Goal: Task Accomplishment & Management: Use online tool/utility

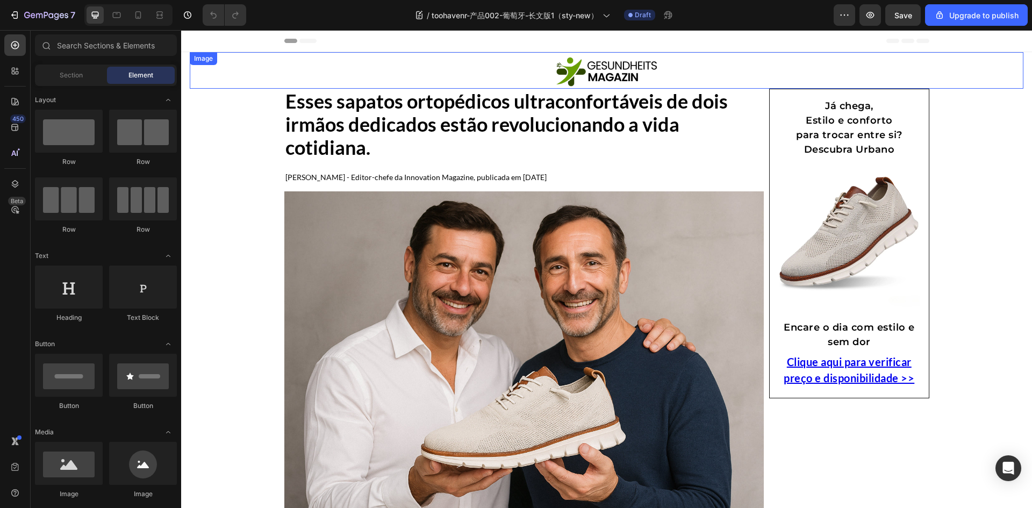
click at [616, 68] on img at bounding box center [607, 71] width 108 height 32
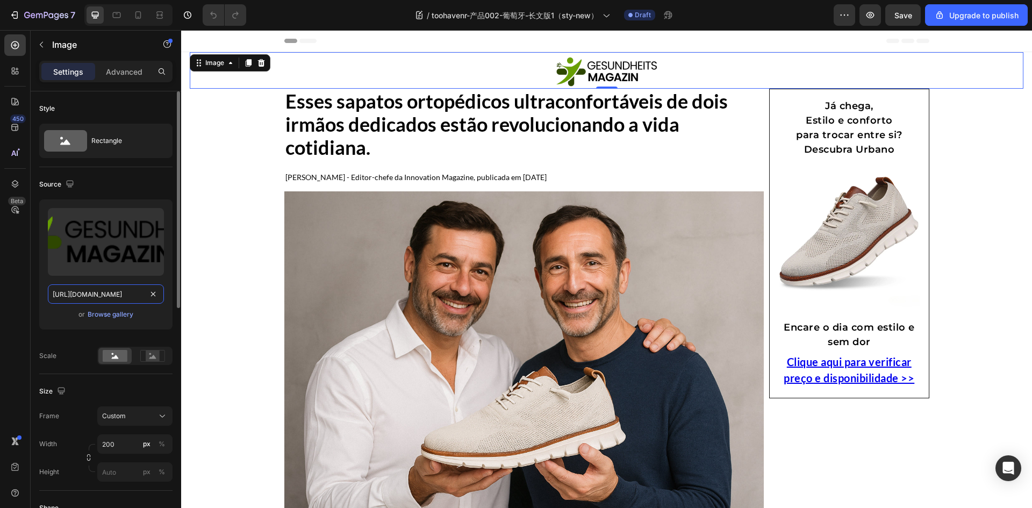
click at [120, 296] on input "[URL][DOMAIN_NAME]" at bounding box center [106, 293] width 116 height 19
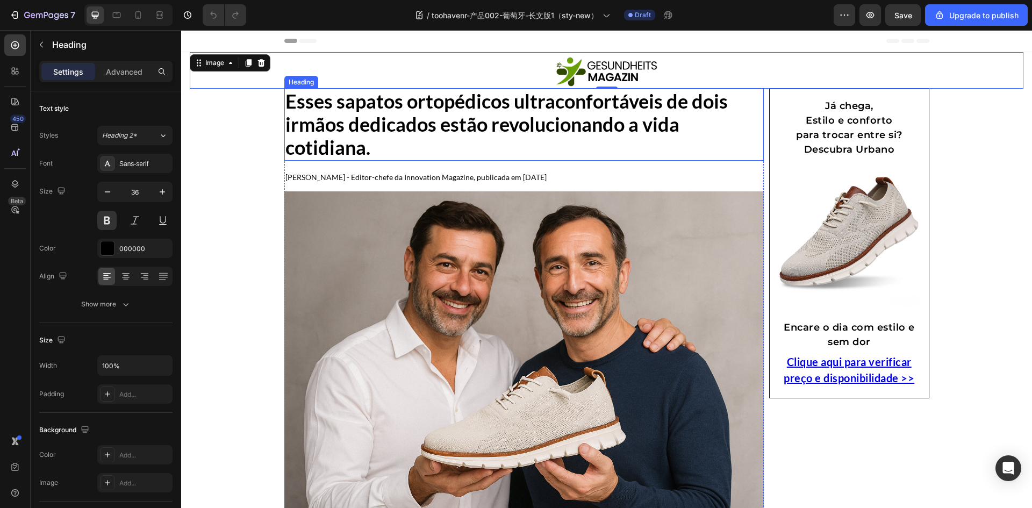
click at [405, 138] on h1 "Esses sapatos ortopédicos ultraconfortáveis ​​de dois irmãos dedicados estão re…" at bounding box center [524, 125] width 480 height 72
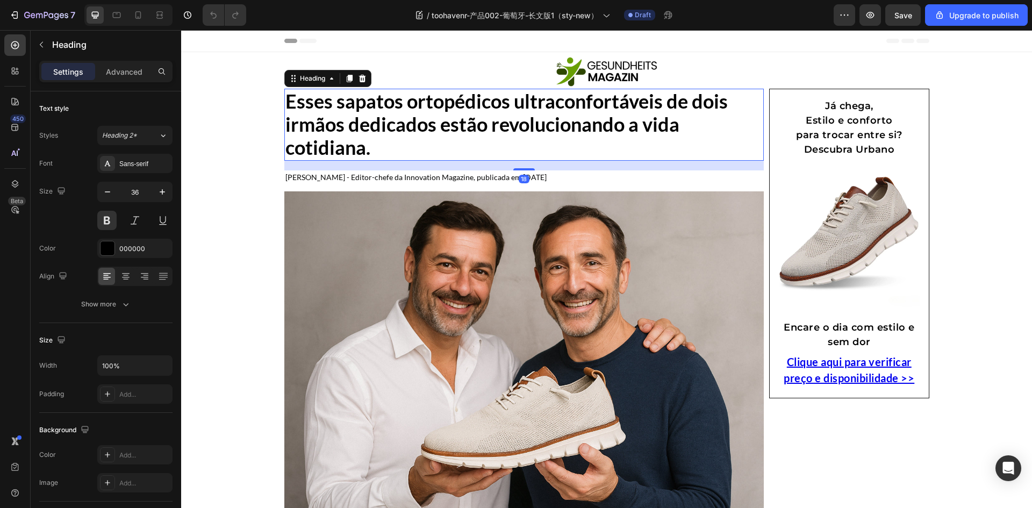
click at [405, 138] on h1 "Esses sapatos ortopédicos ultraconfortáveis ​​de dois irmãos dedicados estão re…" at bounding box center [524, 125] width 480 height 72
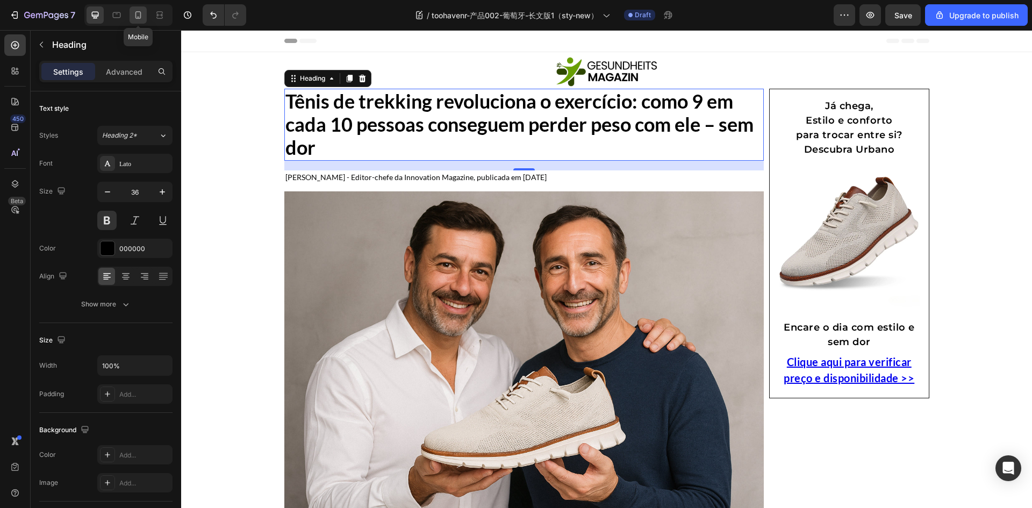
click at [134, 13] on icon at bounding box center [138, 15] width 11 height 11
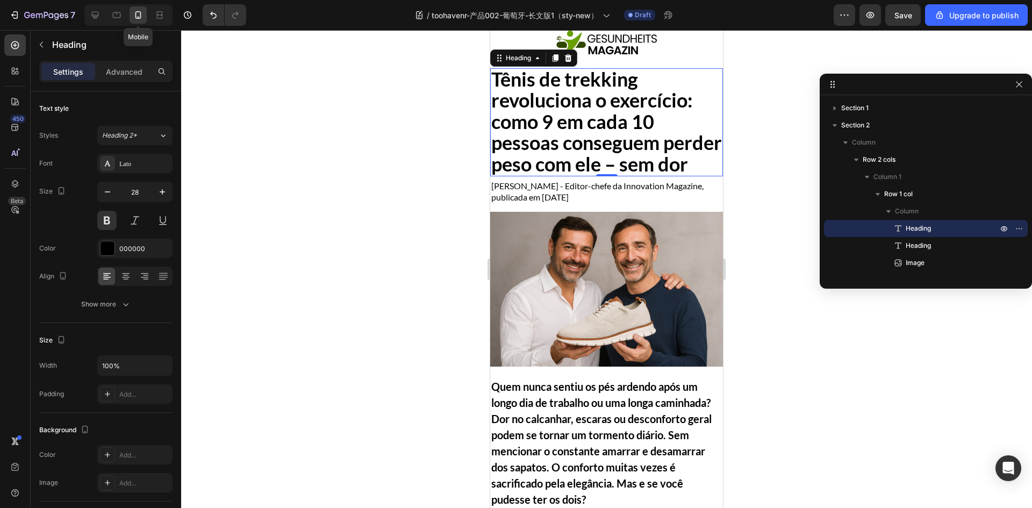
scroll to position [32, 0]
click at [91, 17] on icon at bounding box center [95, 15] width 11 height 11
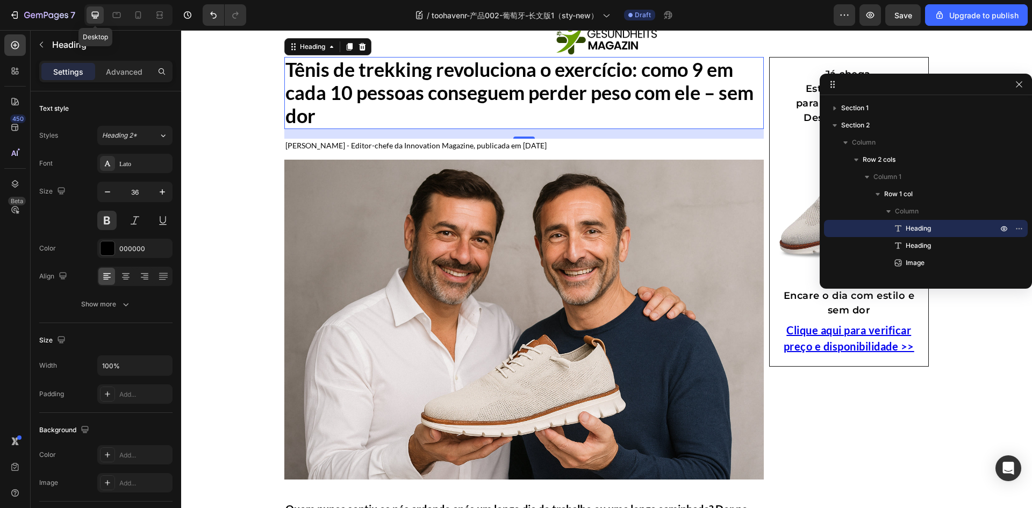
scroll to position [21, 0]
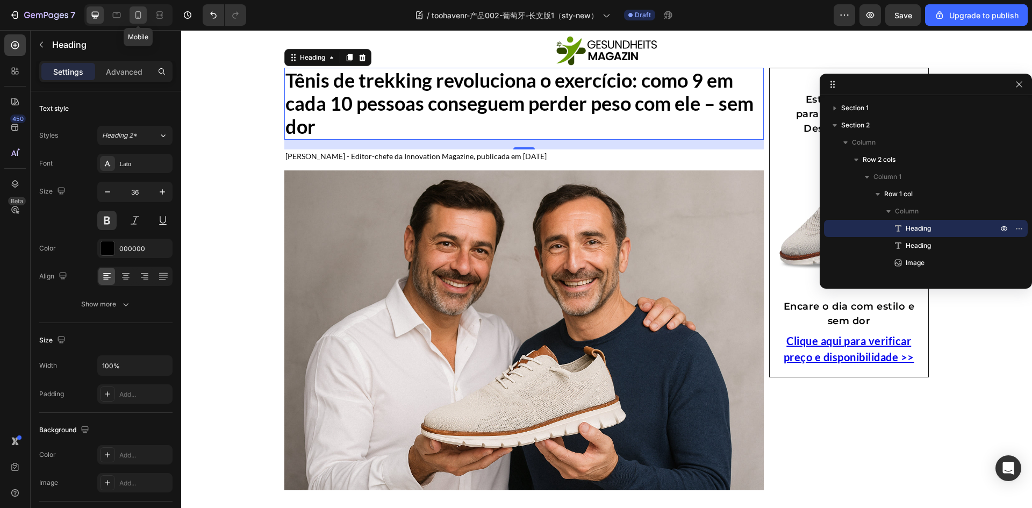
click at [134, 22] on div at bounding box center [138, 14] width 17 height 17
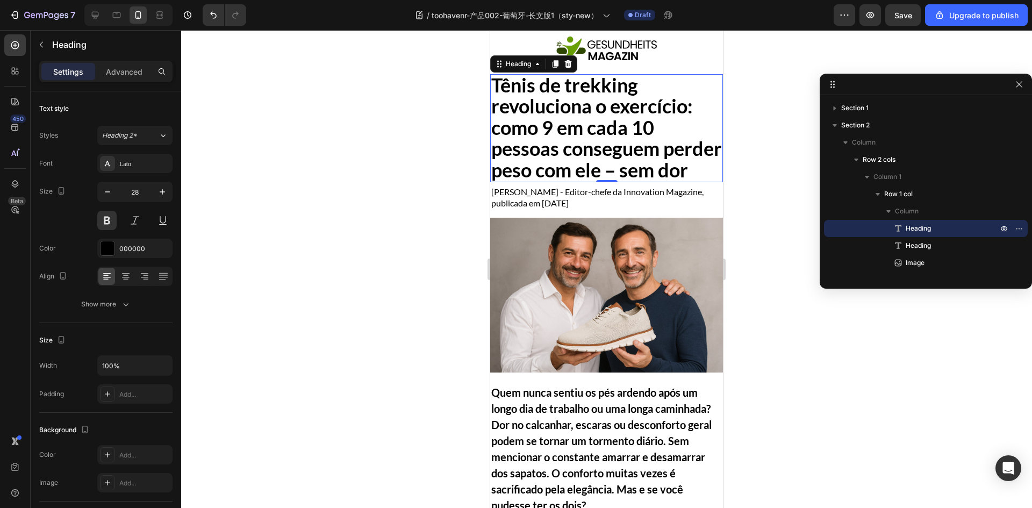
scroll to position [32, 0]
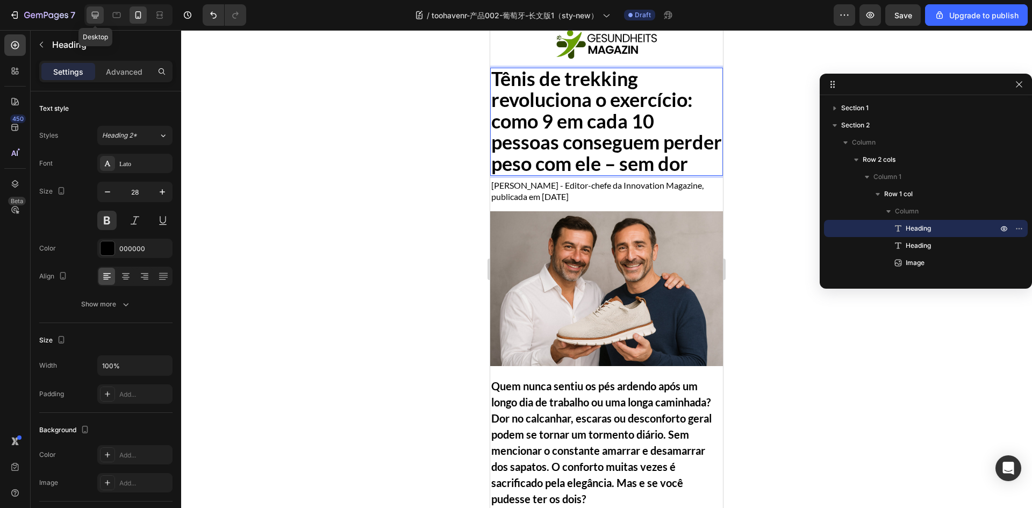
click at [101, 11] on div at bounding box center [95, 14] width 17 height 17
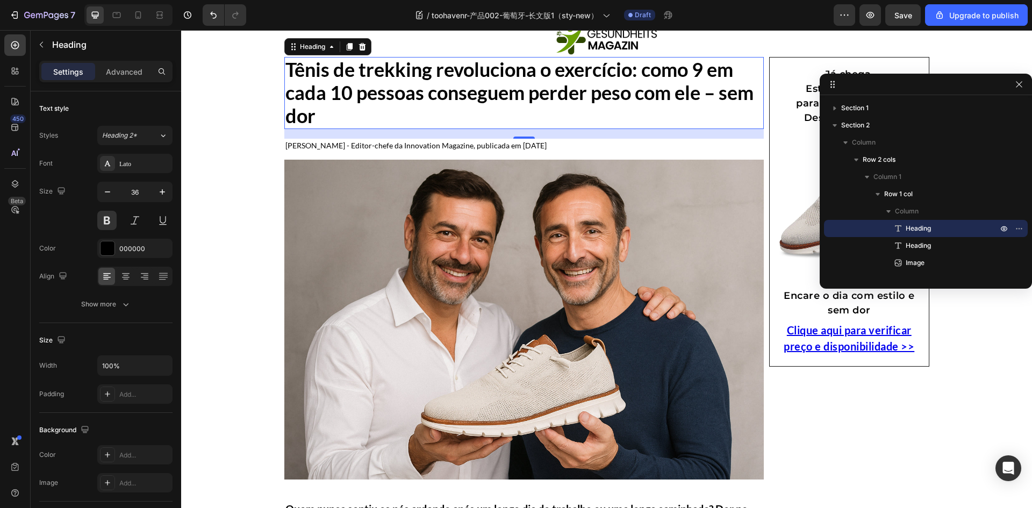
scroll to position [21, 0]
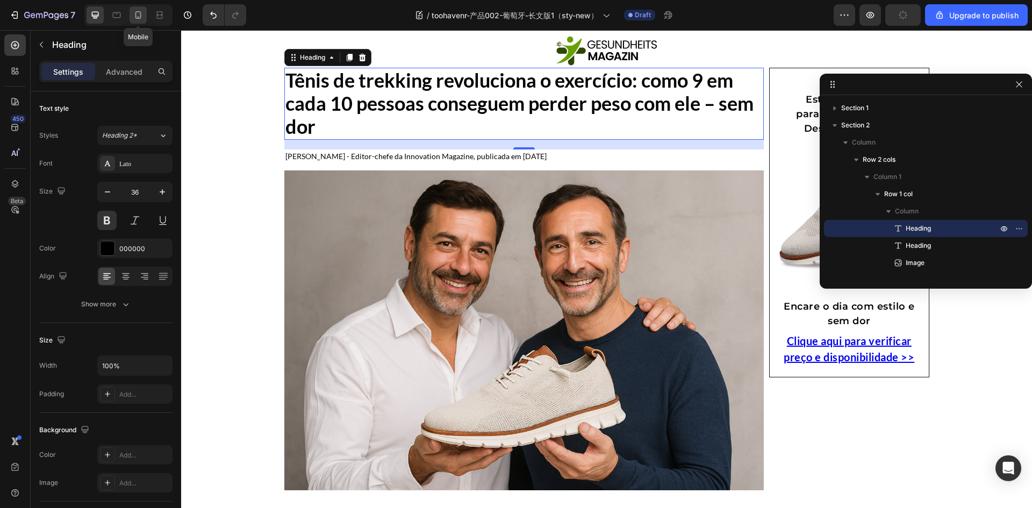
click at [136, 14] on icon at bounding box center [138, 15] width 6 height 8
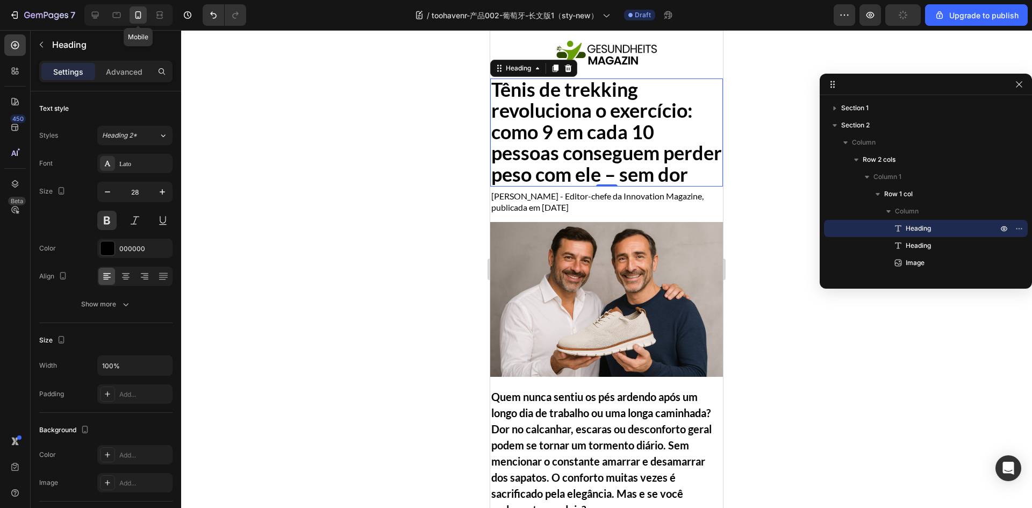
scroll to position [32, 0]
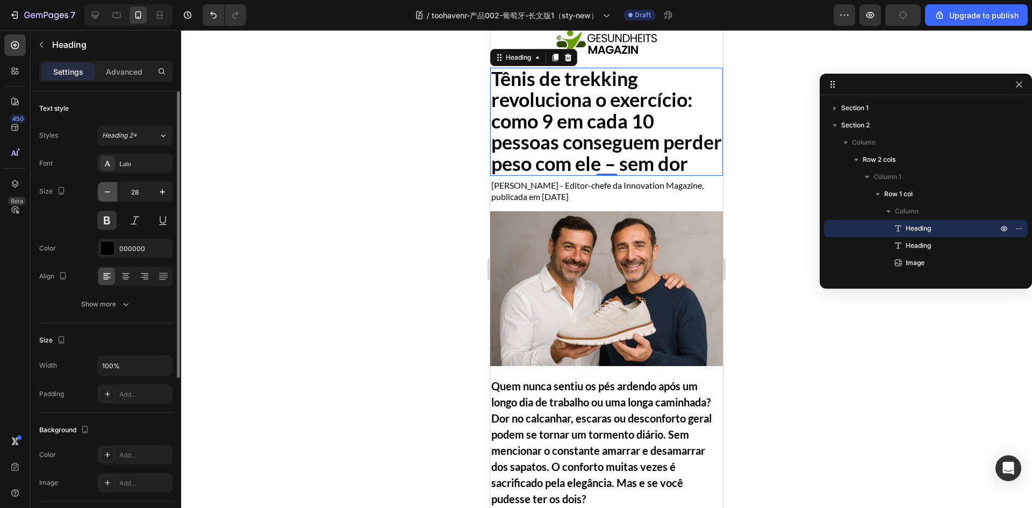
click at [109, 189] on icon "button" at bounding box center [107, 192] width 11 height 11
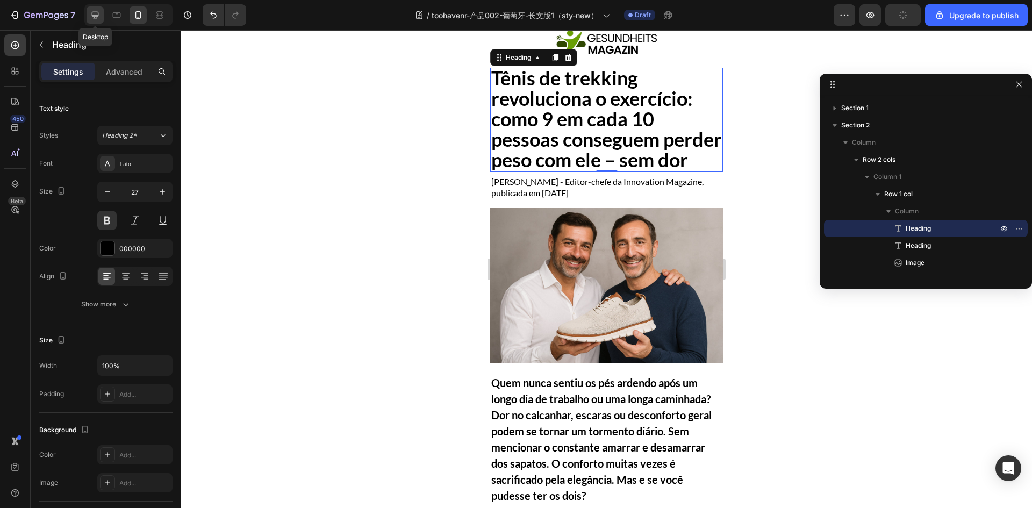
click at [93, 15] on icon at bounding box center [95, 15] width 7 height 7
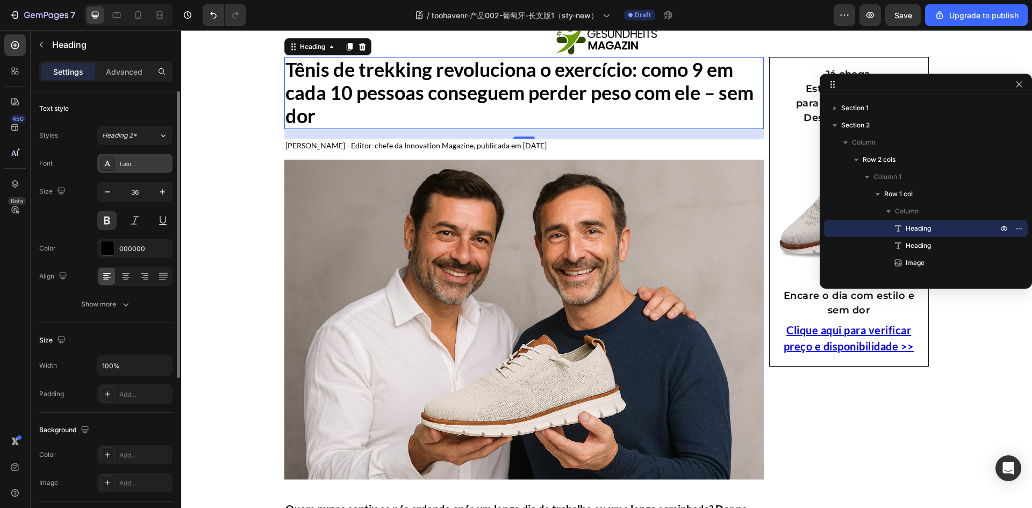
scroll to position [21, 0]
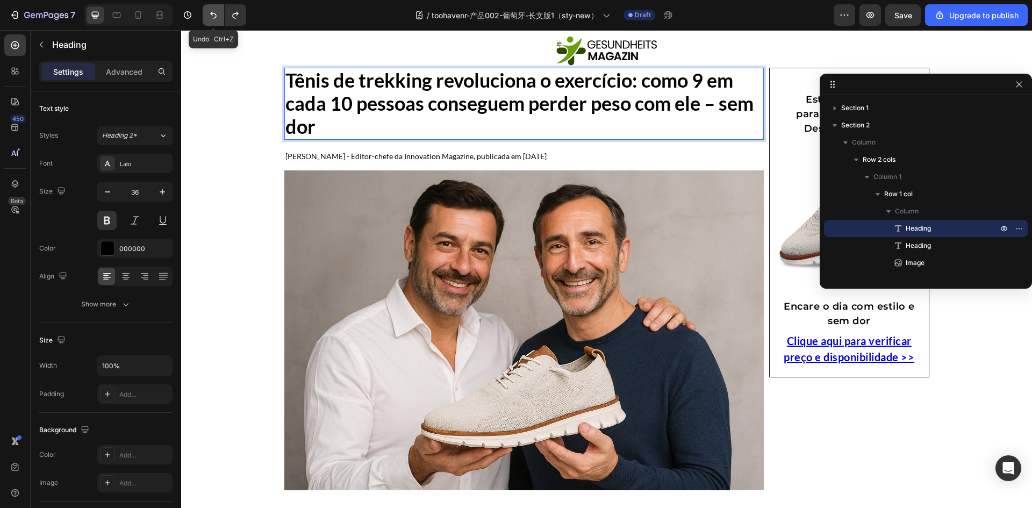
click at [212, 9] on button "Undo/Redo" at bounding box center [214, 15] width 22 height 22
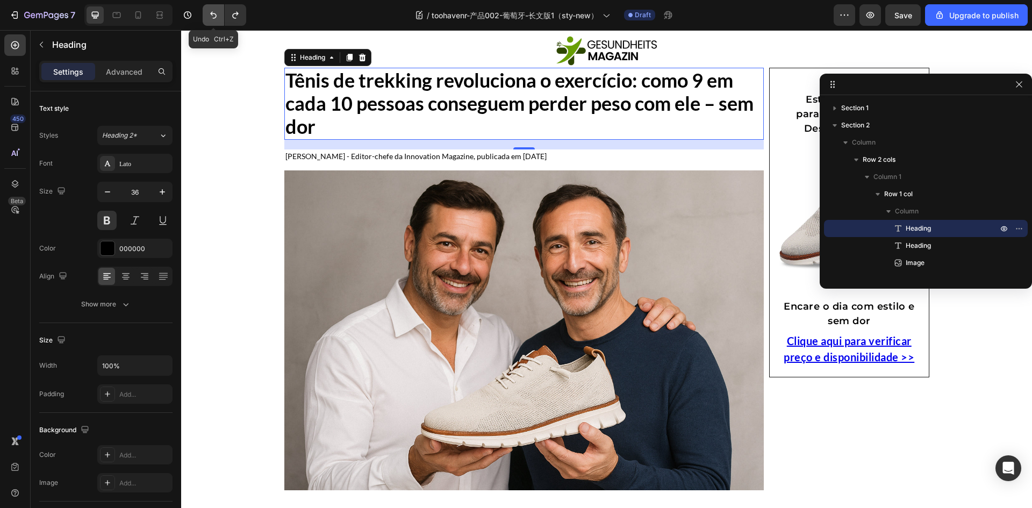
click at [212, 9] on button "Undo/Redo" at bounding box center [214, 15] width 22 height 22
click at [214, 17] on icon "Undo/Redo" at bounding box center [213, 15] width 11 height 11
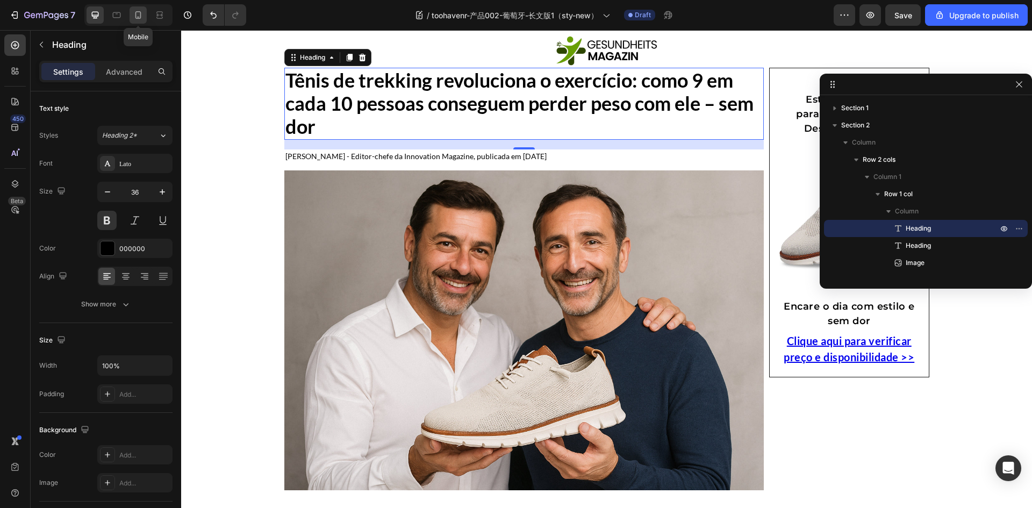
click at [136, 14] on icon at bounding box center [138, 15] width 11 height 11
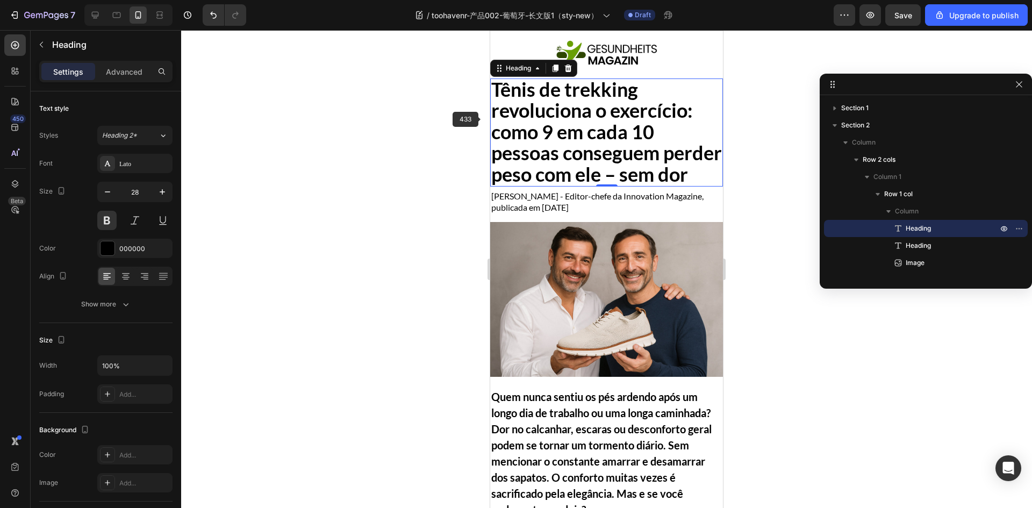
scroll to position [32, 0]
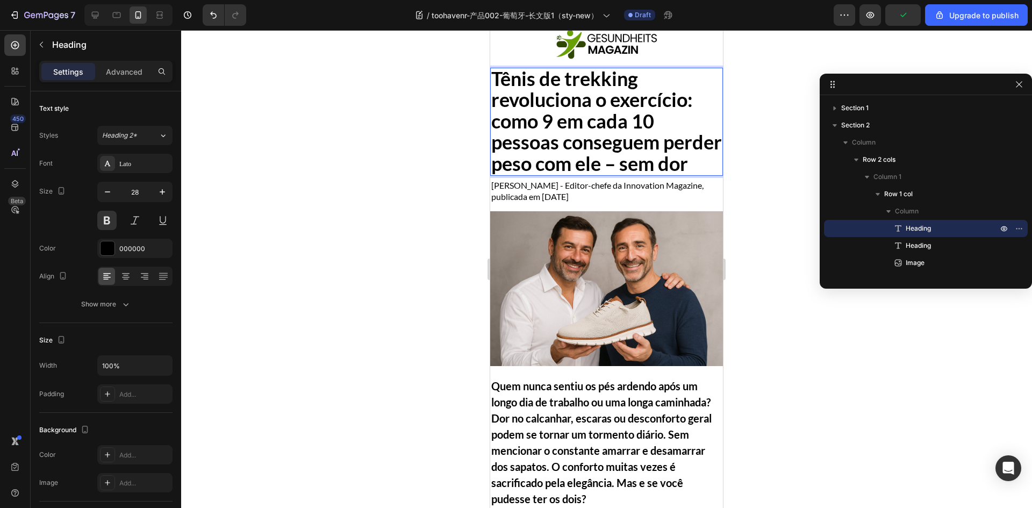
click at [567, 141] on span "Tênis de trekking revoluciona o exercício: como 9 em cada 10 pessoas conseguem …" at bounding box center [606, 121] width 231 height 109
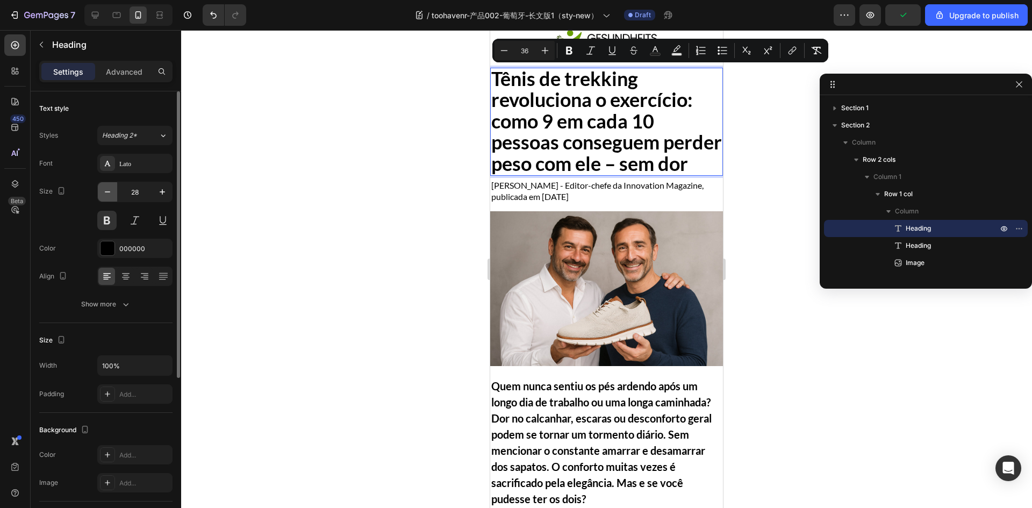
click at [108, 197] on button "button" at bounding box center [107, 191] width 19 height 19
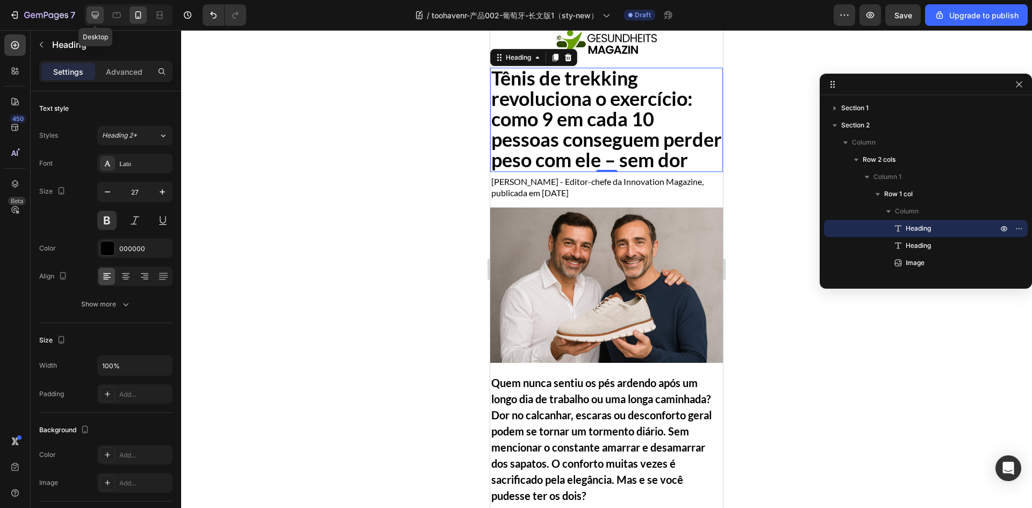
click at [95, 15] on icon at bounding box center [95, 15] width 11 height 11
type input "36"
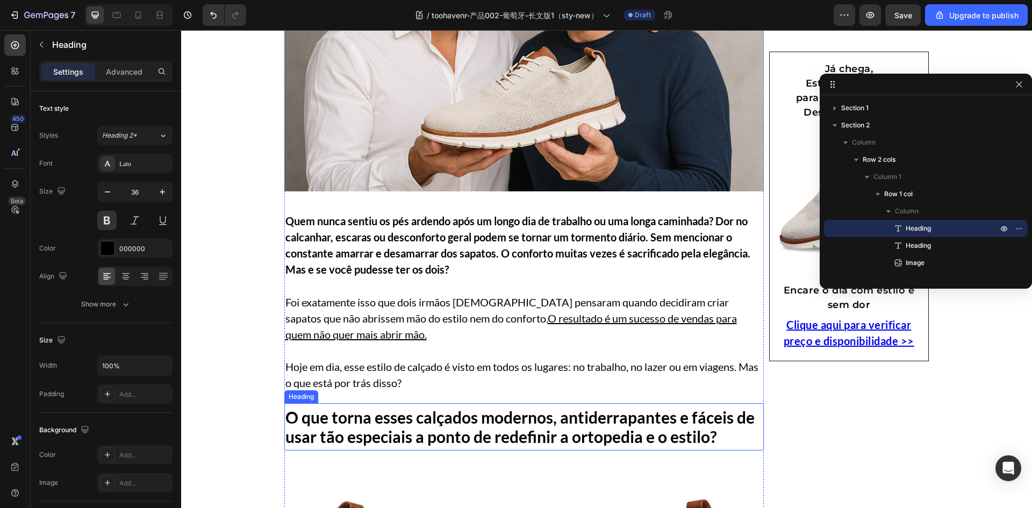
scroll to position [344, 0]
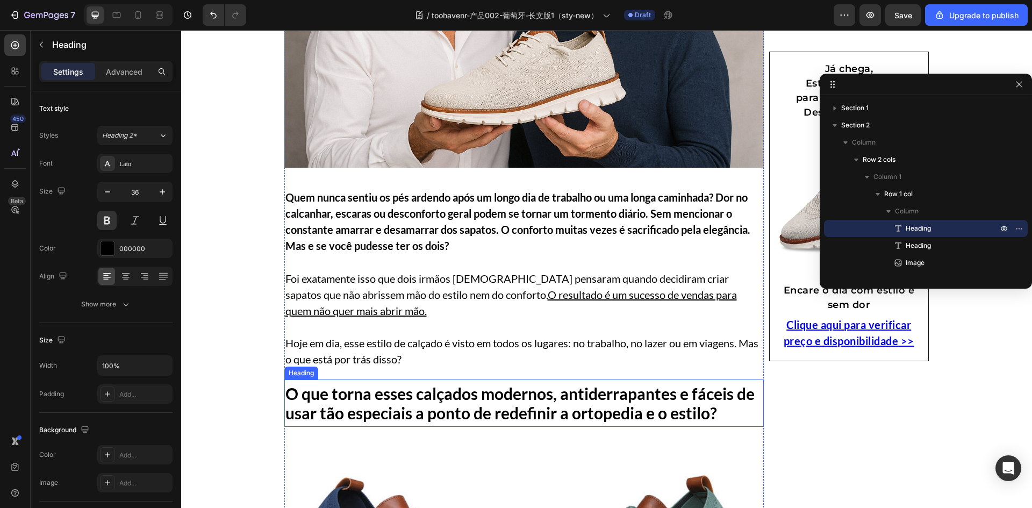
click at [372, 397] on h1 "O que torna esses calçados modernos, antiderrapantes e fáceis de usar tão espec…" at bounding box center [524, 403] width 480 height 41
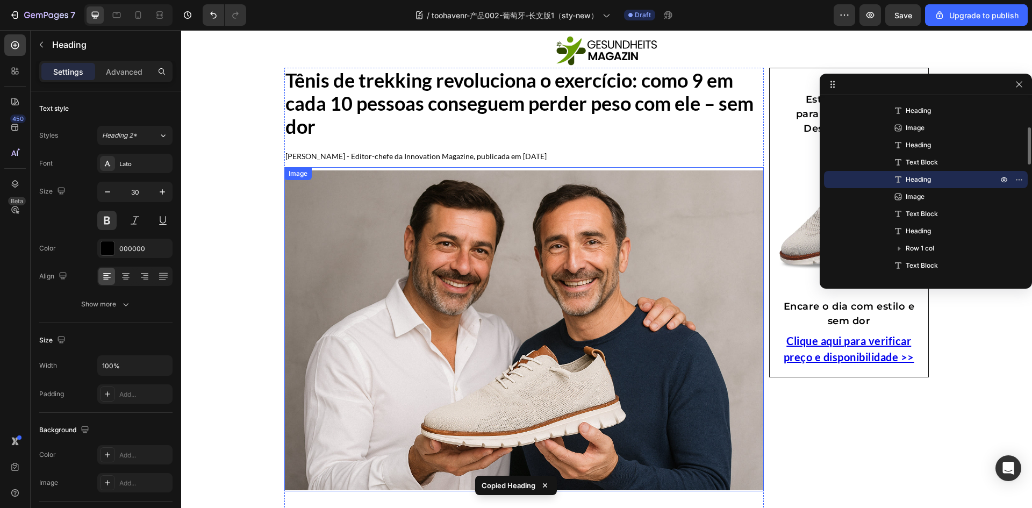
scroll to position [0, 0]
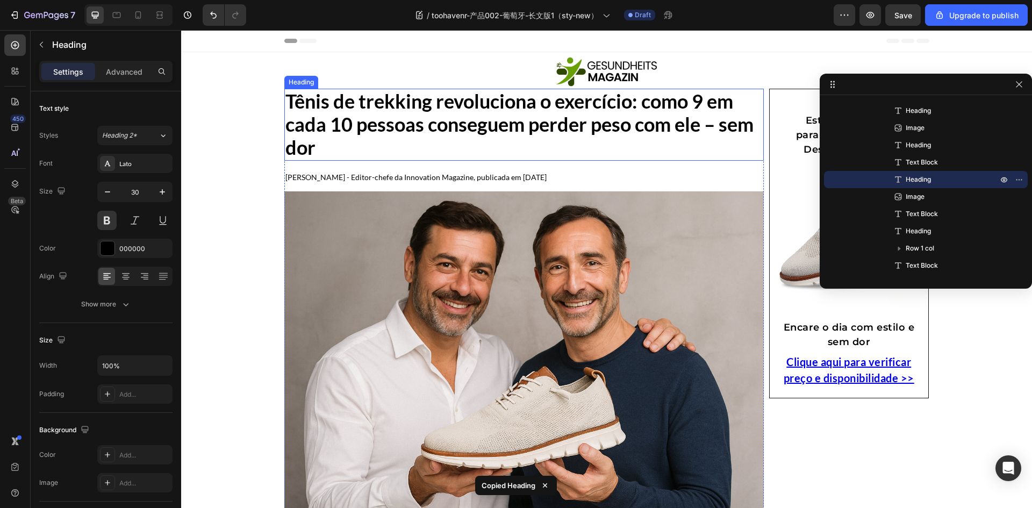
click at [396, 117] on span "Tênis de trekking revoluciona o exercício: como 9 em cada 10 pessoas conseguem …" at bounding box center [519, 124] width 468 height 70
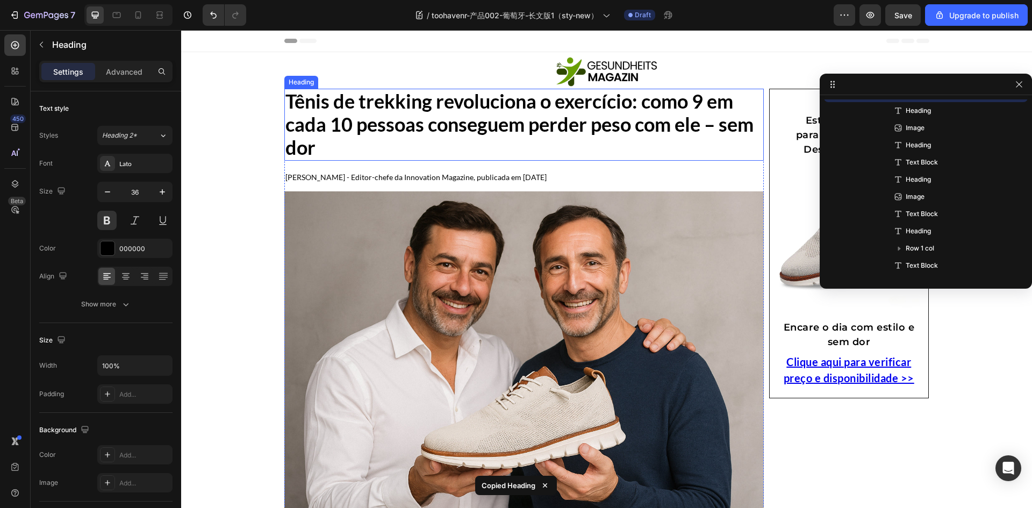
scroll to position [49, 0]
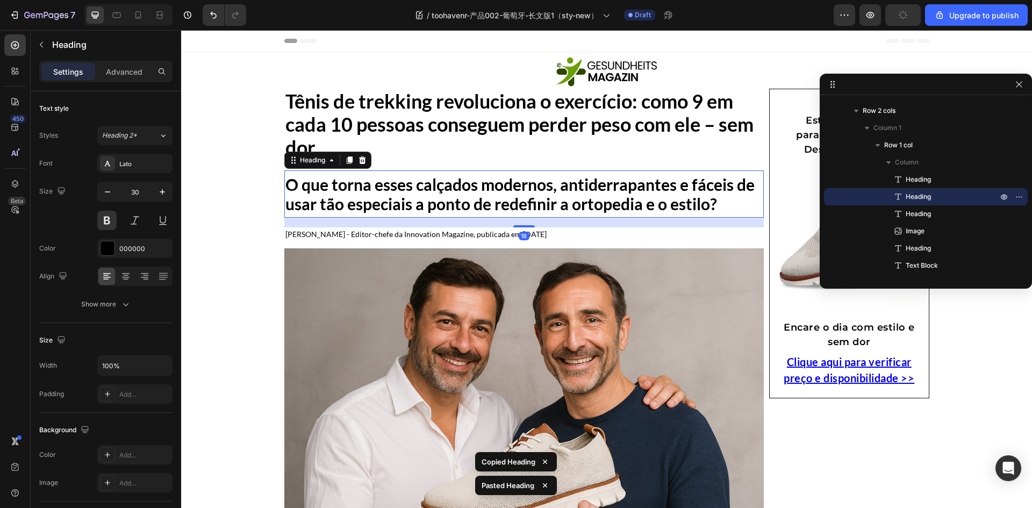
click at [326, 192] on h1 "O que torna esses calçados modernos, antiderrapantes e fáceis de usar tão espec…" at bounding box center [524, 194] width 480 height 41
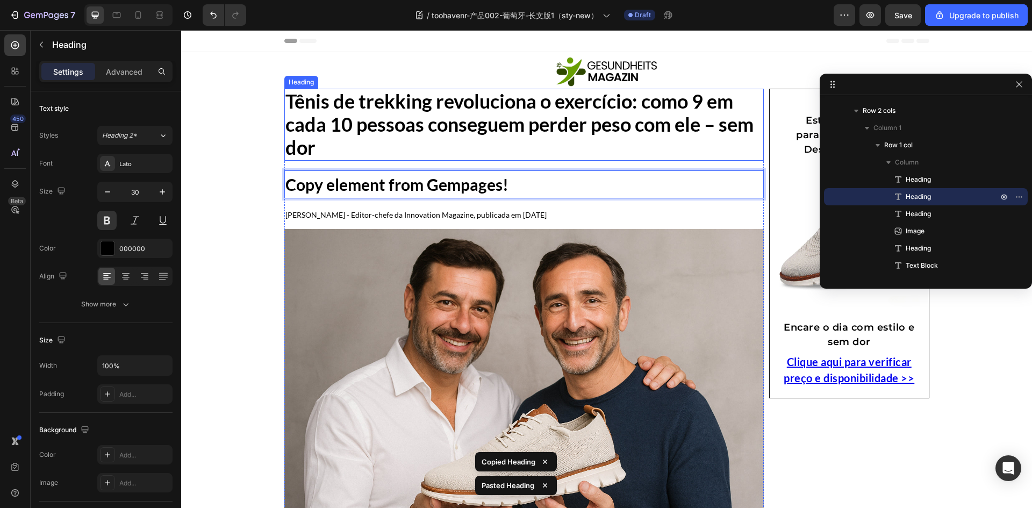
click at [356, 115] on span "Tênis de trekking revoluciona o exercício: como 9 em cada 10 pessoas conseguem …" at bounding box center [519, 124] width 468 height 70
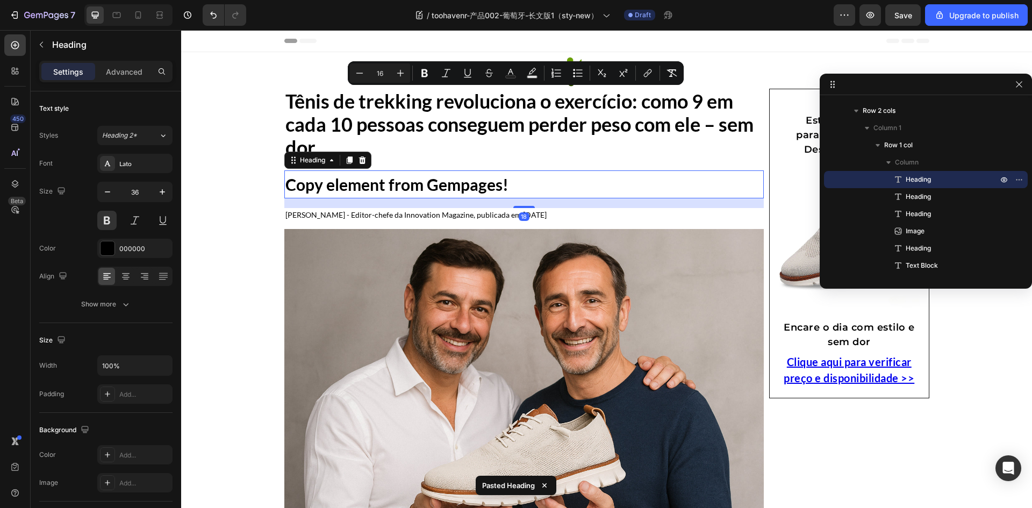
click at [354, 187] on p "Copy element from Gempages!" at bounding box center [524, 184] width 478 height 19
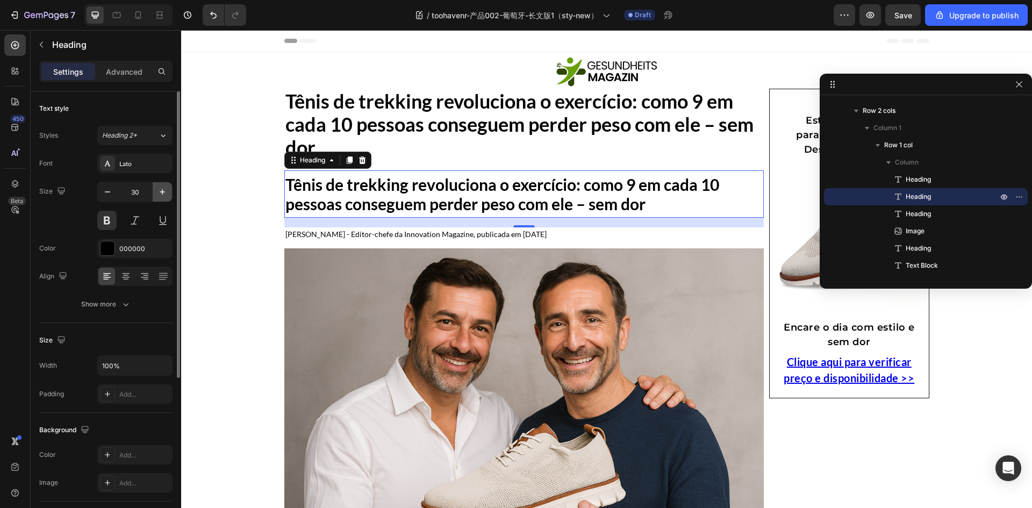
click at [163, 192] on icon "button" at bounding box center [162, 192] width 11 height 11
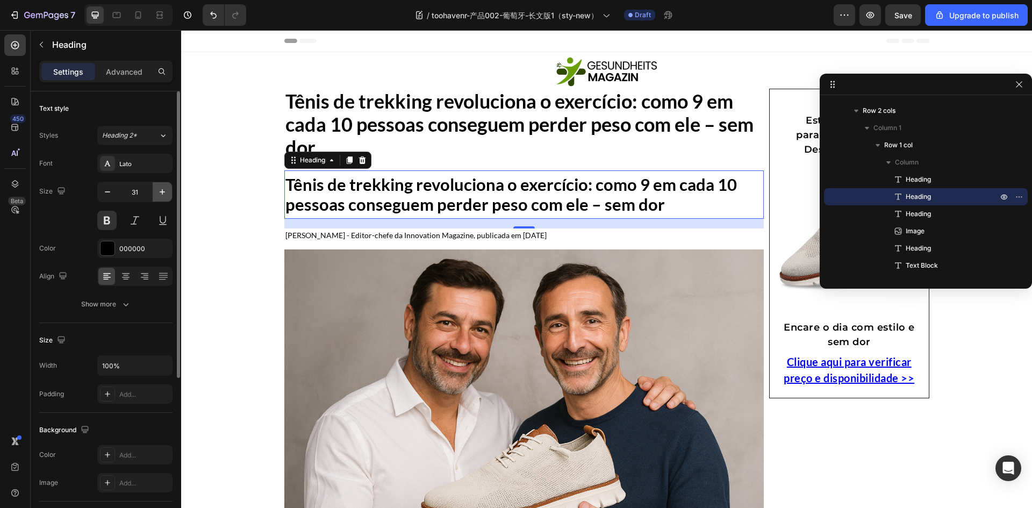
click at [163, 192] on icon "button" at bounding box center [162, 192] width 11 height 11
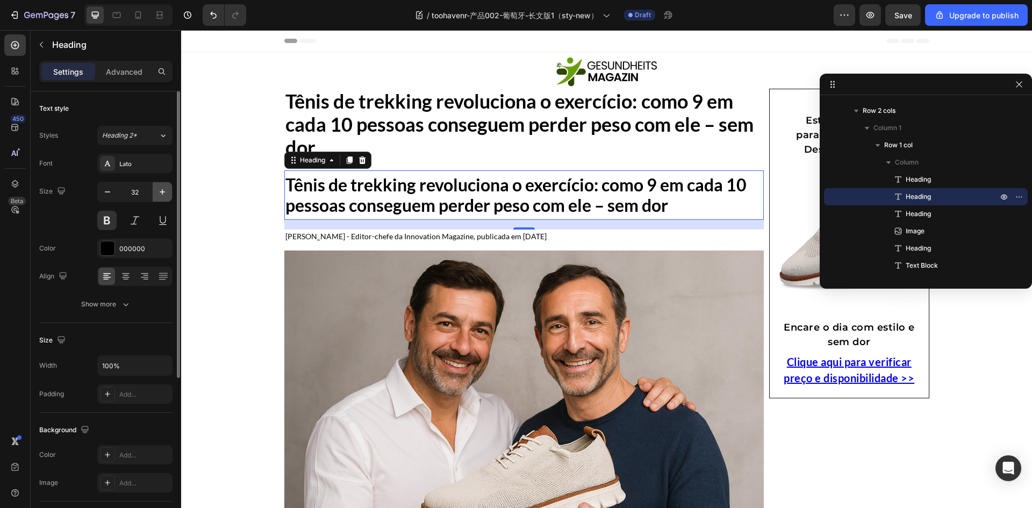
click at [163, 192] on icon "button" at bounding box center [162, 192] width 11 height 11
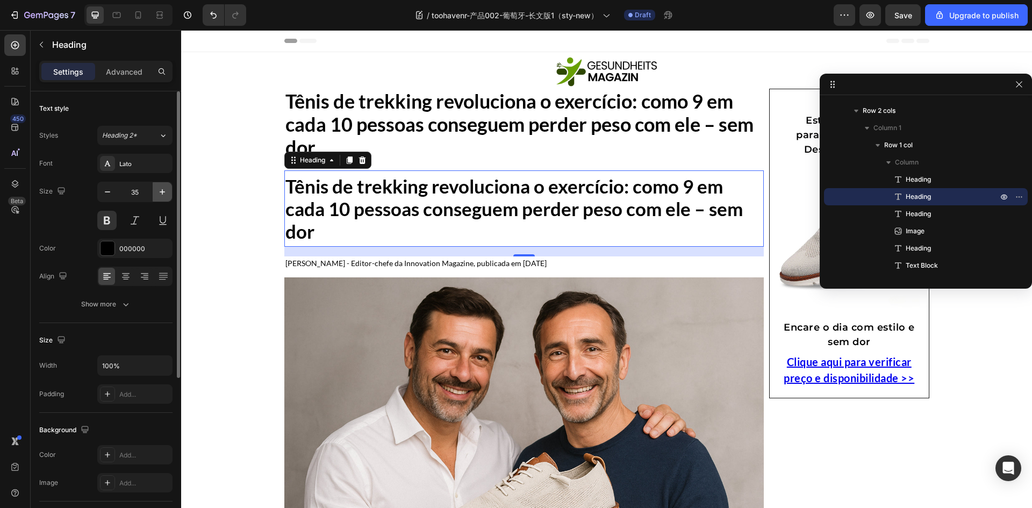
click at [163, 192] on icon "button" at bounding box center [162, 192] width 11 height 11
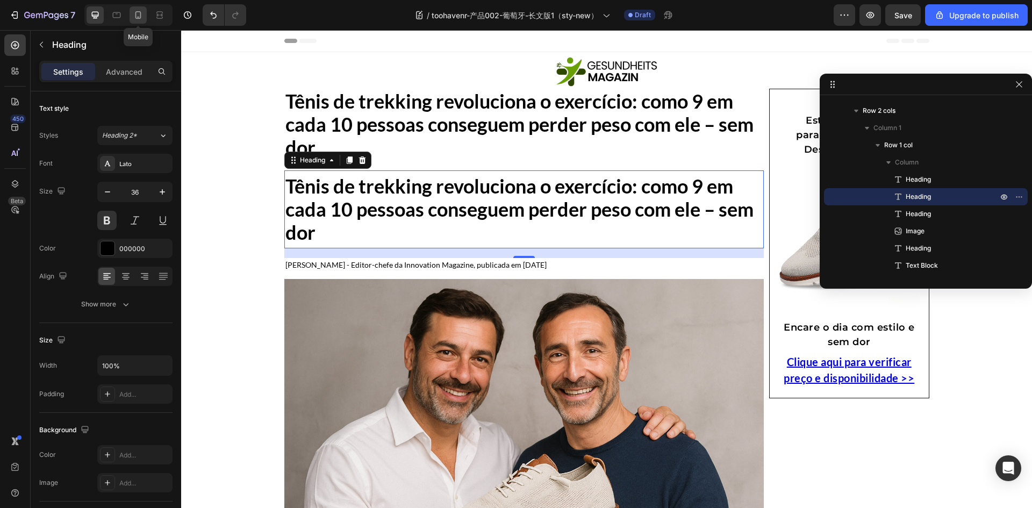
click at [137, 15] on icon at bounding box center [138, 15] width 11 height 11
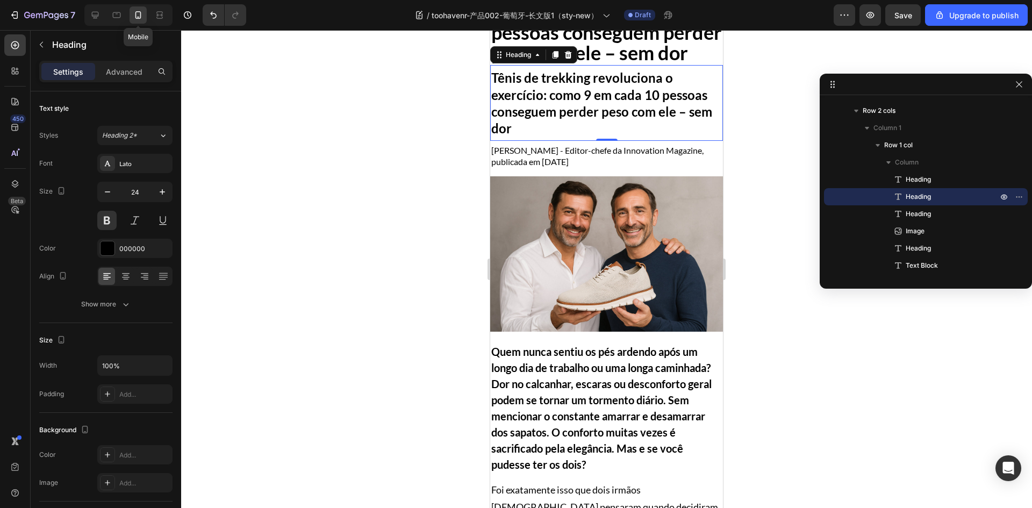
scroll to position [157, 0]
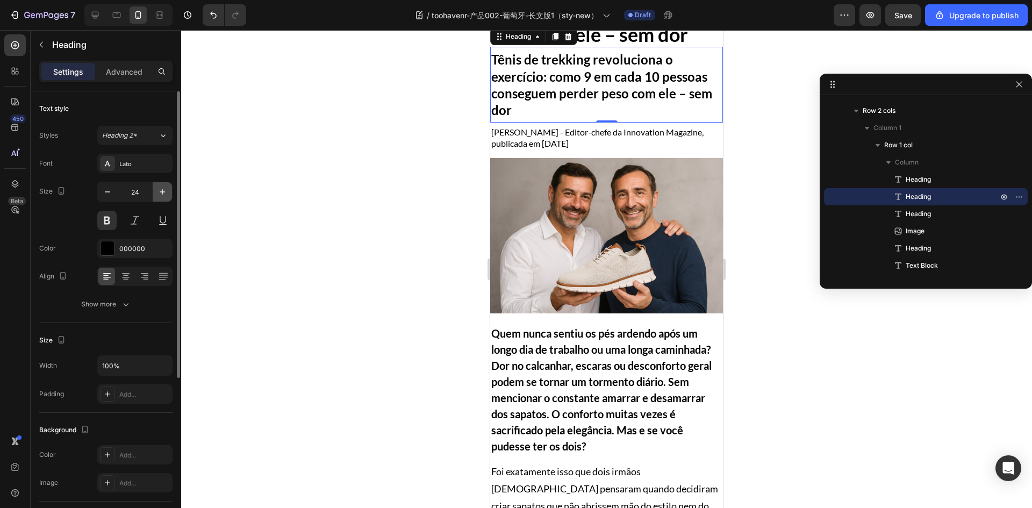
click at [165, 190] on icon "button" at bounding box center [162, 192] width 11 height 11
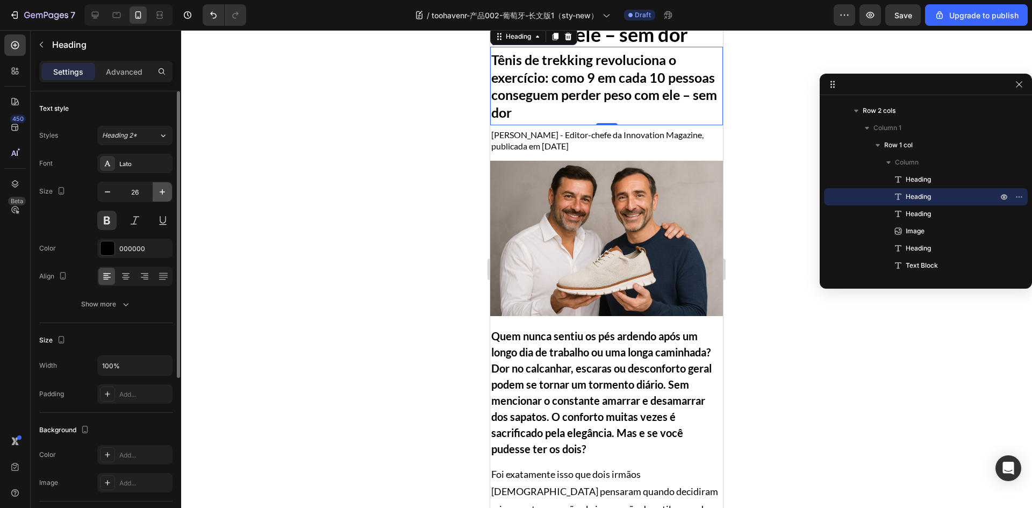
click at [165, 190] on icon "button" at bounding box center [162, 192] width 11 height 11
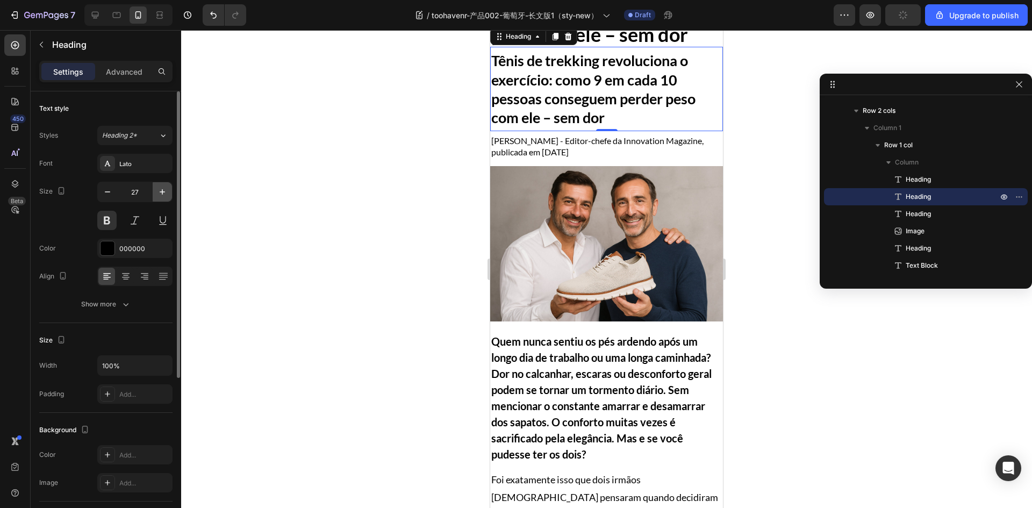
click at [165, 190] on icon "button" at bounding box center [162, 192] width 11 height 11
type input "28"
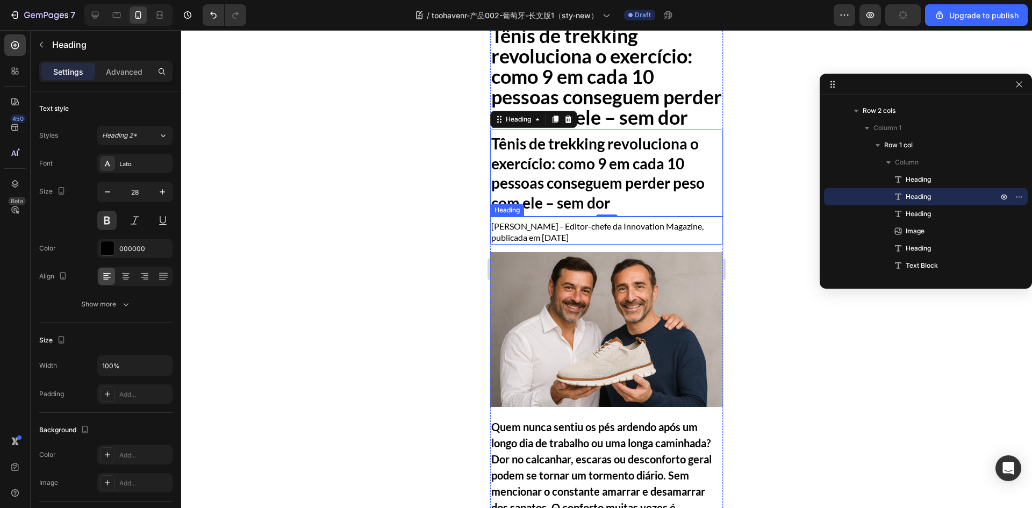
scroll to position [0, 0]
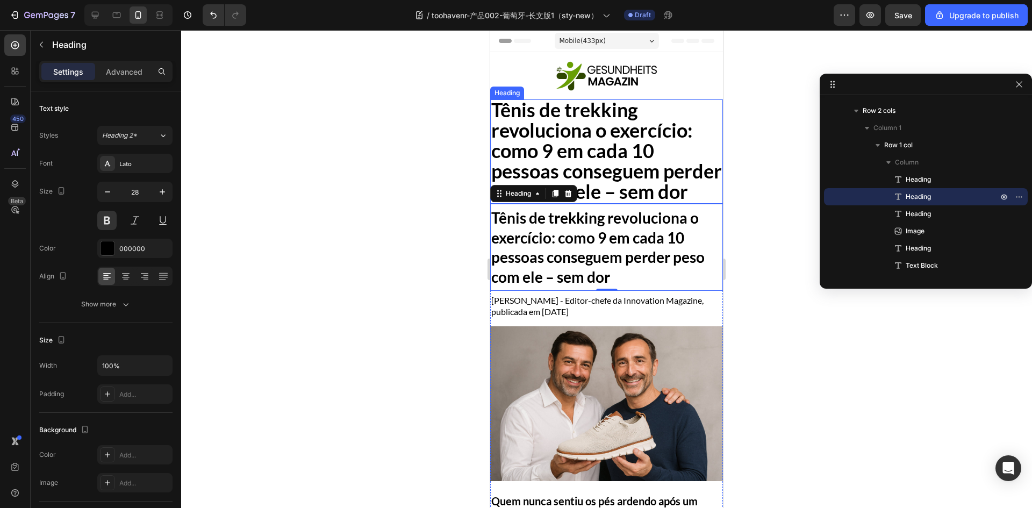
click at [584, 176] on span "Tênis de trekking revoluciona o exercício: como 9 em cada 10 pessoas conseguem …" at bounding box center [606, 150] width 231 height 105
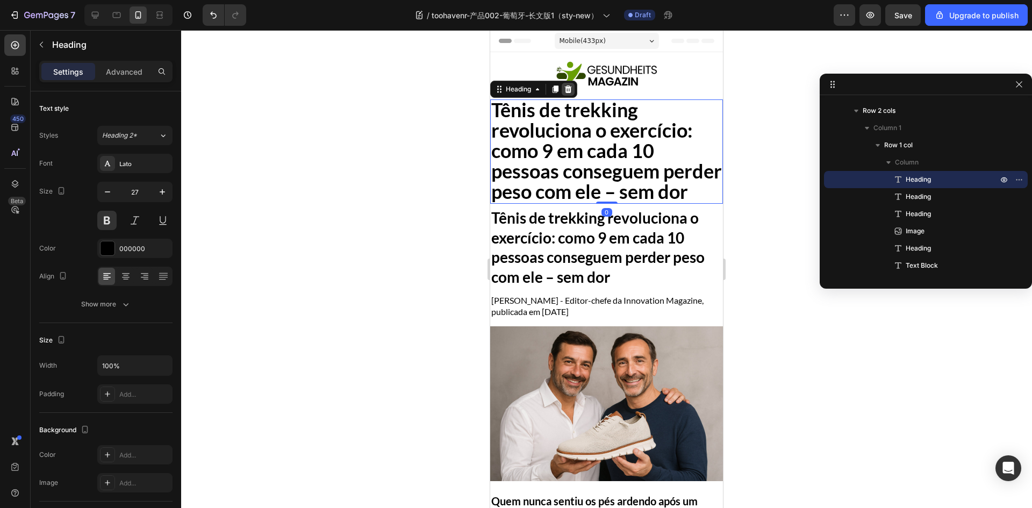
click at [565, 90] on icon at bounding box center [568, 89] width 9 height 9
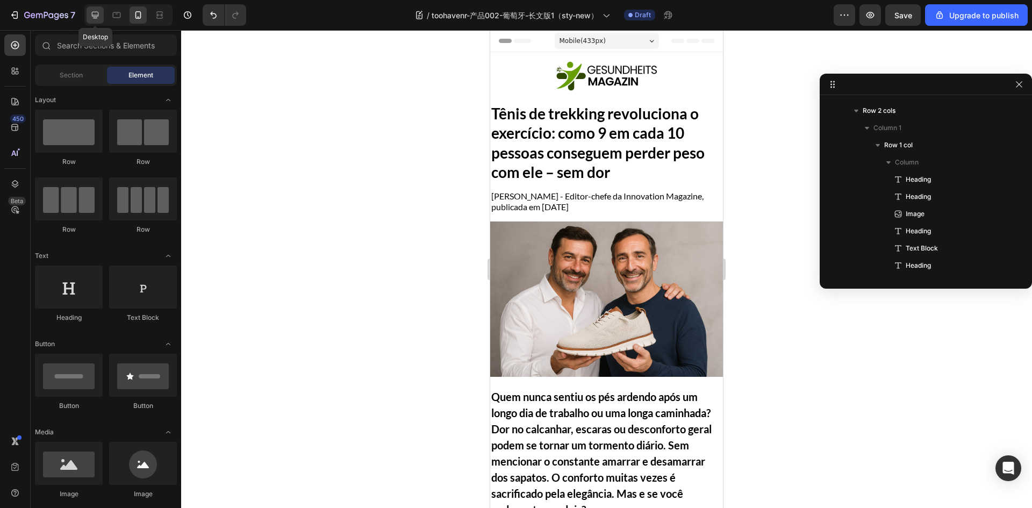
click at [92, 9] on div at bounding box center [95, 14] width 17 height 17
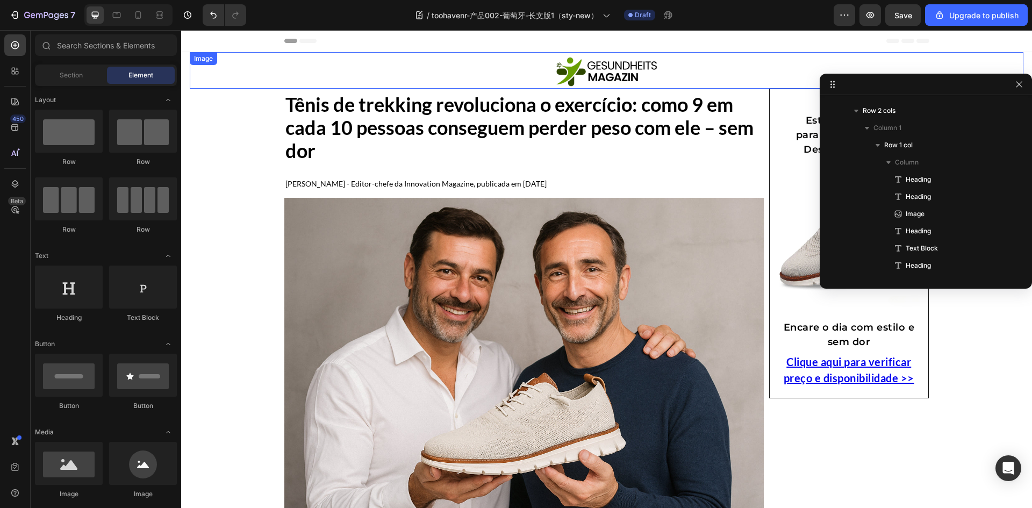
click at [543, 73] on link at bounding box center [607, 71] width 834 height 32
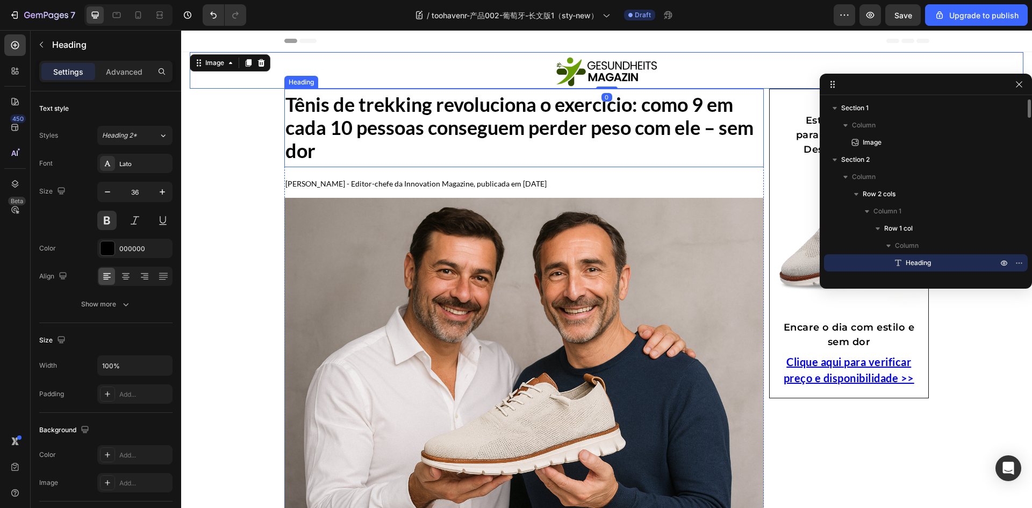
click at [475, 151] on p "Tênis de trekking revoluciona o exercício: como 9 em cada 10 pessoas conseguem …" at bounding box center [524, 128] width 478 height 70
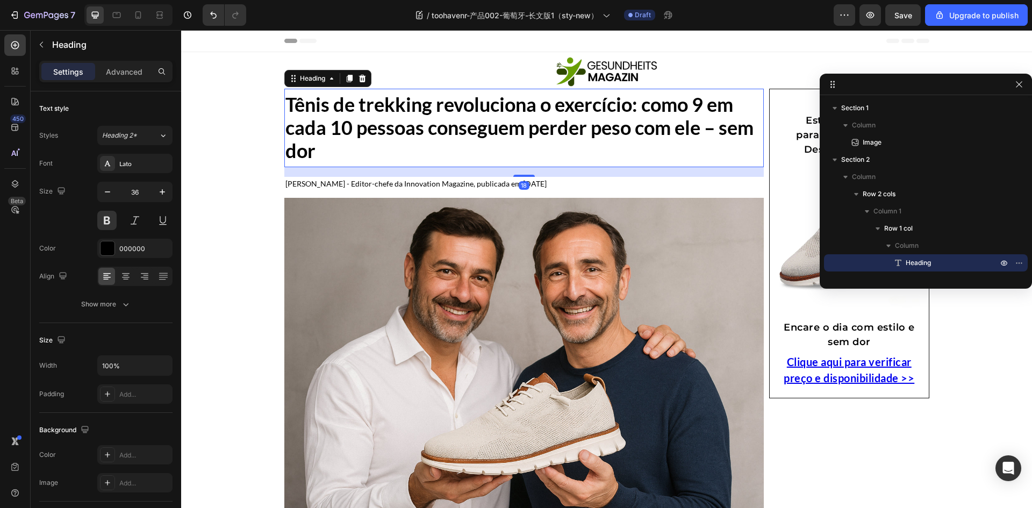
click at [474, 163] on h1 "Tênis de trekking revoluciona o exercício: como 9 em cada 10 pessoas conseguem …" at bounding box center [524, 128] width 480 height 72
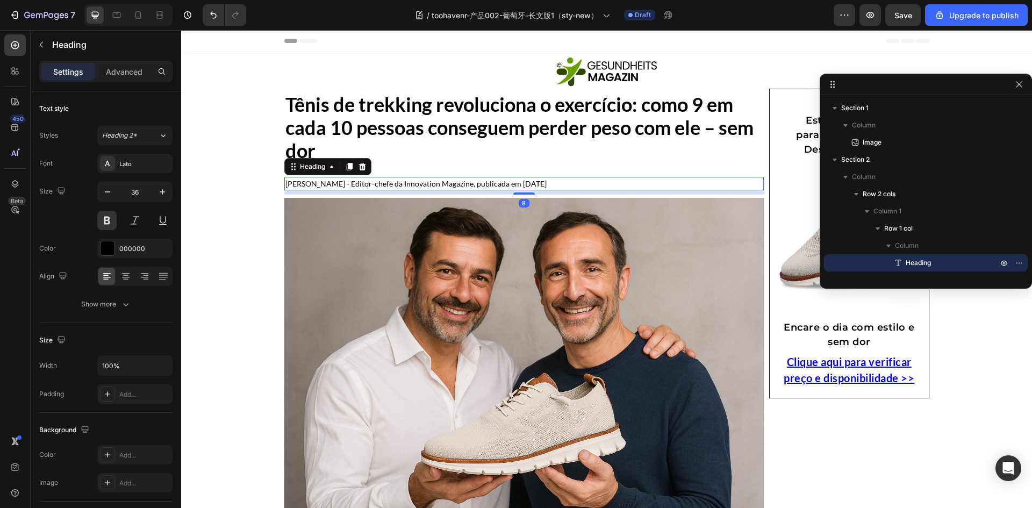
click at [461, 189] on h2 "Alexander Klein - Editor-chefe da Innovation Magazine, publicada em 6 de agosto…" at bounding box center [524, 183] width 480 height 13
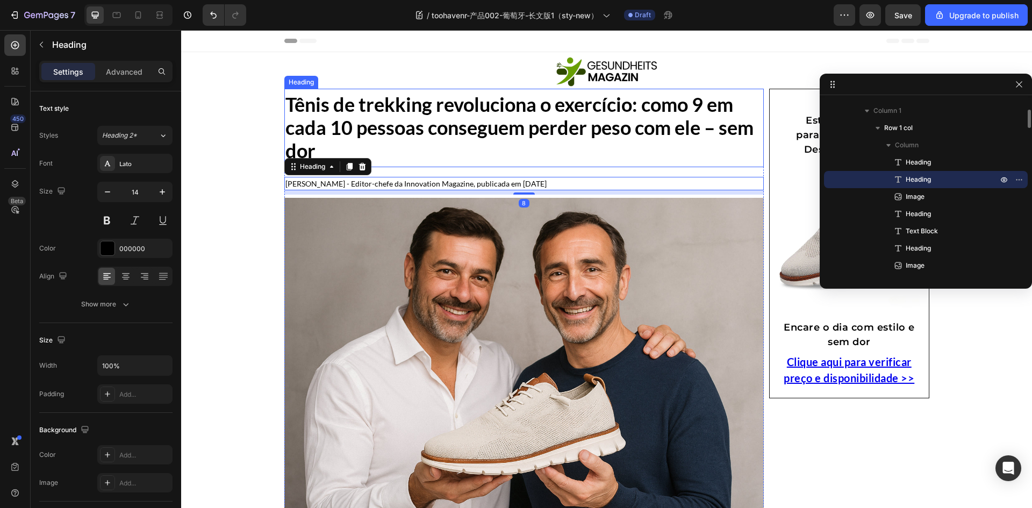
click at [509, 132] on p "Tênis de trekking revoluciona o exercício: como 9 em cada 10 pessoas conseguem …" at bounding box center [524, 128] width 478 height 70
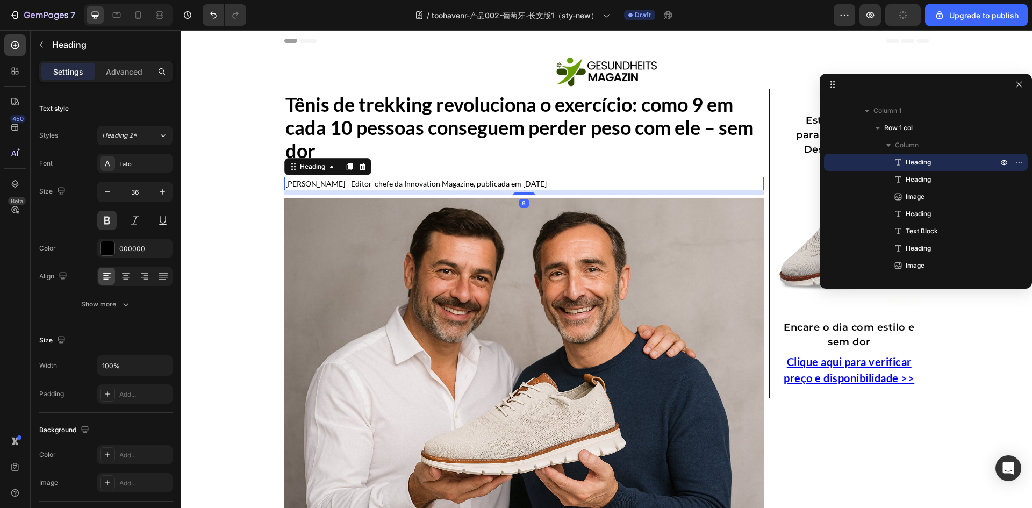
drag, startPoint x: 592, startPoint y: 180, endPoint x: 592, endPoint y: 171, distance: 9.2
click at [592, 180] on h2 "Alexander Klein - Editor-chefe da Innovation Magazine, publicada em 6 de agosto…" at bounding box center [524, 183] width 480 height 13
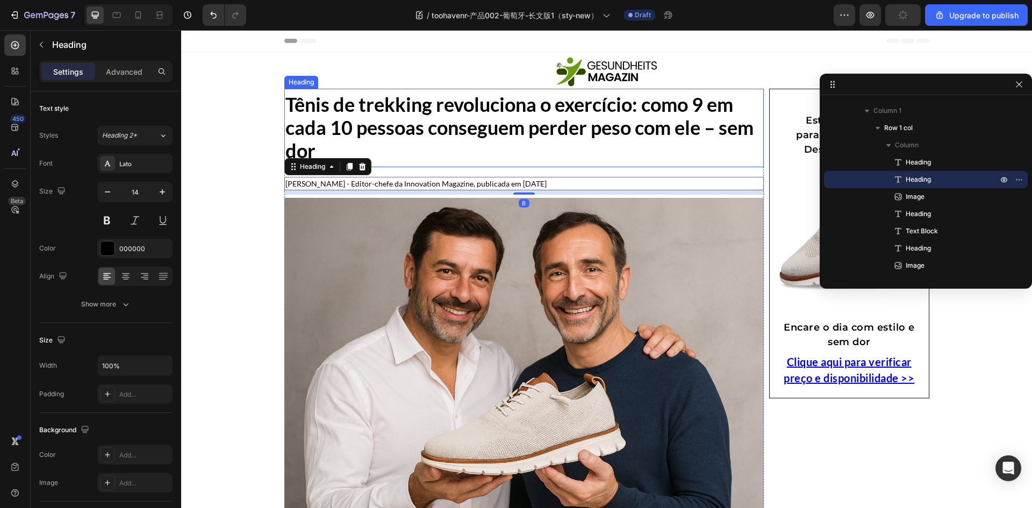
click at [592, 151] on p "Tênis de trekking revoluciona o exercício: como 9 em cada 10 pessoas conseguem …" at bounding box center [524, 128] width 478 height 70
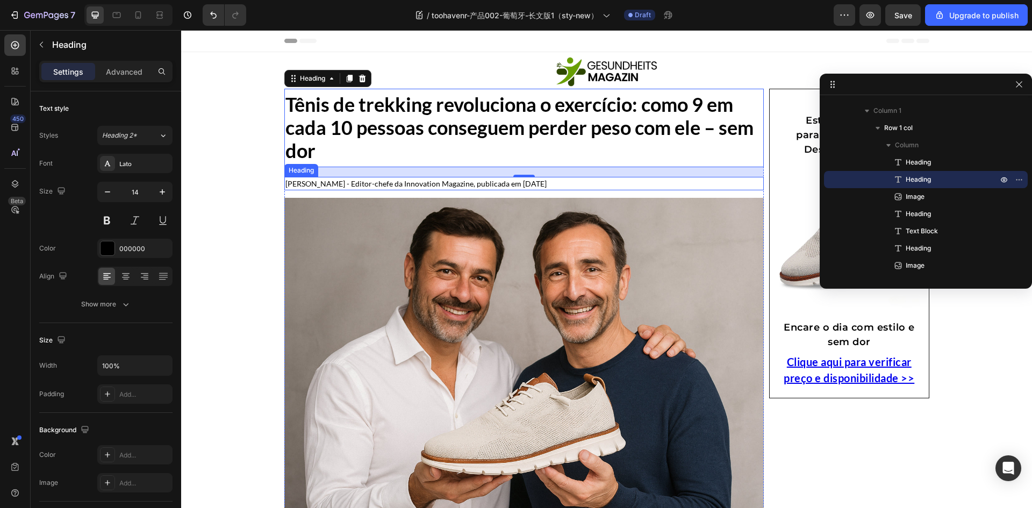
click at [626, 182] on h2 "Alexander Klein - Editor-chefe da Innovation Magazine, publicada em 6 de agosto…" at bounding box center [524, 183] width 480 height 13
click at [624, 153] on p "Tênis de trekking revoluciona o exercício: como 9 em cada 10 pessoas conseguem …" at bounding box center [524, 128] width 478 height 70
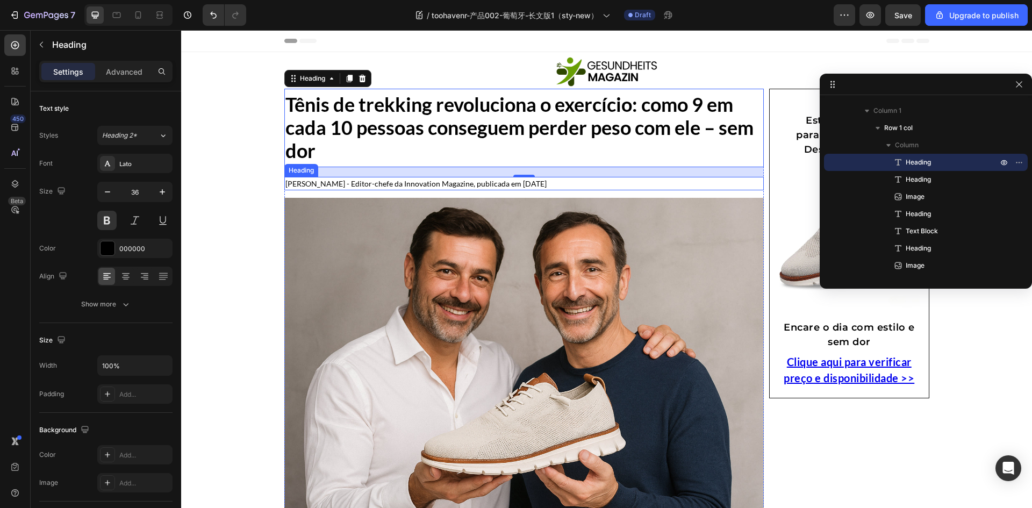
click at [432, 183] on h2 "Alexander Klein - Editor-chefe da Innovation Magazine, publicada em 6 de agosto…" at bounding box center [524, 183] width 480 height 13
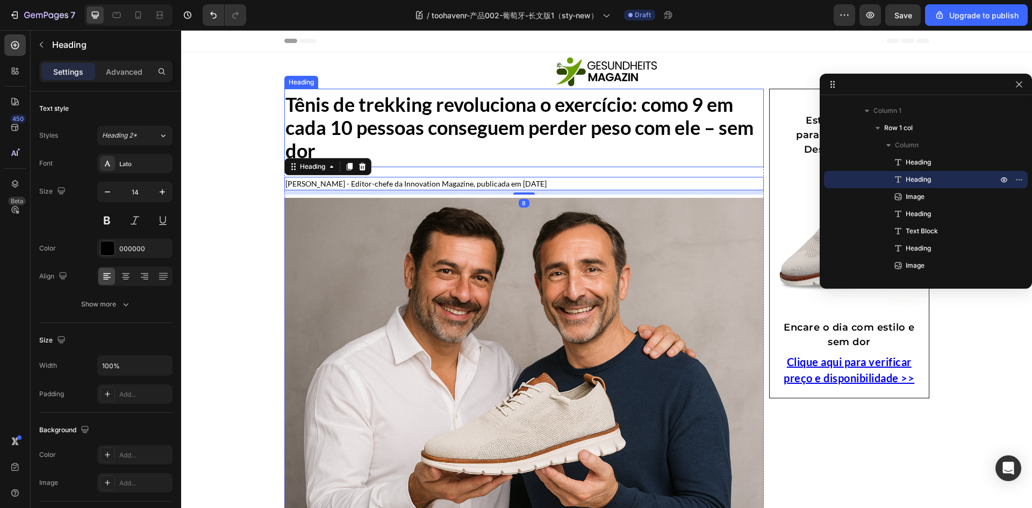
click at [430, 144] on p "Tênis de trekking revoluciona o exercício: como 9 em cada 10 pessoas conseguem …" at bounding box center [524, 128] width 478 height 70
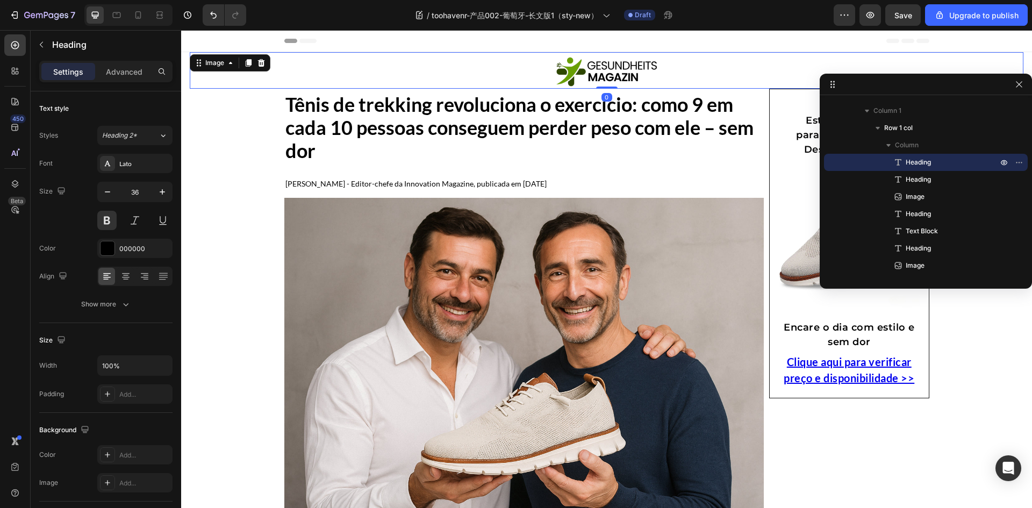
click at [455, 73] on link at bounding box center [607, 71] width 834 height 32
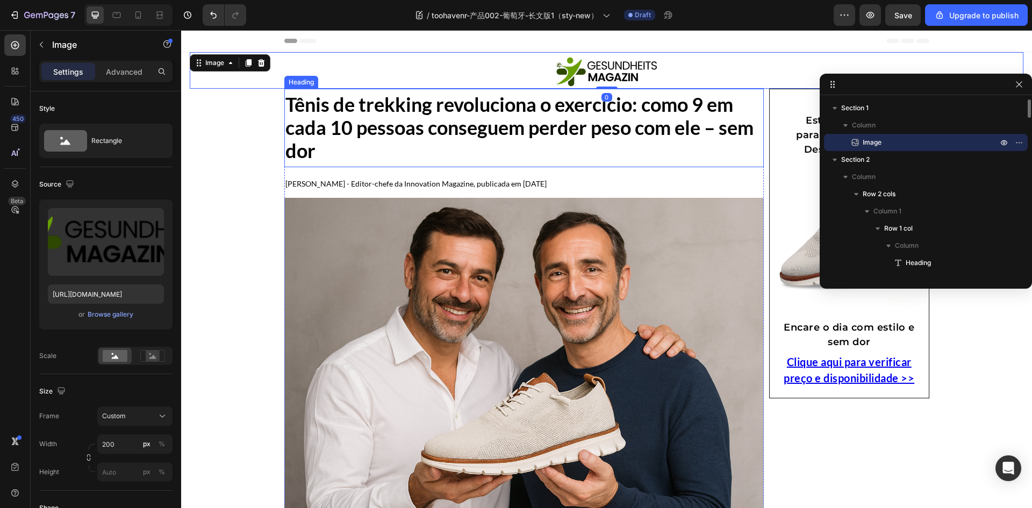
click at [446, 135] on p "Tênis de trekking revoluciona o exercício: como 9 em cada 10 pessoas conseguem …" at bounding box center [524, 128] width 478 height 70
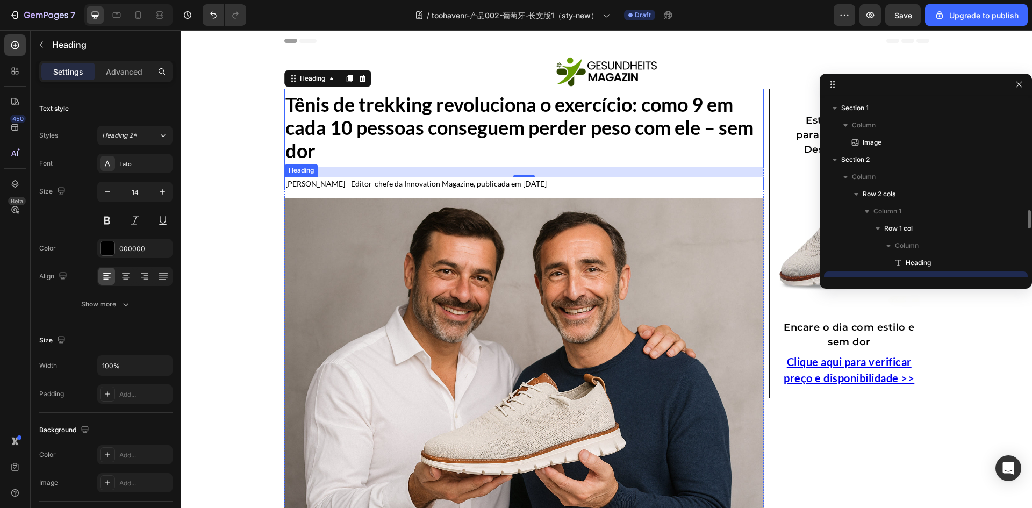
click at [384, 183] on h2 "Alexander Klein - Editor-chefe da Innovation Magazine, publicada em 6 de agosto…" at bounding box center [524, 183] width 480 height 13
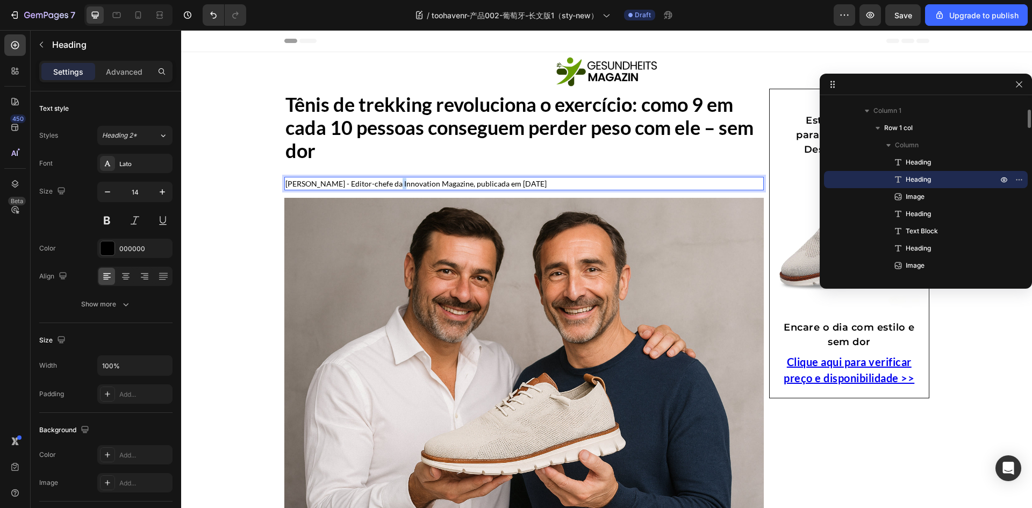
click at [384, 183] on h2 "Alexander Klein - Editor-chefe da Innovation Magazine, publicada em 6 de agosto…" at bounding box center [524, 183] width 480 height 13
drag, startPoint x: 399, startPoint y: 183, endPoint x: 484, endPoint y: 187, distance: 84.5
click at [497, 182] on p "Editor: Stefan Klein | Publieditorial | Publicado há 2 dias" at bounding box center [524, 183] width 478 height 11
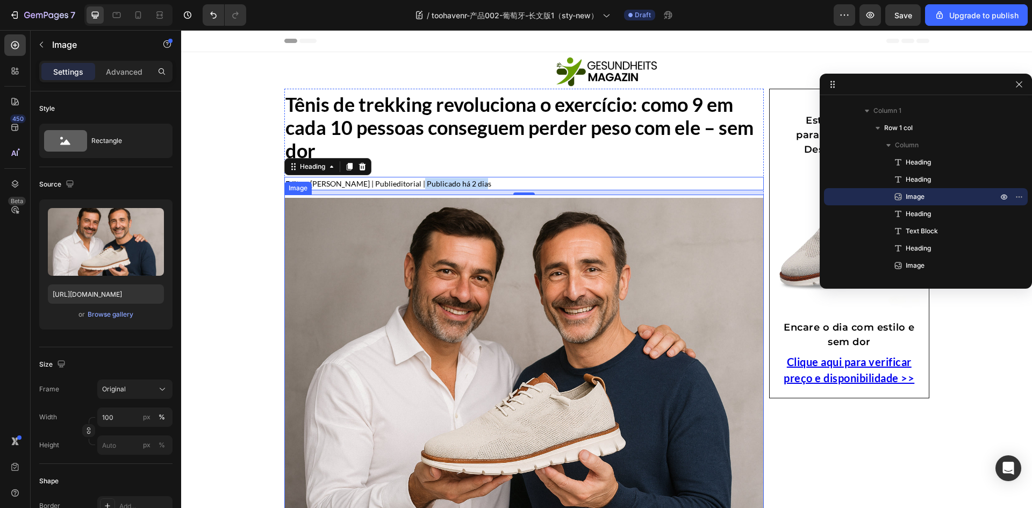
click at [498, 344] on img at bounding box center [524, 358] width 480 height 320
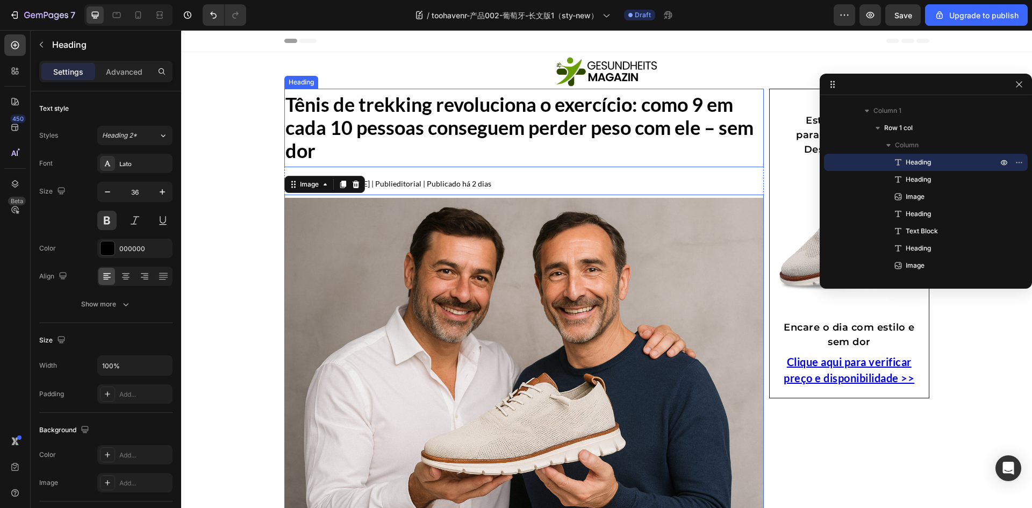
click at [470, 151] on p "Tênis de trekking revoluciona o exercício: como 9 em cada 10 pessoas conseguem …" at bounding box center [524, 128] width 478 height 70
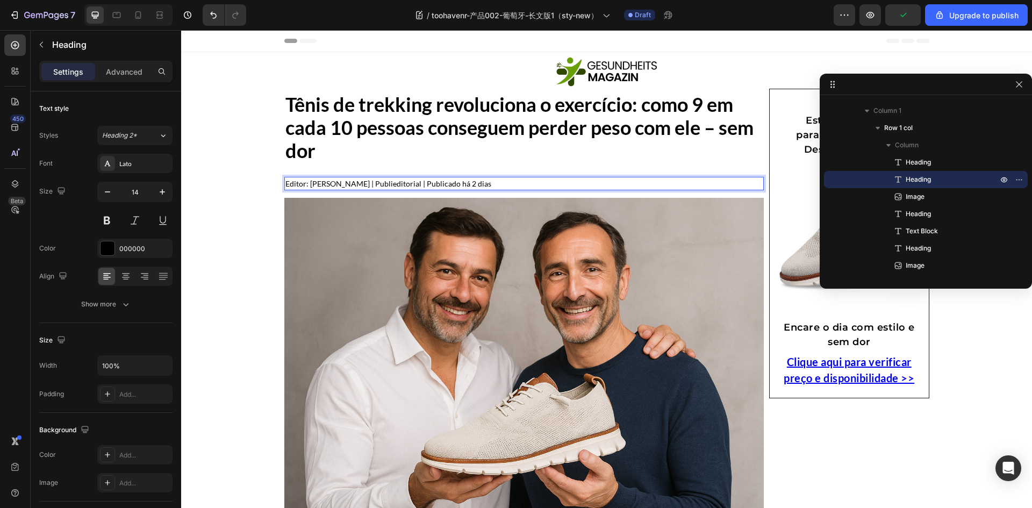
click at [499, 133] on p "Tênis de trekking revoluciona o exercício: como 9 em cada 10 pessoas conseguem …" at bounding box center [524, 128] width 478 height 70
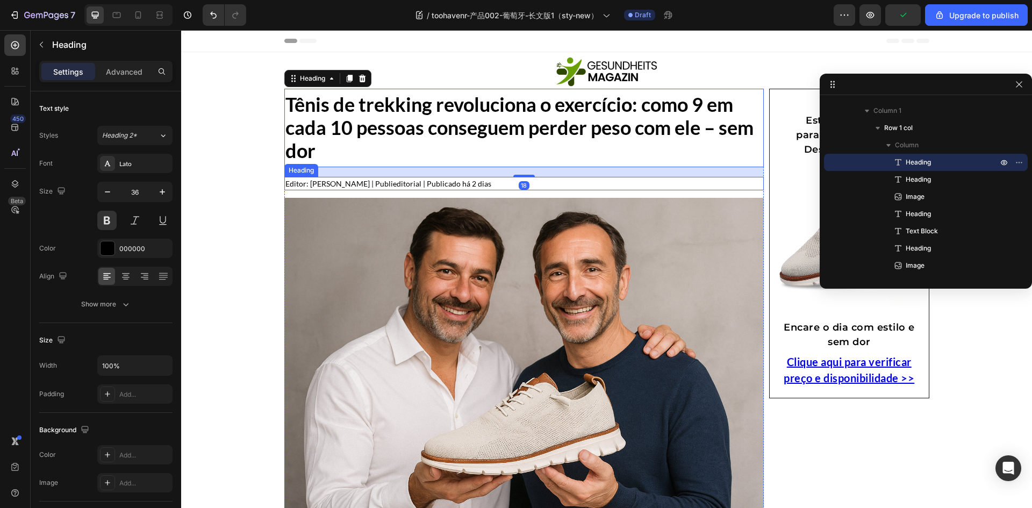
click at [439, 180] on p "Editor: Stefan Klein | Publieditorial | Publicado há 2 dias" at bounding box center [524, 183] width 478 height 11
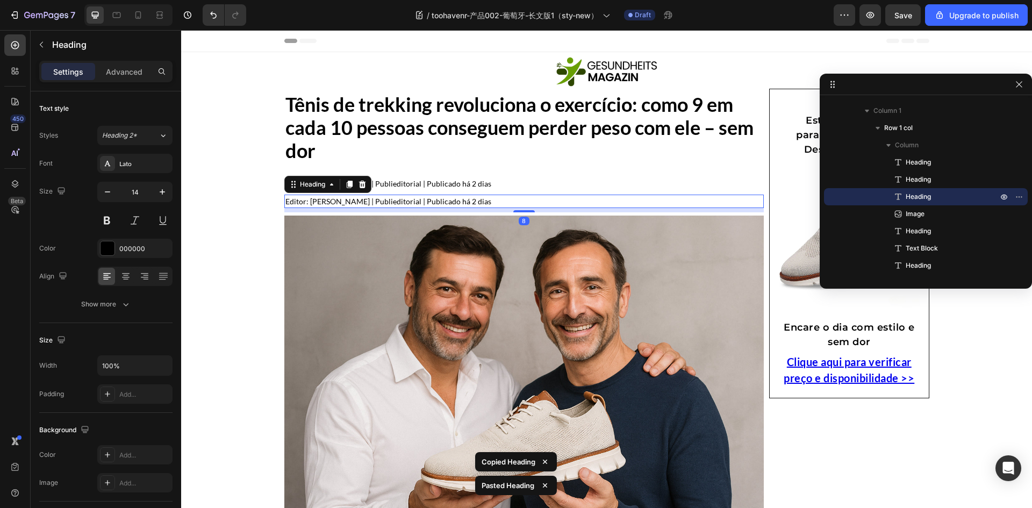
click at [405, 200] on h2 "Editor: Stefan Klein | Publieditorial | Publicado há 2 dias" at bounding box center [524, 201] width 480 height 13
click at [397, 200] on p "Editor: Stefan Klein | Publieditorial | Publicado há 2 dias" at bounding box center [524, 201] width 478 height 11
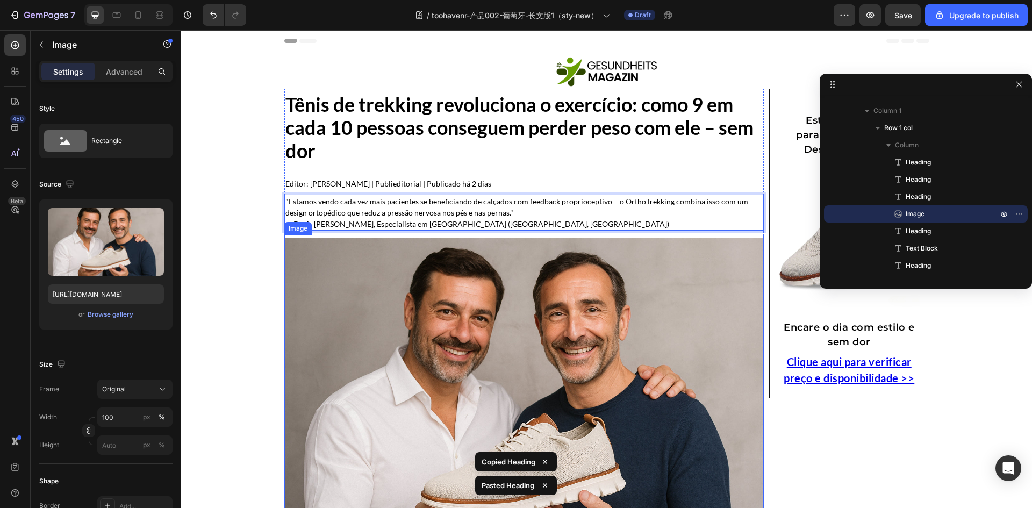
click at [403, 297] on img at bounding box center [524, 398] width 480 height 320
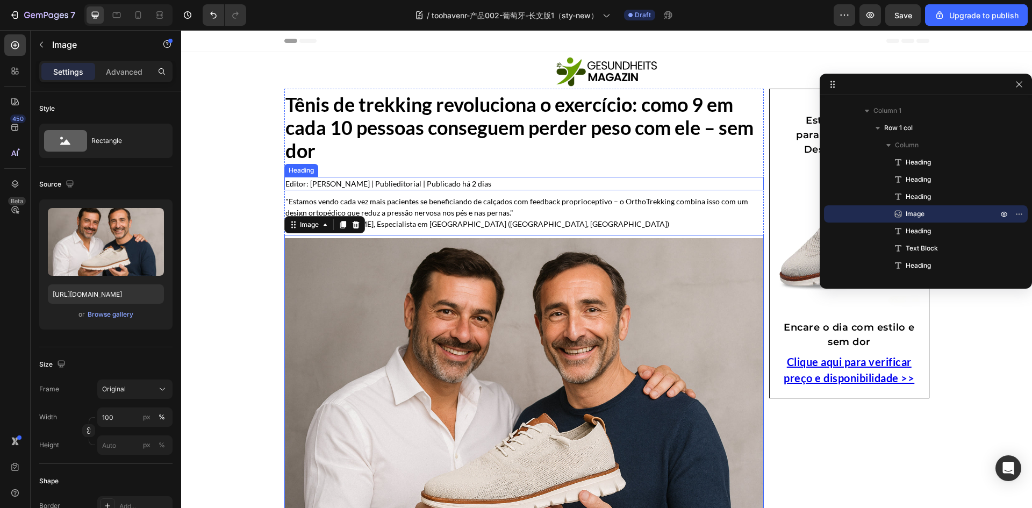
click at [381, 181] on p "Editor: Stefan Klein | Publieditorial | Publicado há 2 dias" at bounding box center [524, 183] width 478 height 11
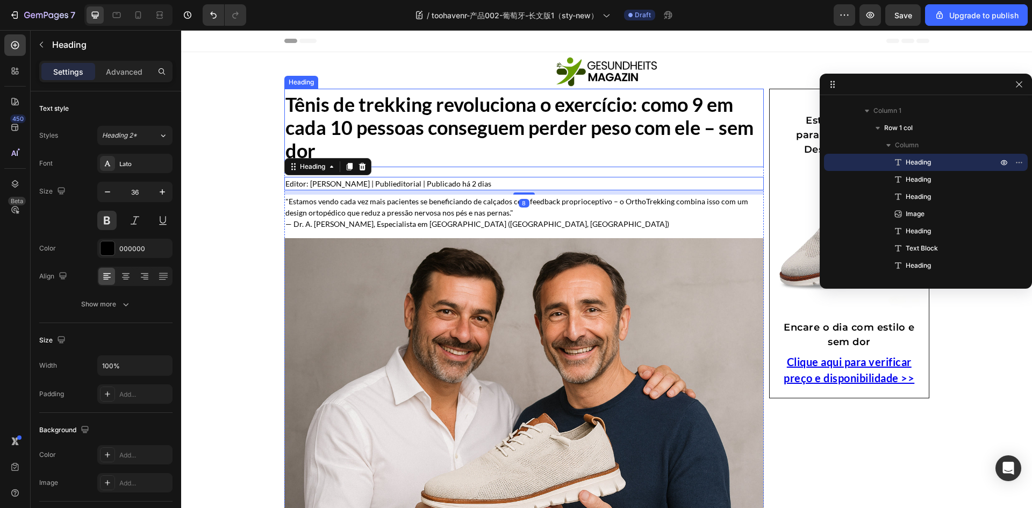
click at [411, 152] on p "Tênis de trekking revoluciona o exercício: como 9 em cada 10 pessoas conseguem …" at bounding box center [524, 128] width 478 height 70
click at [492, 183] on p "Editor: Stefan Klein | Publieditorial | Publicado há 2 dias" at bounding box center [524, 183] width 478 height 11
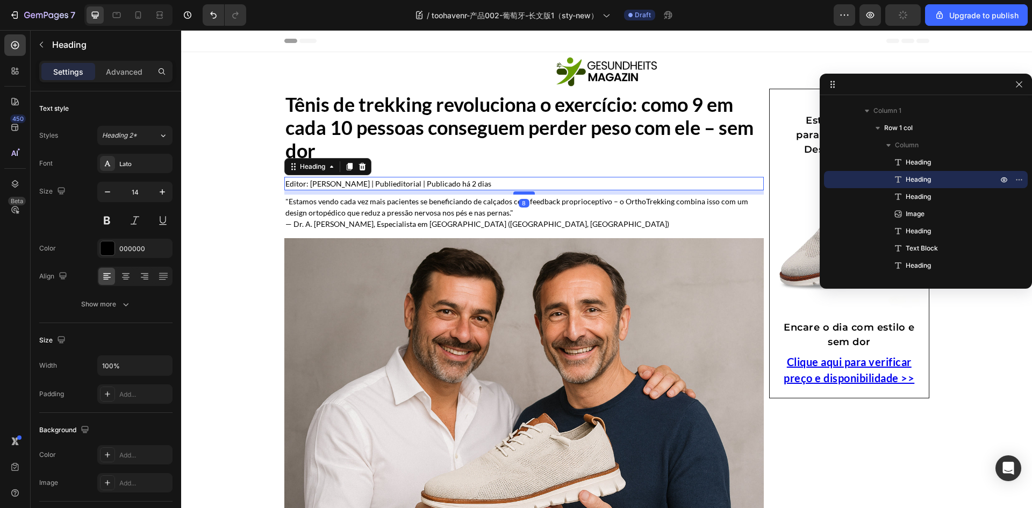
click at [520, 192] on div at bounding box center [524, 192] width 22 height 3
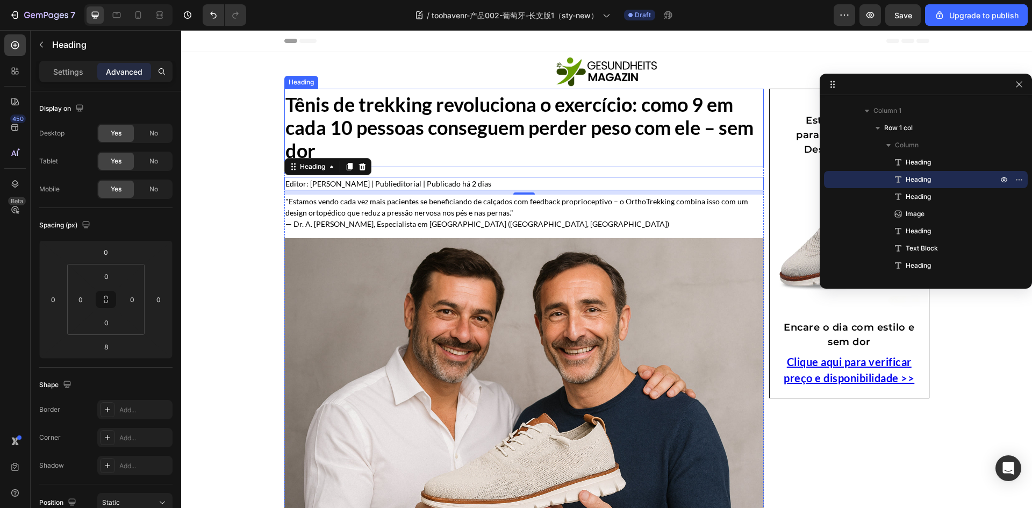
click at [525, 156] on p "Tênis de trekking revoluciona o exercício: como 9 em cada 10 pessoas conseguem …" at bounding box center [524, 128] width 478 height 70
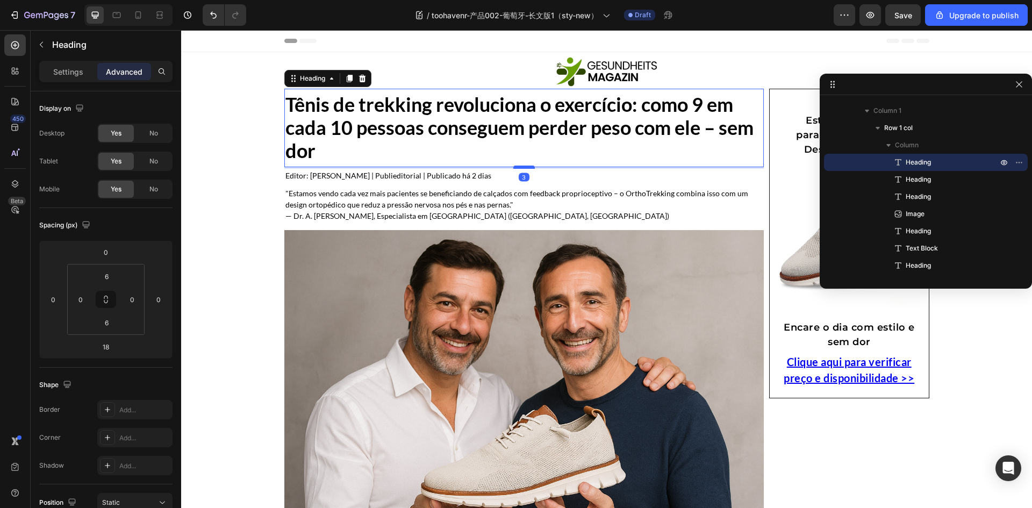
drag, startPoint x: 522, startPoint y: 176, endPoint x: 523, endPoint y: 168, distance: 8.2
click at [523, 168] on div at bounding box center [524, 167] width 22 height 3
type input "3"
click at [716, 169] on h2 "Editor: Stefan Klein | Publieditorial | Publicado há 2 dias" at bounding box center [524, 175] width 480 height 13
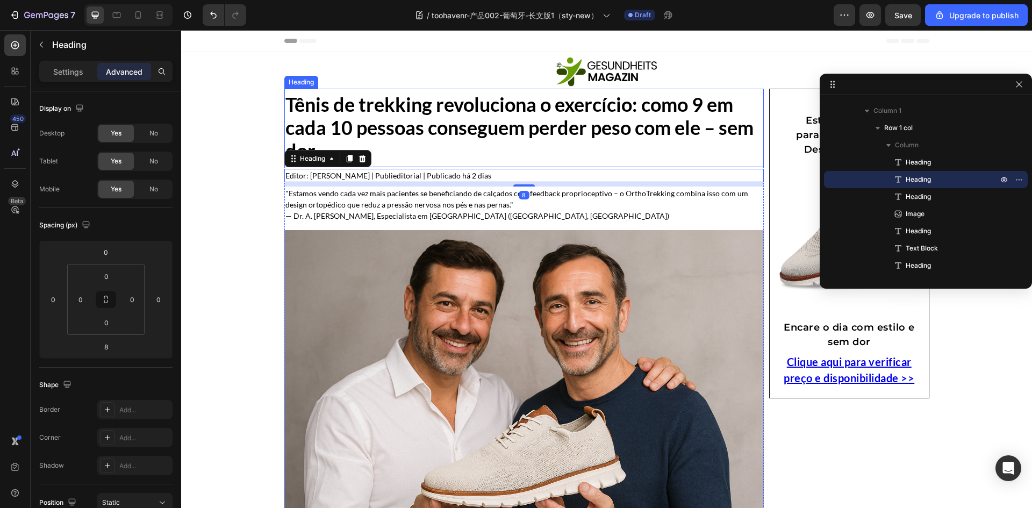
click at [706, 143] on p "Tênis de trekking revoluciona o exercício: como 9 em cada 10 pessoas conseguem …" at bounding box center [524, 128] width 478 height 70
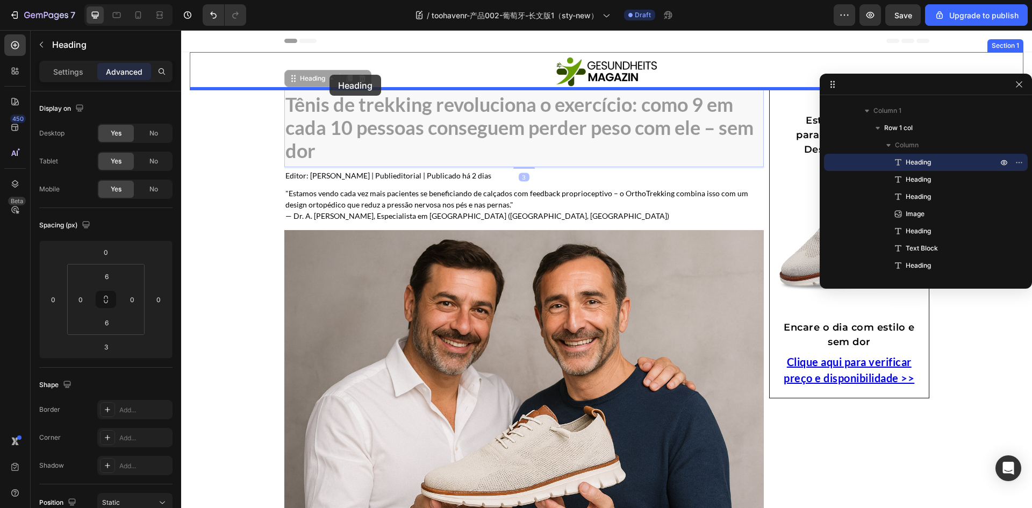
drag, startPoint x: 288, startPoint y: 80, endPoint x: 330, endPoint y: 75, distance: 41.7
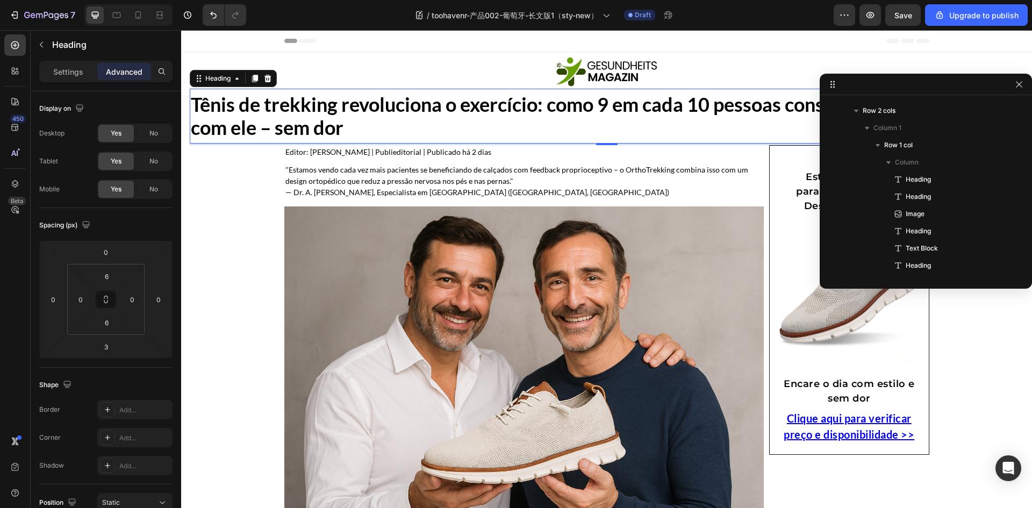
click at [545, 125] on h1 "Tênis de trekking revoluciona o exercício: como 9 em cada 10 pessoas conseguem …" at bounding box center [607, 116] width 834 height 48
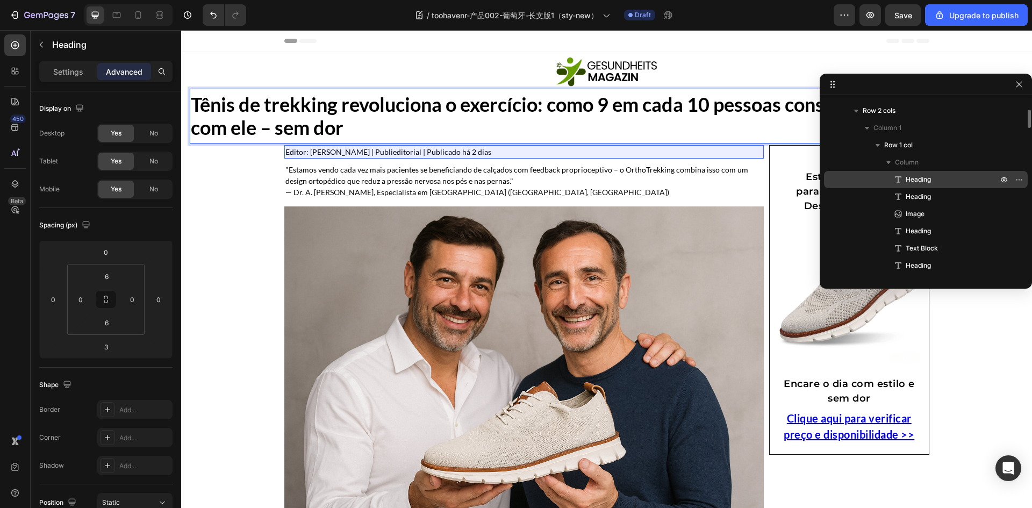
click at [917, 180] on span "Heading" at bounding box center [918, 179] width 25 height 11
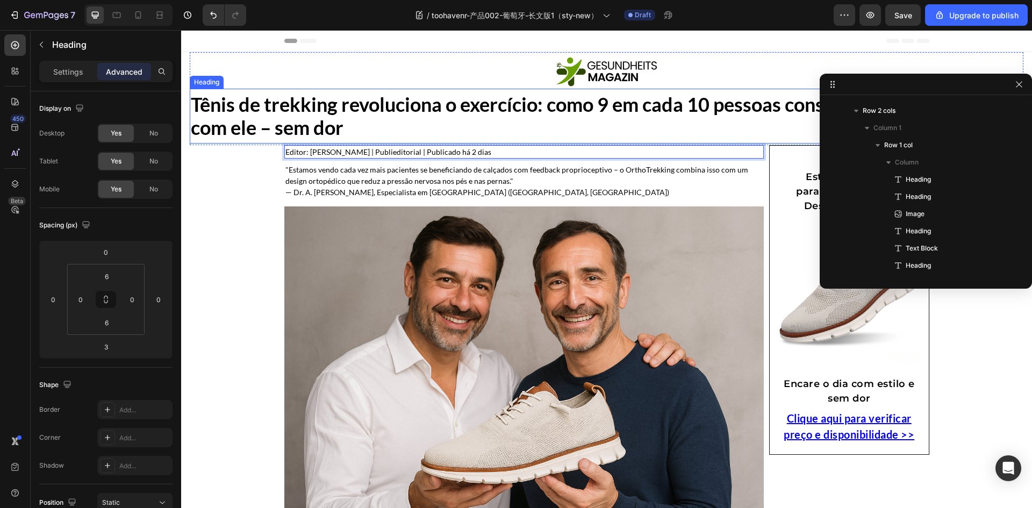
scroll to position [0, 0]
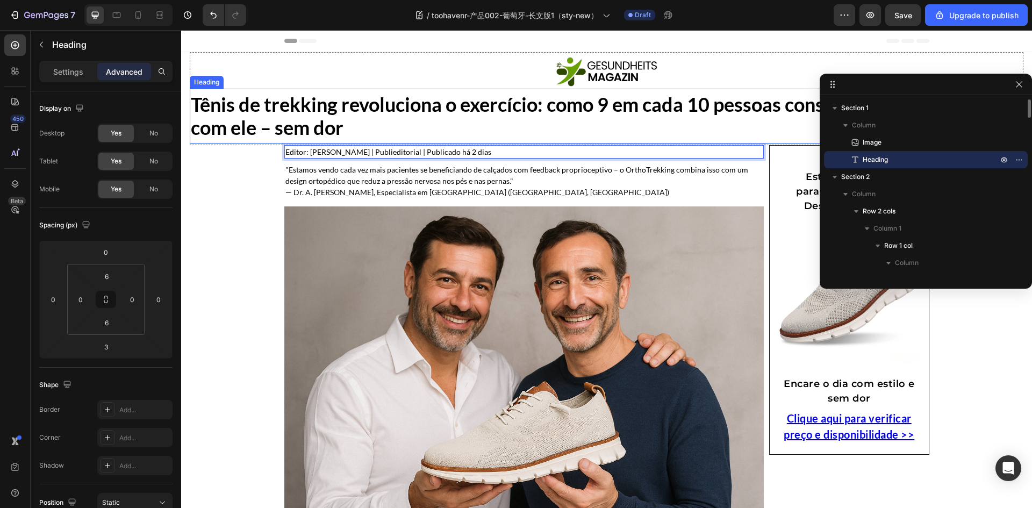
click at [489, 119] on p "Tênis de trekking revoluciona o exercício: como 9 em cada 10 pessoas conseguem …" at bounding box center [607, 116] width 832 height 46
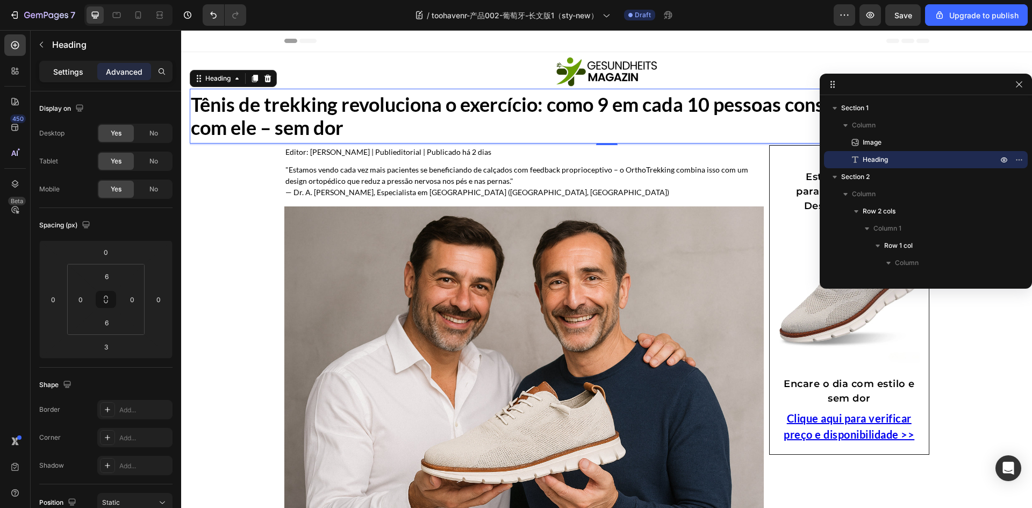
click at [69, 80] on div "Settings" at bounding box center [68, 71] width 54 height 17
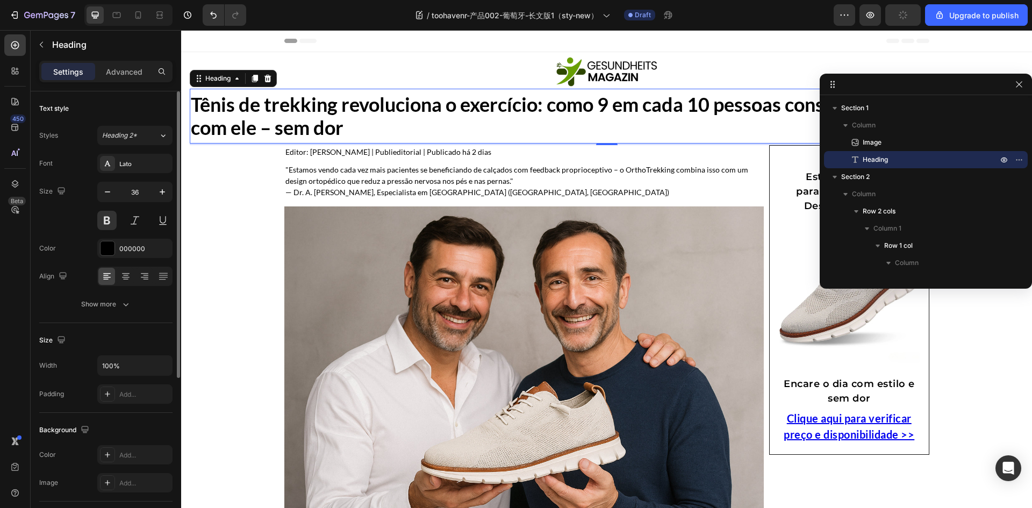
scroll to position [54, 0]
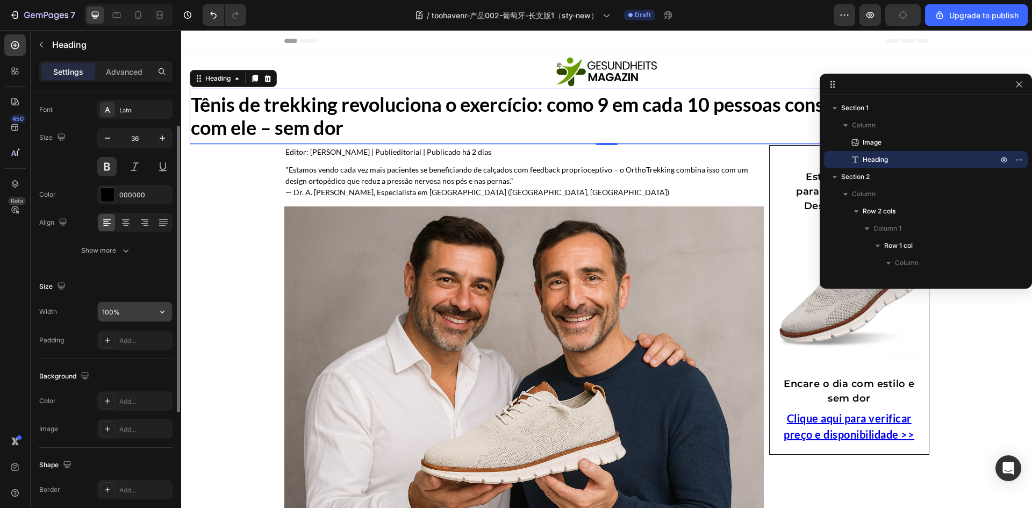
click at [129, 311] on input "100%" at bounding box center [135, 311] width 74 height 19
click at [158, 314] on icon "button" at bounding box center [162, 311] width 11 height 11
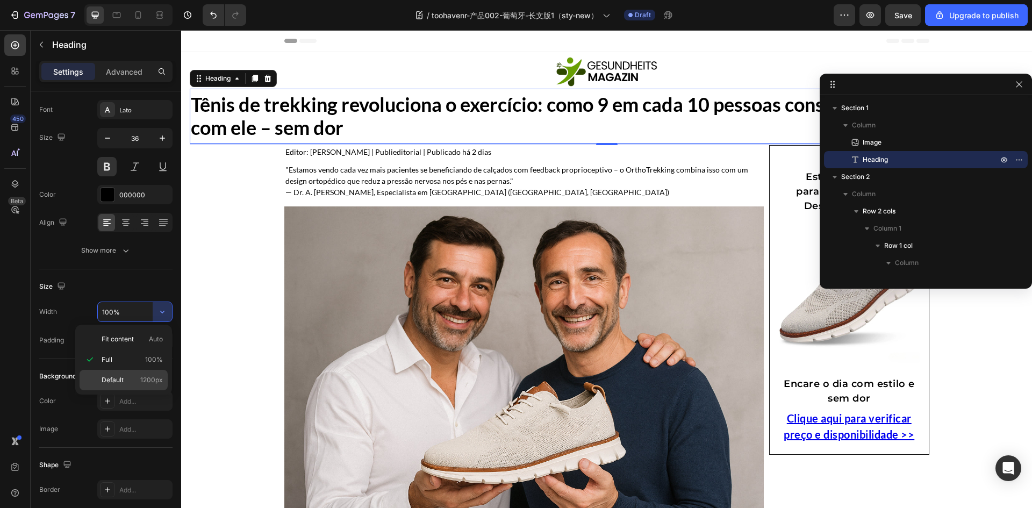
click at [125, 379] on p "Default 1200px" at bounding box center [132, 380] width 61 height 10
type input "1200"
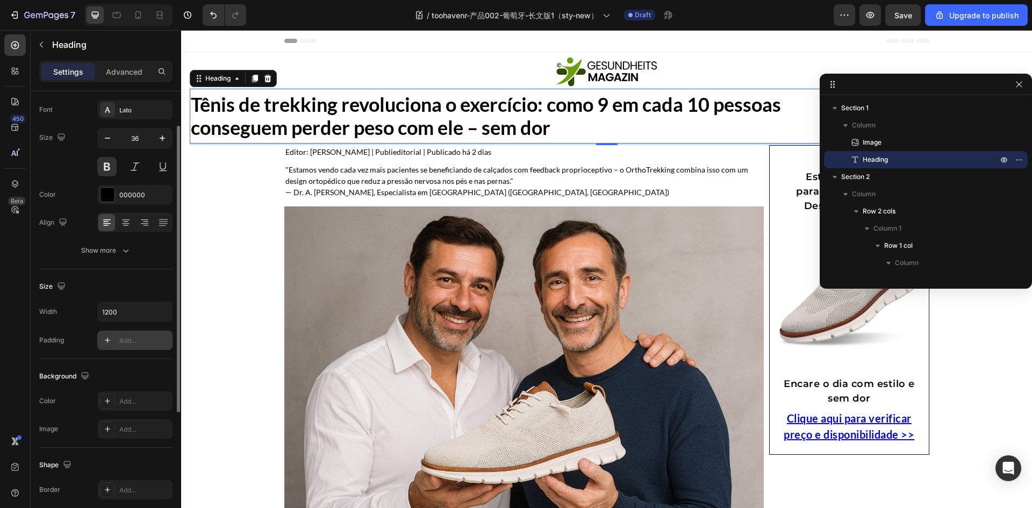
click at [121, 346] on div "Add..." at bounding box center [134, 340] width 75 height 19
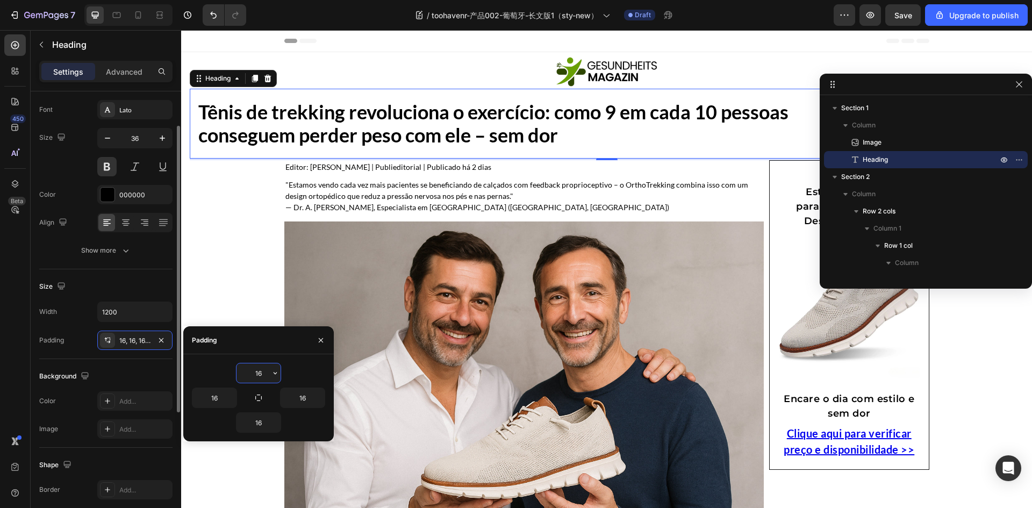
type input "0"
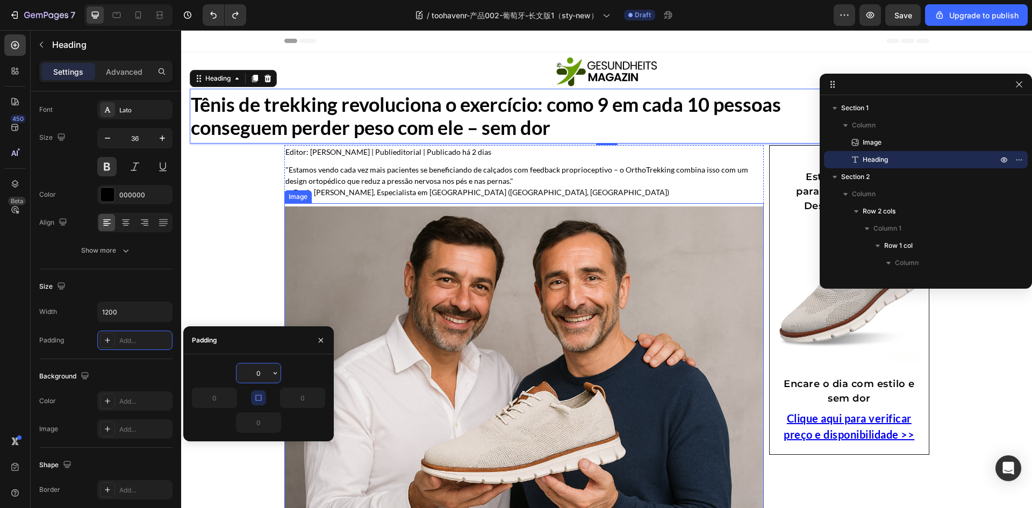
type input "100%"
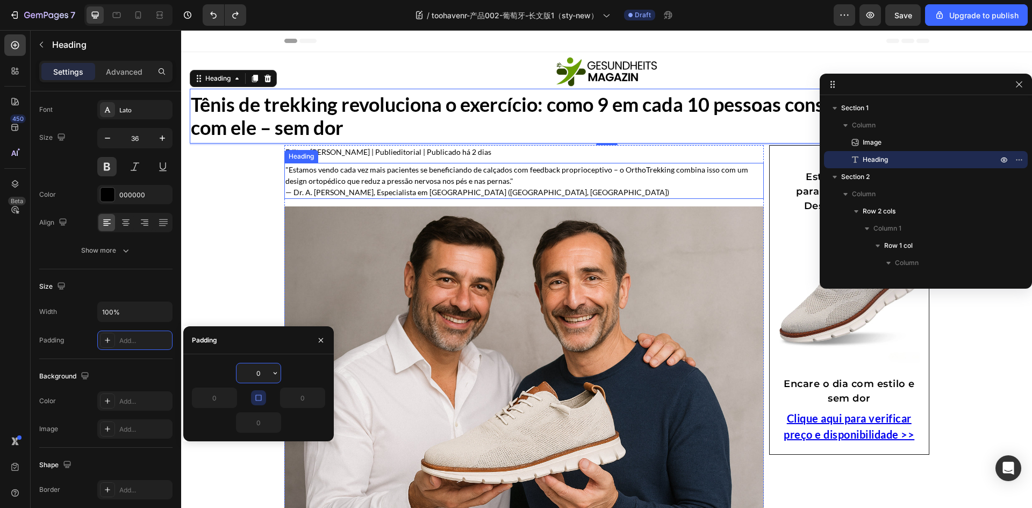
click at [542, 207] on img at bounding box center [524, 366] width 480 height 320
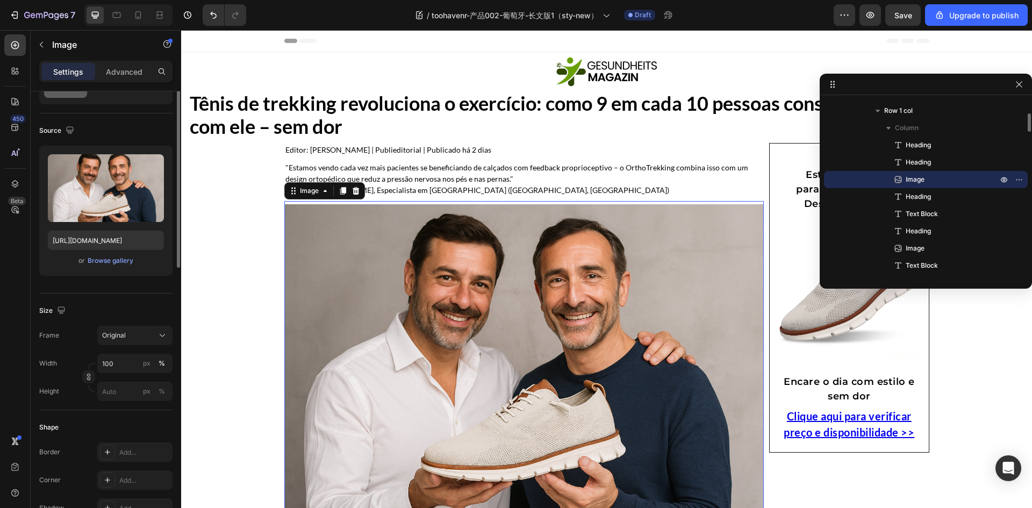
scroll to position [0, 0]
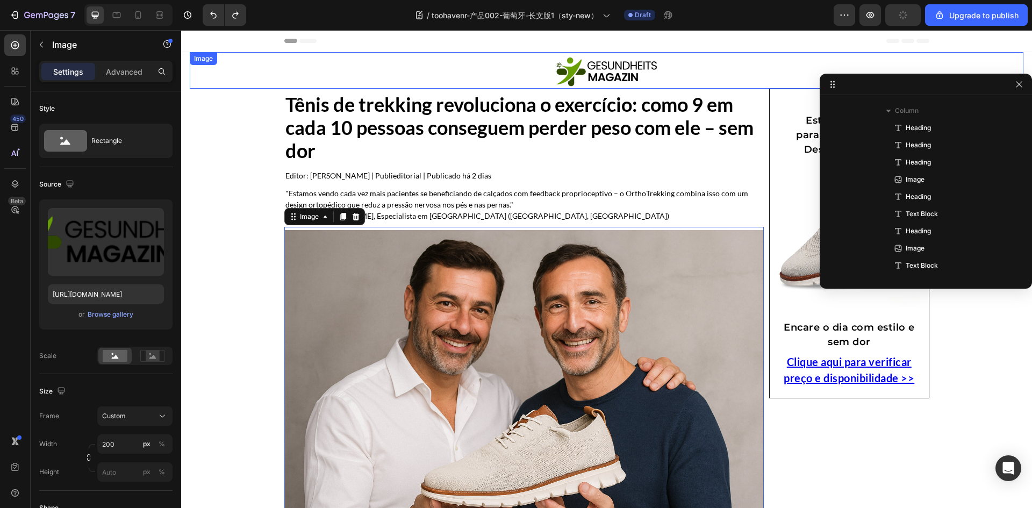
click at [318, 76] on link at bounding box center [607, 71] width 834 height 32
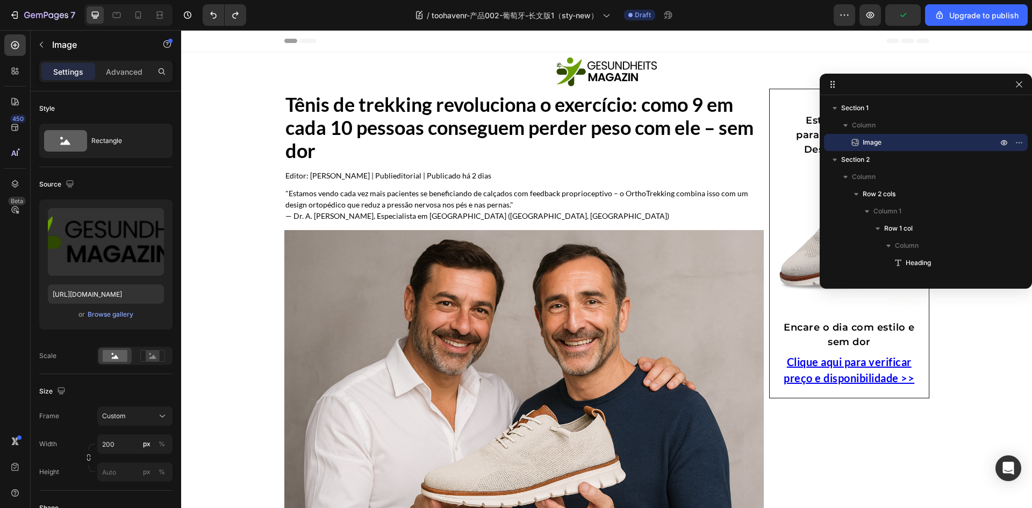
click at [182, 82] on section "Image Section 1" at bounding box center [606, 70] width 851 height 37
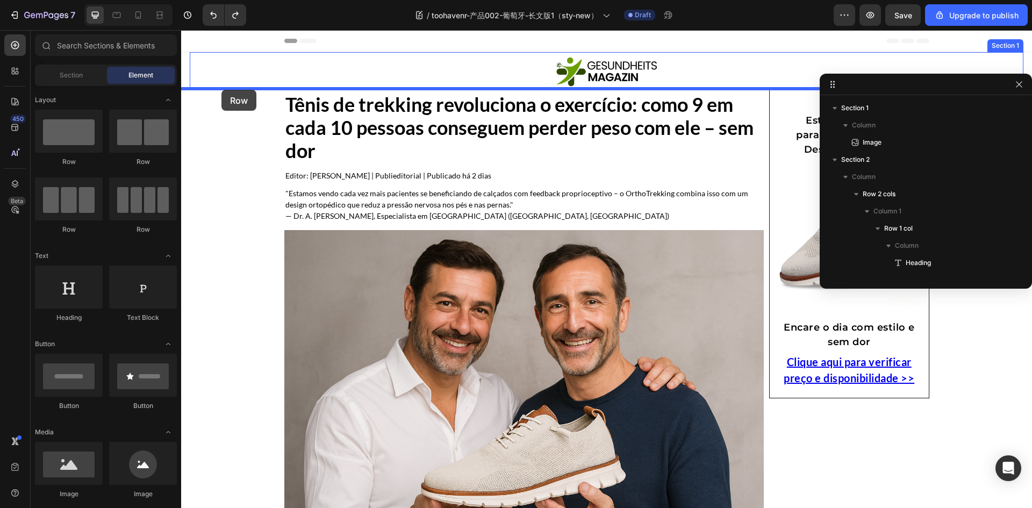
drag, startPoint x: 264, startPoint y: 176, endPoint x: 224, endPoint y: 89, distance: 95.5
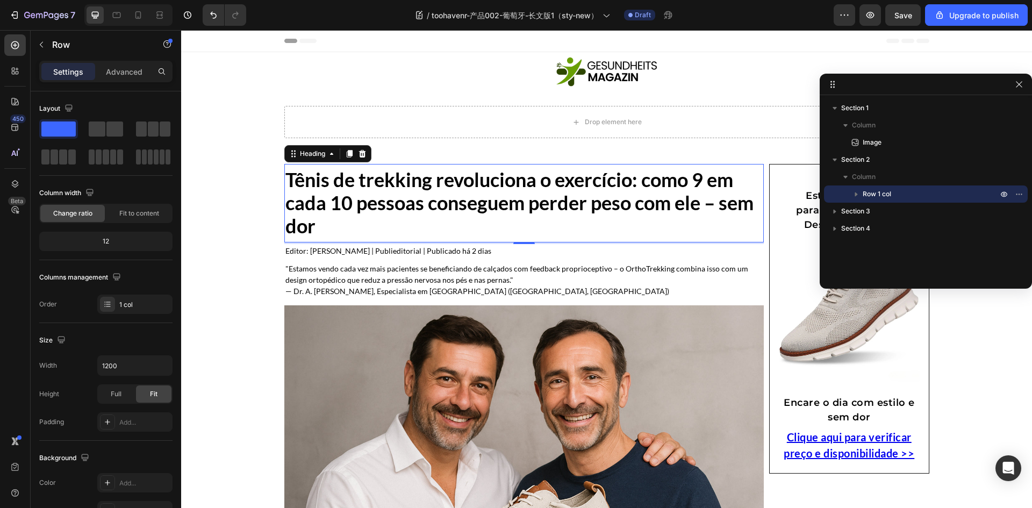
click at [334, 200] on h1 "Tênis de trekking revoluciona o exercício: como 9 em cada 10 pessoas conseguem …" at bounding box center [524, 203] width 480 height 72
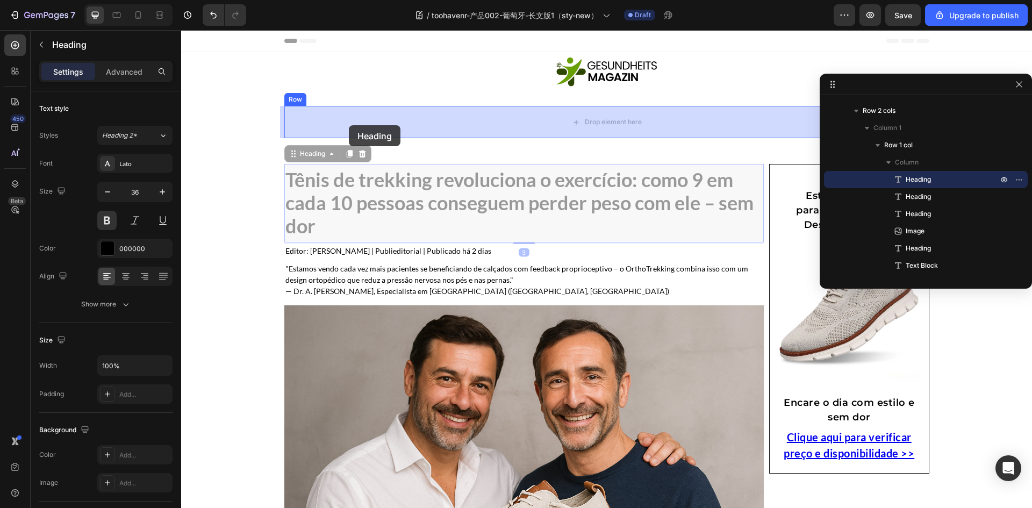
drag, startPoint x: 290, startPoint y: 158, endPoint x: 349, endPoint y: 125, distance: 67.4
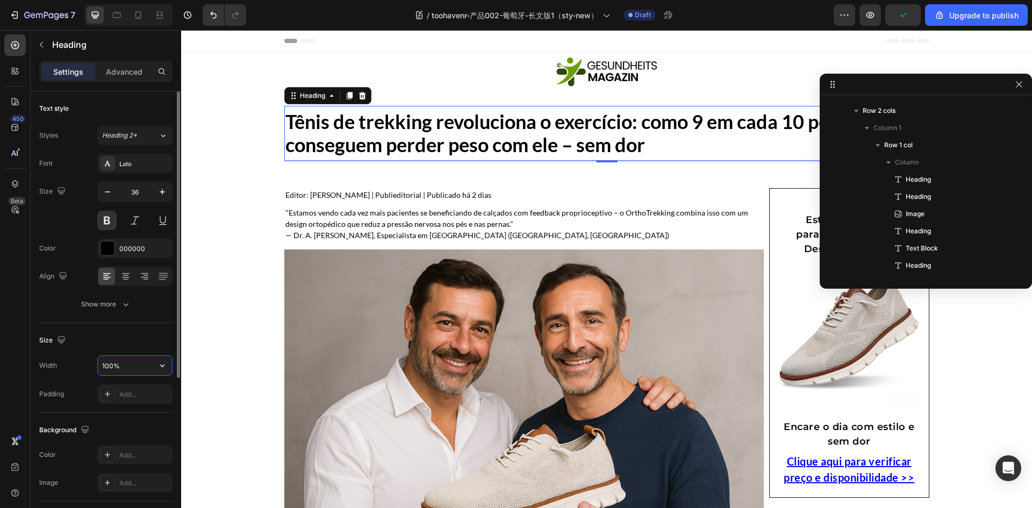
click at [122, 371] on input "100%" at bounding box center [135, 365] width 74 height 19
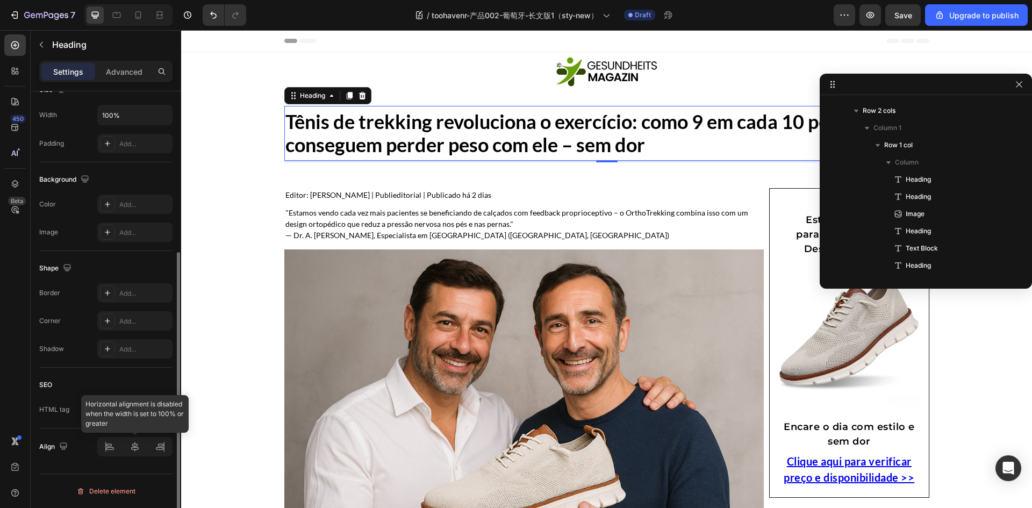
click at [115, 448] on div at bounding box center [134, 446] width 75 height 19
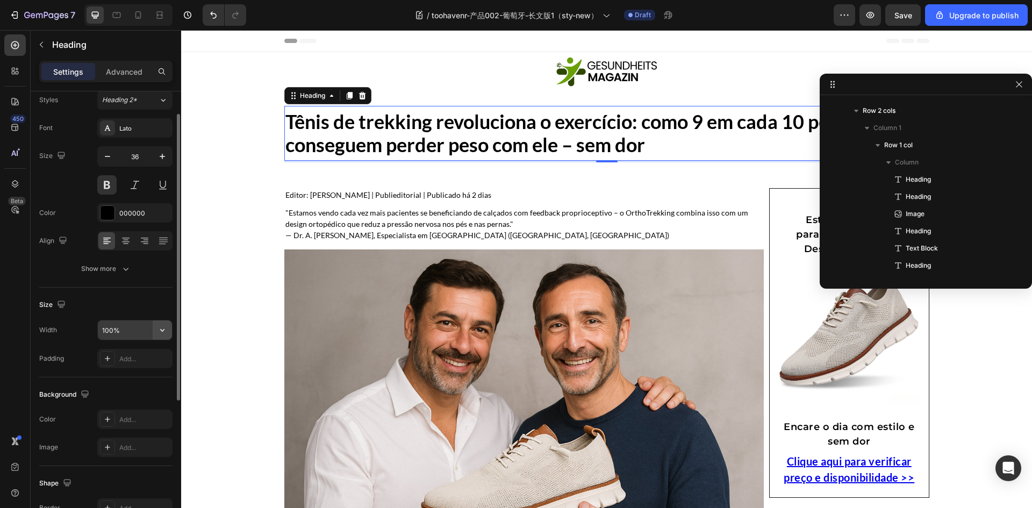
click at [161, 332] on icon "button" at bounding box center [162, 330] width 11 height 11
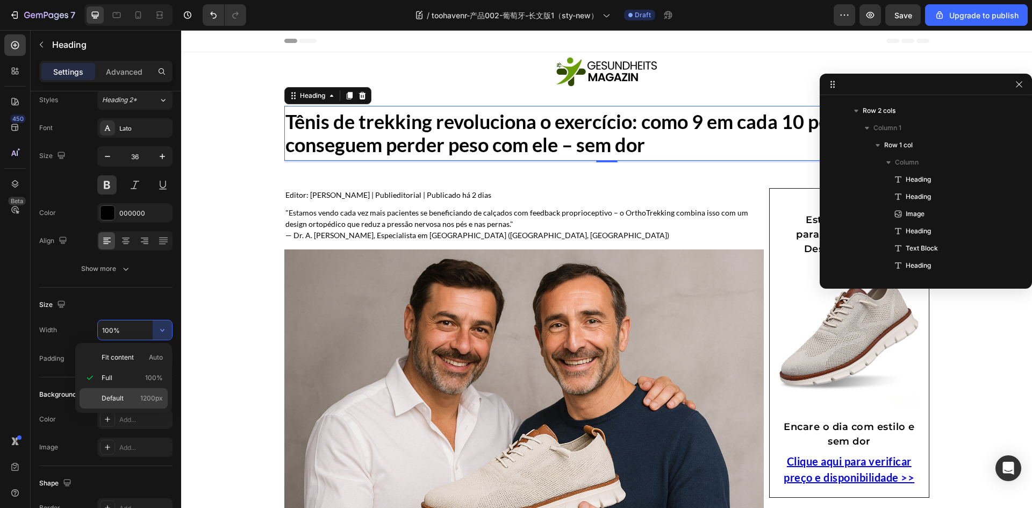
click at [129, 394] on p "Default 1200px" at bounding box center [132, 399] width 61 height 10
type input "1200"
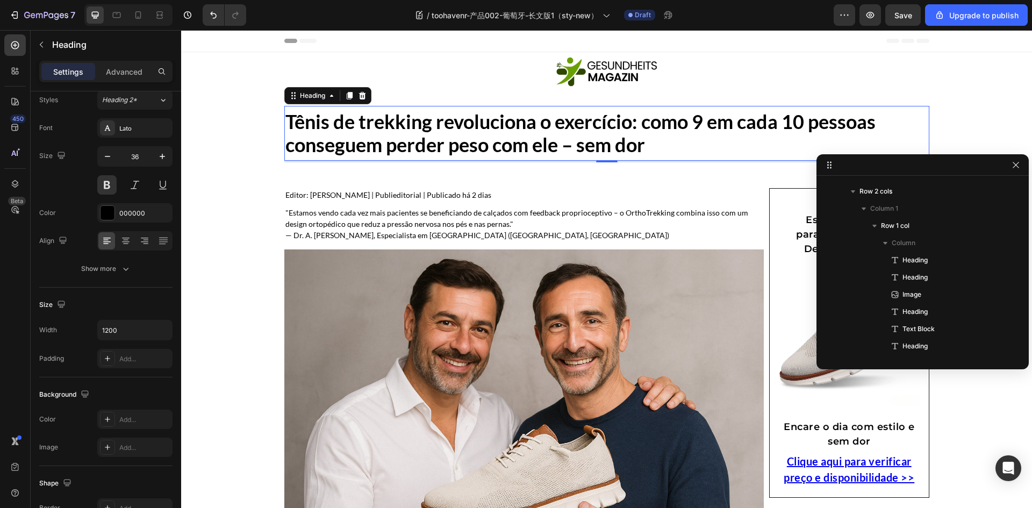
drag, startPoint x: 954, startPoint y: 87, endPoint x: 976, endPoint y: 168, distance: 84.0
click at [360, 194] on p "Editor: Stefan Klein | Publieditorial | Publicado há 2 dias" at bounding box center [524, 194] width 478 height 11
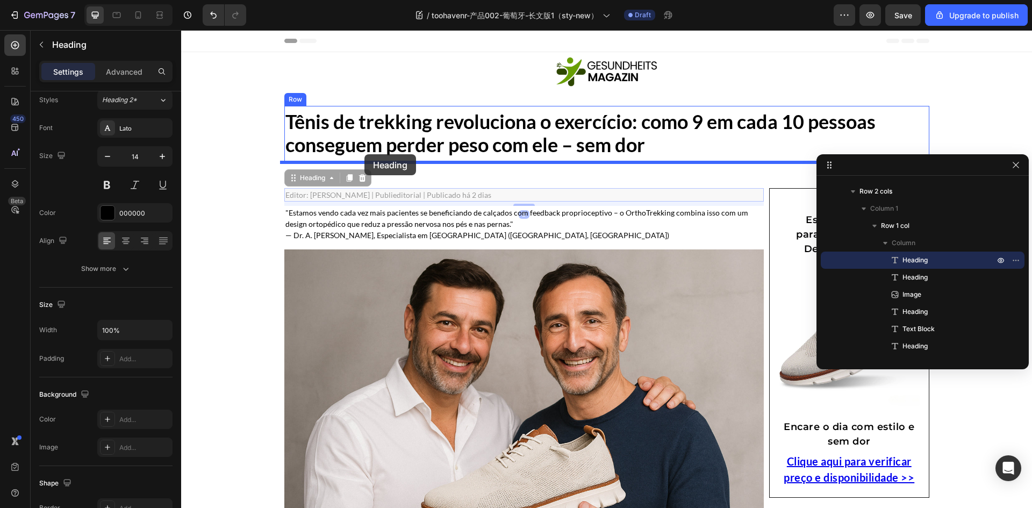
drag, startPoint x: 285, startPoint y: 181, endPoint x: 365, endPoint y: 154, distance: 83.8
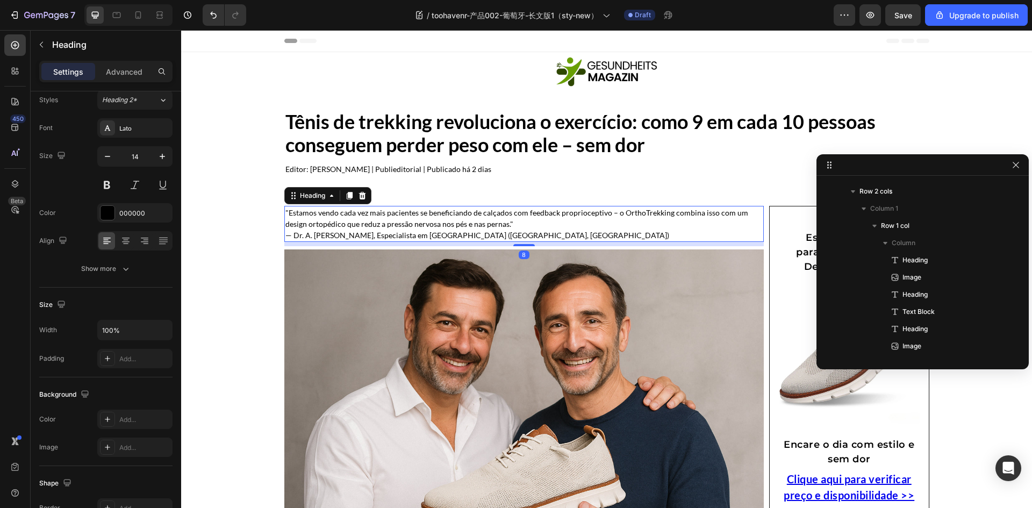
click at [368, 219] on p ""Estamos vendo cada vez mais pacientes se beneficiando de calçados com feedback…" at bounding box center [524, 224] width 478 height 34
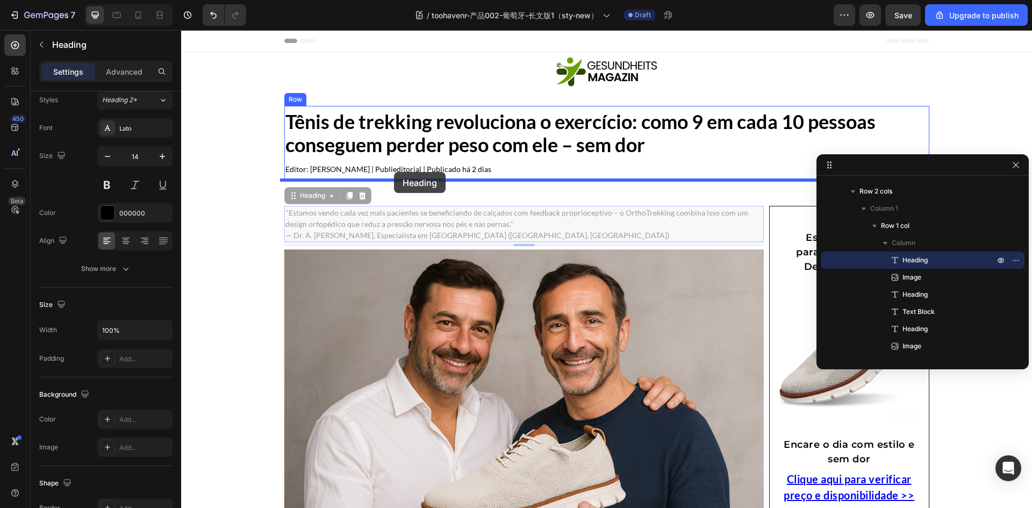
drag, startPoint x: 291, startPoint y: 197, endPoint x: 394, endPoint y: 172, distance: 105.6
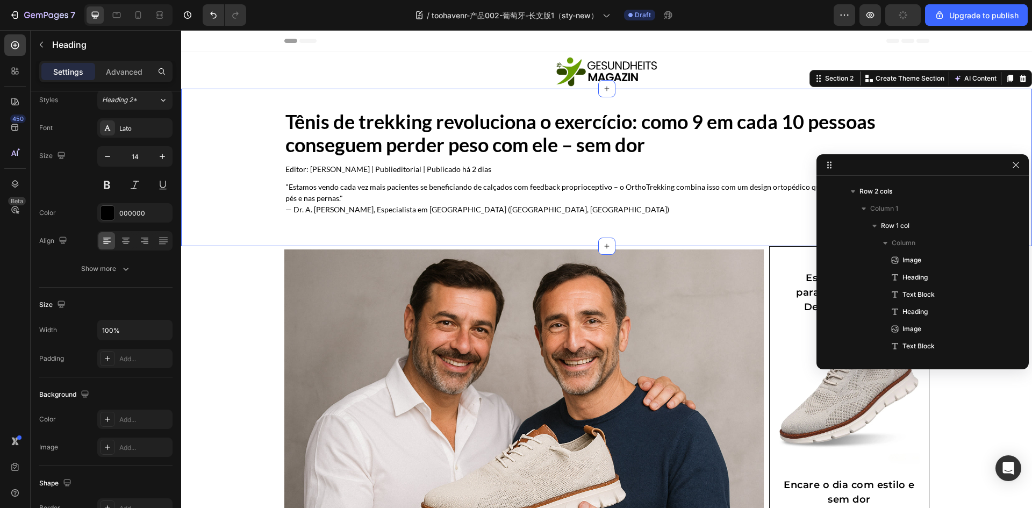
click at [485, 236] on div "Tênis de trekking revoluciona o exercício: como 9 em cada 10 pessoas conseguem …" at bounding box center [606, 168] width 851 height 158
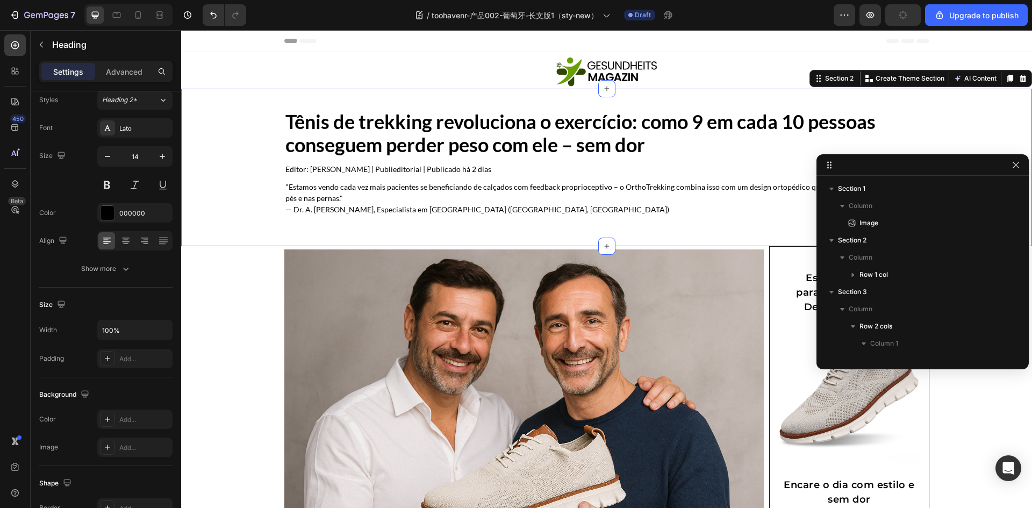
scroll to position [0, 0]
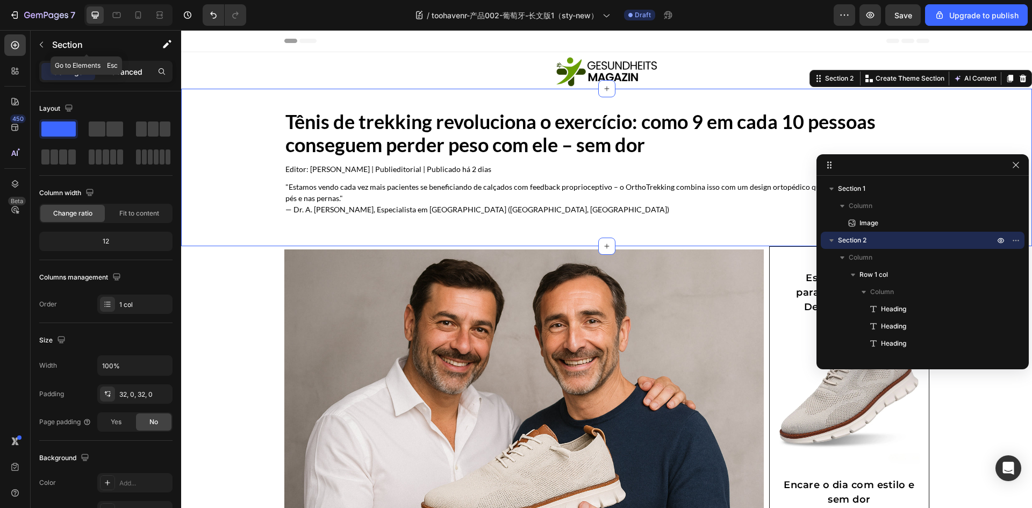
click at [120, 61] on div "Sections(18) Elements(83) Section Element Hero Section Product Detail Brands Tr…" at bounding box center [106, 269] width 151 height 478
click at [124, 67] on p "Advanced" at bounding box center [124, 71] width 37 height 11
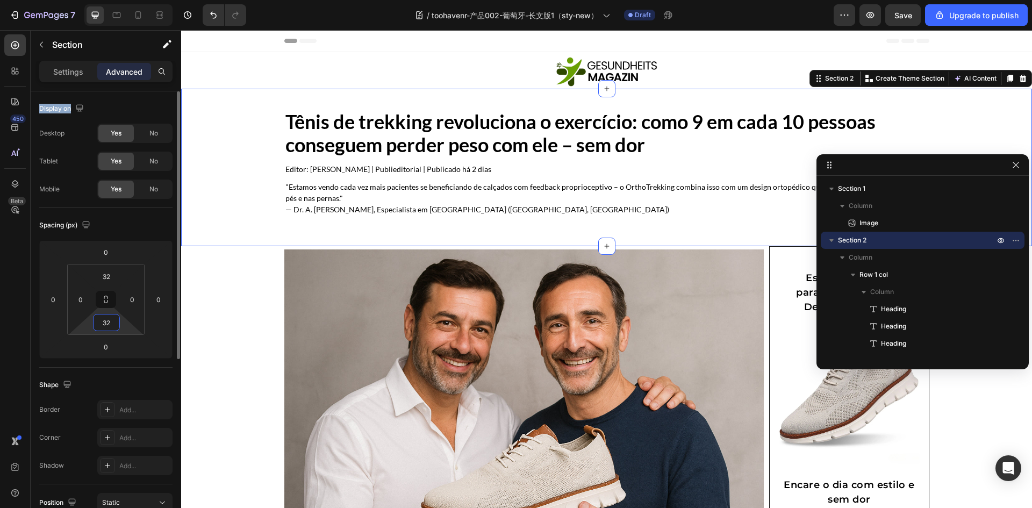
click at [114, 316] on input "32" at bounding box center [107, 323] width 22 height 16
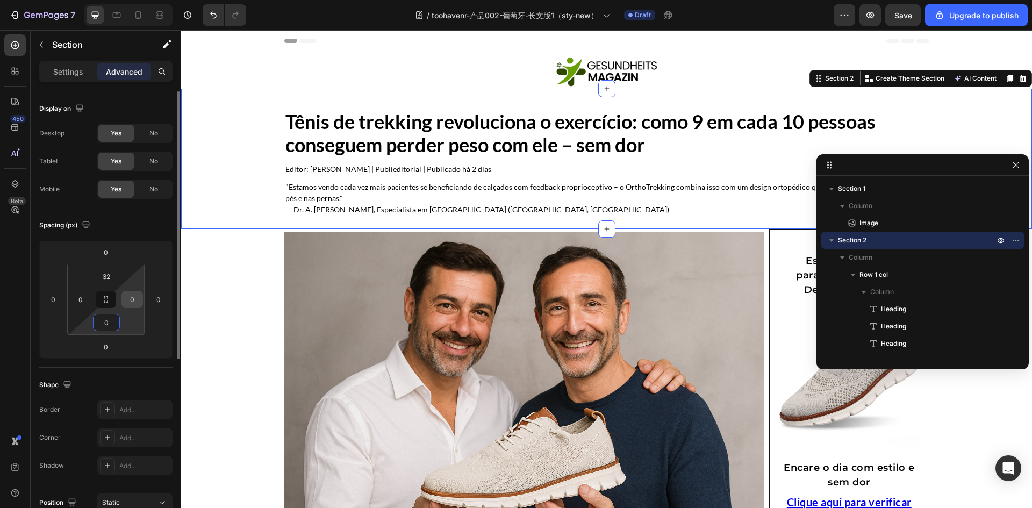
type input "0"
click at [133, 301] on input "0" at bounding box center [132, 299] width 16 height 16
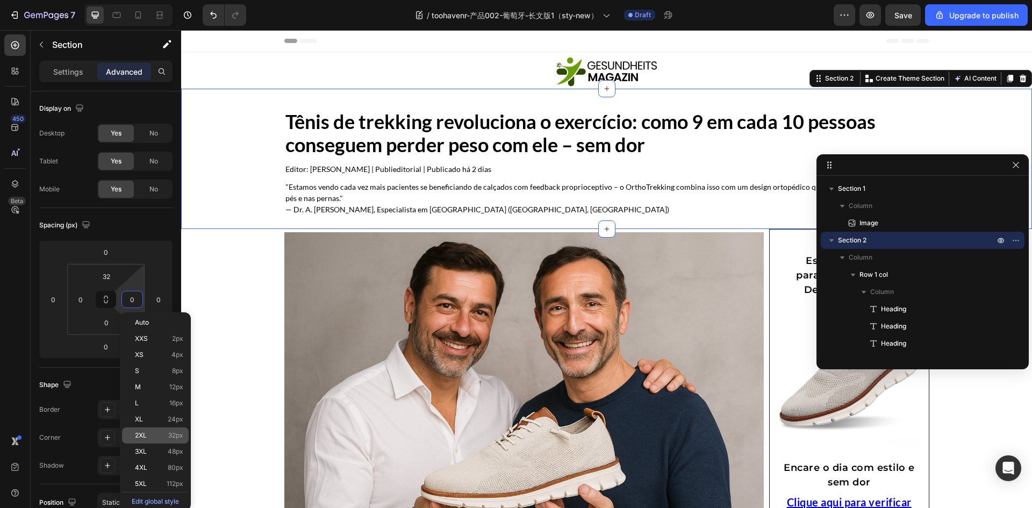
click at [139, 433] on span "2XL" at bounding box center [141, 436] width 12 height 8
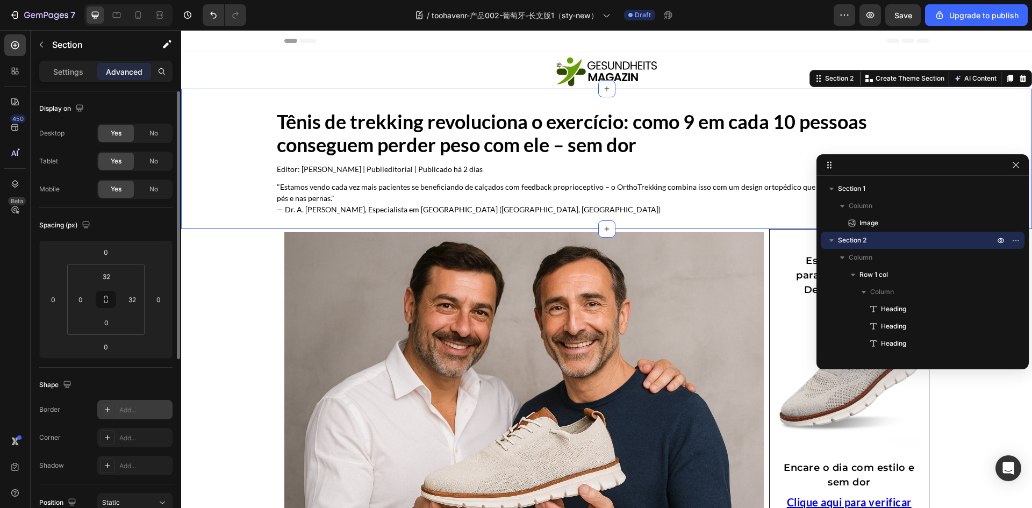
type input "0"
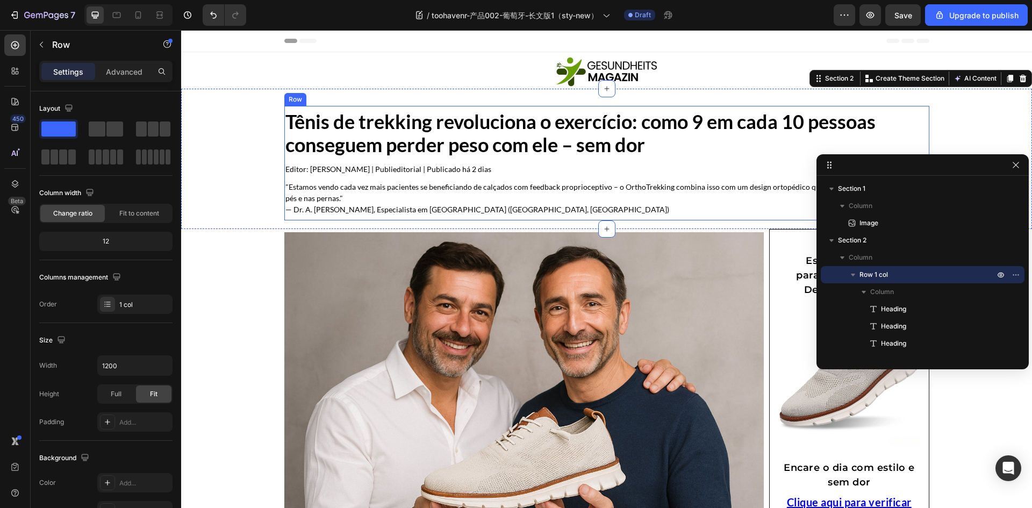
click at [327, 161] on div "Tênis de trekking revoluciona o exercício: como 9 em cada 10 pessoas conseguem …" at bounding box center [606, 163] width 645 height 115
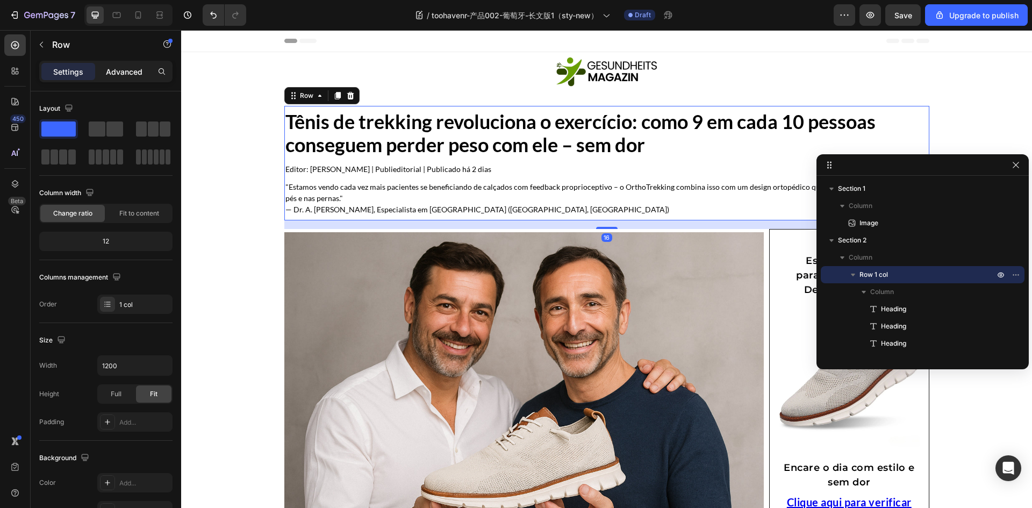
click at [124, 75] on p "Advanced" at bounding box center [124, 71] width 37 height 11
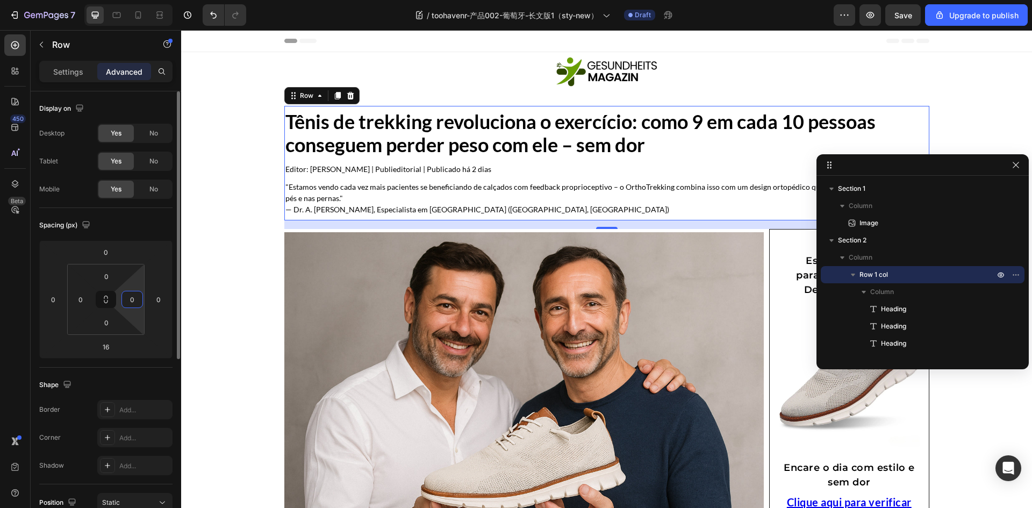
click at [135, 304] on input "0" at bounding box center [132, 299] width 16 height 16
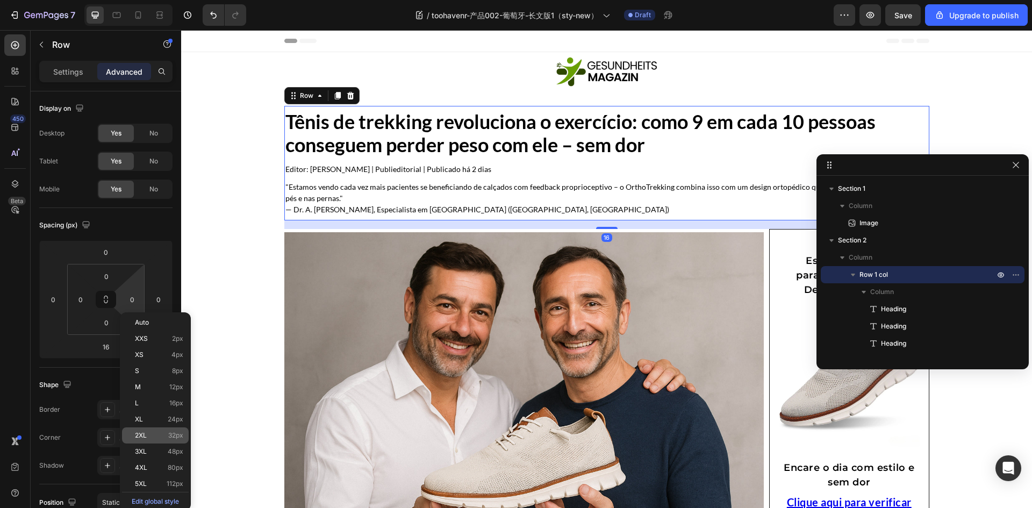
click at [176, 434] on span "32px" at bounding box center [175, 436] width 15 height 8
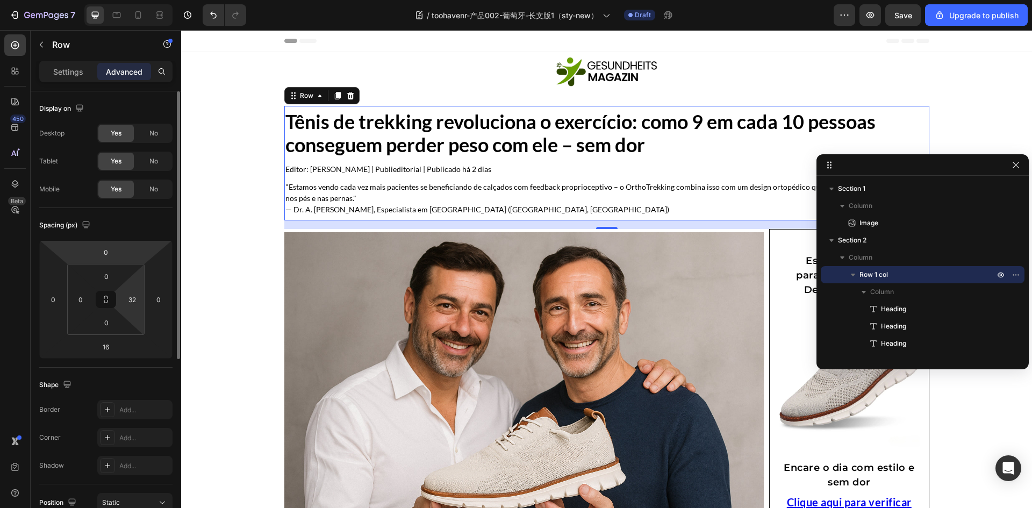
type input "0"
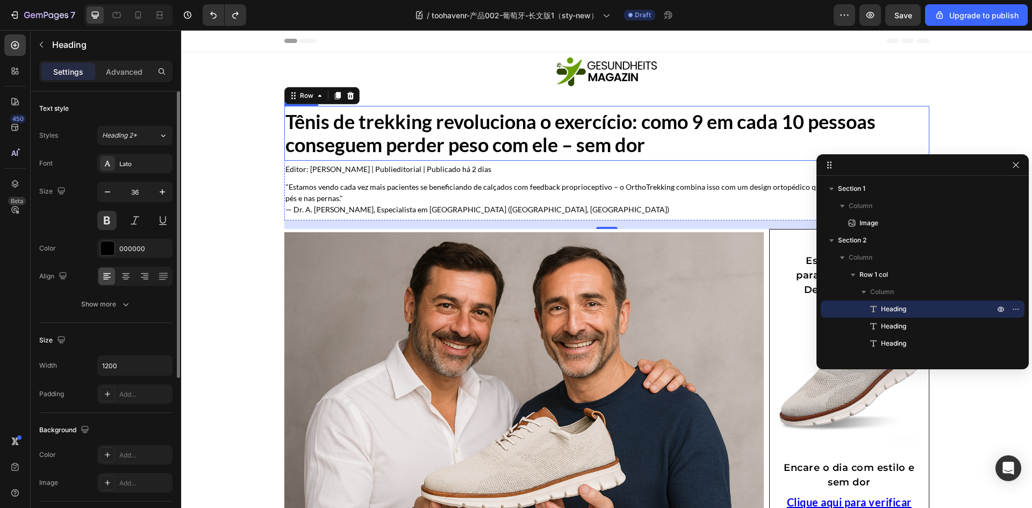
click at [577, 138] on h1 "Tênis de trekking revoluciona o exercício: como 9 em cada 10 pessoas conseguem …" at bounding box center [606, 133] width 645 height 48
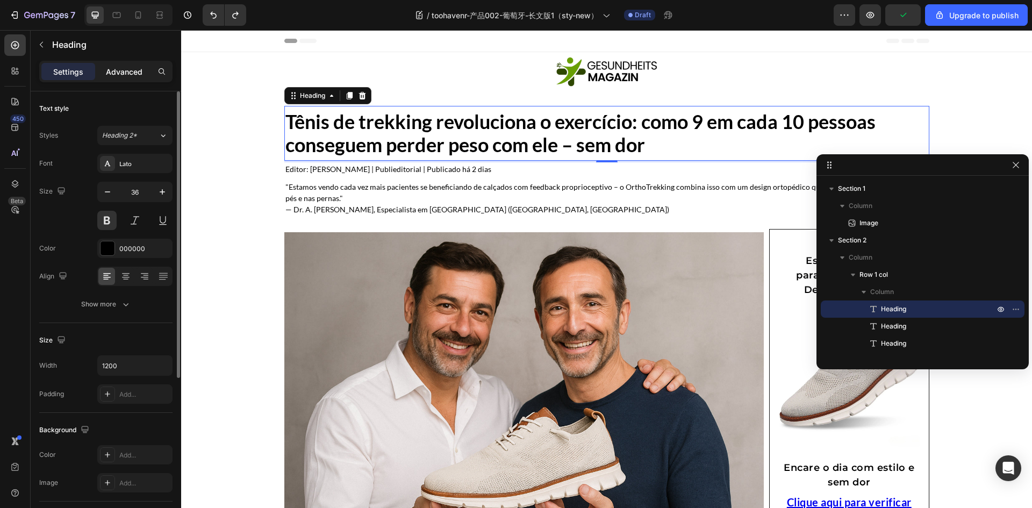
click at [127, 72] on p "Advanced" at bounding box center [124, 71] width 37 height 11
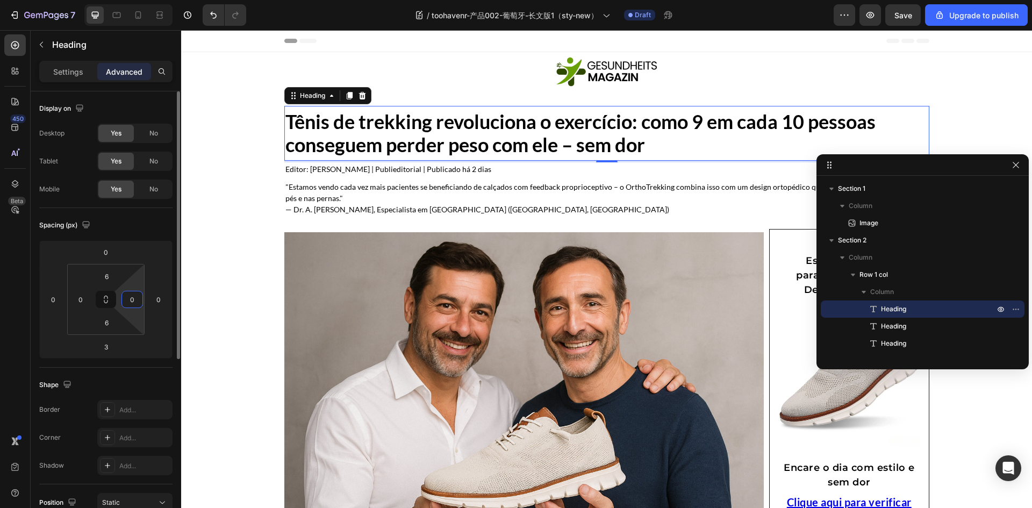
click at [133, 305] on input "0" at bounding box center [132, 299] width 16 height 16
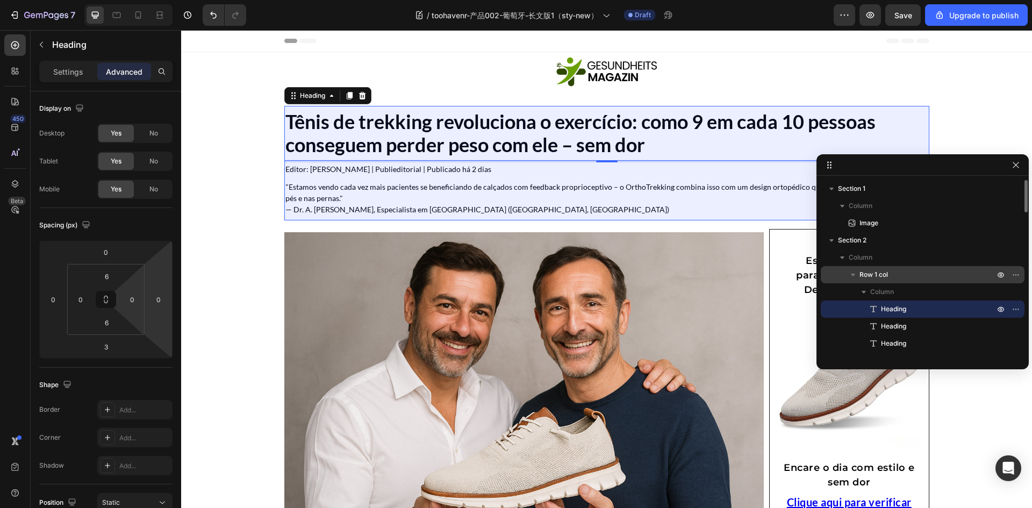
click at [919, 269] on p "Row 1 col" at bounding box center [928, 274] width 137 height 11
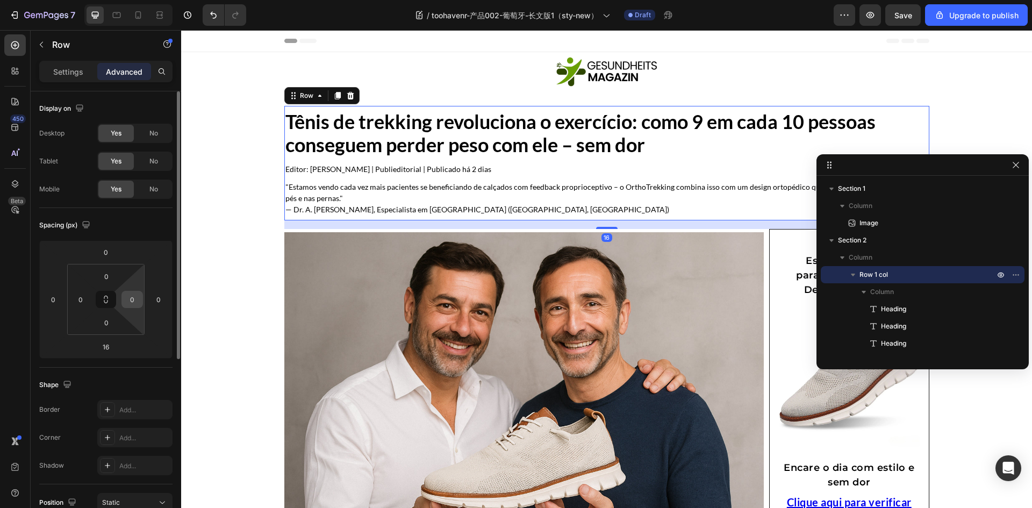
click at [135, 301] on input "0" at bounding box center [132, 299] width 16 height 16
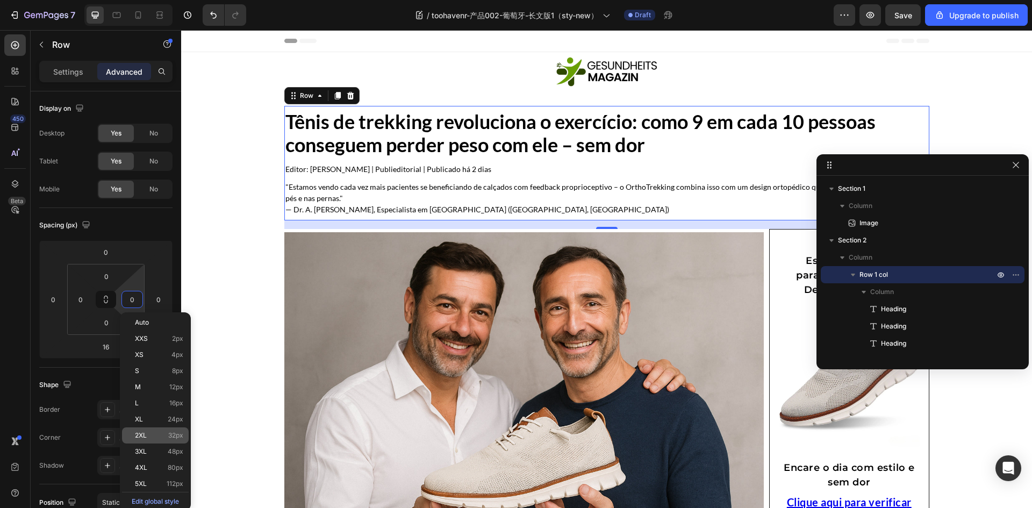
click at [156, 436] on p "2XL 32px" at bounding box center [159, 436] width 48 height 8
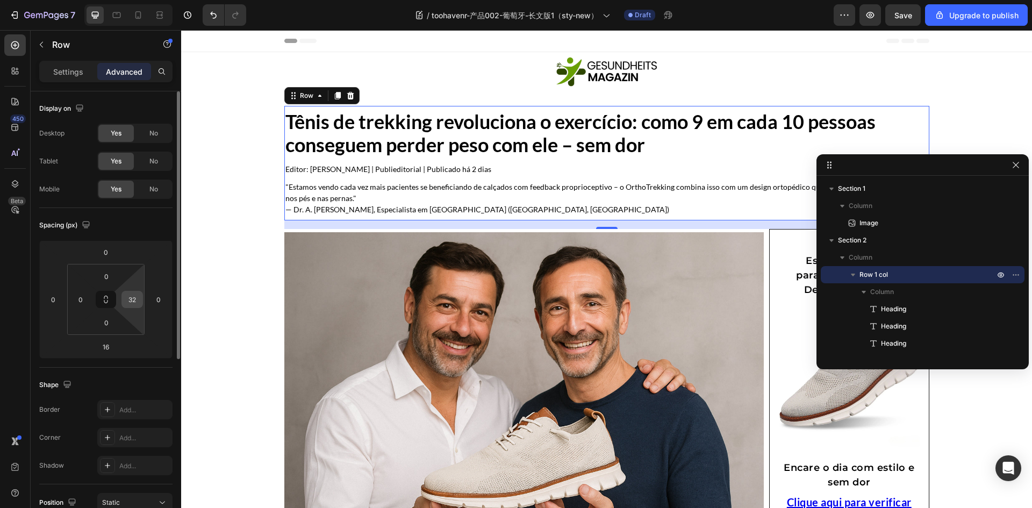
type input "0"
click at [66, 70] on p "Settings" at bounding box center [68, 71] width 30 height 11
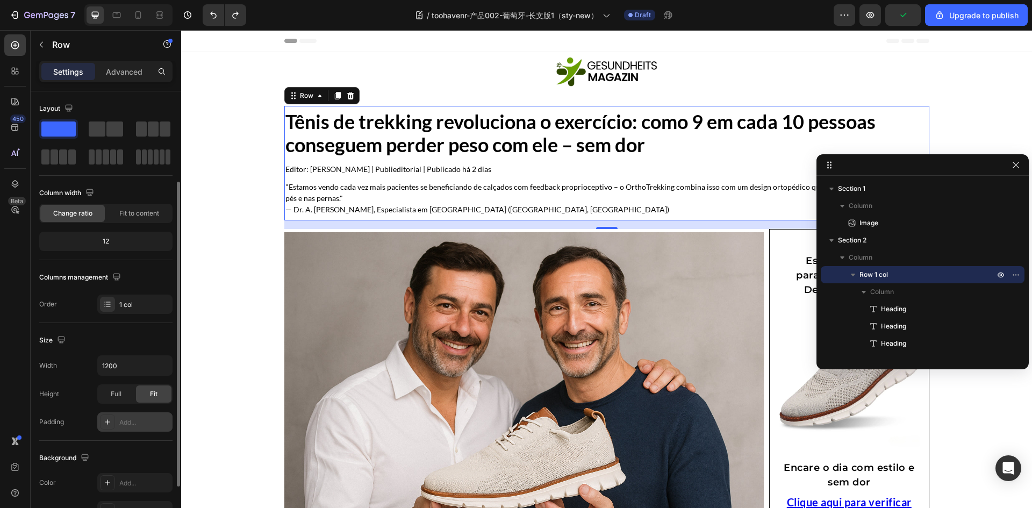
scroll to position [54, 0]
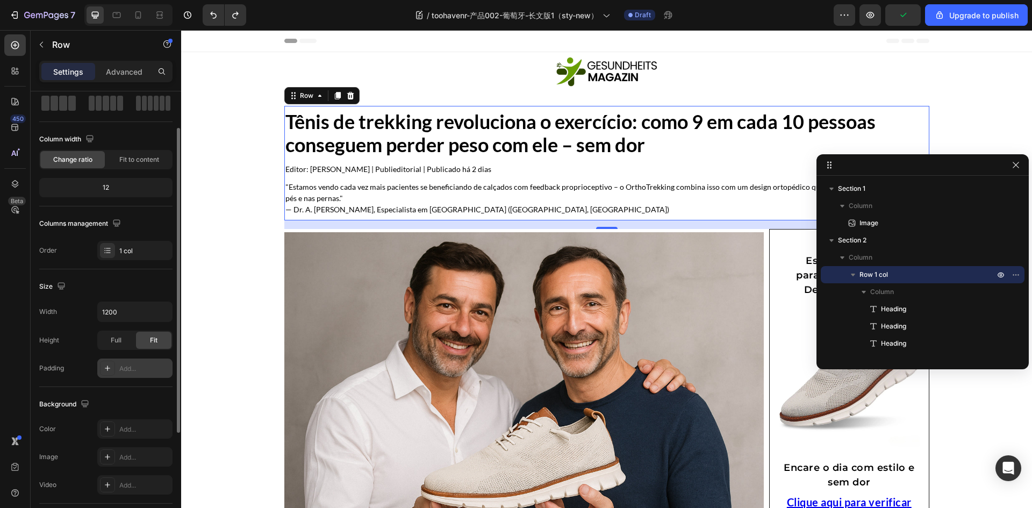
click at [106, 362] on div at bounding box center [107, 368] width 15 height 15
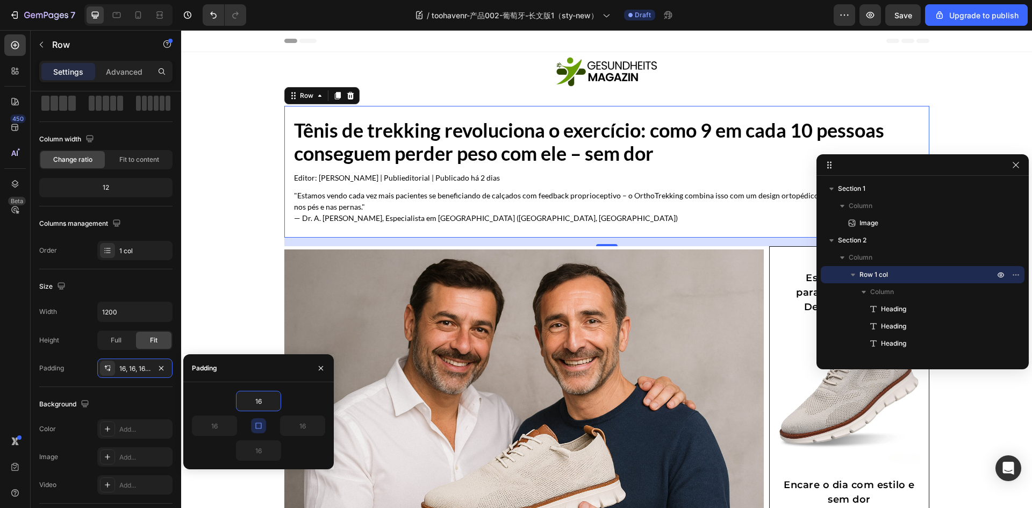
click at [254, 427] on icon "button" at bounding box center [258, 426] width 9 height 9
click at [225, 426] on input "16" at bounding box center [214, 425] width 44 height 19
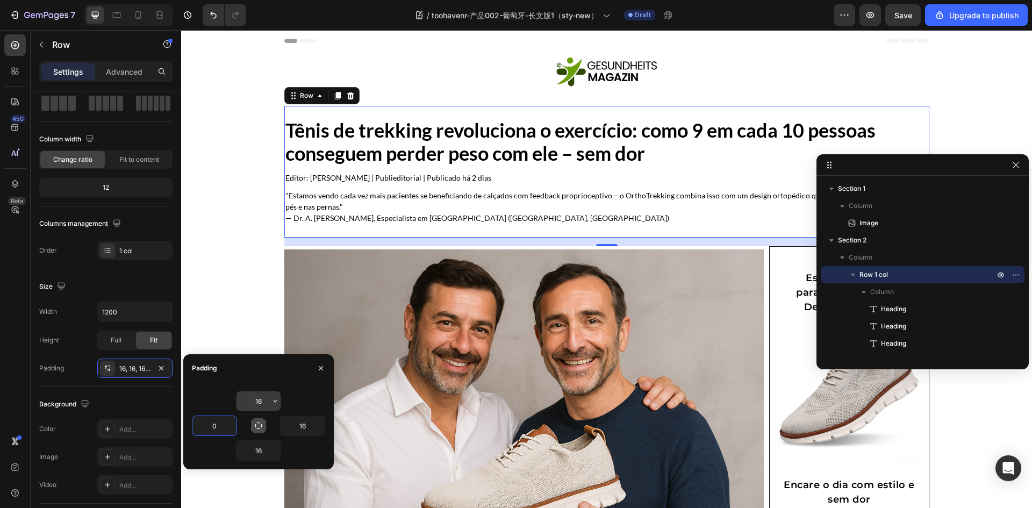
type input "0"
click at [263, 406] on input "16" at bounding box center [259, 400] width 44 height 19
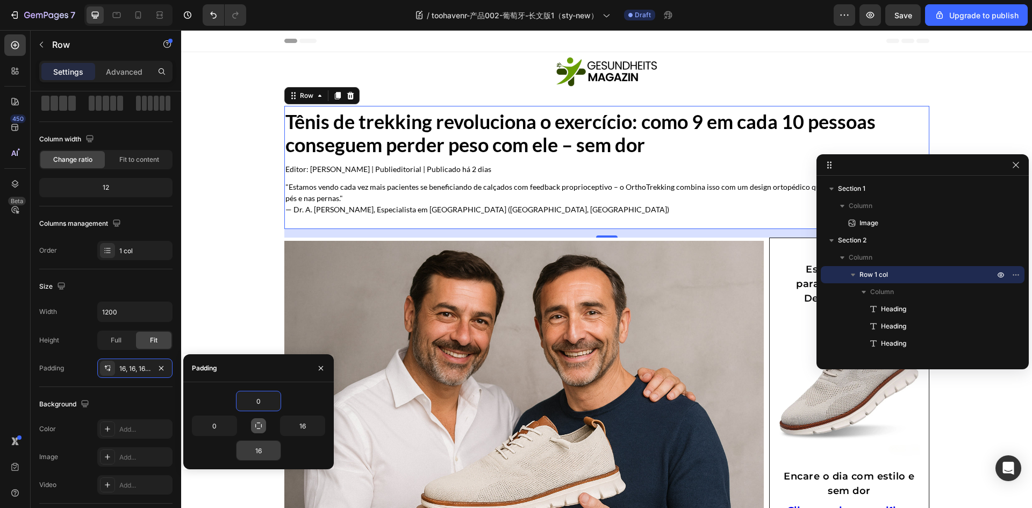
type input "0"
click at [256, 458] on input "16" at bounding box center [259, 450] width 44 height 19
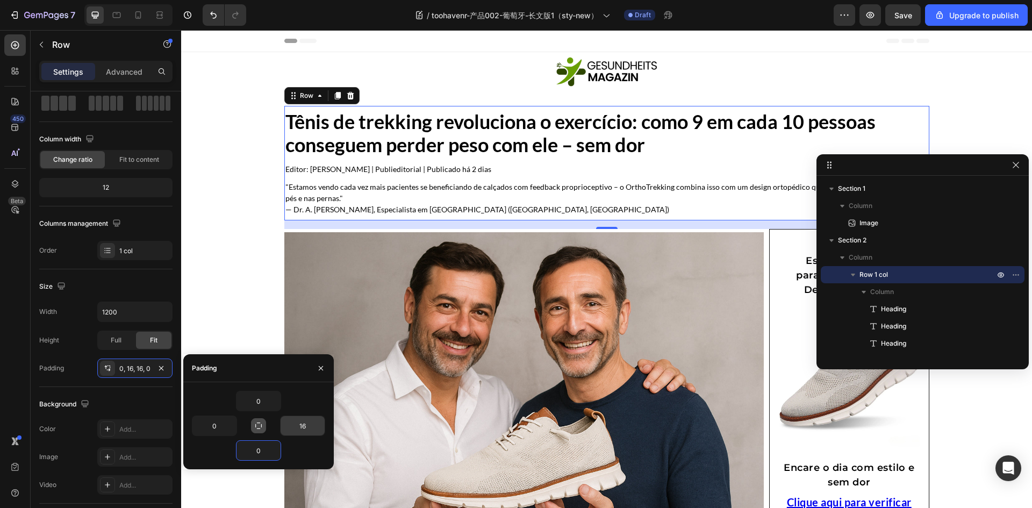
type input "0"
click at [305, 435] on input "16" at bounding box center [303, 425] width 44 height 19
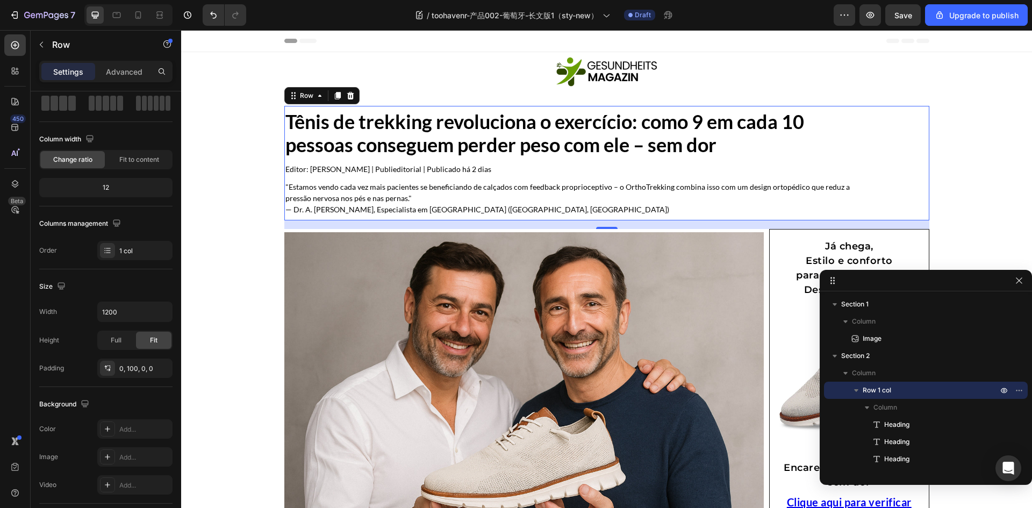
drag, startPoint x: 897, startPoint y: 167, endPoint x: 916, endPoint y: 282, distance: 117.1
click at [133, 376] on div "0, 100, 0, 0" at bounding box center [134, 368] width 75 height 19
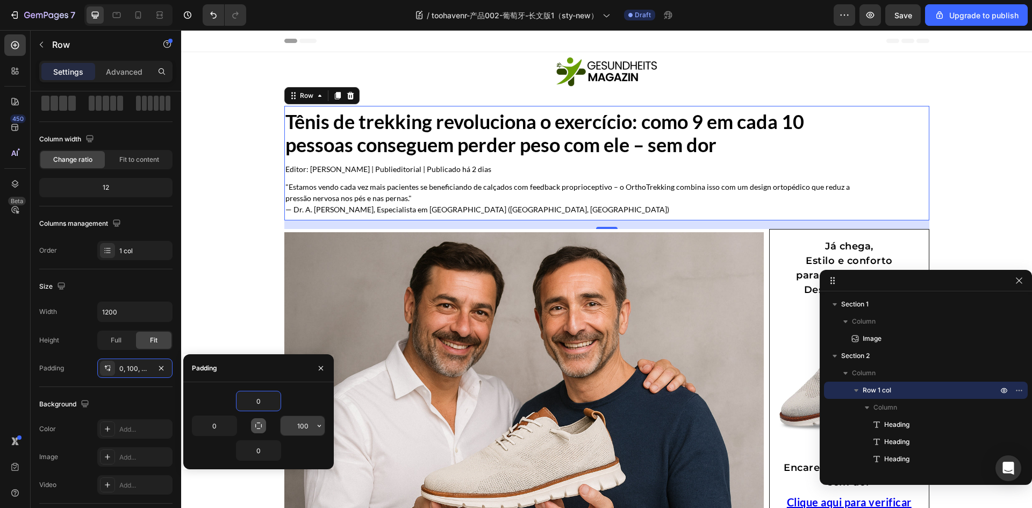
click at [302, 429] on input "100" at bounding box center [303, 425] width 44 height 19
type input "200"
click at [482, 354] on img at bounding box center [524, 392] width 480 height 320
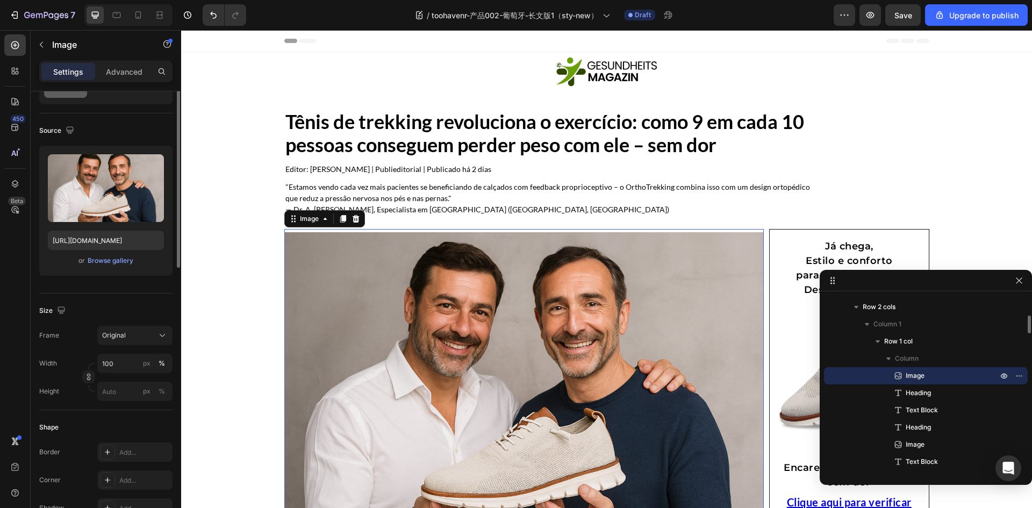
scroll to position [0, 0]
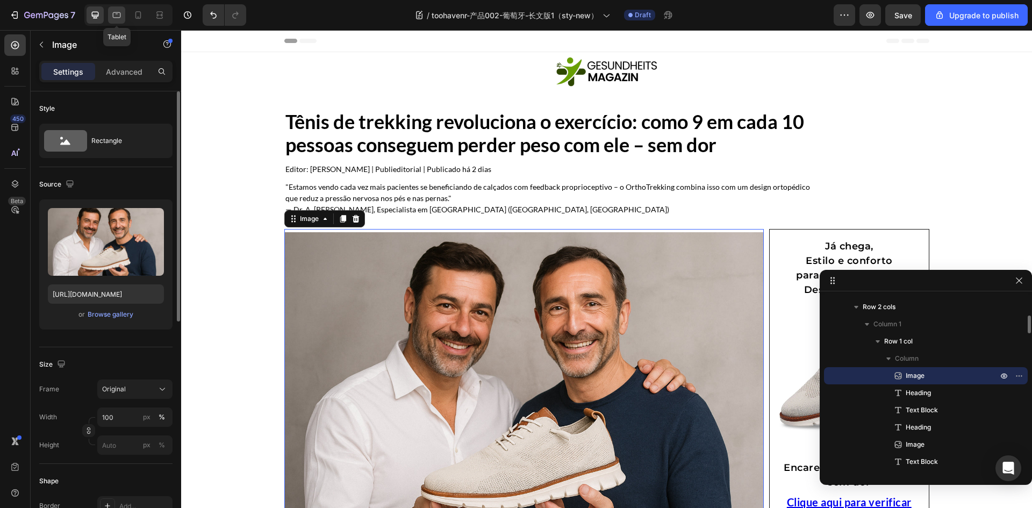
click at [114, 12] on icon at bounding box center [117, 15] width 8 height 6
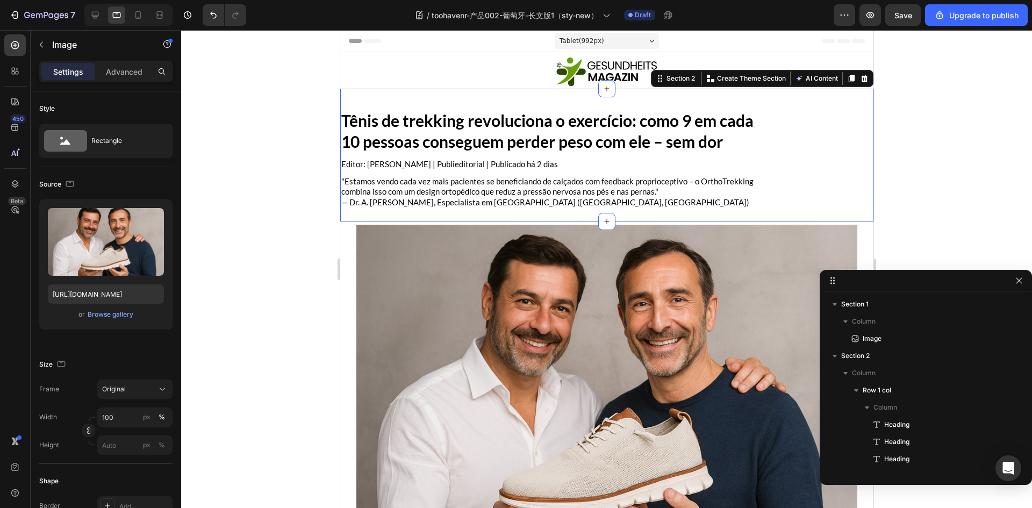
click at [847, 101] on div "Tênis de trekking revoluciona o exercício: como 9 em cada 10 pessoas conseguem …" at bounding box center [606, 155] width 533 height 133
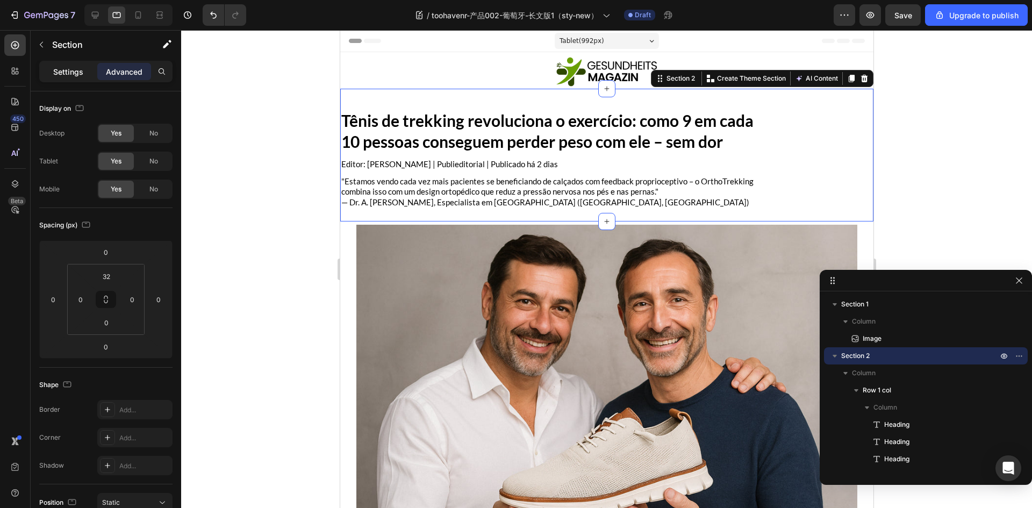
click at [66, 73] on p "Settings" at bounding box center [68, 71] width 30 height 11
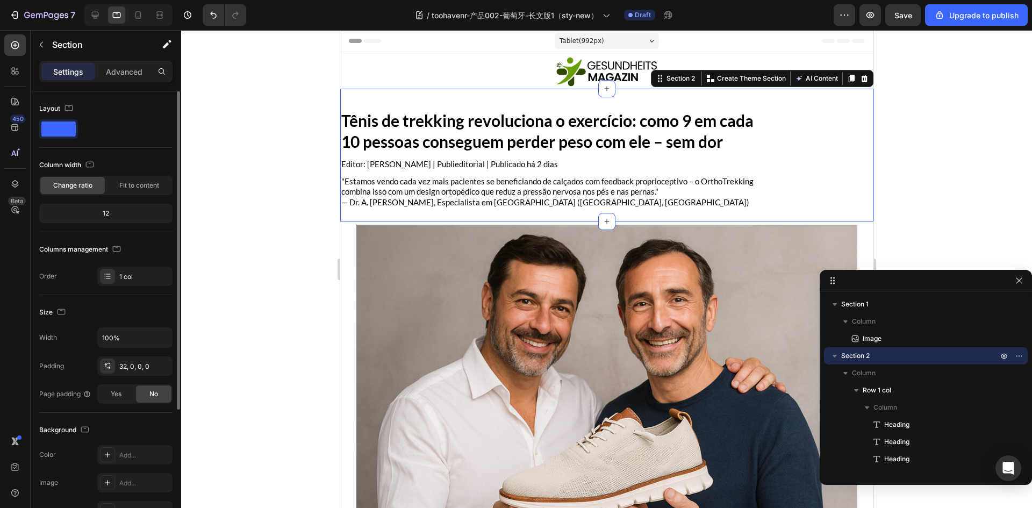
scroll to position [108, 0]
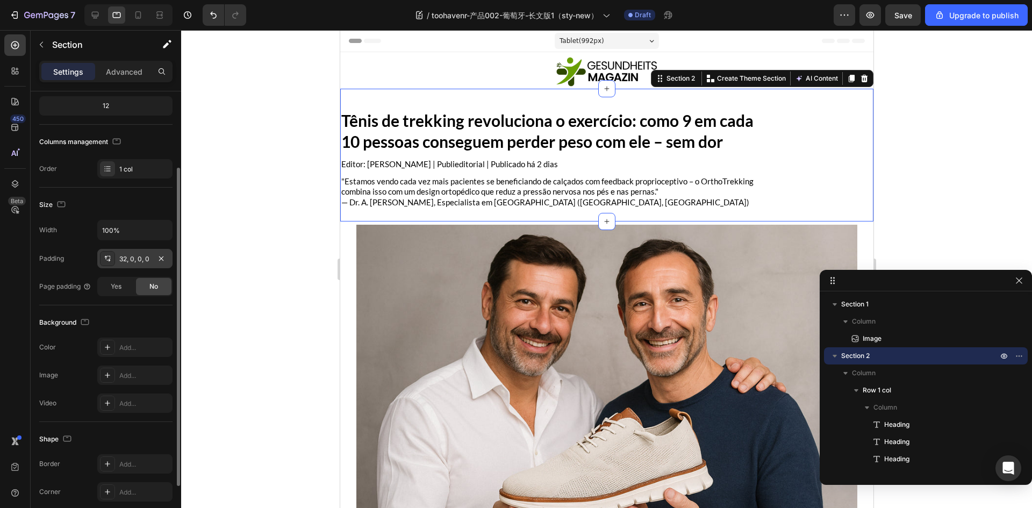
click at [119, 259] on div "32, 0, 0, 0" at bounding box center [134, 259] width 31 height 10
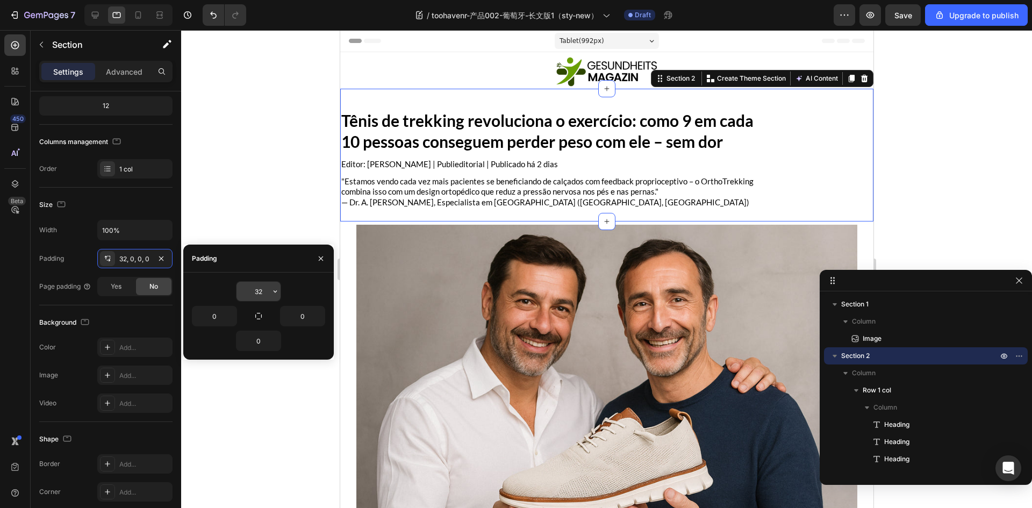
click at [263, 290] on input "32" at bounding box center [259, 291] width 44 height 19
click at [159, 258] on icon "button" at bounding box center [161, 258] width 9 height 9
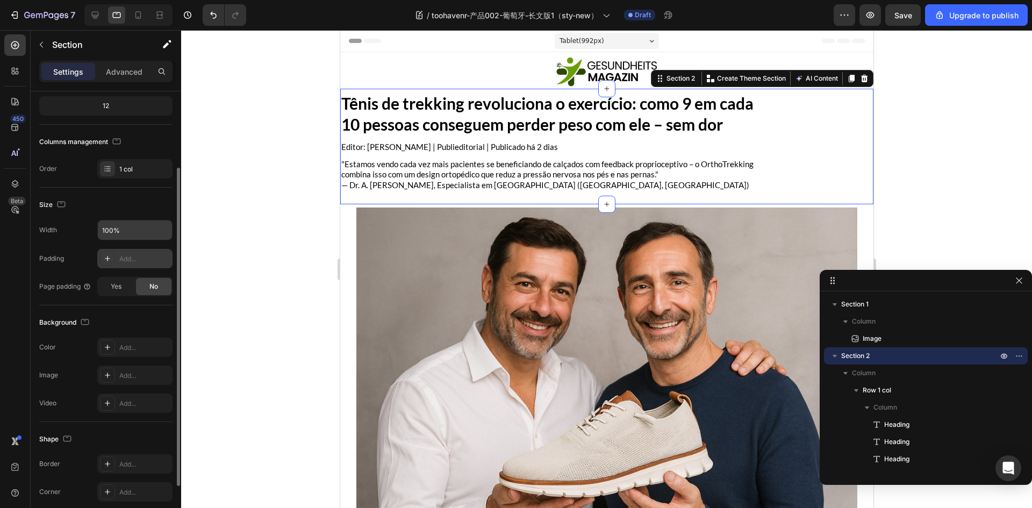
click at [130, 232] on input "100%" at bounding box center [135, 229] width 74 height 19
click at [160, 232] on icon "button" at bounding box center [162, 230] width 11 height 11
click at [110, 256] on icon at bounding box center [107, 258] width 9 height 9
type input "32"
type input "16"
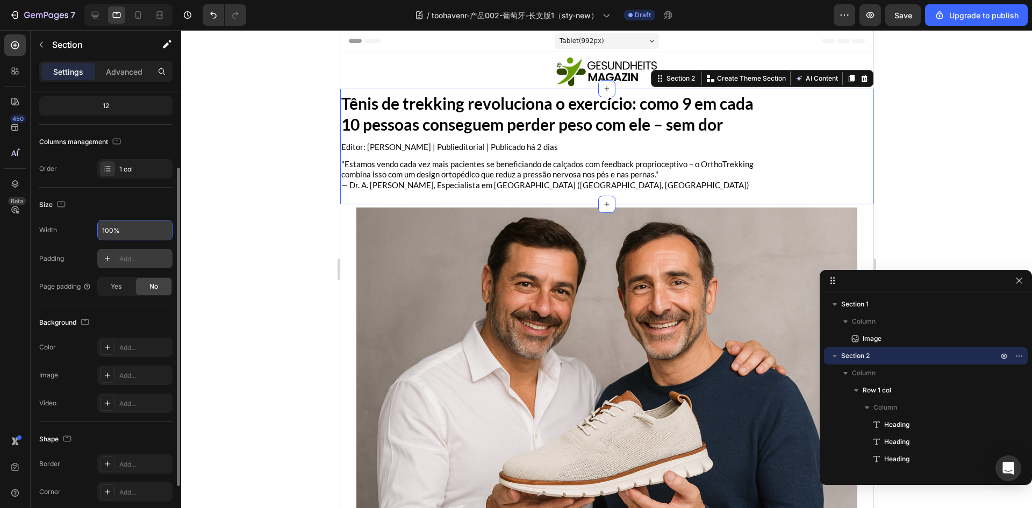
type input "16"
type input "32"
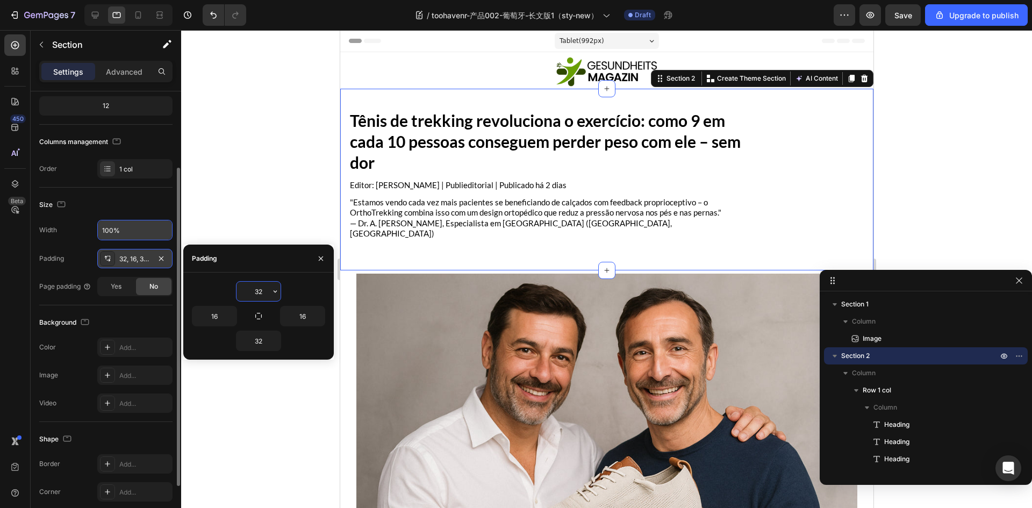
click at [126, 201] on div "Size" at bounding box center [105, 204] width 133 height 17
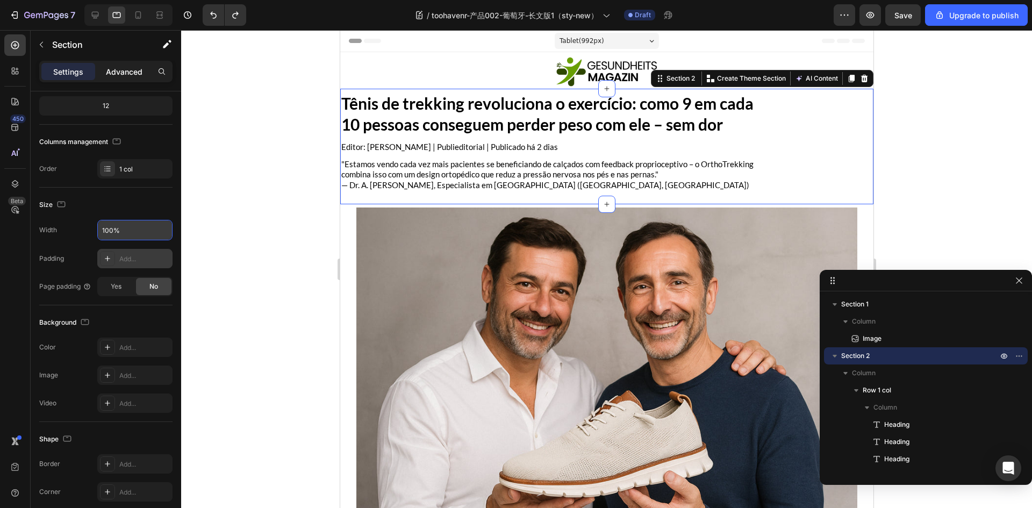
click at [127, 67] on p "Advanced" at bounding box center [124, 71] width 37 height 11
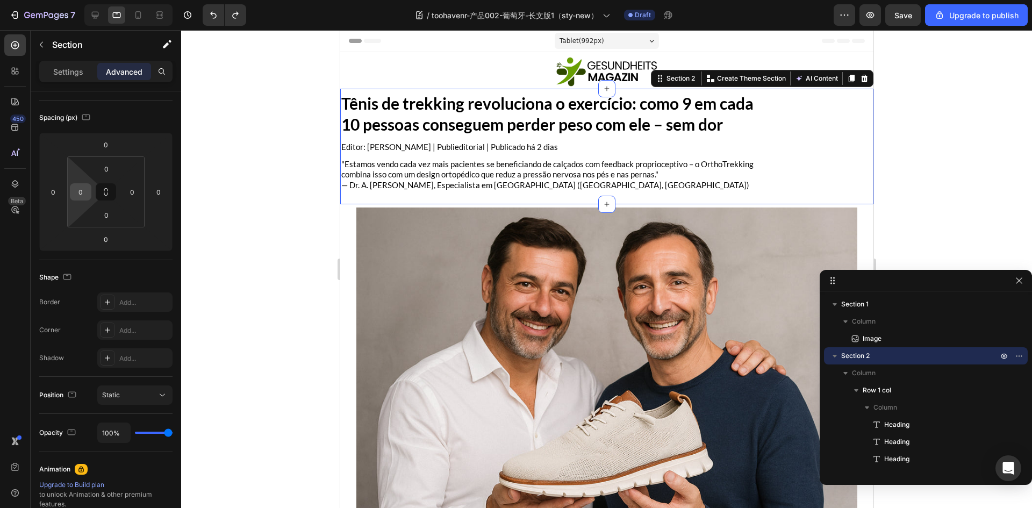
click at [87, 198] on input "0" at bounding box center [81, 192] width 16 height 16
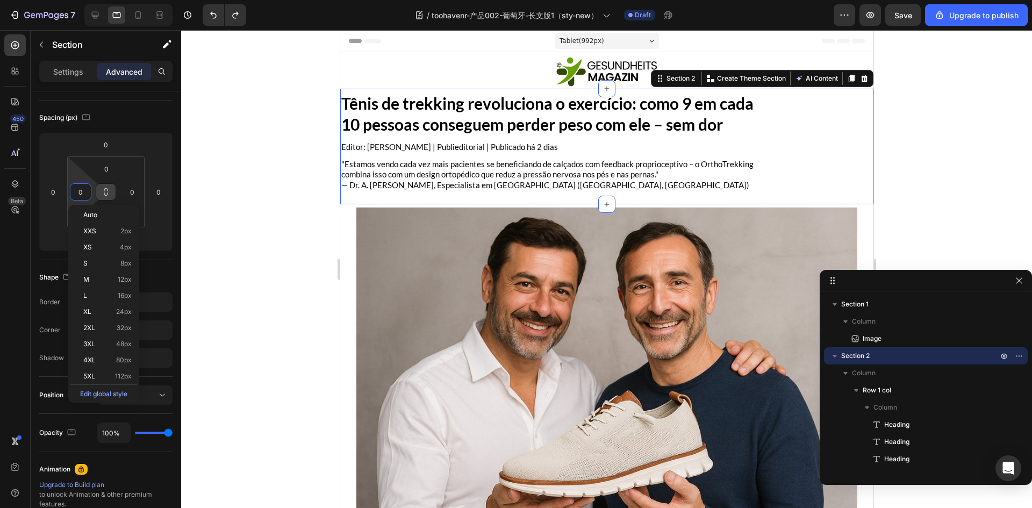
click at [104, 195] on icon at bounding box center [106, 192] width 9 height 9
click at [87, 198] on input "0" at bounding box center [81, 192] width 16 height 16
click at [104, 299] on p "L 16px" at bounding box center [107, 296] width 48 height 8
type input "16"
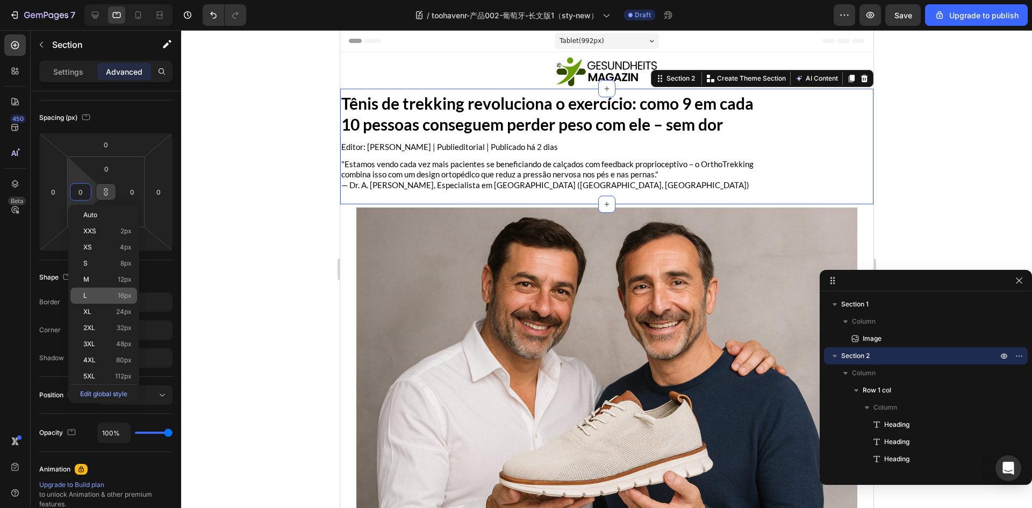
type input "16"
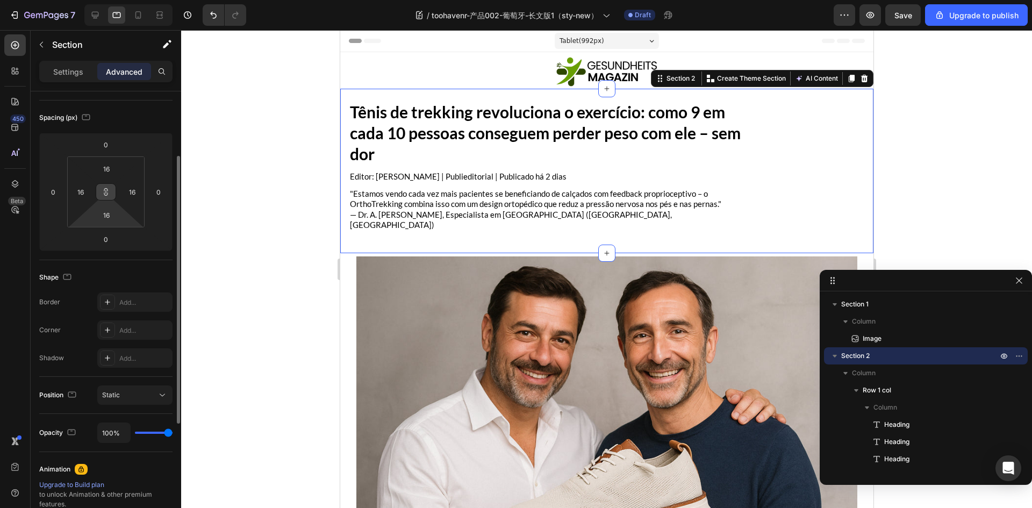
type input "0"
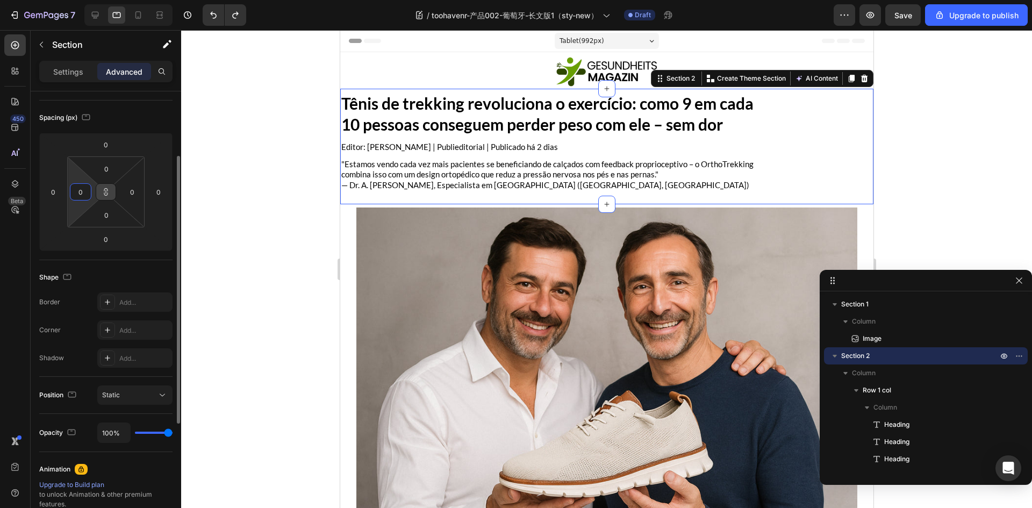
click at [83, 193] on input "0" at bounding box center [81, 192] width 16 height 16
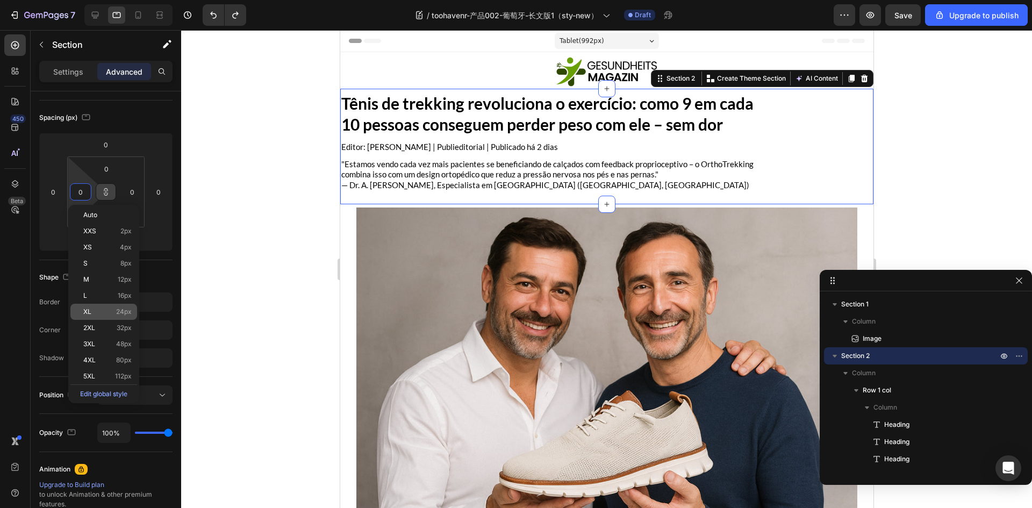
click at [121, 318] on div "XL 24px" at bounding box center [103, 312] width 67 height 16
type input "24"
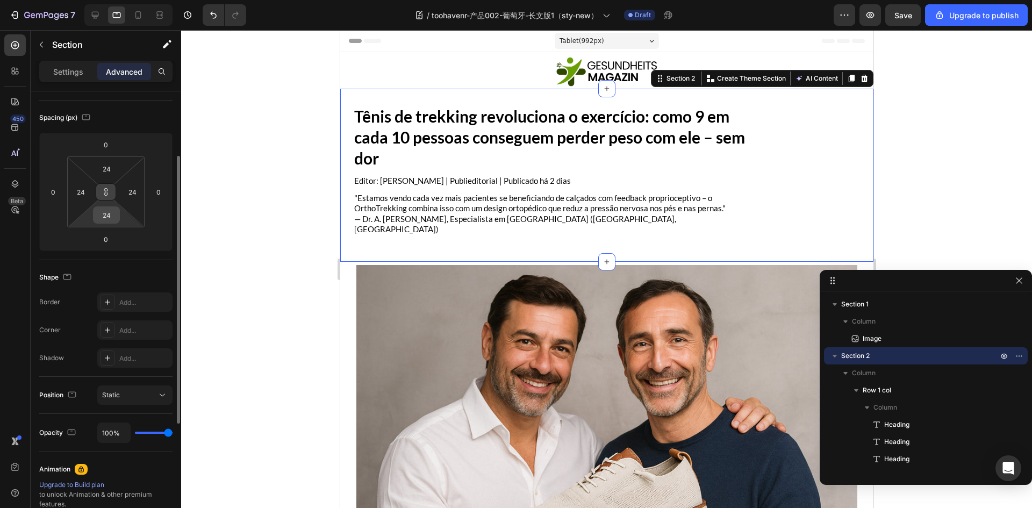
click at [110, 210] on input "24" at bounding box center [107, 215] width 22 height 16
click at [105, 192] on icon at bounding box center [106, 193] width 4 height 3
click at [112, 216] on input "24" at bounding box center [107, 215] width 22 height 16
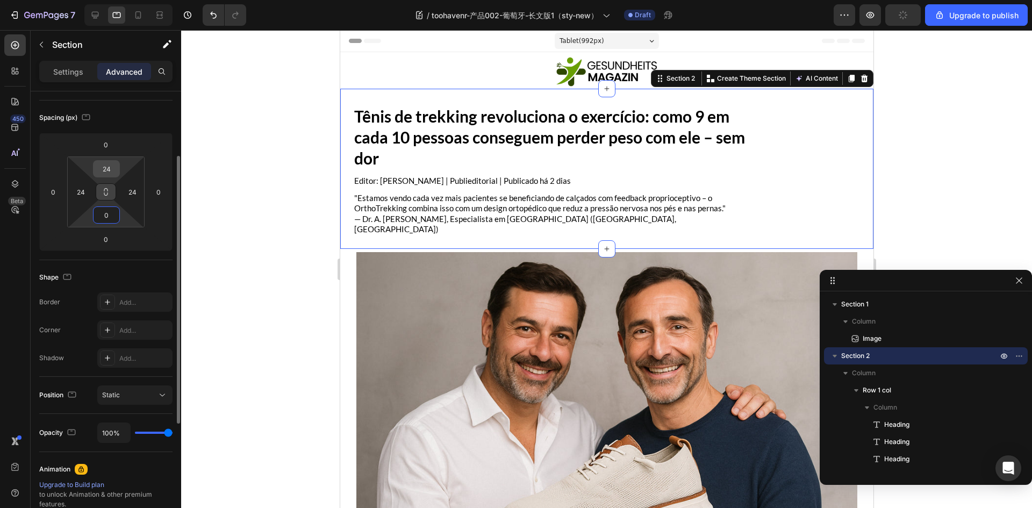
type input "0"
click at [109, 176] on input "24" at bounding box center [107, 169] width 22 height 16
type input "0"
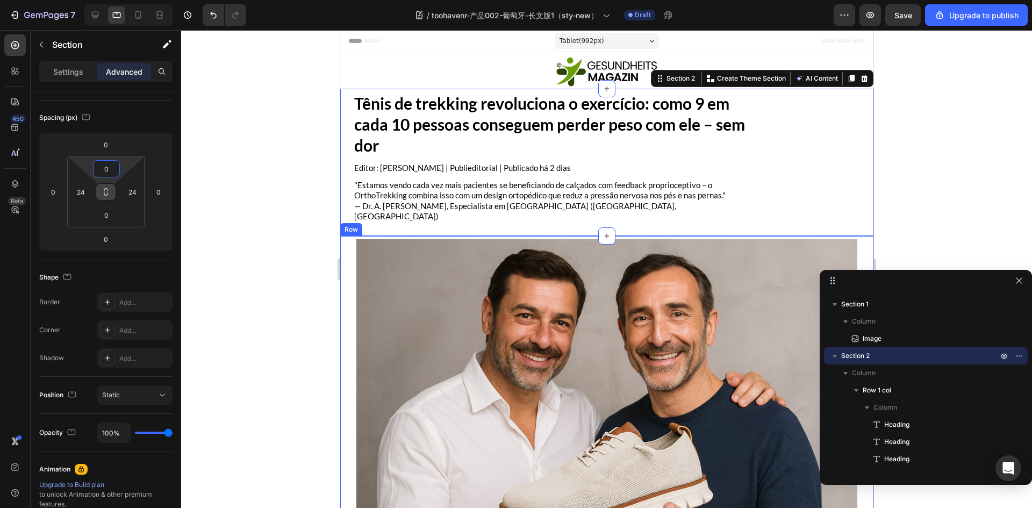
click at [442, 296] on img at bounding box center [606, 406] width 501 height 334
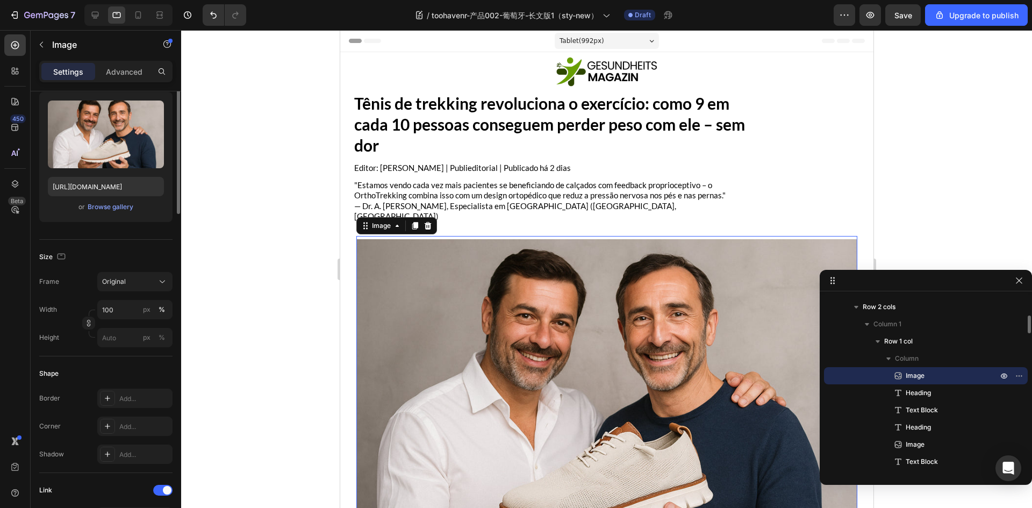
scroll to position [0, 0]
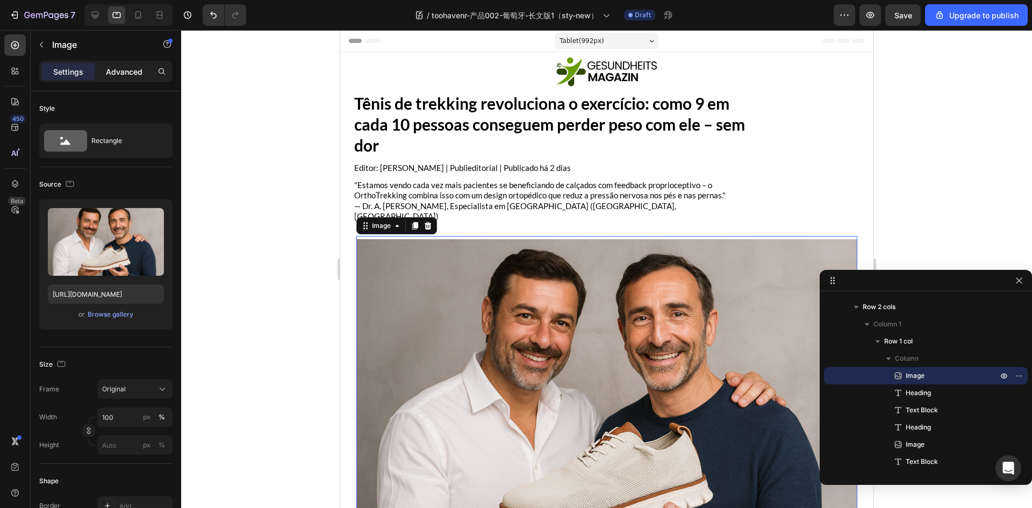
click at [132, 75] on p "Advanced" at bounding box center [124, 71] width 37 height 11
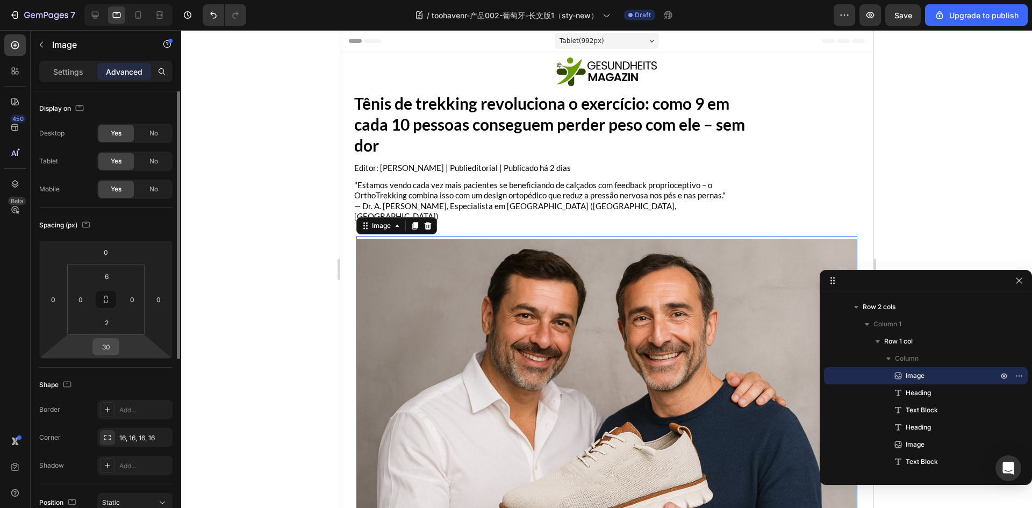
drag, startPoint x: 106, startPoint y: 344, endPoint x: 111, endPoint y: 348, distance: 6.5
click at [106, 344] on input "30" at bounding box center [106, 347] width 22 height 16
drag, startPoint x: 130, startPoint y: 228, endPoint x: 122, endPoint y: 233, distance: 9.4
click at [130, 228] on div "Spacing (px)" at bounding box center [105, 225] width 133 height 17
type input "30"
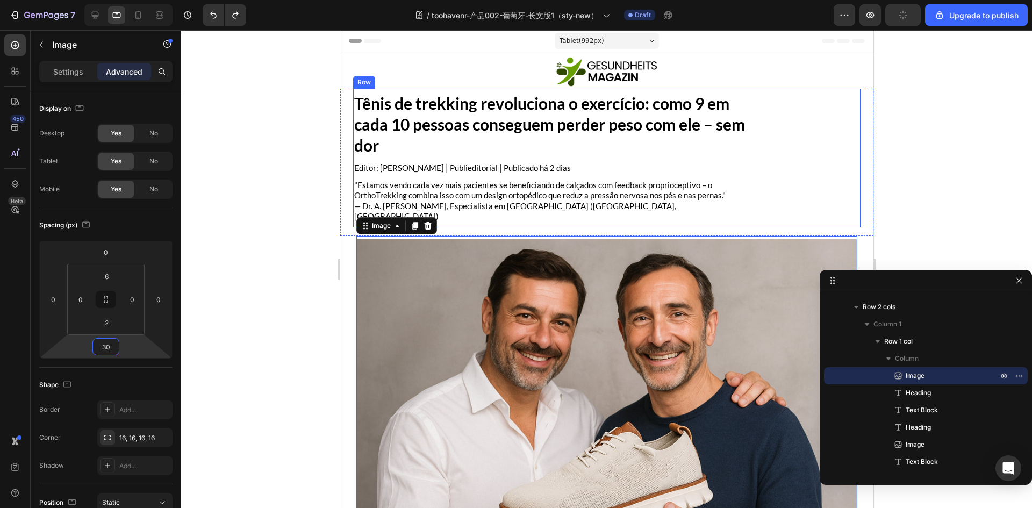
click at [766, 144] on div "Tênis de trekking revoluciona o exercício: como 9 em cada 10 pessoas conseguem …" at bounding box center [607, 158] width 508 height 139
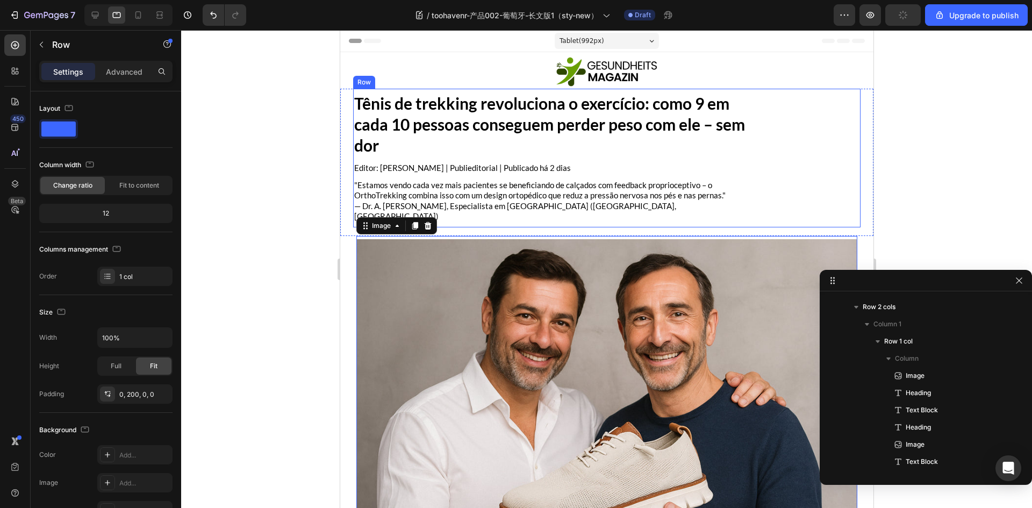
scroll to position [15, 0]
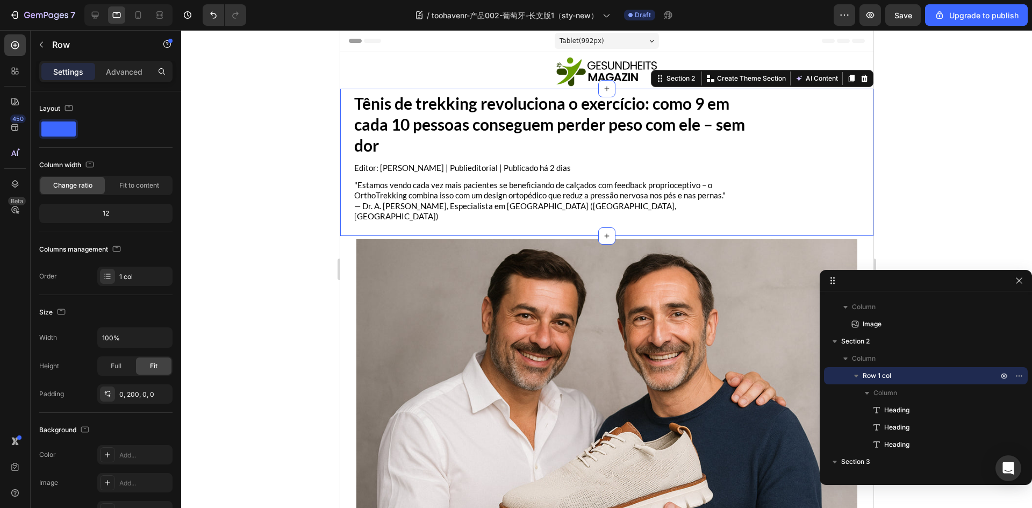
click at [858, 166] on div "Tênis de trekking revoluciona o exercício: como 9 em cada 10 pessoas conseguem …" at bounding box center [606, 162] width 533 height 147
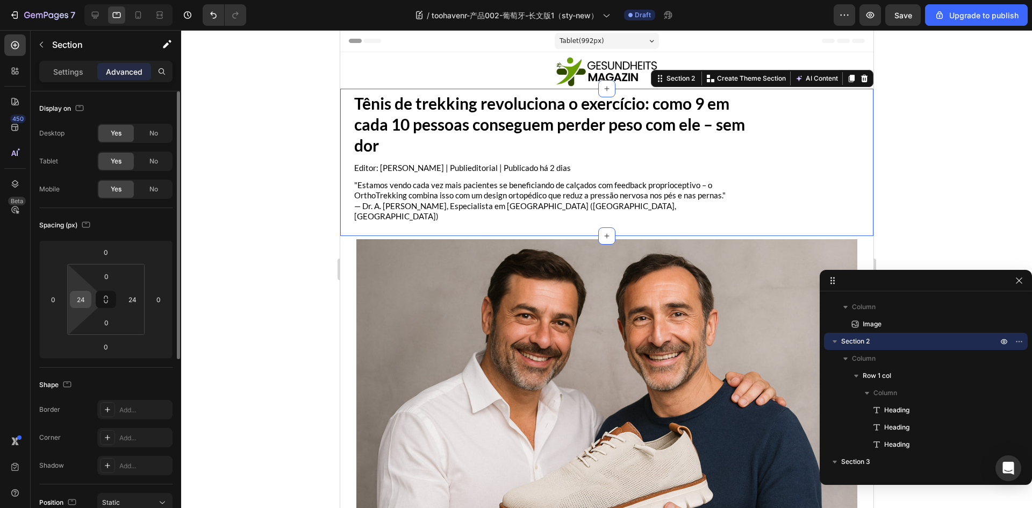
click at [84, 300] on input "24" at bounding box center [81, 299] width 16 height 16
type input "0"
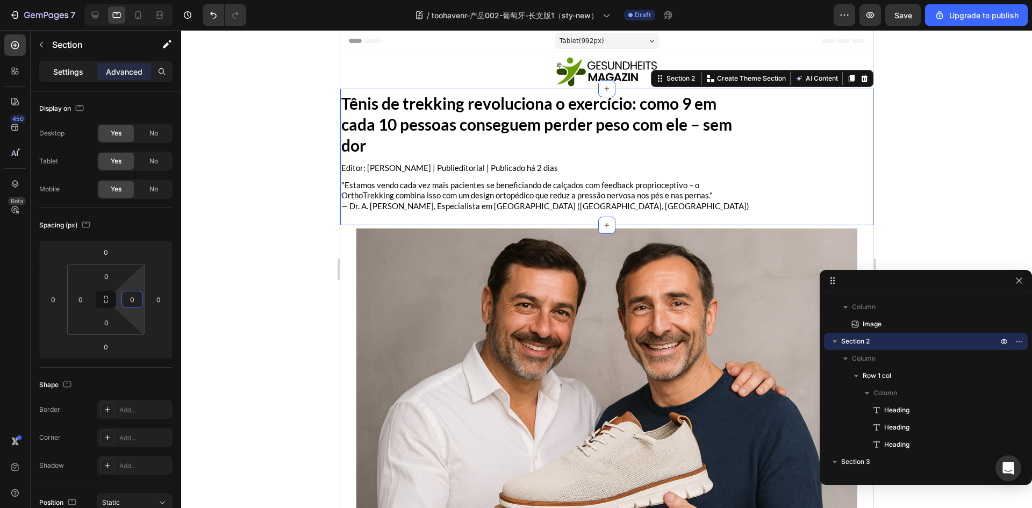
type input "0"
click at [72, 75] on p "Settings" at bounding box center [68, 71] width 30 height 11
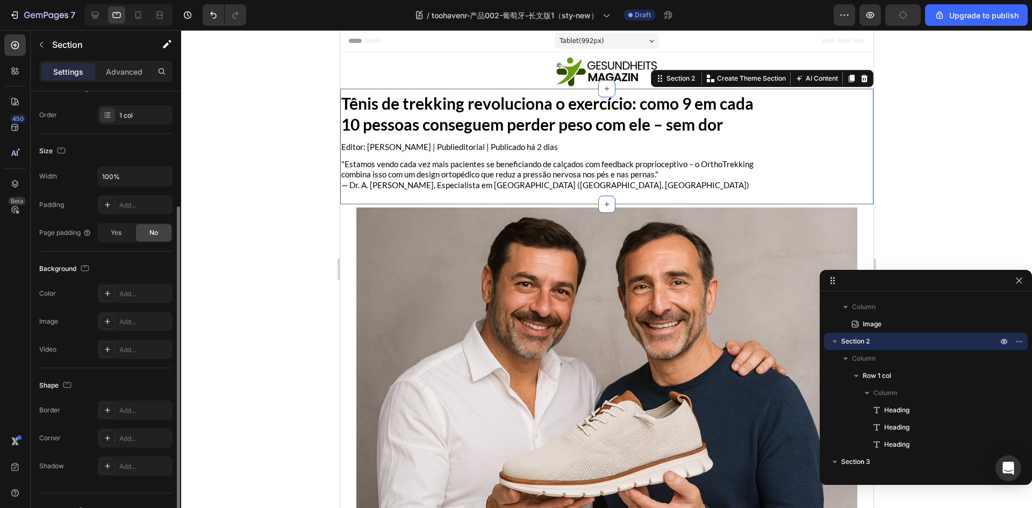
scroll to position [181, 0]
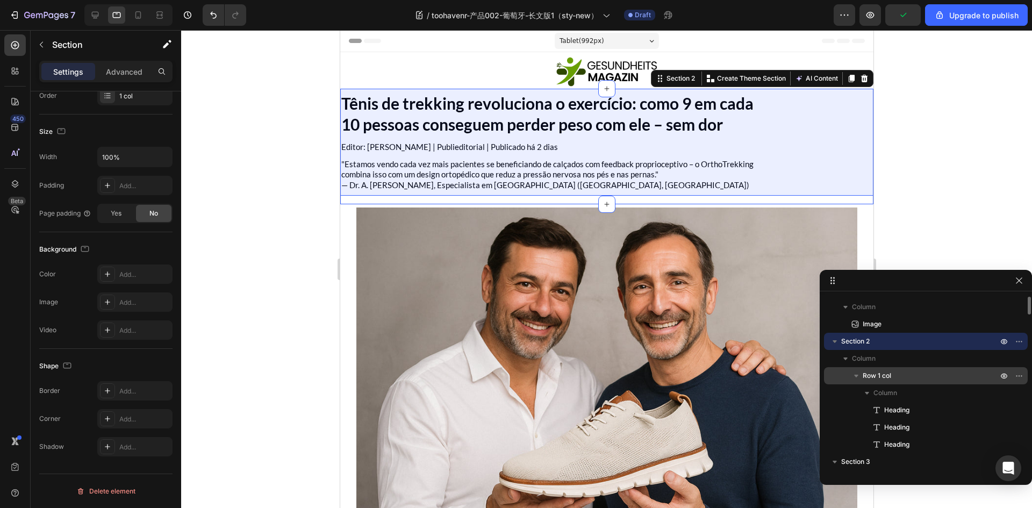
click at [868, 379] on span "Row 1 col" at bounding box center [877, 375] width 28 height 11
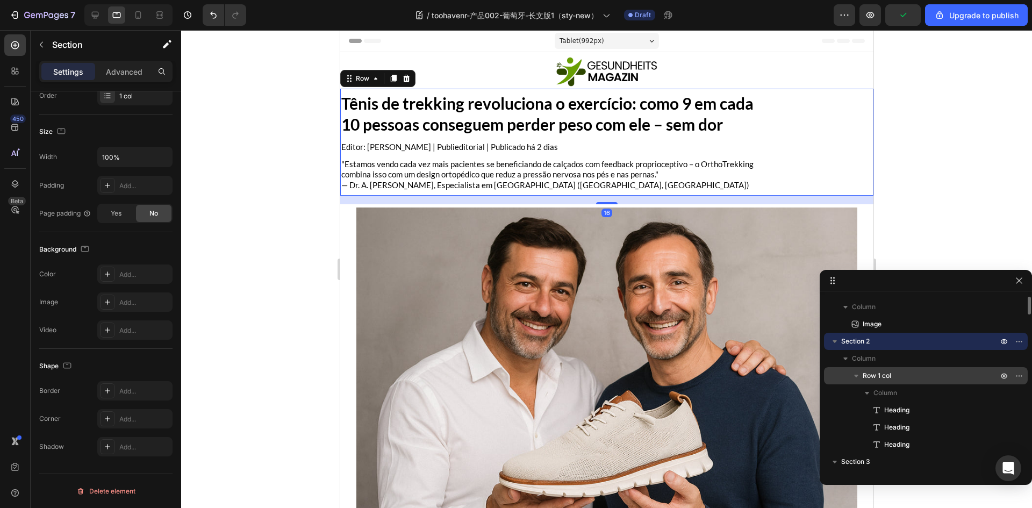
scroll to position [0, 0]
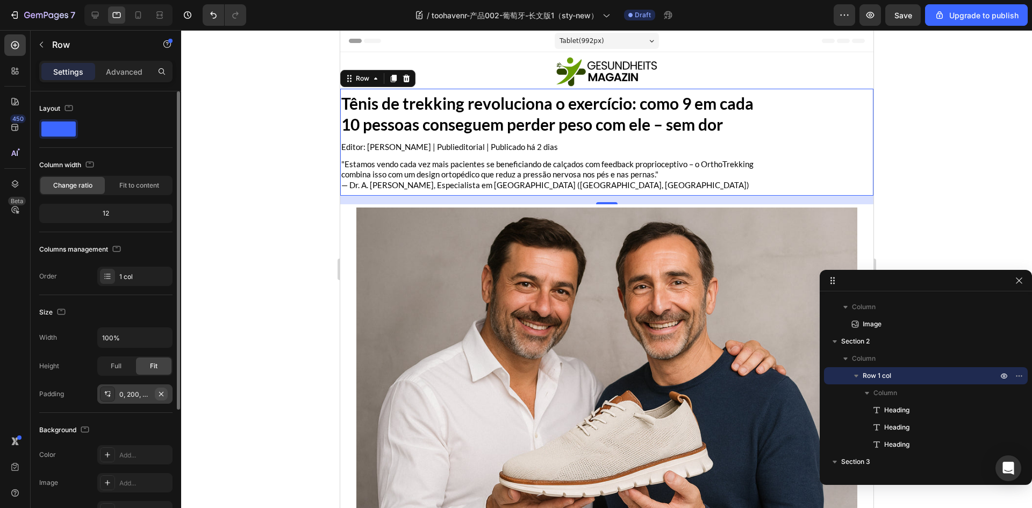
click at [158, 392] on icon "button" at bounding box center [161, 394] width 9 height 9
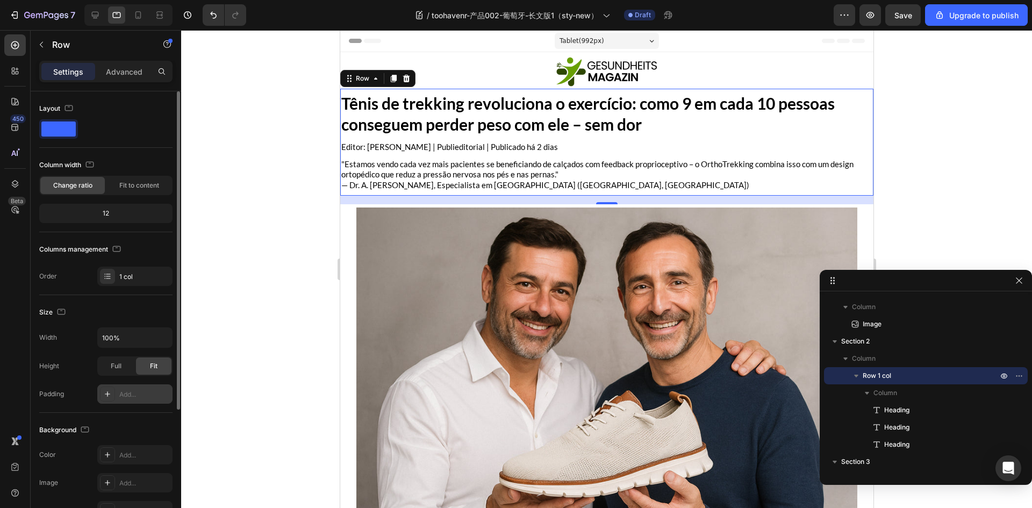
click at [134, 303] on div "Size Width 100% Height Full Fit Padding Add..." at bounding box center [105, 354] width 133 height 118
click at [104, 393] on icon at bounding box center [107, 394] width 9 height 9
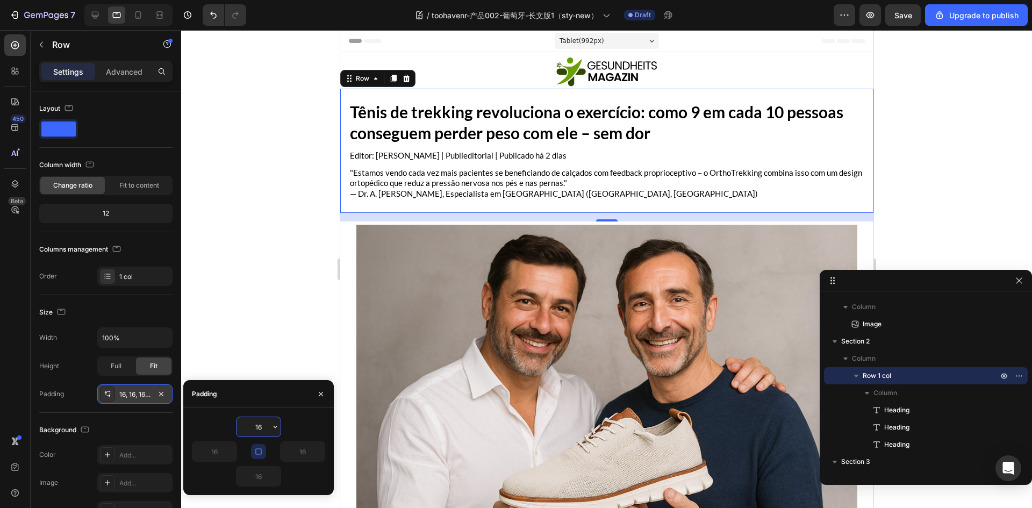
click at [260, 432] on input "16" at bounding box center [259, 426] width 44 height 19
click at [253, 448] on button "button" at bounding box center [258, 451] width 15 height 15
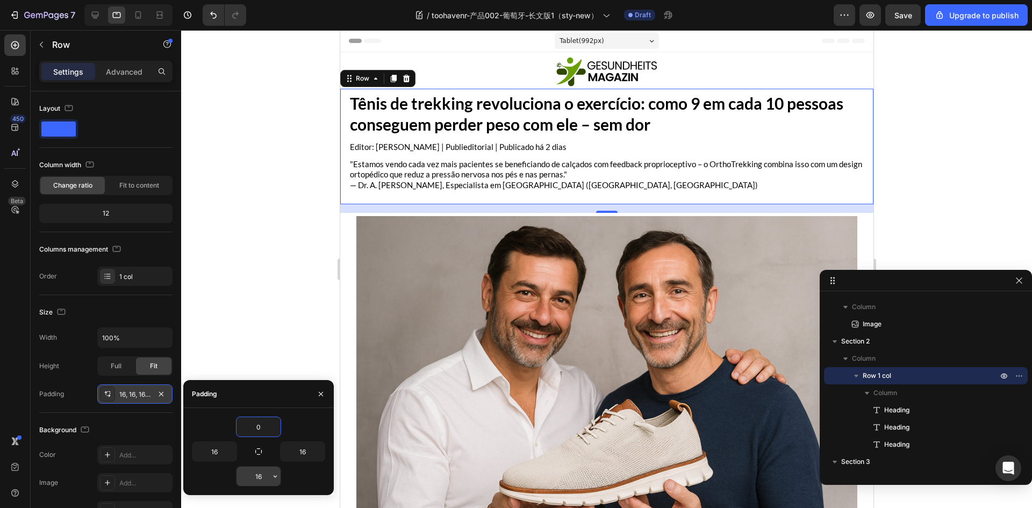
type input "0"
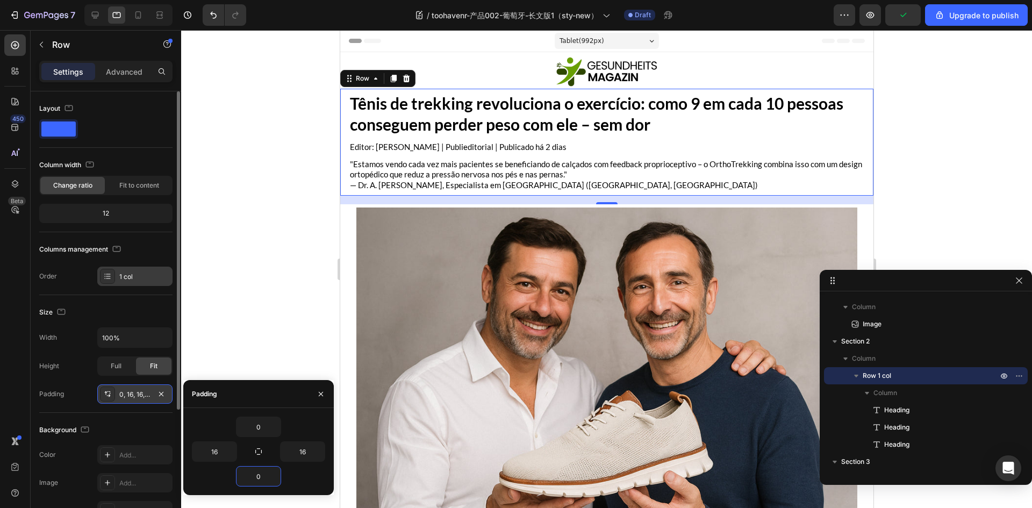
click at [127, 313] on div "Size" at bounding box center [105, 312] width 133 height 17
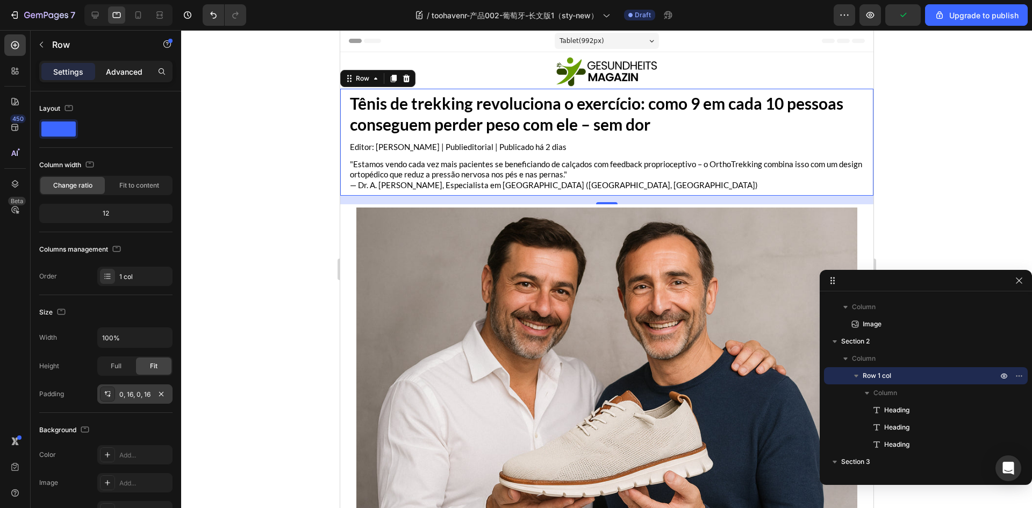
click at [123, 73] on p "Advanced" at bounding box center [124, 71] width 37 height 11
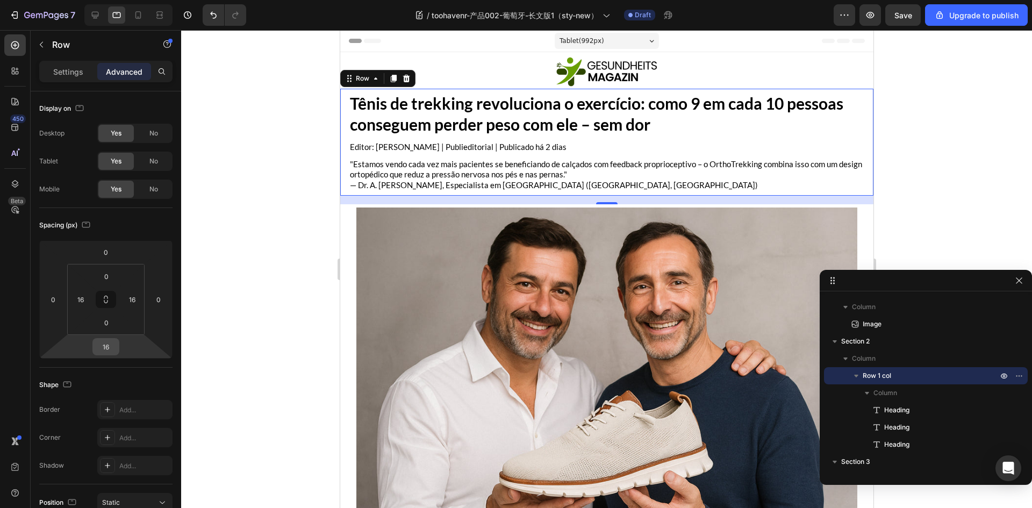
click at [108, 352] on input "16" at bounding box center [106, 347] width 22 height 16
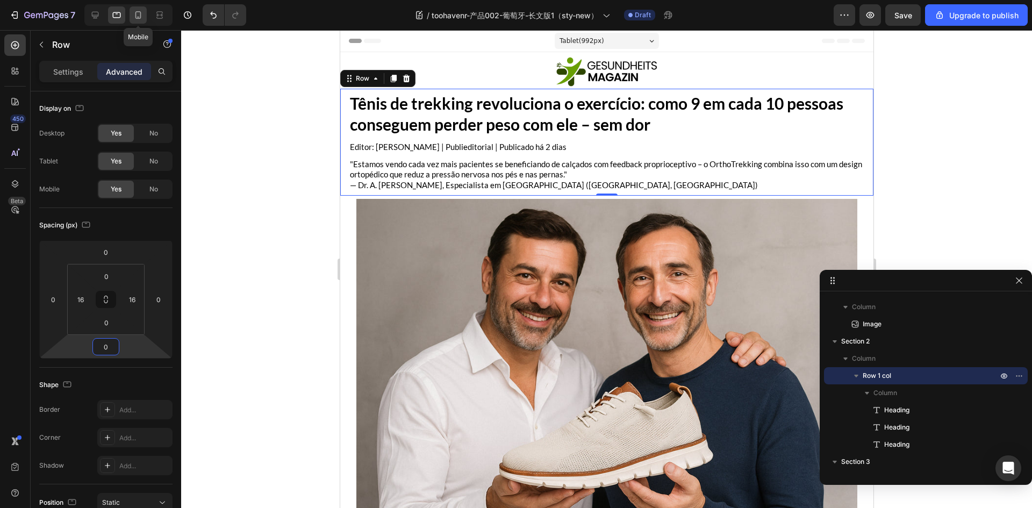
type input "0"
click at [141, 15] on icon at bounding box center [138, 15] width 11 height 11
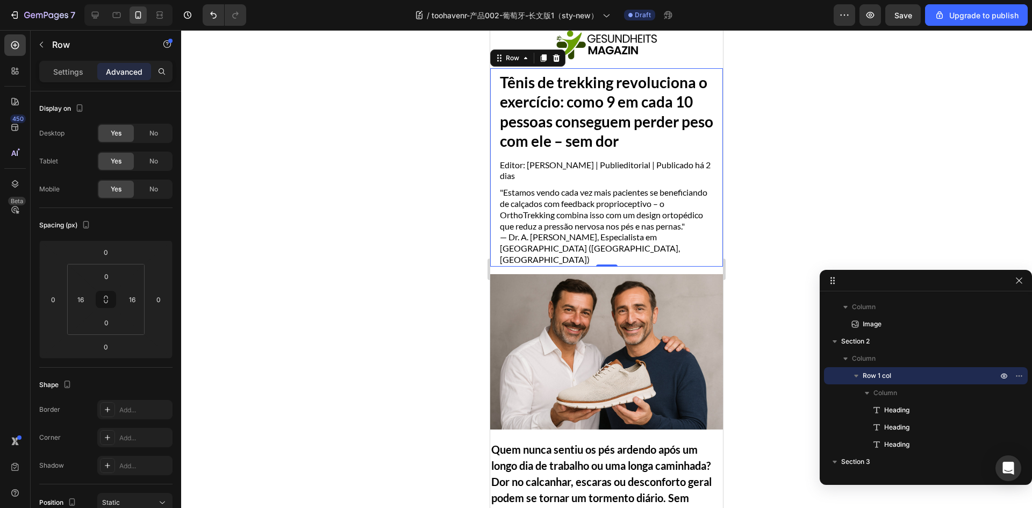
scroll to position [32, 0]
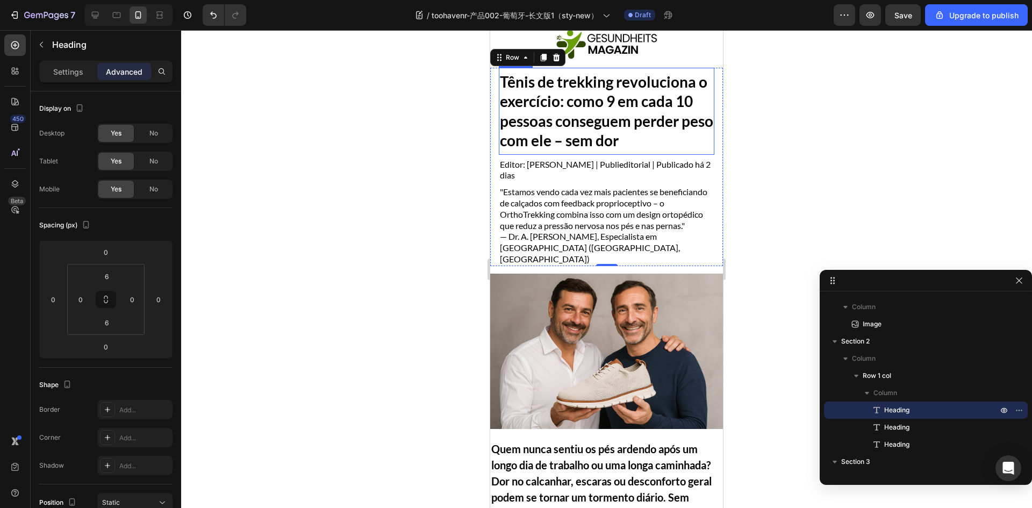
click at [589, 129] on h1 "Tênis de trekking revoluciona o exercício: como 9 em cada 10 pessoas conseguem …" at bounding box center [607, 111] width 216 height 81
click at [611, 384] on img at bounding box center [606, 351] width 233 height 155
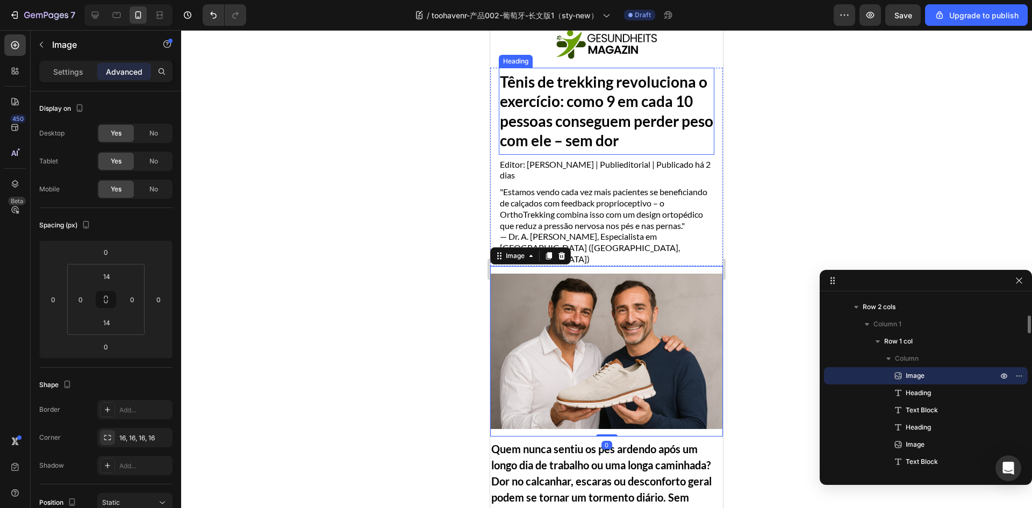
click at [553, 124] on h1 "Tênis de trekking revoluciona o exercício: como 9 em cada 10 pessoas conseguem …" at bounding box center [607, 111] width 216 height 81
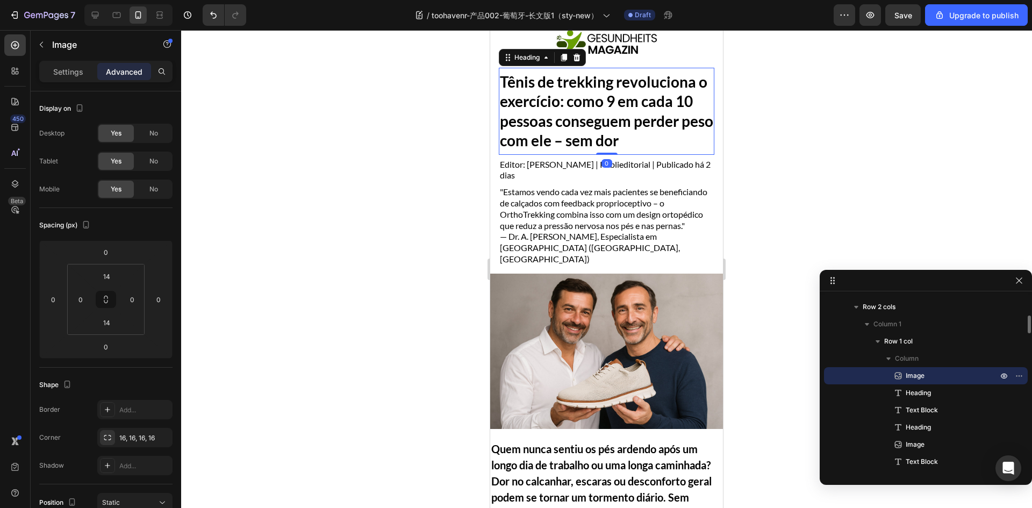
scroll to position [49, 0]
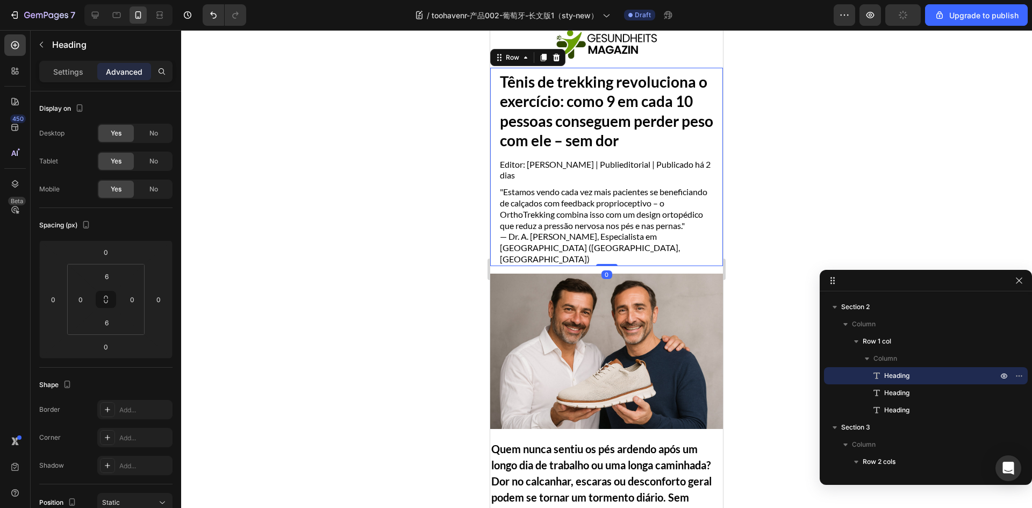
click at [496, 135] on div "Tênis de trekking revoluciona o exercício: como 9 em cada 10 pessoas conseguem …" at bounding box center [606, 167] width 233 height 198
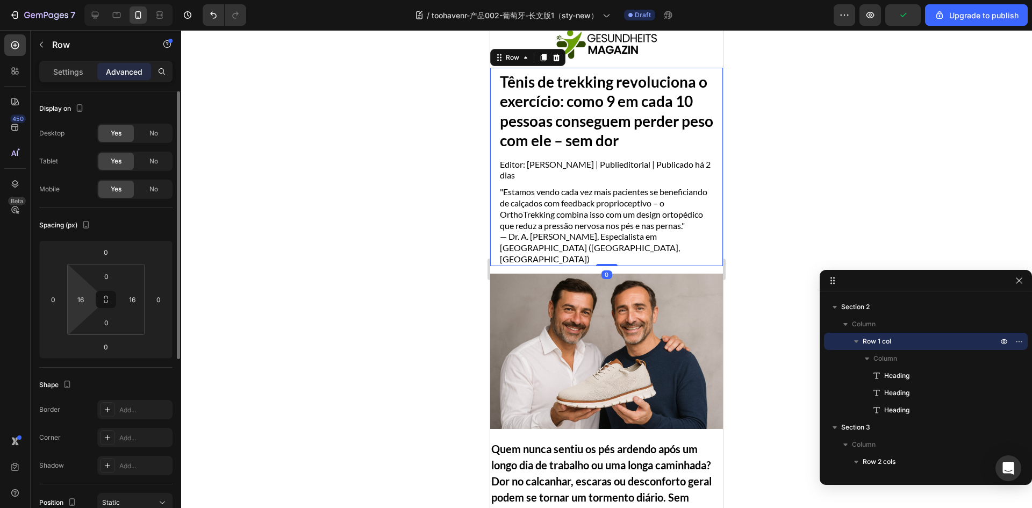
click at [84, 0] on html "7 / toohavenr-产品002-葡萄牙-长文版1（sty-new） Draft Preview Upgrade to publish 450 Beta…" at bounding box center [516, 0] width 1032 height 0
type input "0"
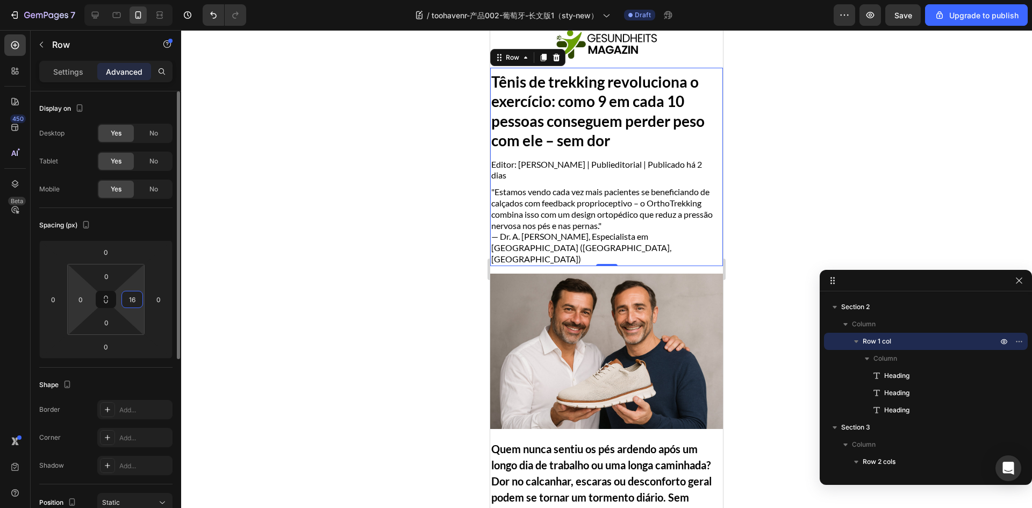
type input "0"
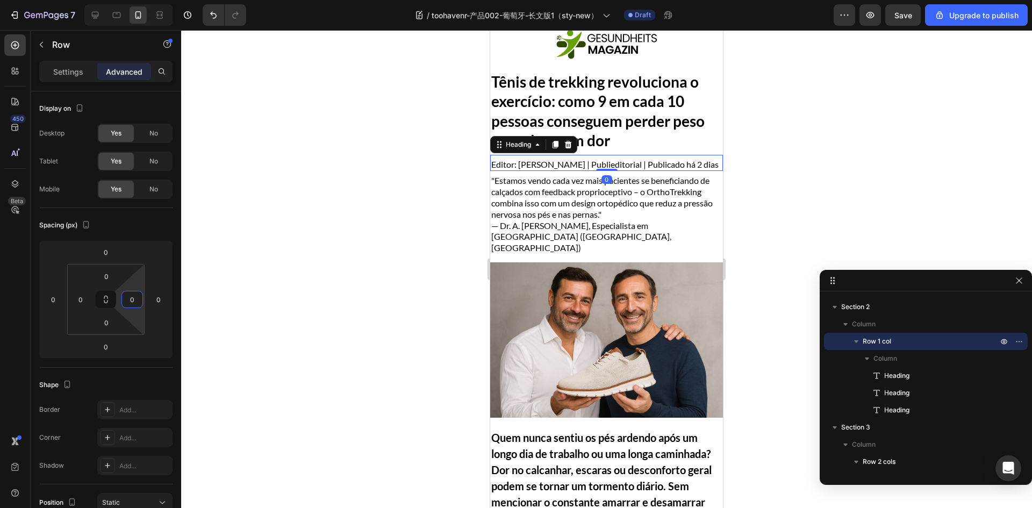
drag, startPoint x: 527, startPoint y: 168, endPoint x: 533, endPoint y: 180, distance: 13.7
click at [527, 168] on h2 "Editor: Stefan Klein | Publieditorial | Publicado há 2 dias" at bounding box center [606, 164] width 233 height 13
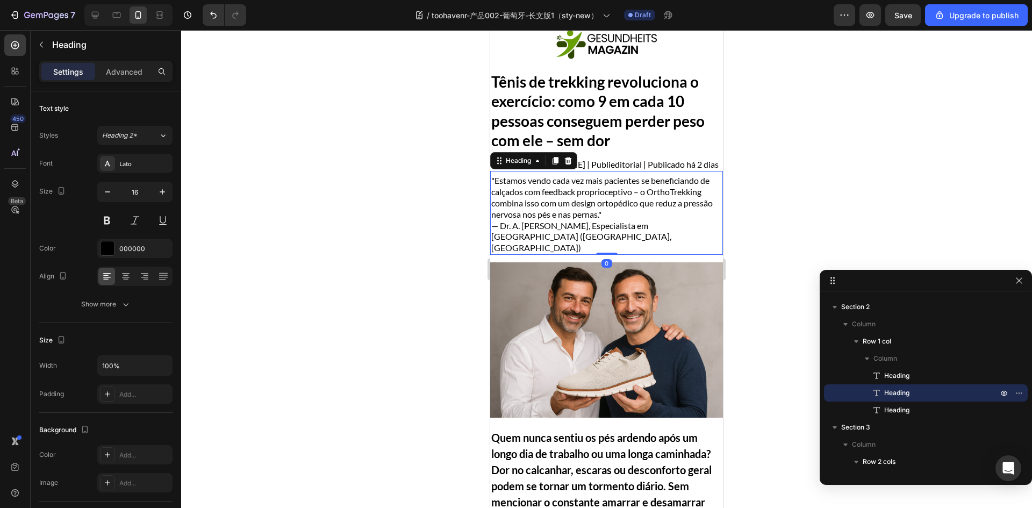
click at [531, 205] on h2 ""Estamos vendo cada vez mais pacientes se beneficiando de calçados com feedback…" at bounding box center [606, 214] width 233 height 81
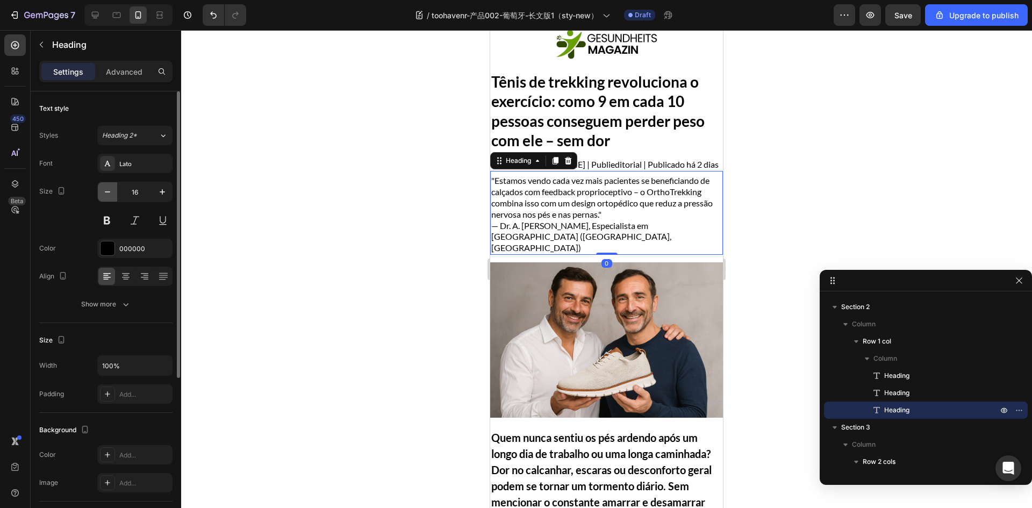
click at [113, 191] on button "button" at bounding box center [107, 191] width 19 height 19
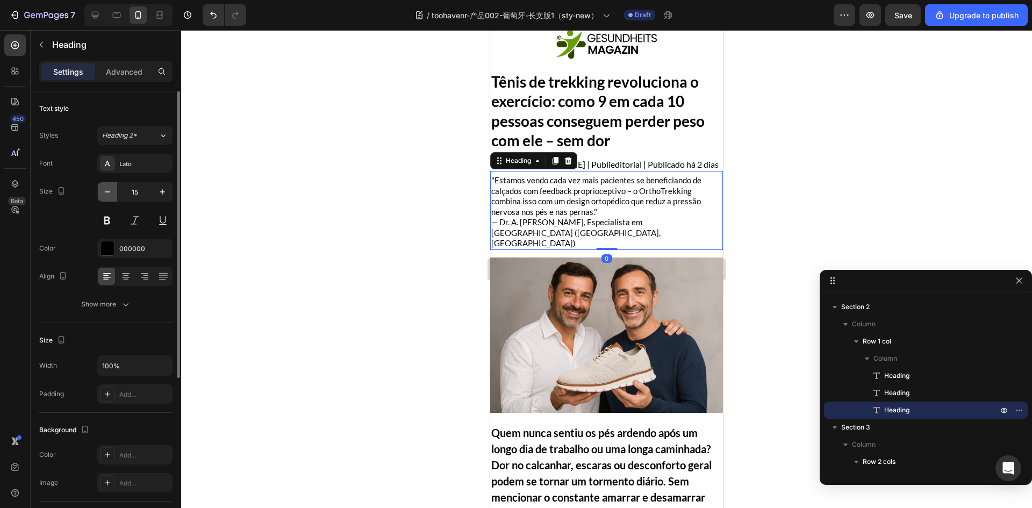
click at [113, 191] on button "button" at bounding box center [107, 191] width 19 height 19
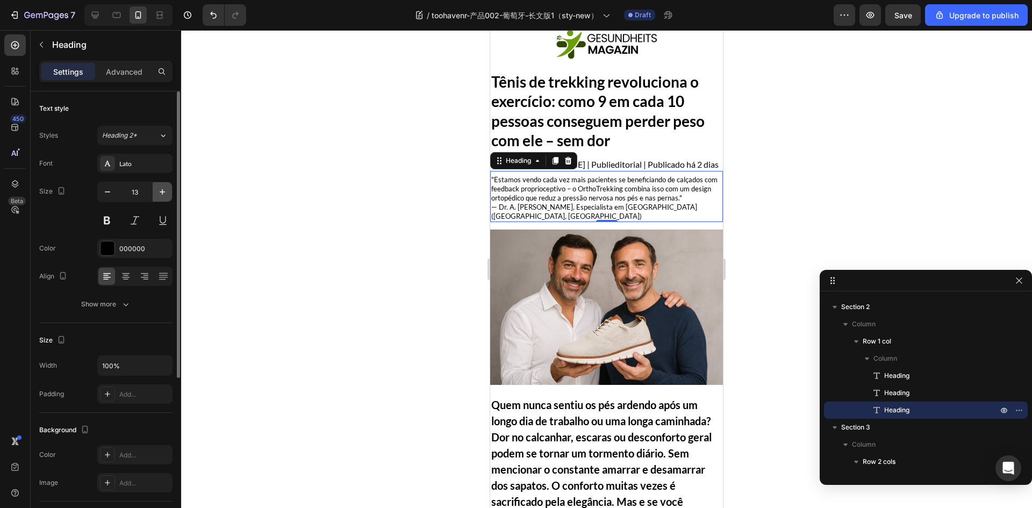
click at [165, 191] on icon "button" at bounding box center [162, 192] width 11 height 11
type input "14"
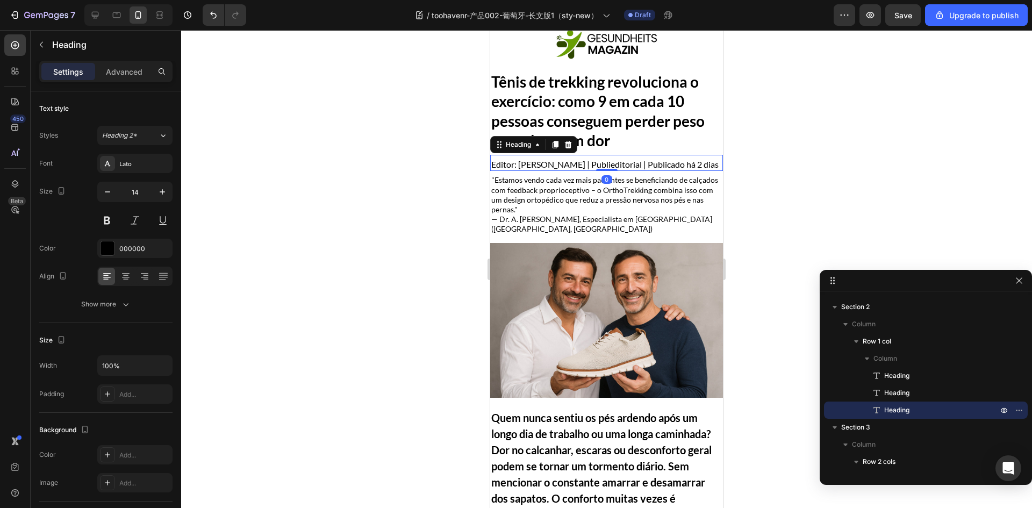
click at [662, 157] on div "Editor: Stefan Klein | Publieditorial | Publicado há 2 dias Heading 0" at bounding box center [606, 163] width 233 height 17
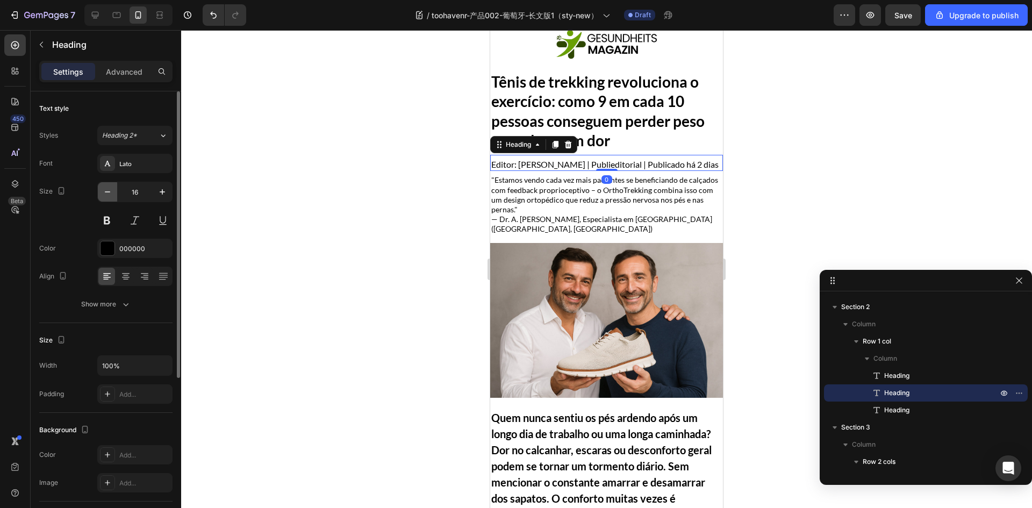
click at [114, 191] on button "button" at bounding box center [107, 191] width 19 height 19
click at [113, 191] on button "button" at bounding box center [107, 191] width 19 height 19
type input "14"
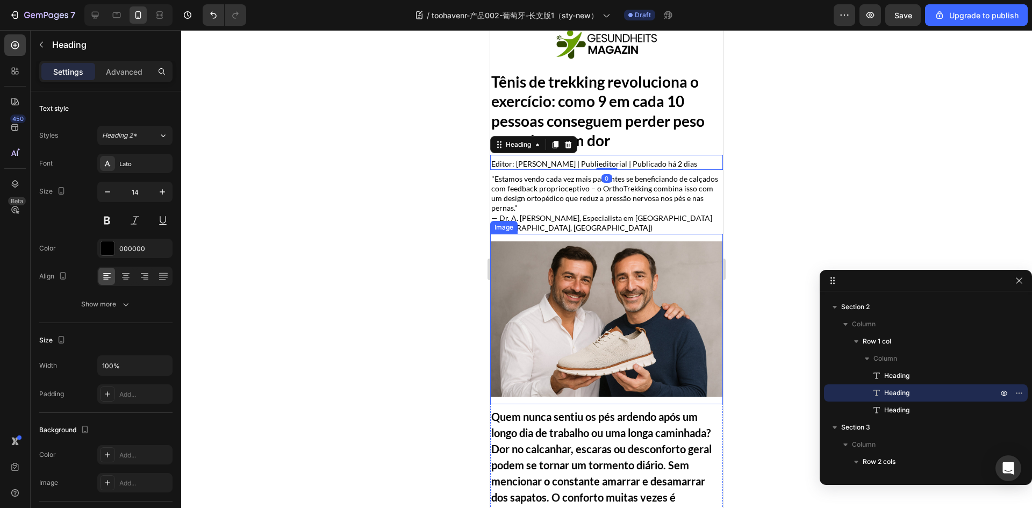
click at [671, 312] on img at bounding box center [606, 318] width 233 height 155
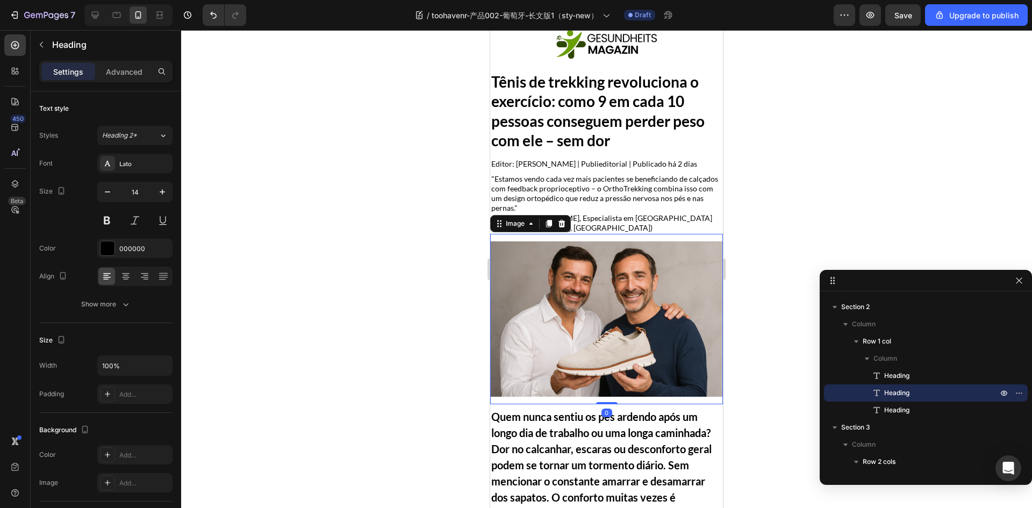
scroll to position [204, 0]
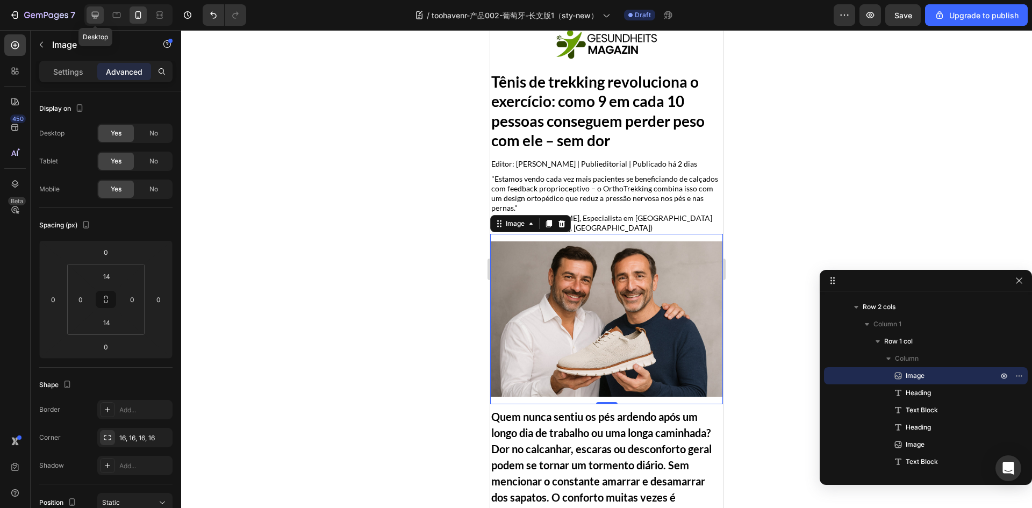
click at [94, 17] on icon at bounding box center [95, 15] width 11 height 11
type input "30"
type input "6"
type input "2"
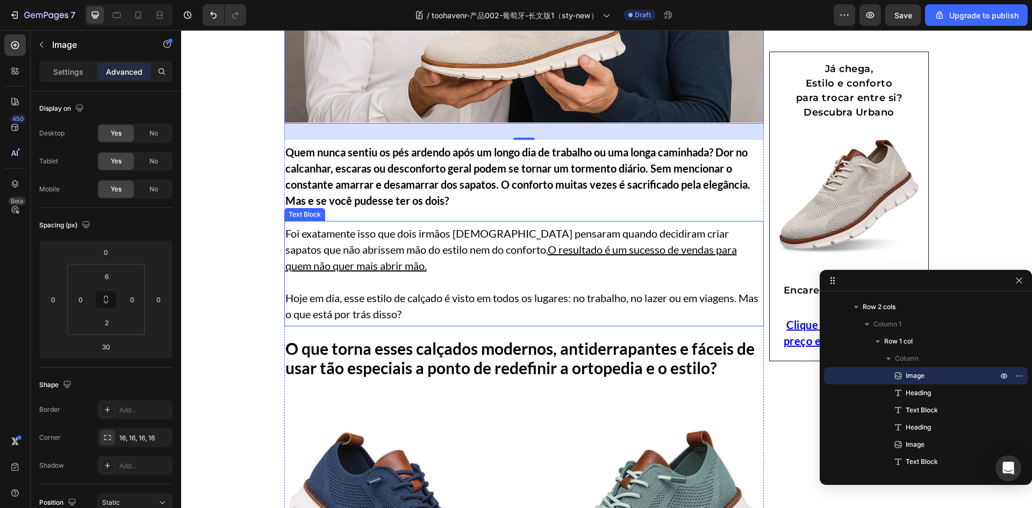
scroll to position [54, 0]
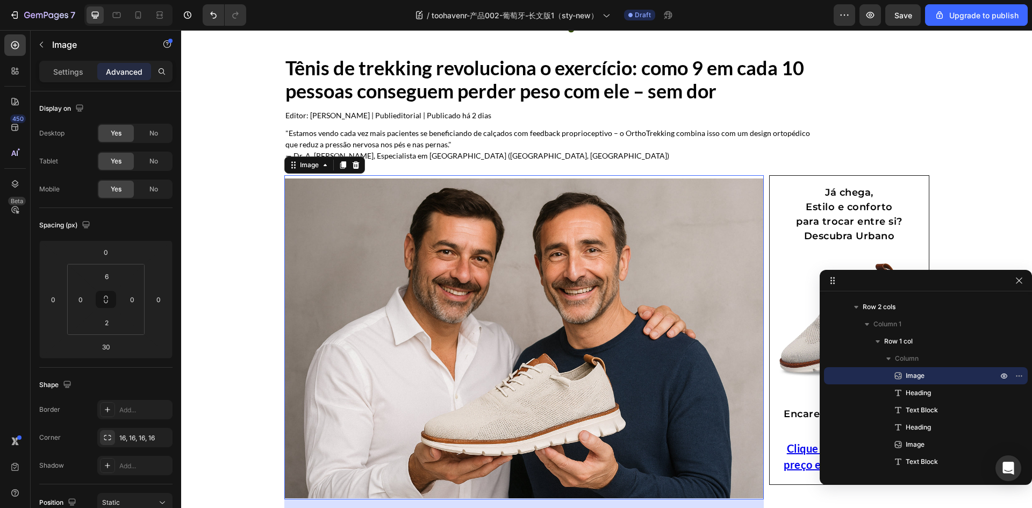
click at [631, 303] on img at bounding box center [524, 339] width 480 height 320
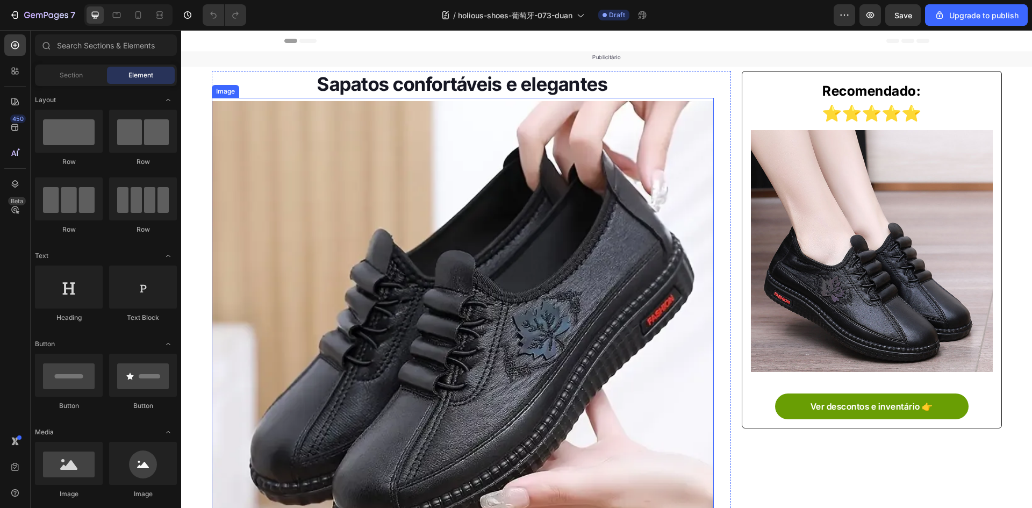
click at [385, 150] on img at bounding box center [463, 352] width 503 height 503
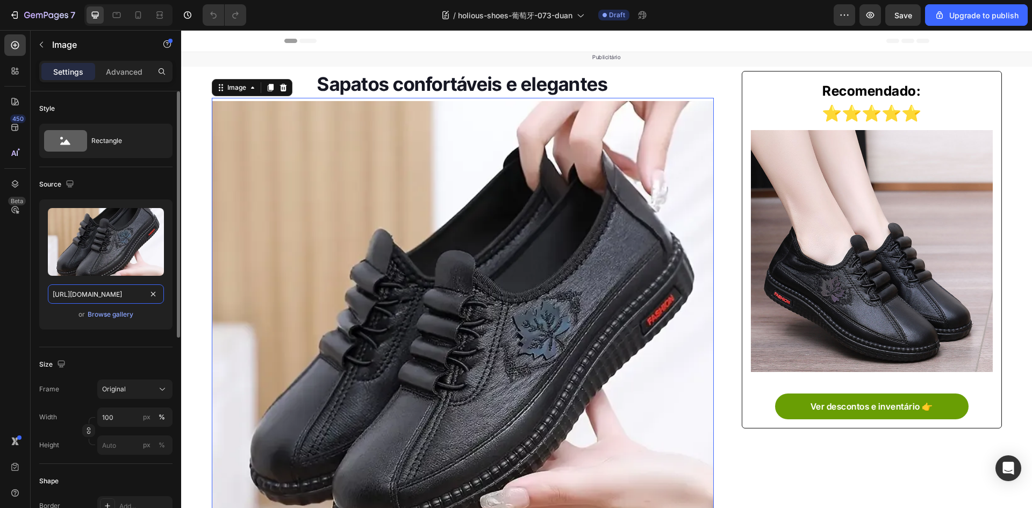
click at [81, 297] on input "https://img-va.myshopline.com/image/store/1728374454248/7d524799-9de2-4c38-bd7f…" at bounding box center [106, 293] width 116 height 19
paste input "O1CN01F2B2PY1fbxWL7xqoA-!!2211408924026-0-cib_1800x.jpg"
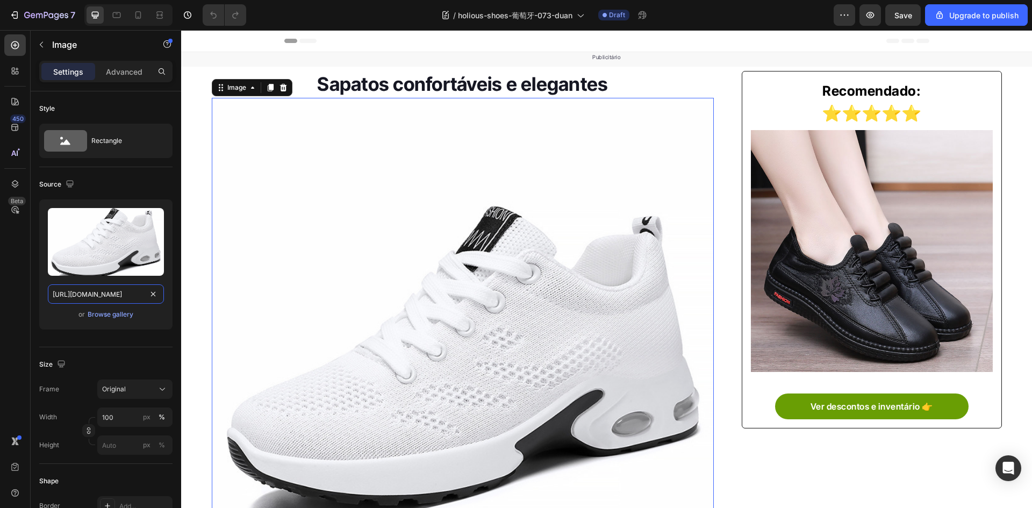
type input "https://img-va.myshopline.com/image/store/1728374454248/O1CN01F2B2PY1fbxWL7xqoA…"
drag, startPoint x: 813, startPoint y: 252, endPoint x: 649, endPoint y: 284, distance: 167.8
click at [813, 252] on img at bounding box center [871, 250] width 241 height 241
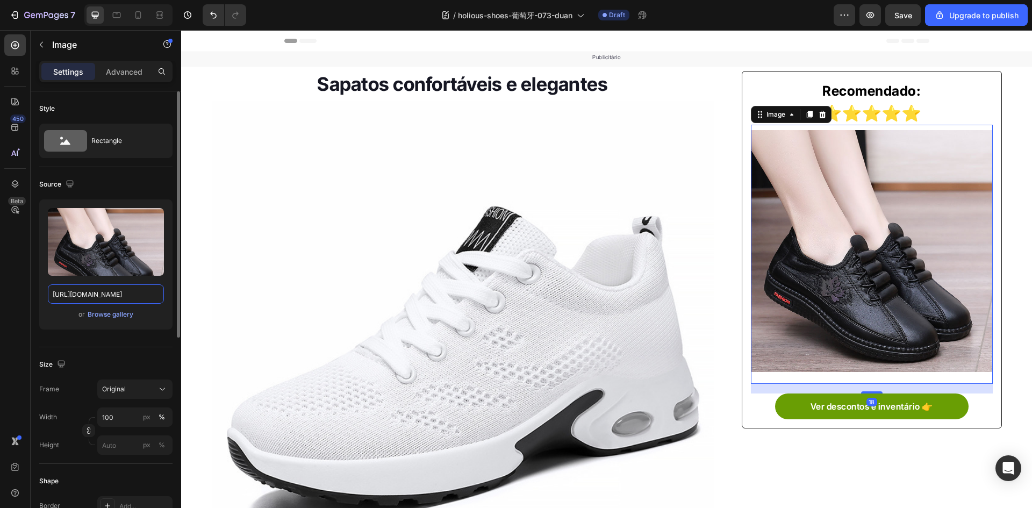
click at [92, 299] on input "https://img-va.myshopline.com/image/store/1728374454248/O1CN01Vts3eT2FyF2vvWdMz…" at bounding box center [106, 293] width 116 height 19
paste input "3UDnii1fbxWM5LmH6-!!2211408924026"
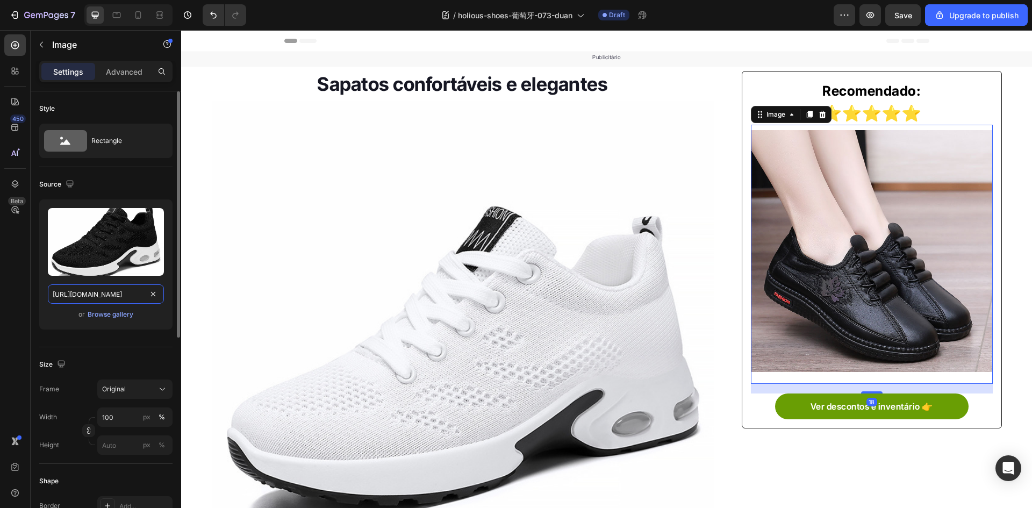
scroll to position [0, 366]
type input "https://img-va.myshopline.com/image/store/1728374454248/O1CN013UDnii1fbxWM5LmH6…"
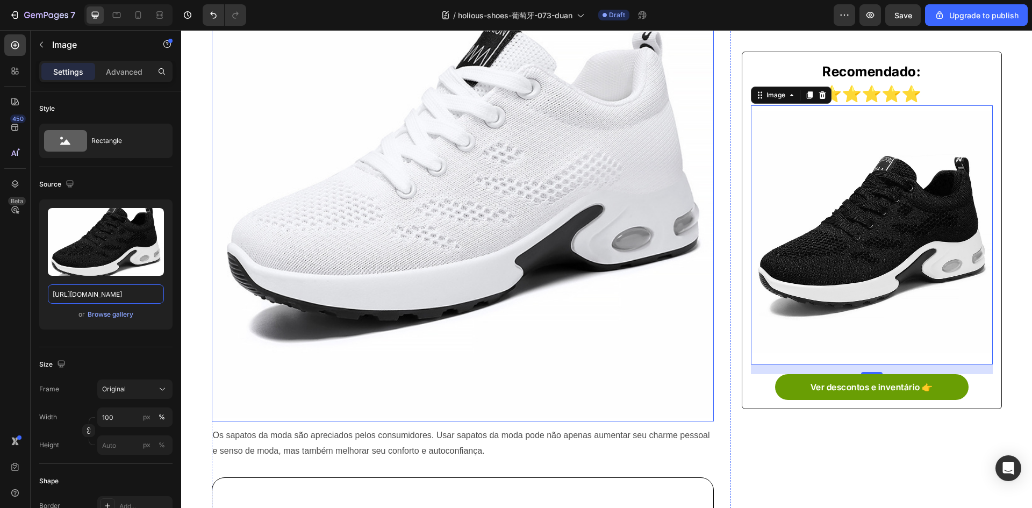
scroll to position [430, 0]
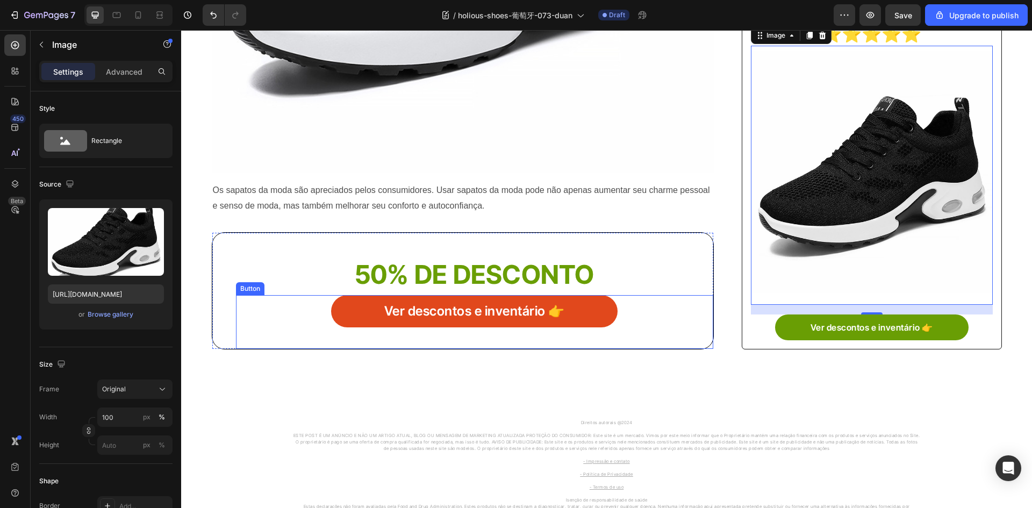
click at [356, 318] on link "Ver descontos e inventário 👉" at bounding box center [474, 311] width 287 height 32
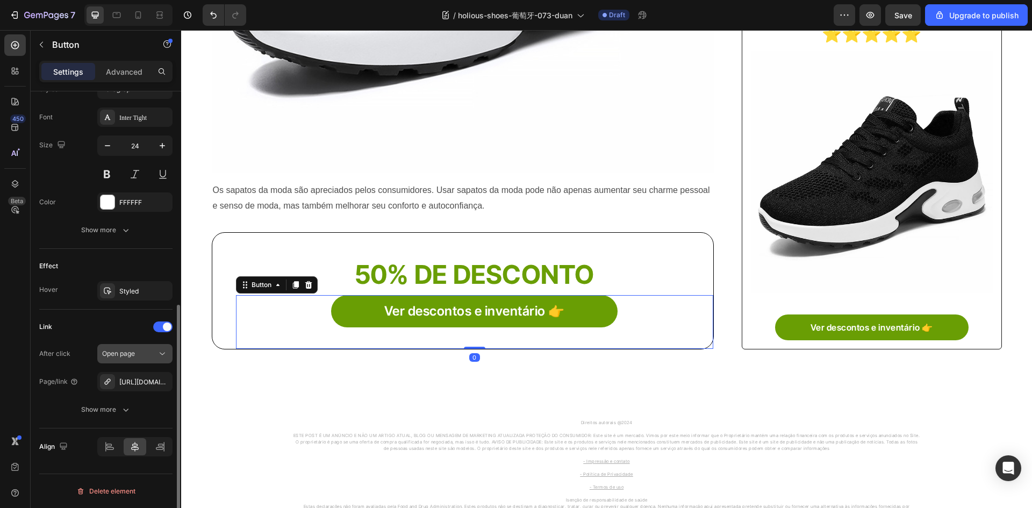
click at [0, 0] on icon "button" at bounding box center [0, 0] width 0 height 0
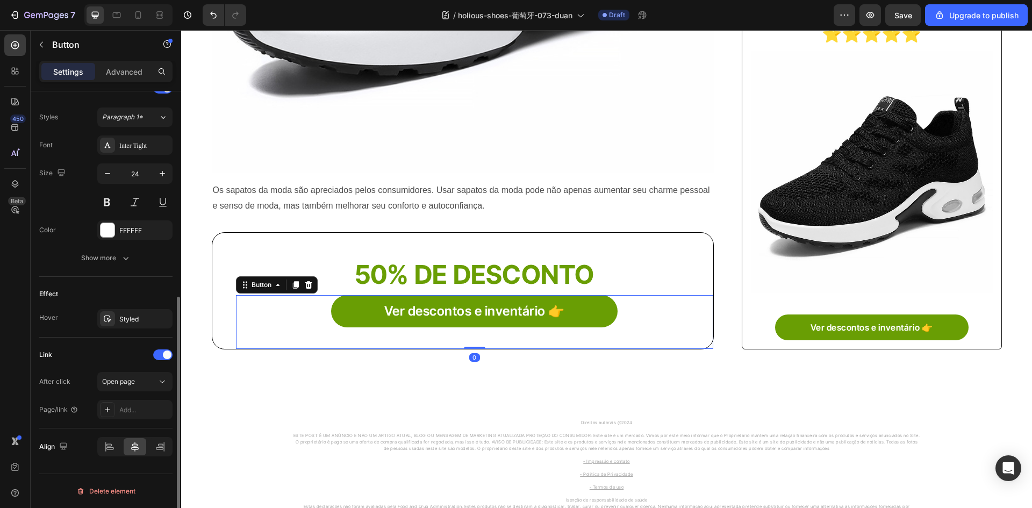
scroll to position [380, 0]
click at [111, 411] on icon at bounding box center [107, 409] width 9 height 9
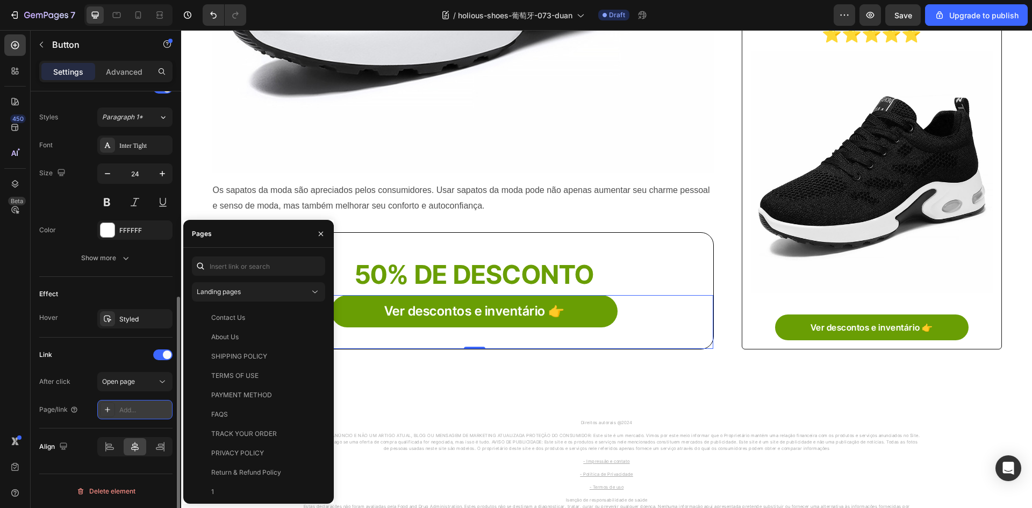
click at [108, 412] on icon at bounding box center [107, 409] width 9 height 9
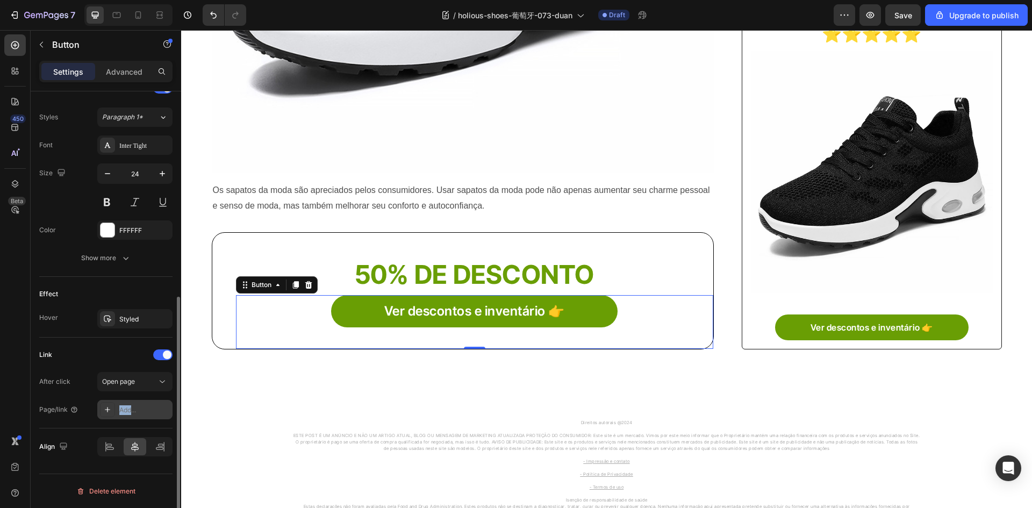
click at [108, 412] on icon at bounding box center [107, 409] width 9 height 9
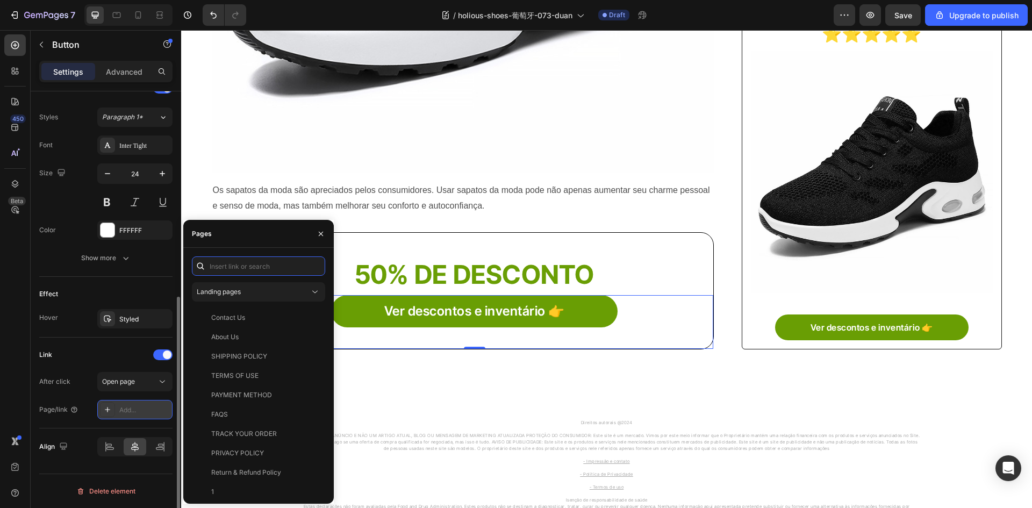
paste input "https://holious.com/products/50415"
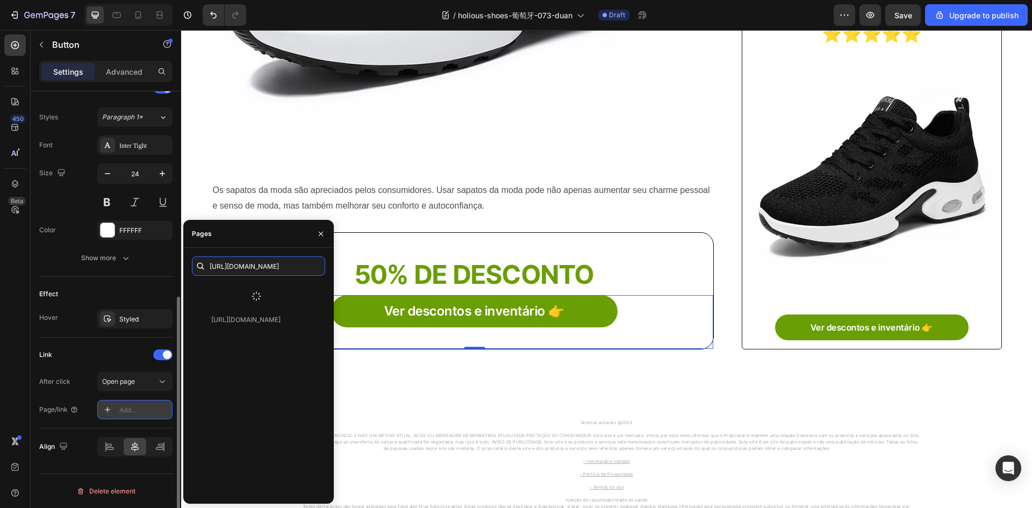
type input "https://holious.com/products/50415"
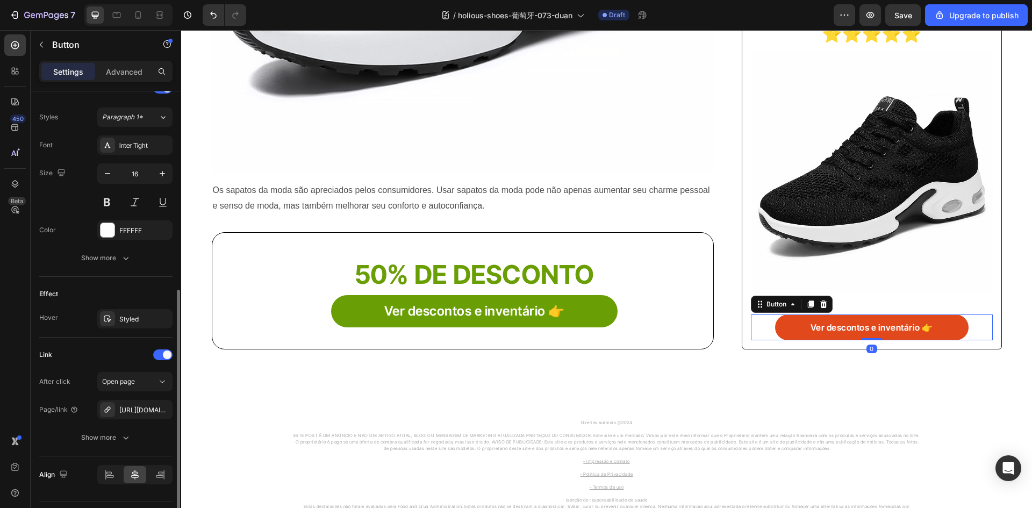
drag, startPoint x: 785, startPoint y: 322, endPoint x: 677, endPoint y: 350, distance: 111.1
click at [785, 322] on link "Ver descontos e inventário 👉" at bounding box center [871, 328] width 193 height 26
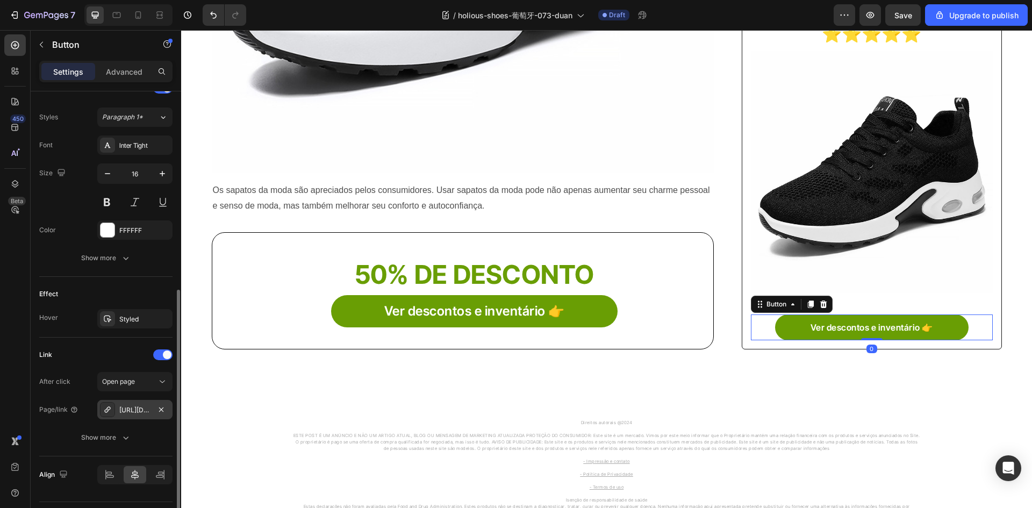
click at [167, 412] on div "https://holious.com/70715-1" at bounding box center [134, 409] width 75 height 19
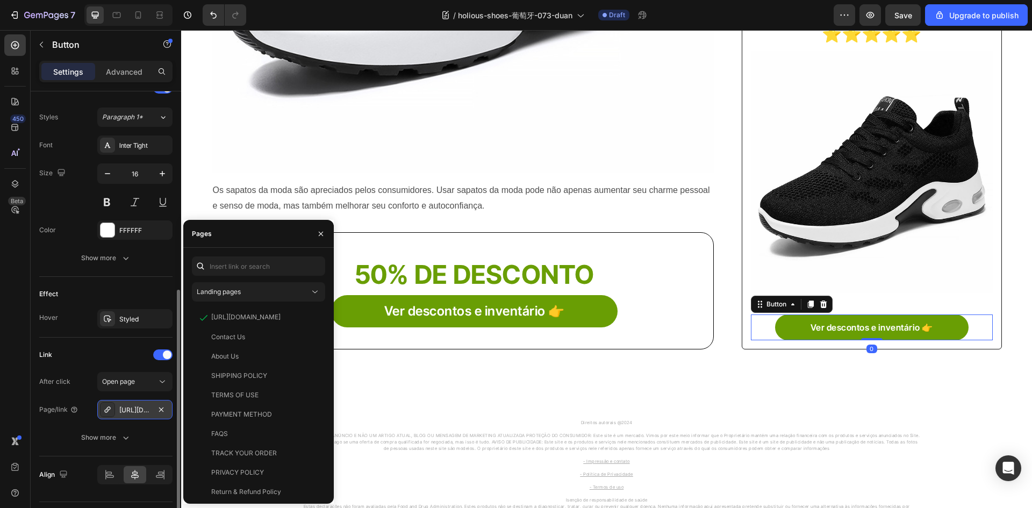
drag, startPoint x: 102, startPoint y: 411, endPoint x: 154, endPoint y: 410, distance: 51.6
click at [104, 411] on div at bounding box center [107, 409] width 15 height 15
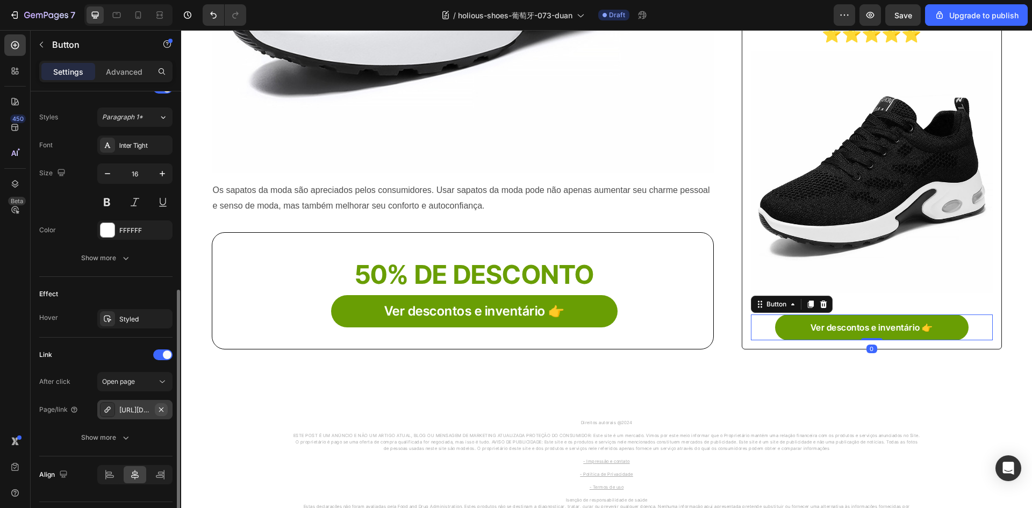
click at [159, 408] on icon "button" at bounding box center [161, 409] width 9 height 9
click at [110, 415] on div at bounding box center [107, 409] width 15 height 15
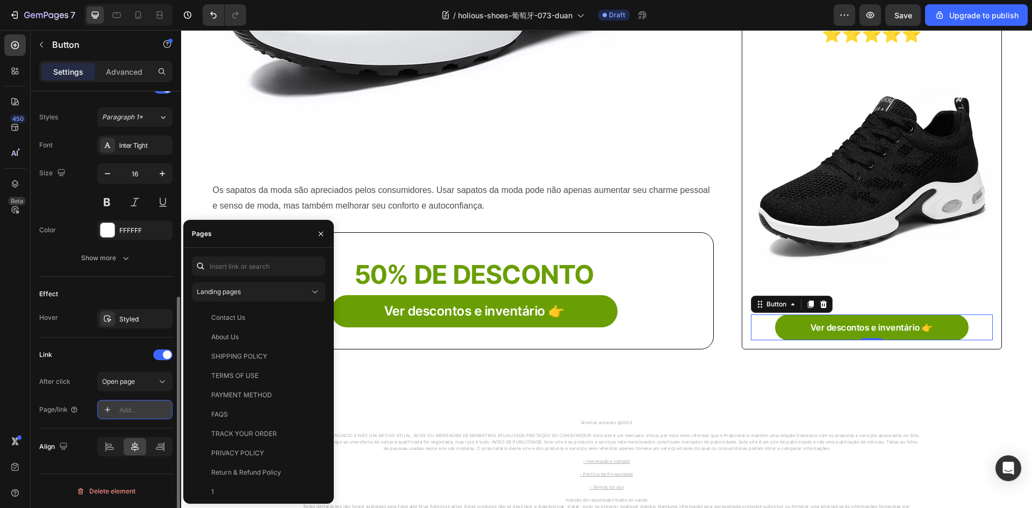
click at [103, 409] on icon at bounding box center [107, 409] width 9 height 9
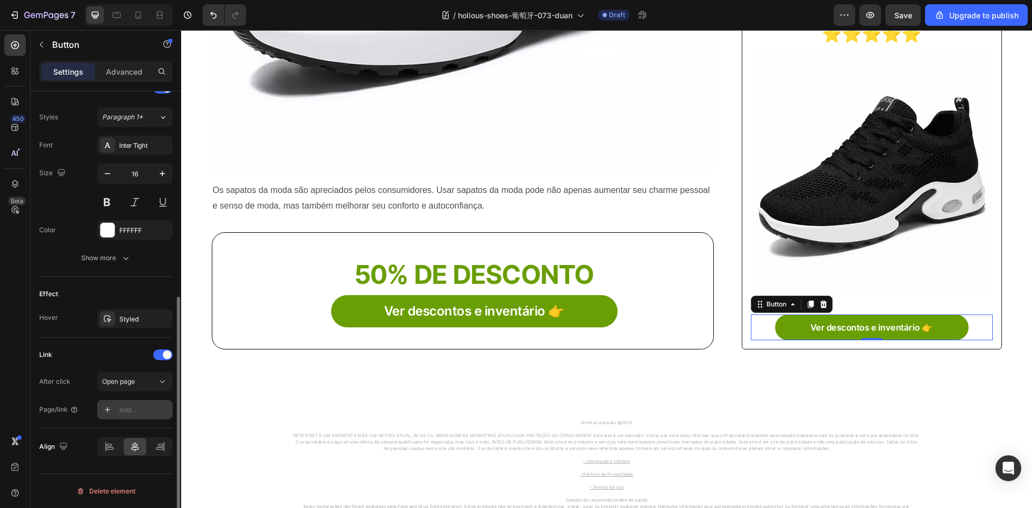
click at [105, 409] on icon at bounding box center [107, 409] width 9 height 9
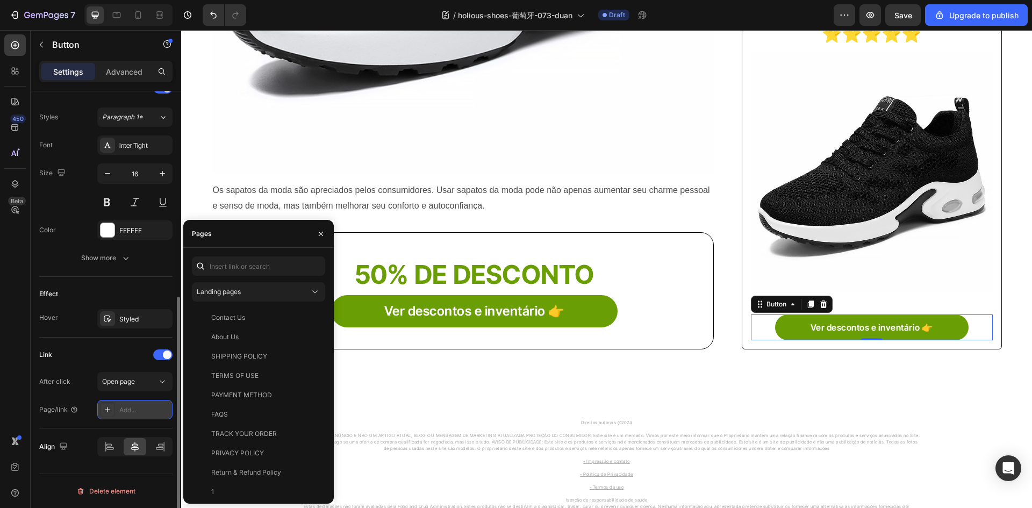
click at [105, 409] on icon at bounding box center [107, 409] width 9 height 9
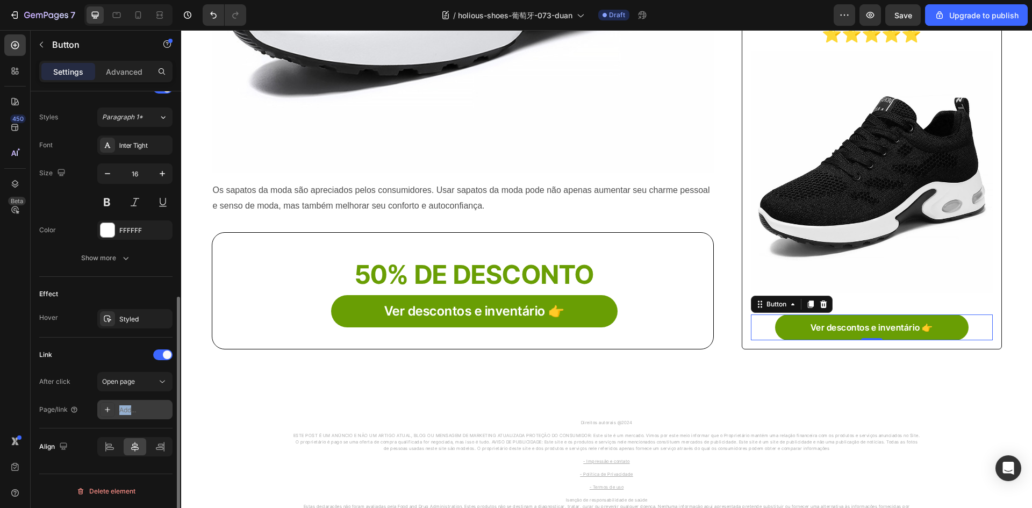
click at [105, 409] on icon at bounding box center [107, 409] width 9 height 9
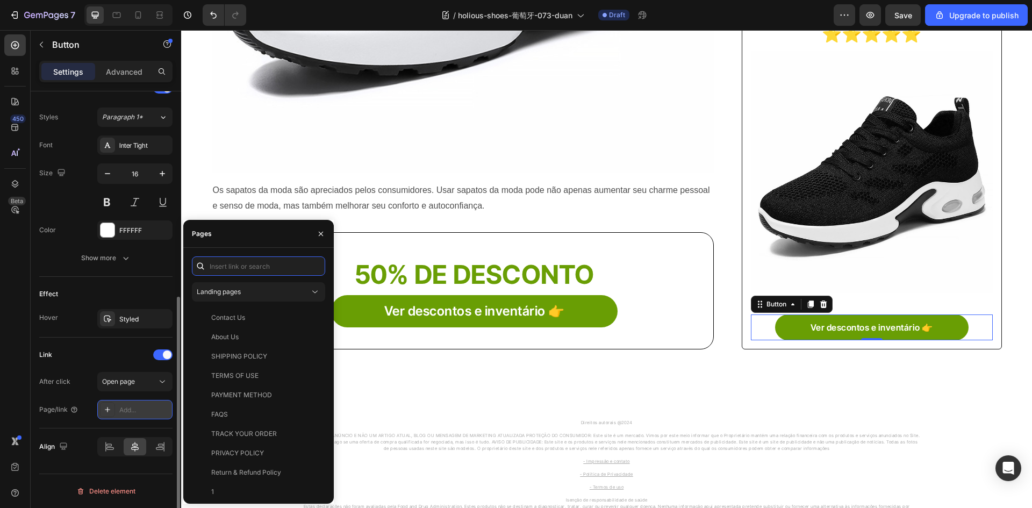
paste input "https://holious.com/products/50415"
type input "https://holious.com/products/50415"
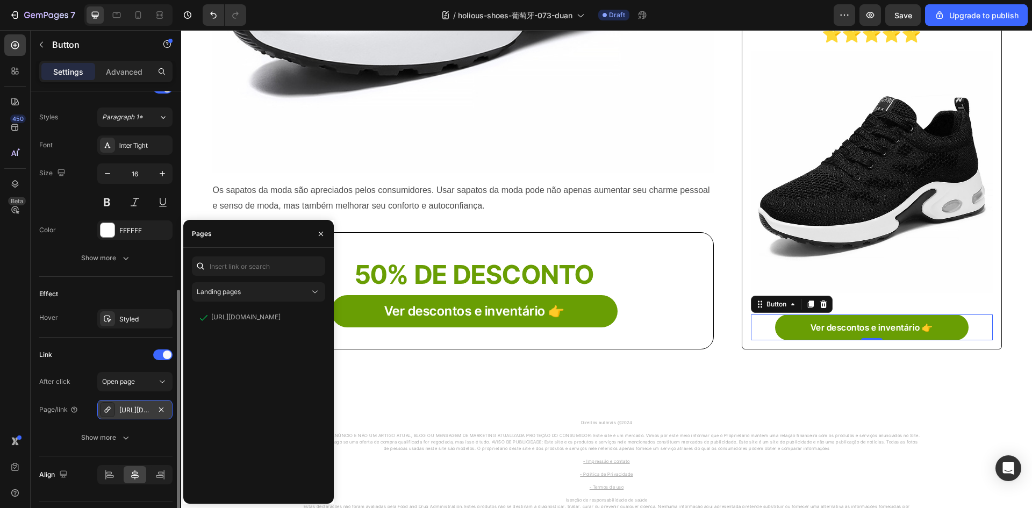
click at [85, 343] on div "Link After click Open page Page/link https://holious.com/50415 Show more" at bounding box center [105, 397] width 133 height 119
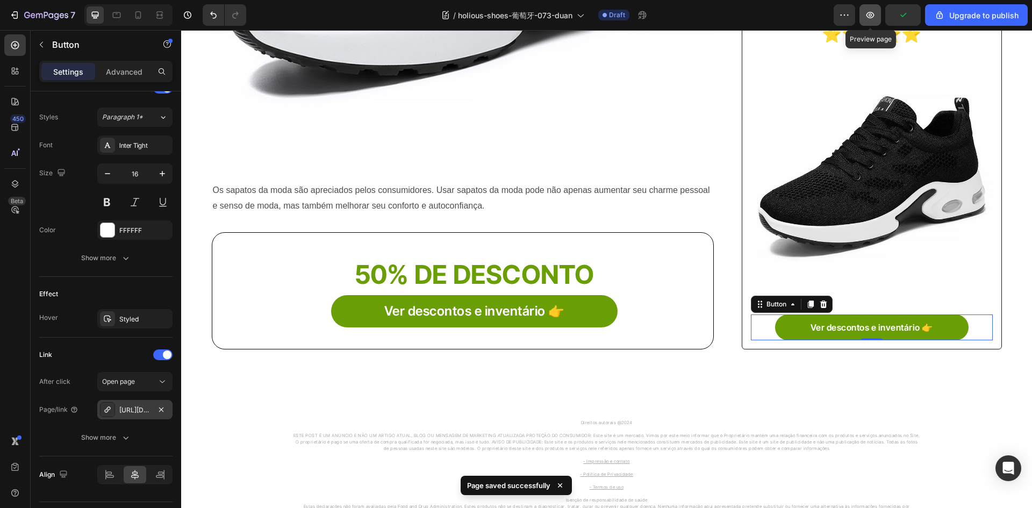
click at [870, 12] on icon "button" at bounding box center [871, 15] width 8 height 6
click at [36, 9] on div "7" at bounding box center [49, 15] width 51 height 13
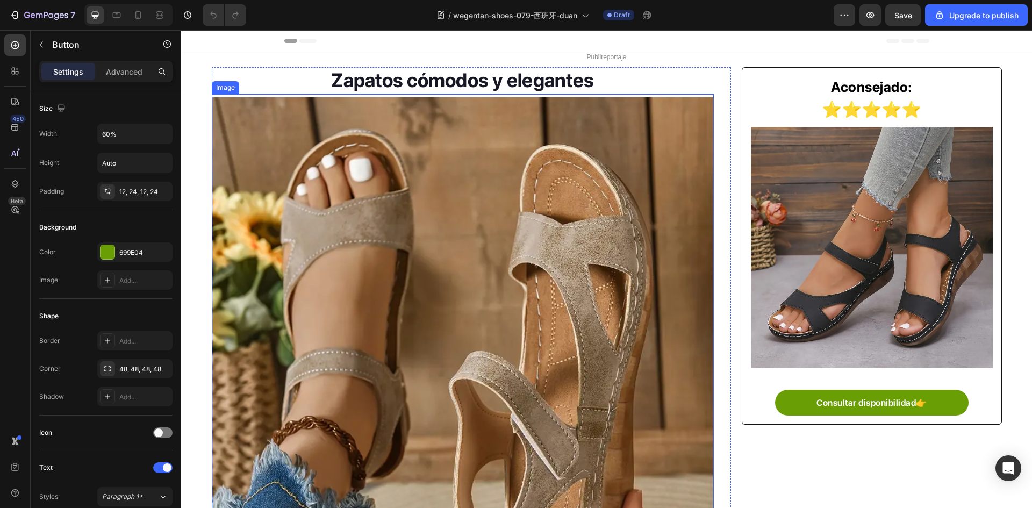
click at [398, 165] on img at bounding box center [463, 348] width 503 height 503
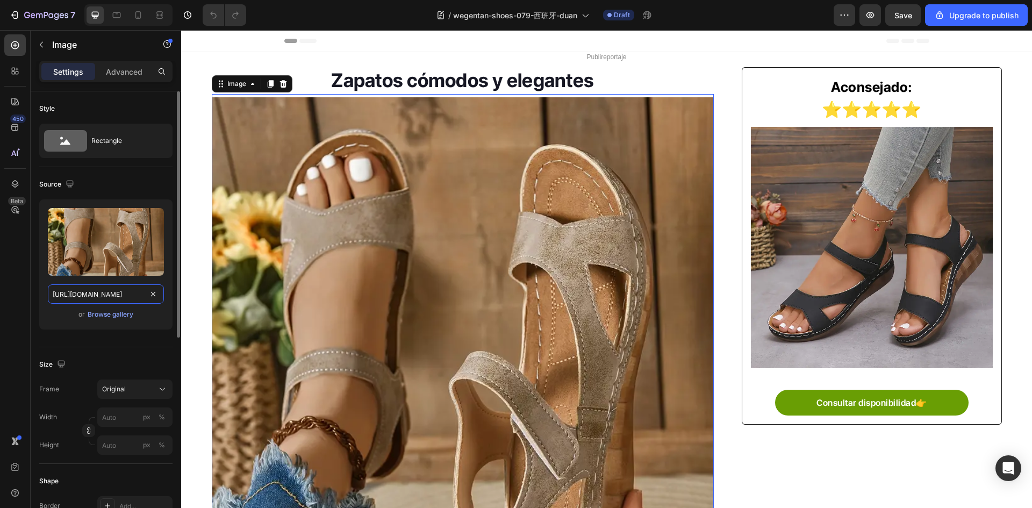
click at [119, 299] on input "https://img-va.myshopline.com/image/store/1738814648820/5f0fbc8a-ae1c-4ff7-a572…" at bounding box center [106, 293] width 116 height 19
paste input "0270242347/34007286-9218-40b4-88ba-70561d212b79.png"
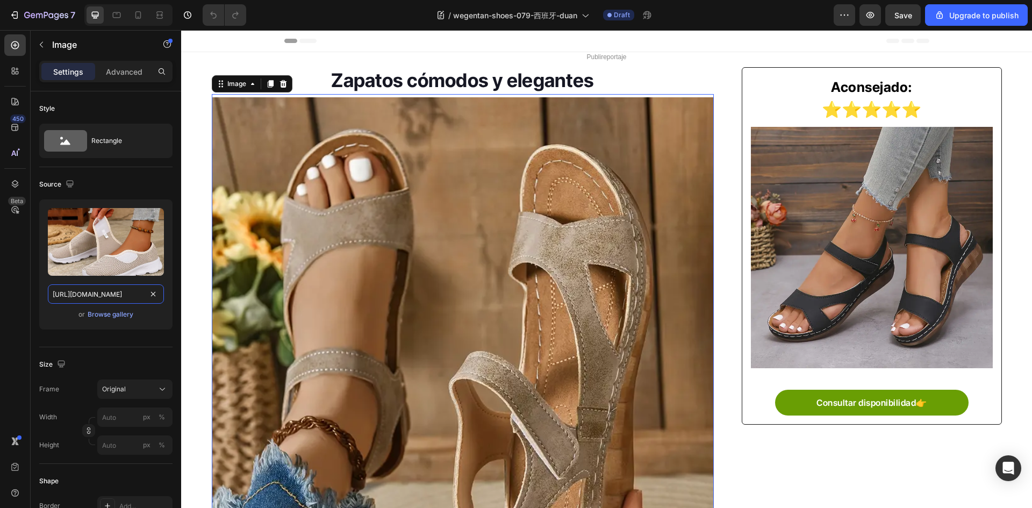
type input "https://img-va.myshopline.com/image/store/1730270242347/34007286-9218-40b4-88ba…"
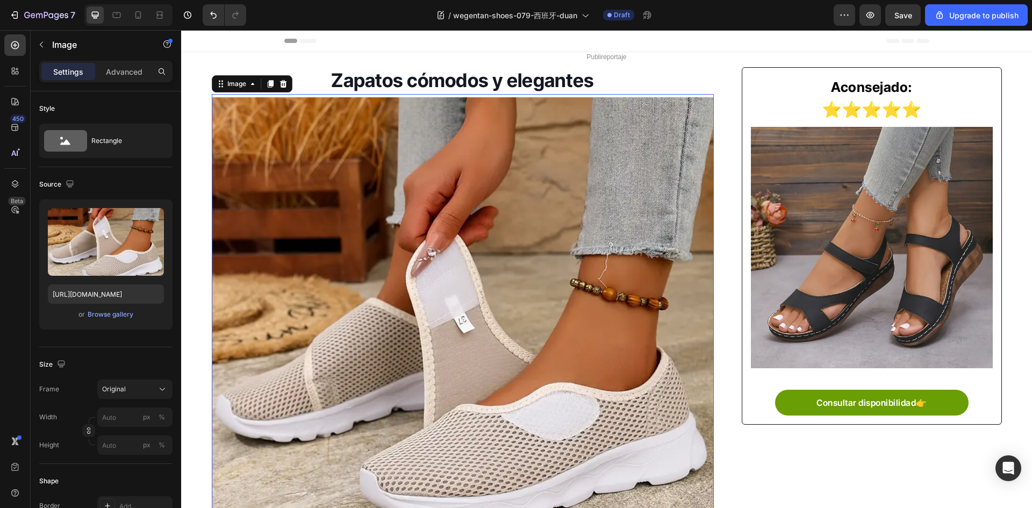
drag, startPoint x: 836, startPoint y: 254, endPoint x: 801, endPoint y: 262, distance: 35.9
click at [836, 254] on img at bounding box center [871, 247] width 241 height 241
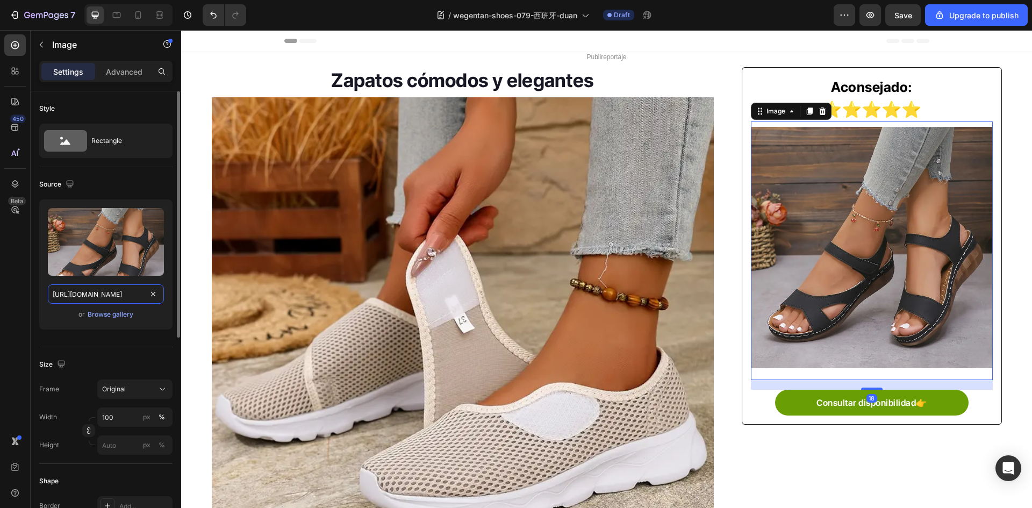
click at [130, 301] on input "https://img-va.myshopline.com/image/store/1738814648820/743db003-b878-4c4b-9ff5…" at bounding box center [106, 293] width 116 height 19
paste input "0270242347/f5de1e28-1974-4a2f-9d40-c38f38a9c870.png"
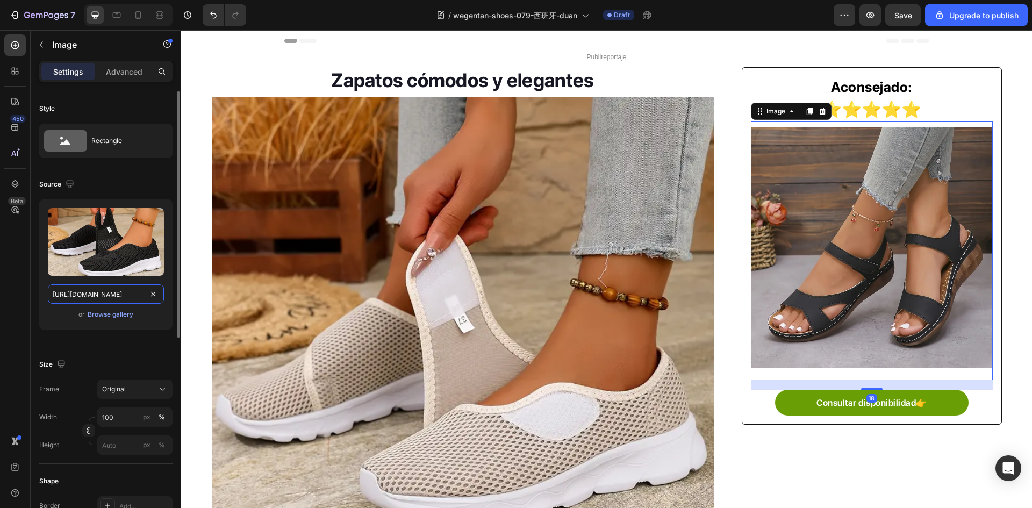
scroll to position [0, 310]
type input "https://img-va.myshopline.com/image/store/1730270242347/f5de1e28-1974-4a2f-9d40…"
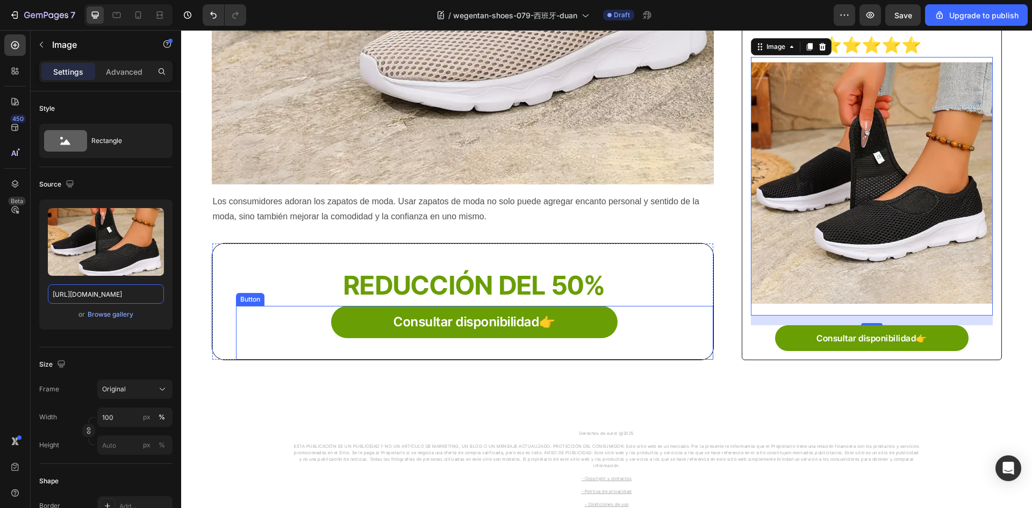
scroll to position [591, 0]
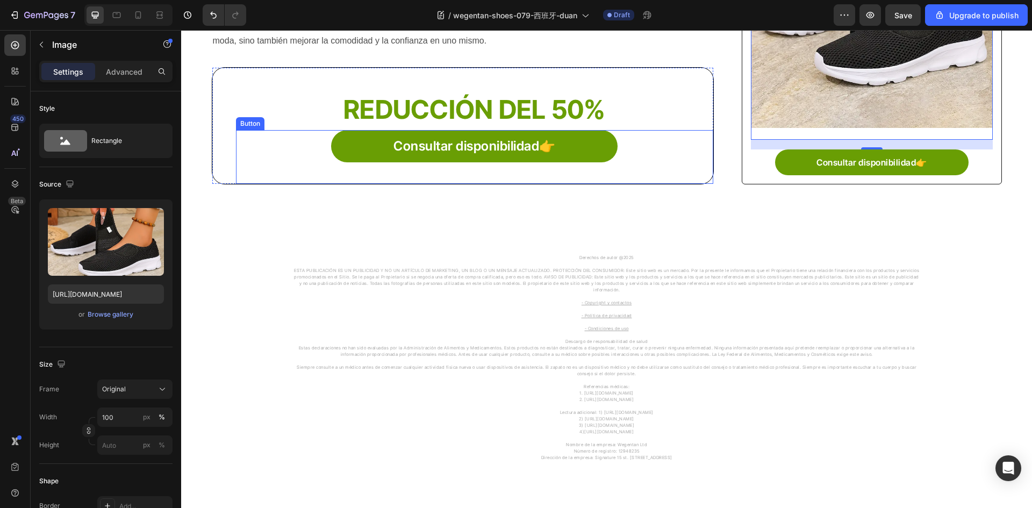
click at [349, 162] on div "Consultar disponibilidad👉 Button" at bounding box center [475, 157] width 478 height 54
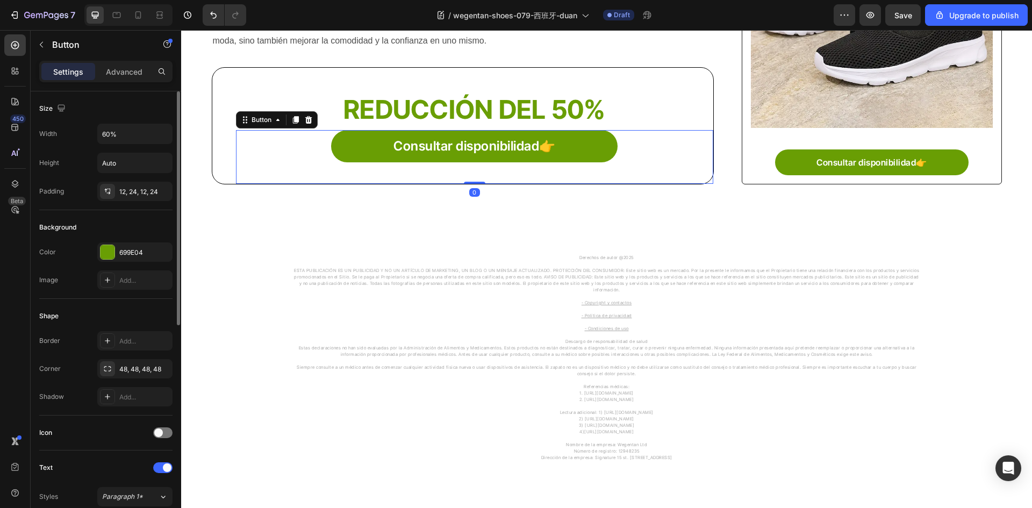
scroll to position [323, 0]
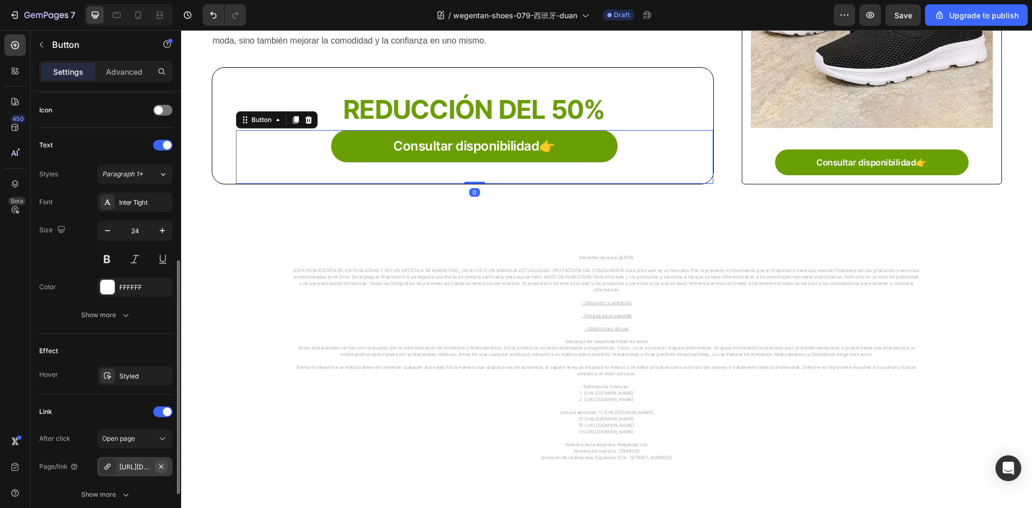
click at [160, 468] on icon "button" at bounding box center [161, 466] width 4 height 4
click at [105, 465] on icon at bounding box center [107, 466] width 9 height 9
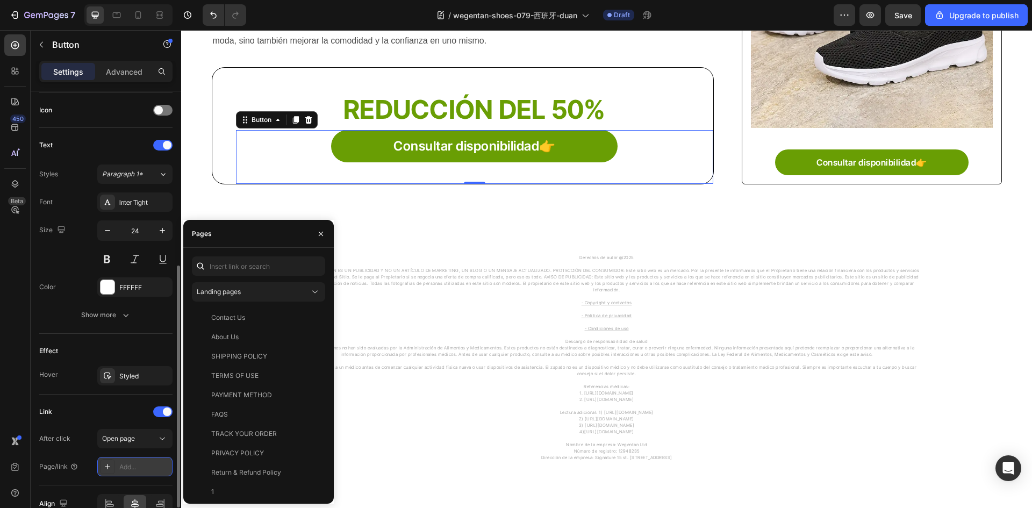
click at [106, 470] on icon at bounding box center [107, 466] width 9 height 9
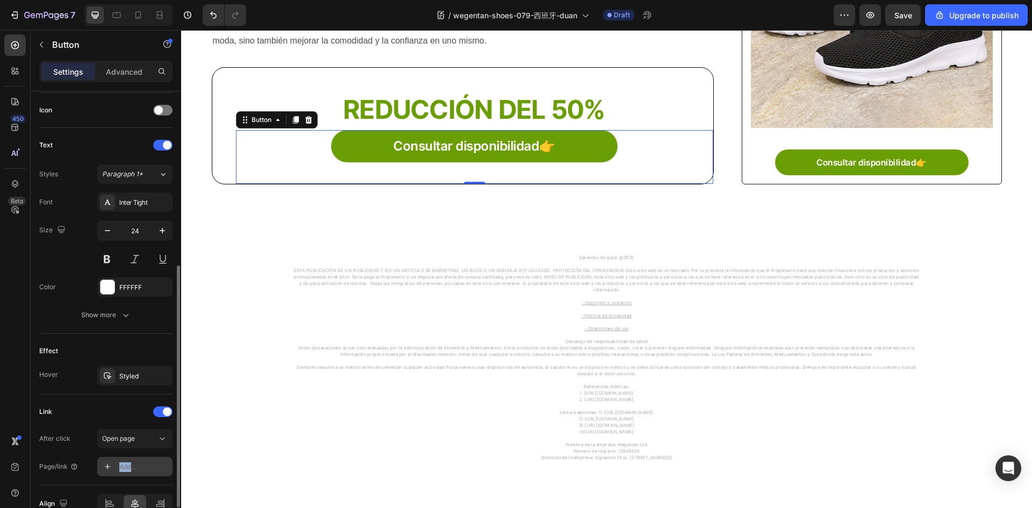
click at [107, 470] on icon at bounding box center [107, 466] width 9 height 9
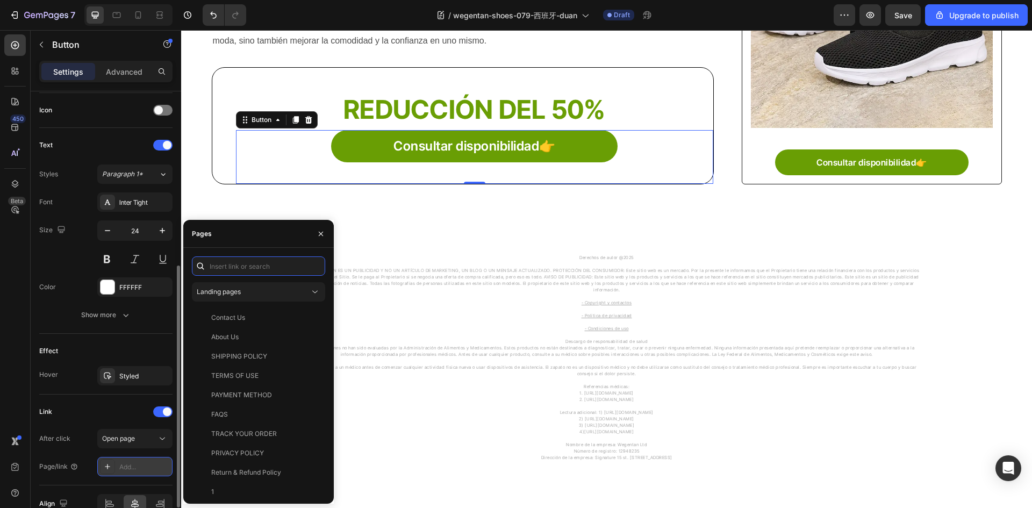
paste input "https://vemyear.com/products/80814"
type input "https://vemyear.com/products/80814"
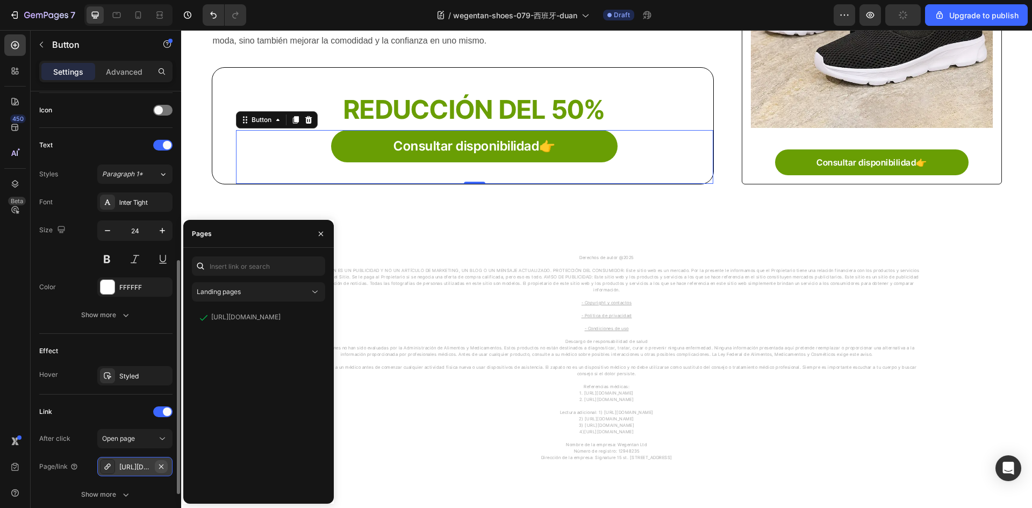
click at [156, 467] on button "button" at bounding box center [161, 466] width 13 height 13
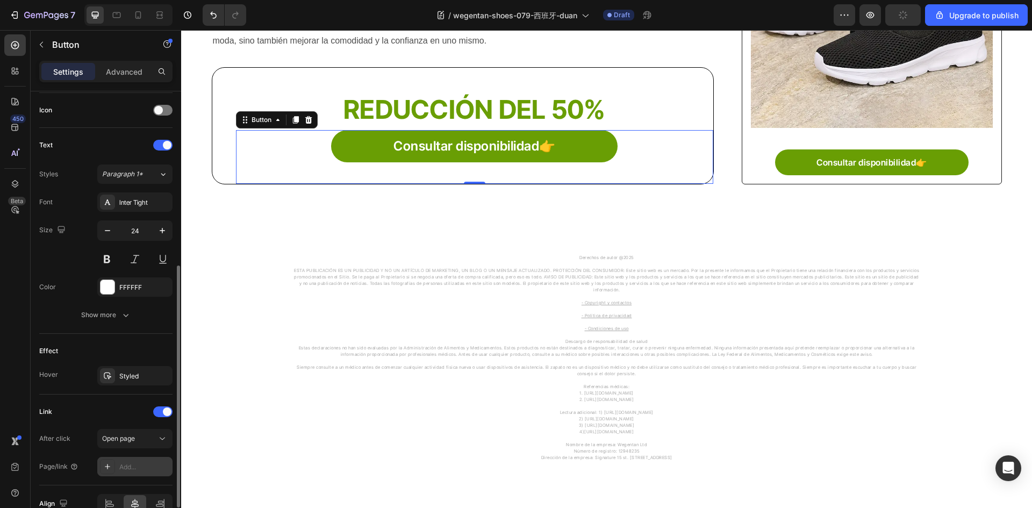
click at [113, 470] on div at bounding box center [107, 466] width 15 height 15
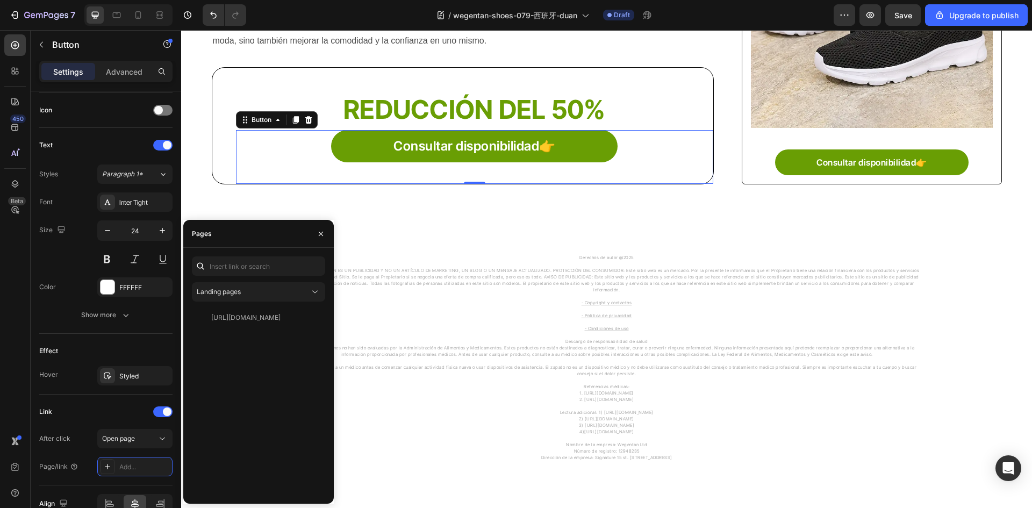
click at [111, 468] on icon at bounding box center [107, 466] width 9 height 9
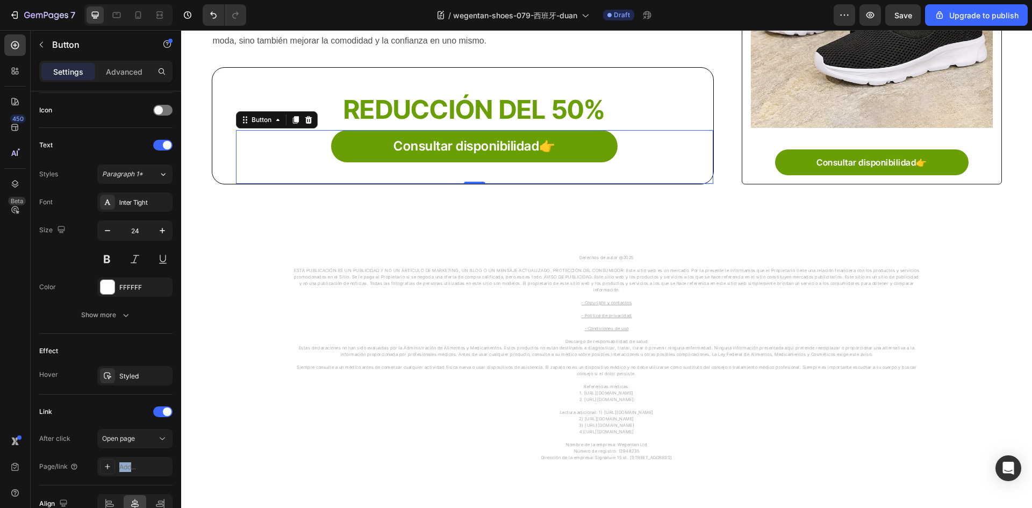
click at [111, 468] on icon at bounding box center [107, 466] width 9 height 9
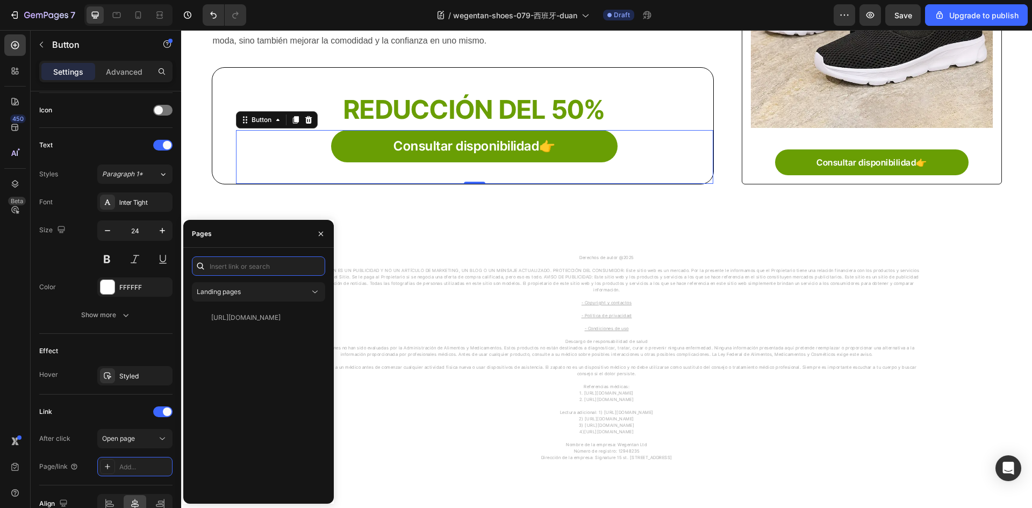
paste input "https://wegentan.com/products/80814"
type input "https://wegentan.com/products/80814"
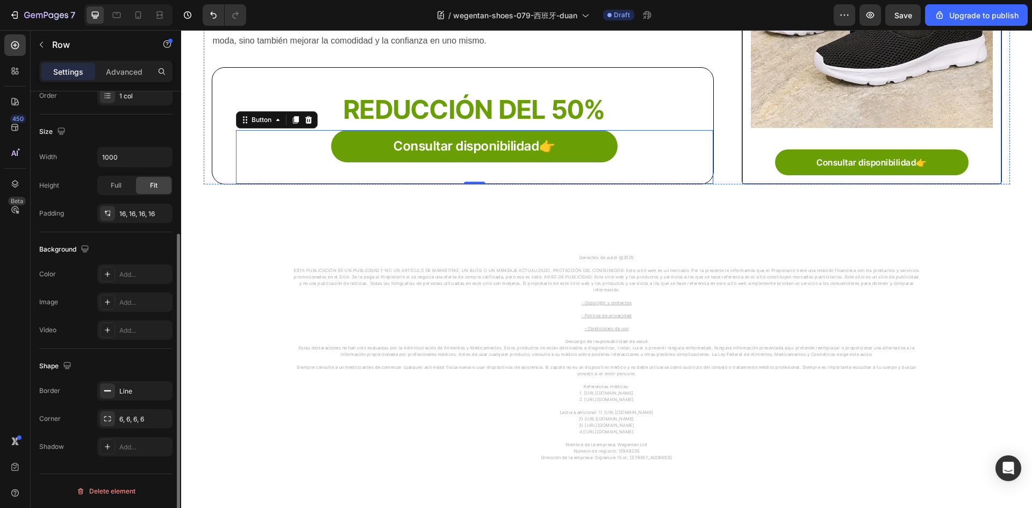
click at [776, 184] on div "Aconsejado: Text block ⭐⭐⭐⭐⭐ Text Block Image Consultar disponibilidad👉 Button …" at bounding box center [872, 6] width 260 height 358
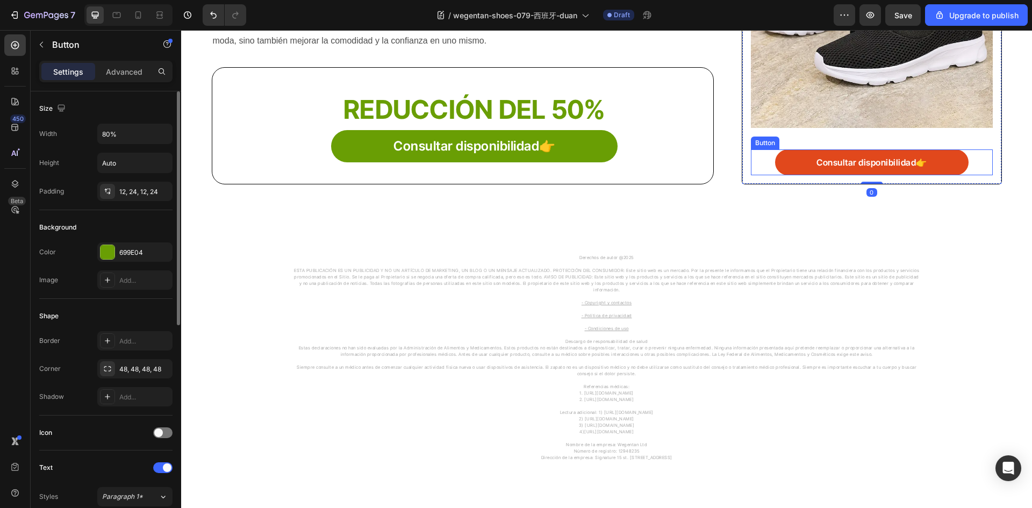
drag, startPoint x: 787, startPoint y: 161, endPoint x: 783, endPoint y: 169, distance: 8.9
click at [787, 161] on link "Consultar disponibilidad👉" at bounding box center [871, 162] width 193 height 26
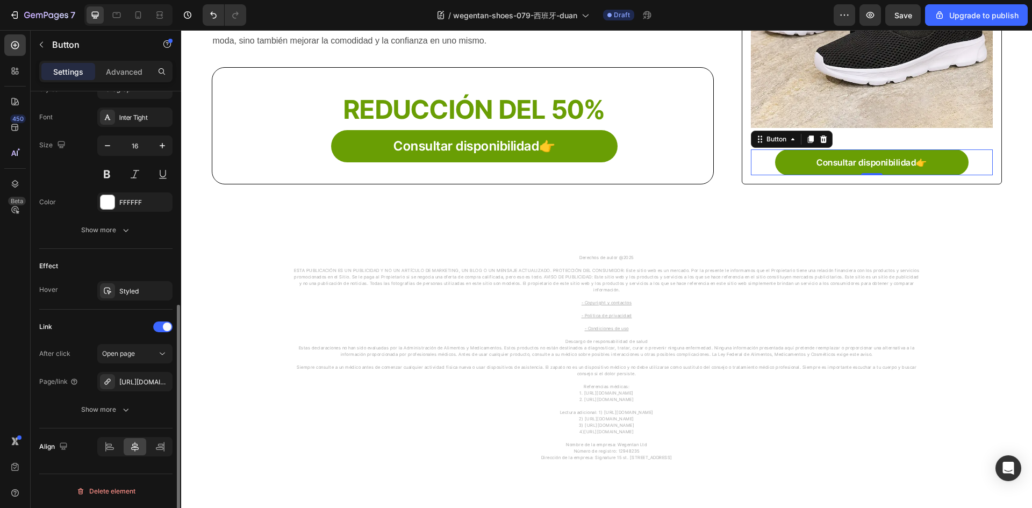
drag, startPoint x: 167, startPoint y: 382, endPoint x: 131, endPoint y: 398, distance: 39.0
click at [0, 0] on button "button" at bounding box center [0, 0] width 0 height 0
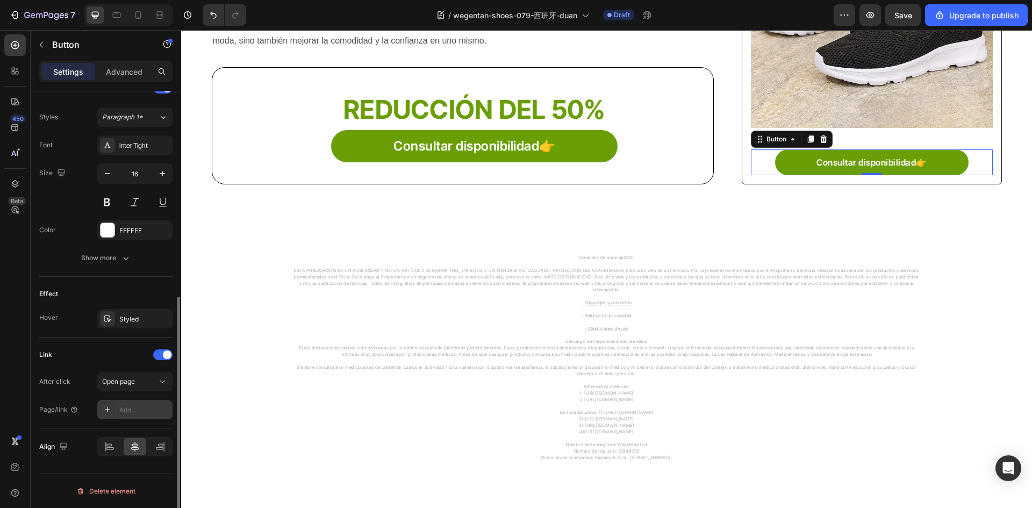
click at [104, 412] on icon at bounding box center [107, 409] width 9 height 9
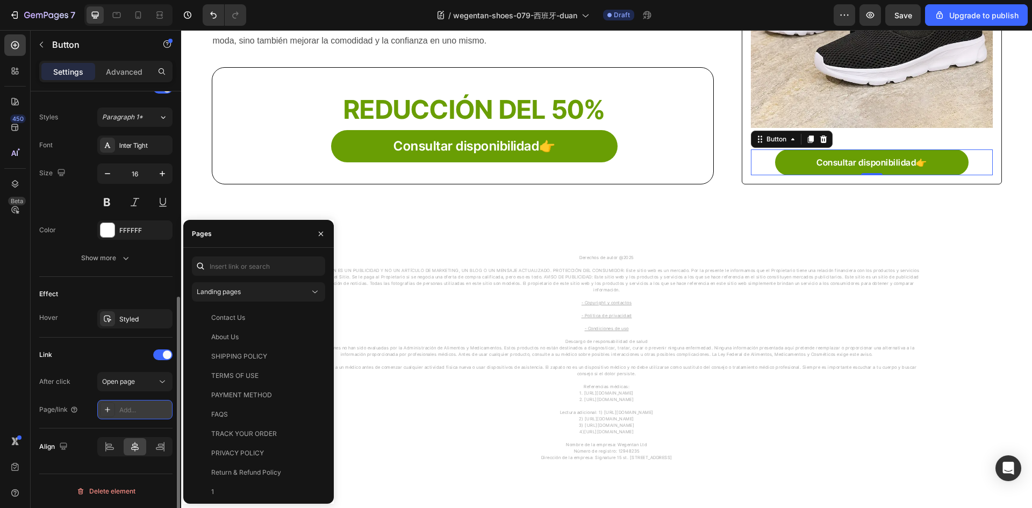
click at [106, 411] on icon at bounding box center [107, 409] width 9 height 9
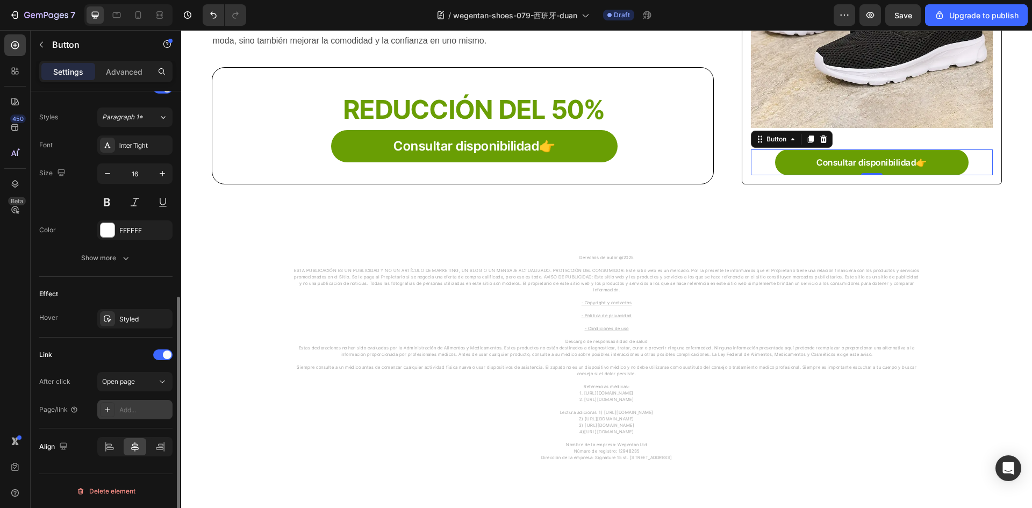
click at [105, 411] on icon at bounding box center [107, 409] width 9 height 9
paste input "https://wegentan.com/products/80814"
type input "https://wegentan.com/products/80814"
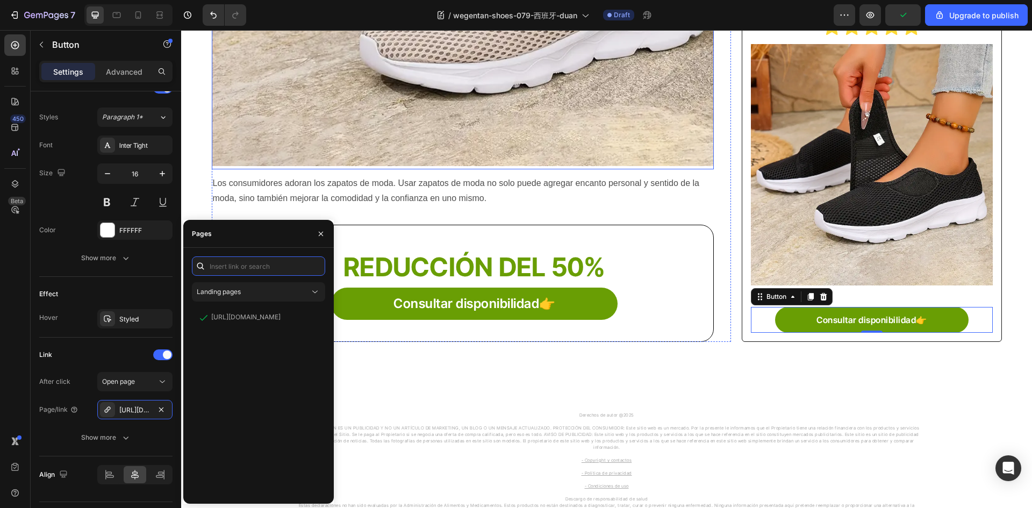
scroll to position [323, 0]
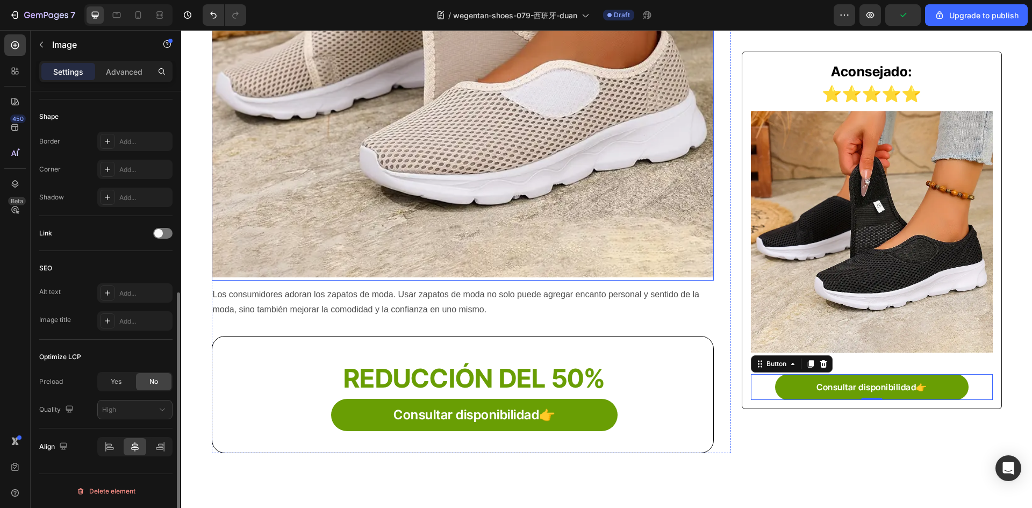
click at [382, 151] on img at bounding box center [463, 26] width 503 height 503
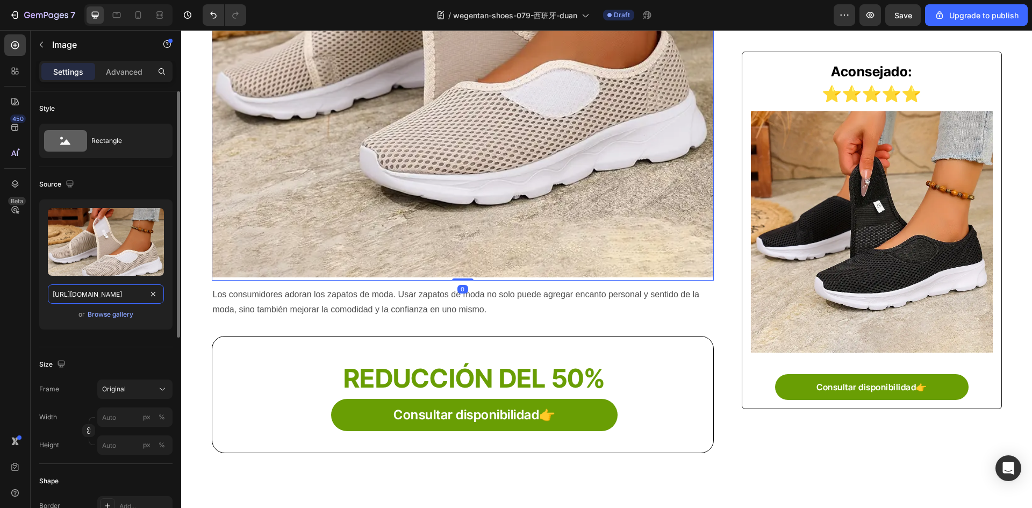
click at [94, 299] on input "https://img-va.myshopline.com/image/store/1730270242347/34007286-9218-40b4-88ba…" at bounding box center [106, 293] width 116 height 19
paste input "8814648820/34007286-9218-40b4-88ba-70561d212b79.webp"
type input "https://img-va.myshopline.com/image/store/1738814648820/34007286-9218-40b4-88ba…"
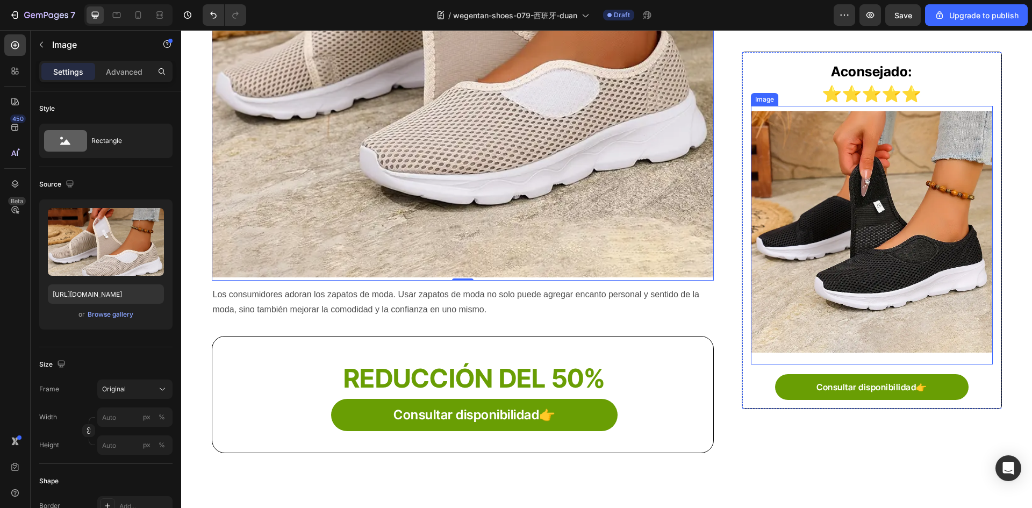
click at [951, 209] on img at bounding box center [871, 231] width 241 height 241
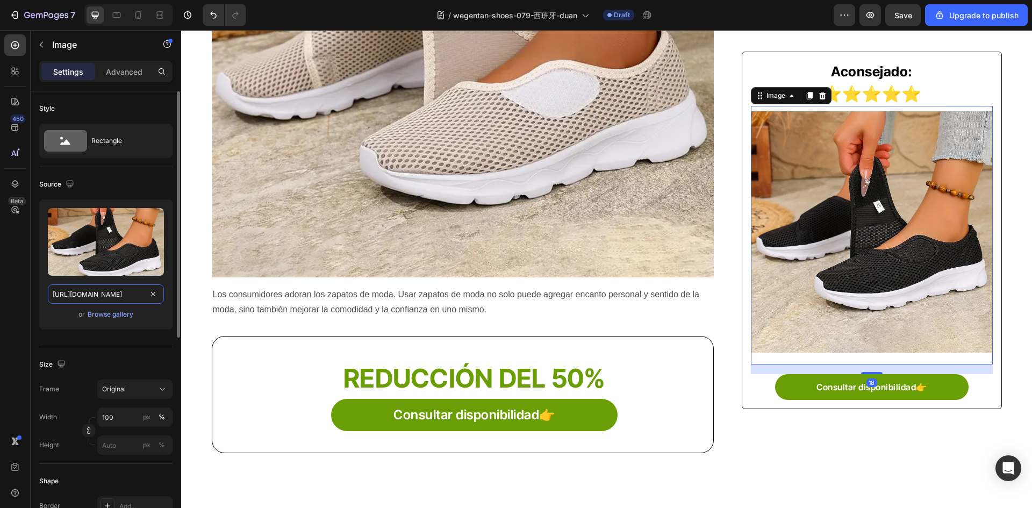
click at [89, 299] on input "https://img-va.myshopline.com/image/store/1730270242347/f5de1e28-1974-4a2f-9d40…" at bounding box center [106, 293] width 116 height 19
paste input "8814648820/f5de1e28-1974-4a2f-9d40-c38f38a9c870.webp"
type input "https://img-va.myshopline.com/image/store/1738814648820/f5de1e28-1974-4a2f-9d40…"
click at [485, 187] on img at bounding box center [463, 26] width 503 height 503
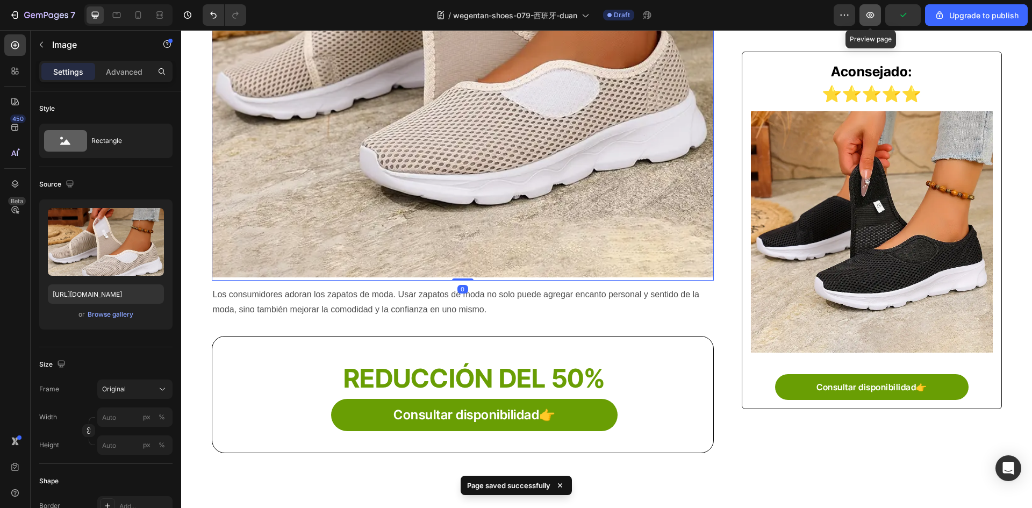
click at [874, 20] on button "button" at bounding box center [871, 15] width 22 height 22
click at [30, 14] on icon "button" at bounding box center [46, 15] width 44 height 9
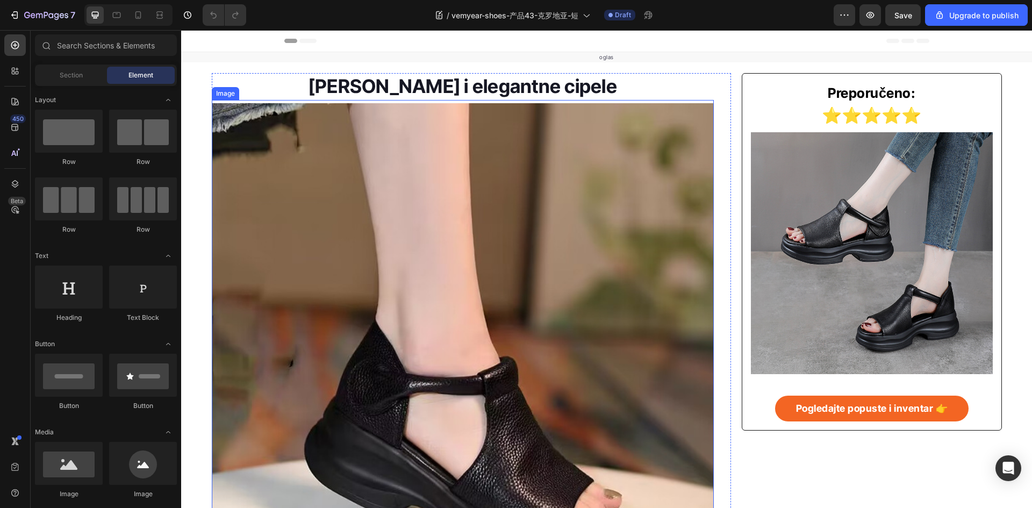
click at [369, 140] on img at bounding box center [463, 354] width 503 height 503
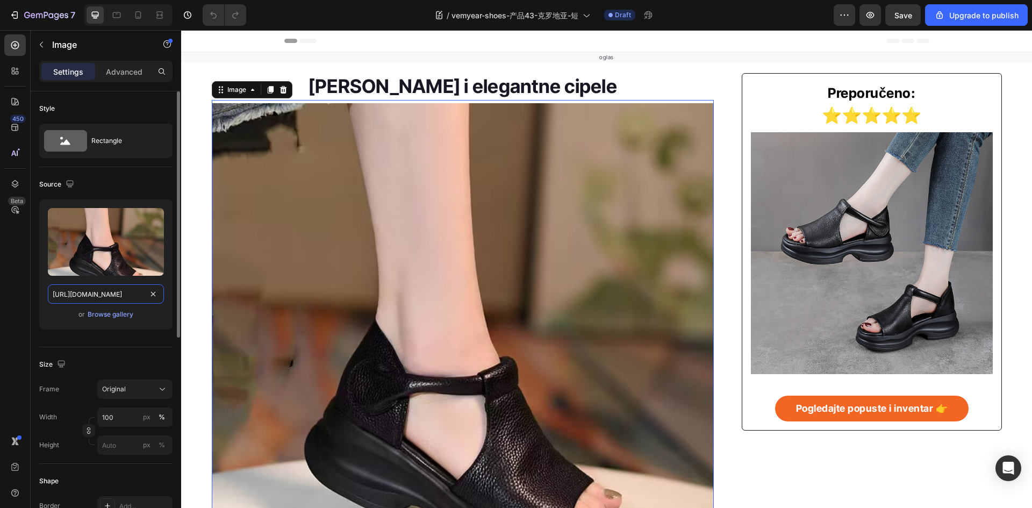
click at [101, 294] on input "https://img-va.myshopline.com/image/store/1730270242347/O1CN01x6m4bu1PU902DZ8W6…" at bounding box center [106, 293] width 116 height 19
paste input "34007286-9218-40b4-88ba-70561d212b79.png?w=800&h=80"
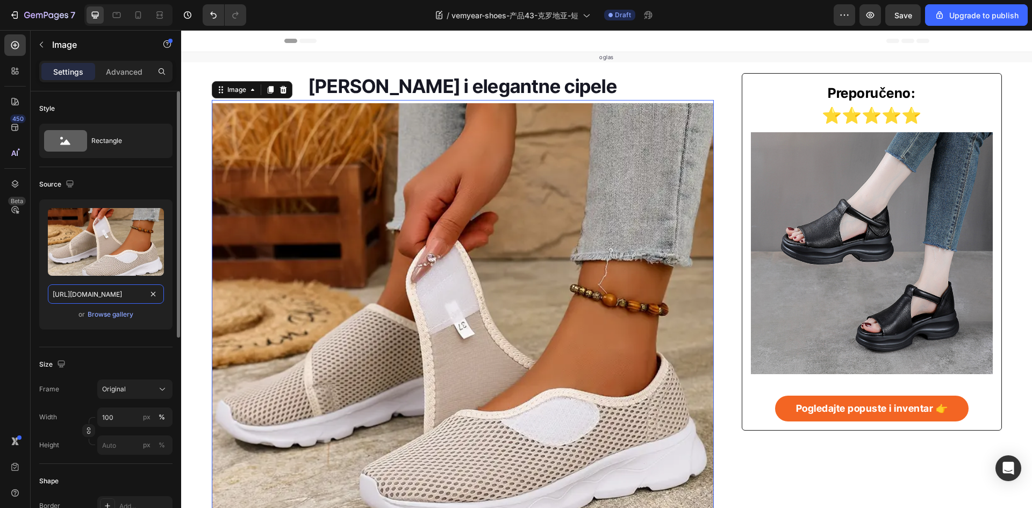
scroll to position [0, 316]
type input "https://img-va.myshopline.com/image/store/1730270242347/34007286-9218-40b4-88ba…"
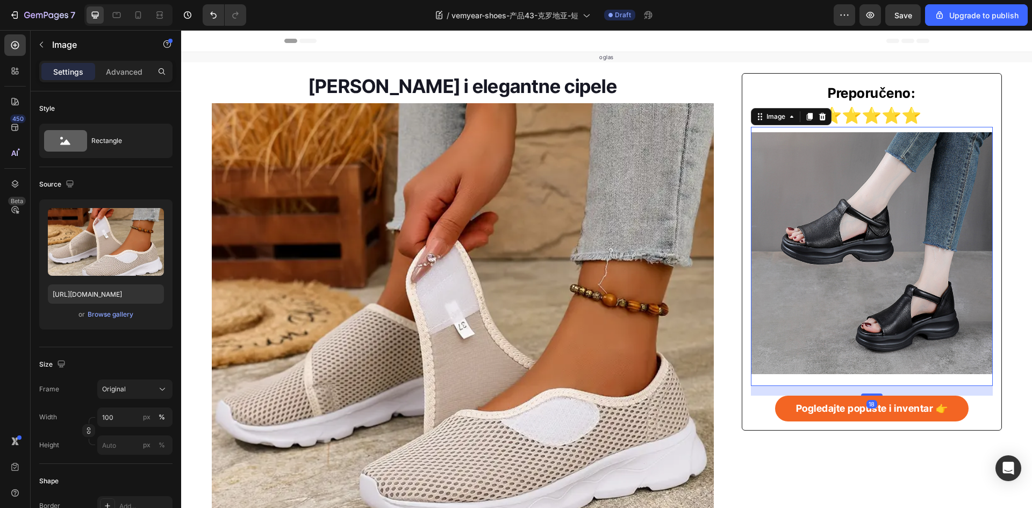
click at [842, 247] on img at bounding box center [871, 252] width 241 height 241
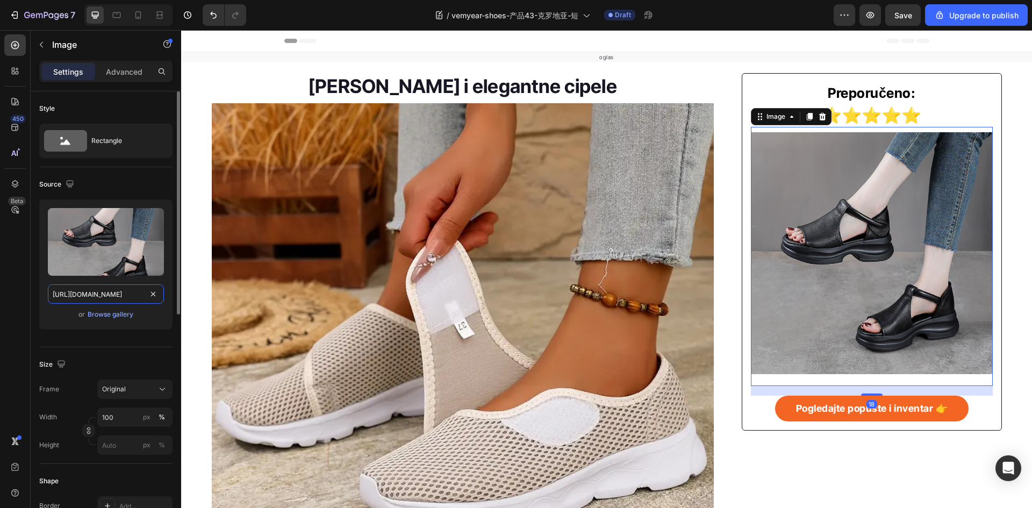
click at [108, 292] on input "https://img-va.myshopline.com/image/store/1730270242347/O1CN01MxKASN1vpjNIoxKyy…" at bounding box center [106, 293] width 116 height 19
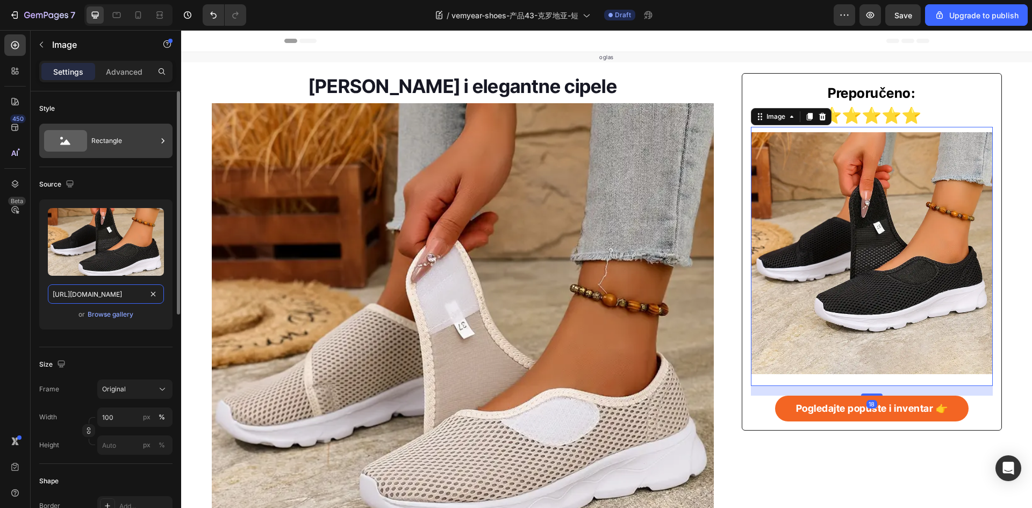
type input "https://img-va.myshopline.com/image/store/1730270242347/f5de1e28-1974-4a2f-9d40…"
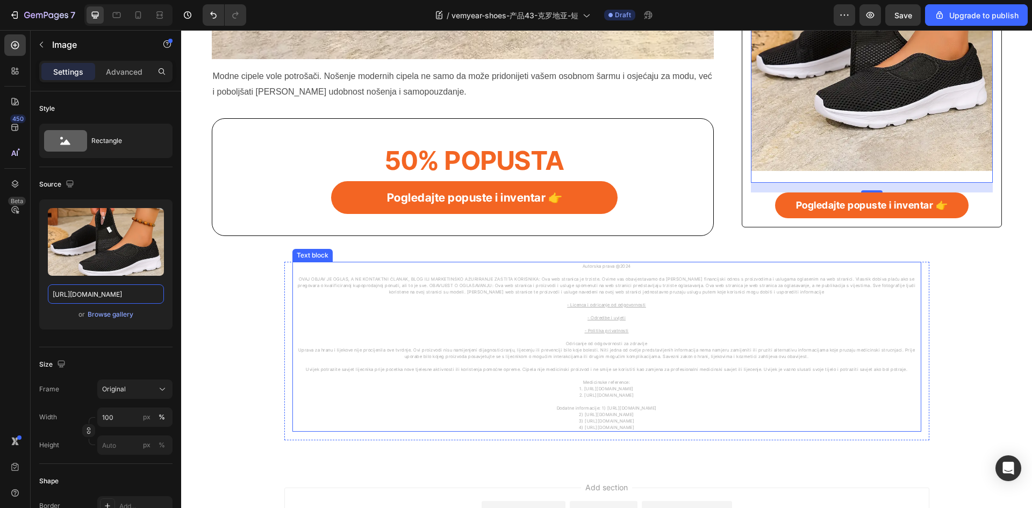
scroll to position [633, 0]
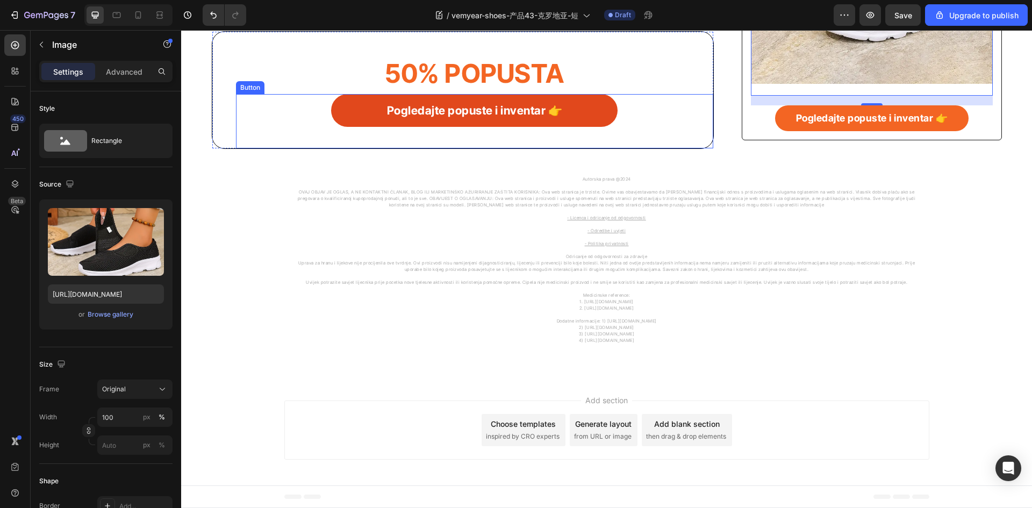
click at [358, 99] on link "Pogledajte popuste i inventar 👉" at bounding box center [474, 110] width 287 height 33
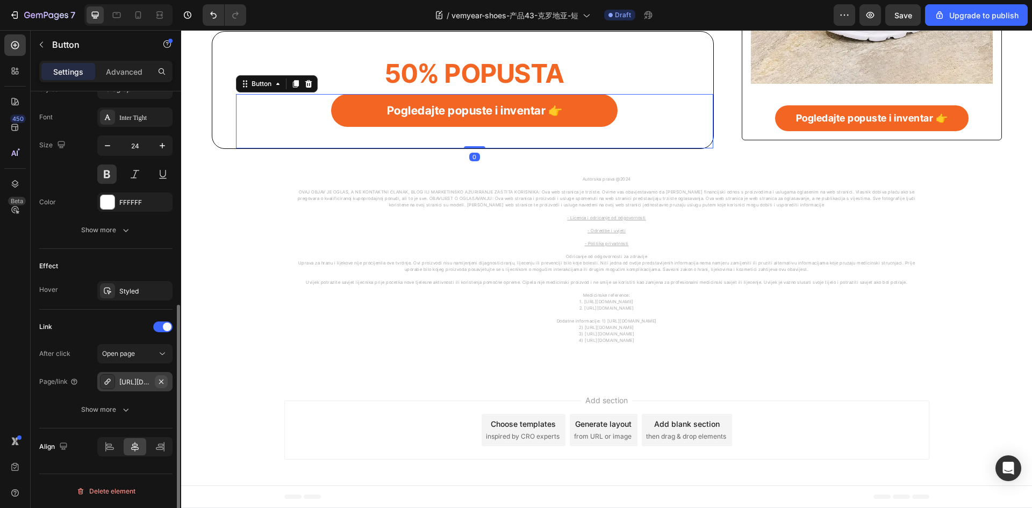
click at [161, 384] on icon "button" at bounding box center [161, 381] width 9 height 9
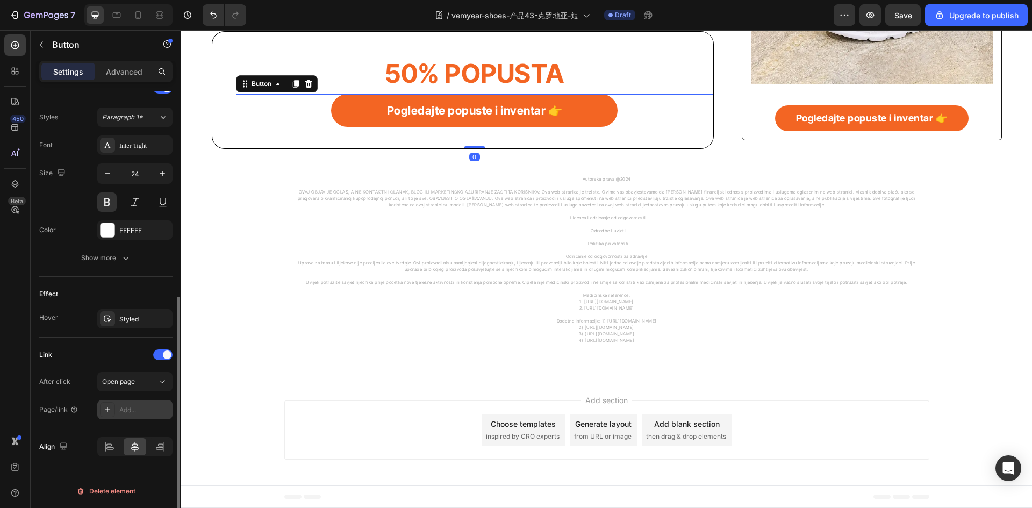
scroll to position [380, 0]
click at [110, 409] on icon at bounding box center [107, 409] width 9 height 9
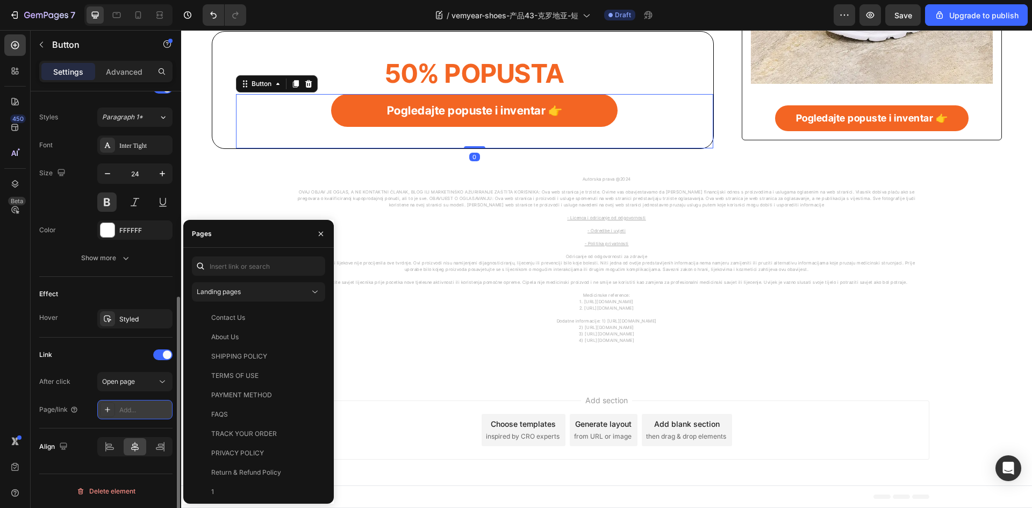
click at [104, 409] on icon at bounding box center [107, 409] width 9 height 9
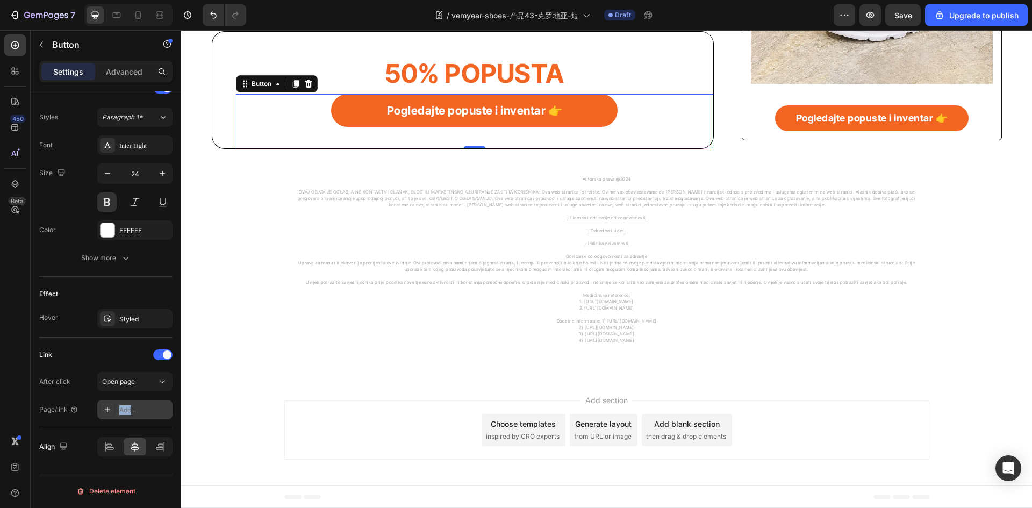
click at [104, 409] on icon at bounding box center [107, 409] width 9 height 9
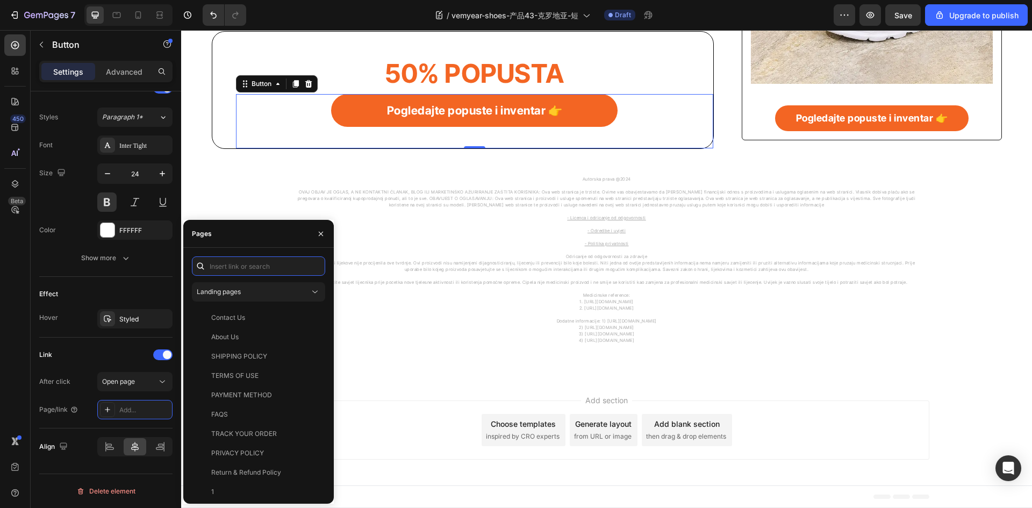
paste input "https://vemyear.com/products/80814"
type input "https://vemyear.com/products/80814"
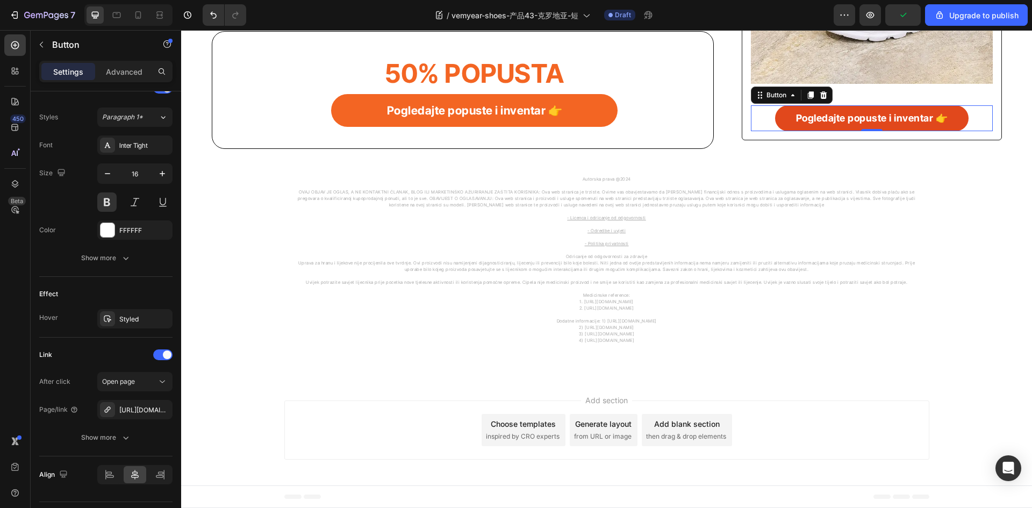
drag, startPoint x: 776, startPoint y: 115, endPoint x: 684, endPoint y: 199, distance: 125.2
click at [776, 115] on link "Pogledajte popuste i inventar 👉" at bounding box center [871, 118] width 193 height 26
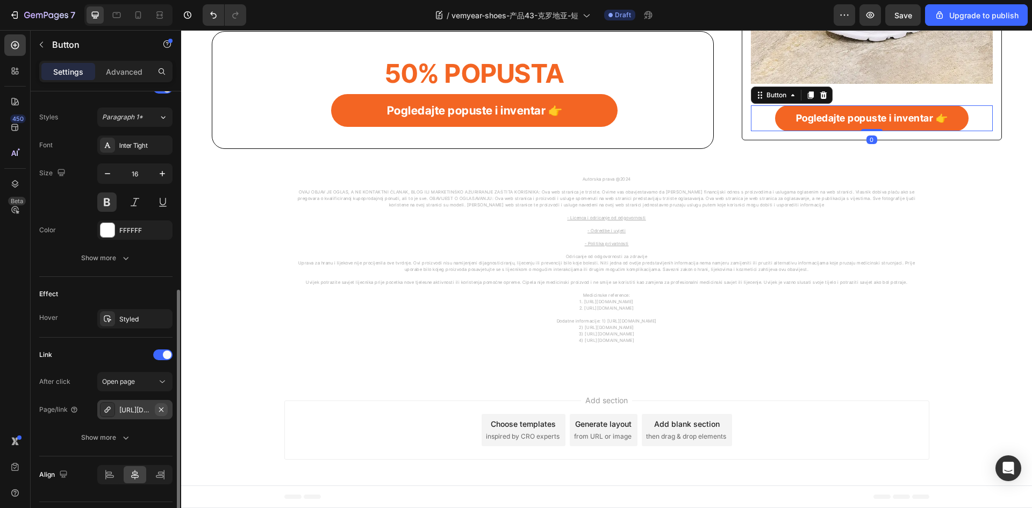
click at [164, 406] on icon "button" at bounding box center [161, 409] width 9 height 9
click at [116, 409] on div "Add..." at bounding box center [134, 409] width 75 height 19
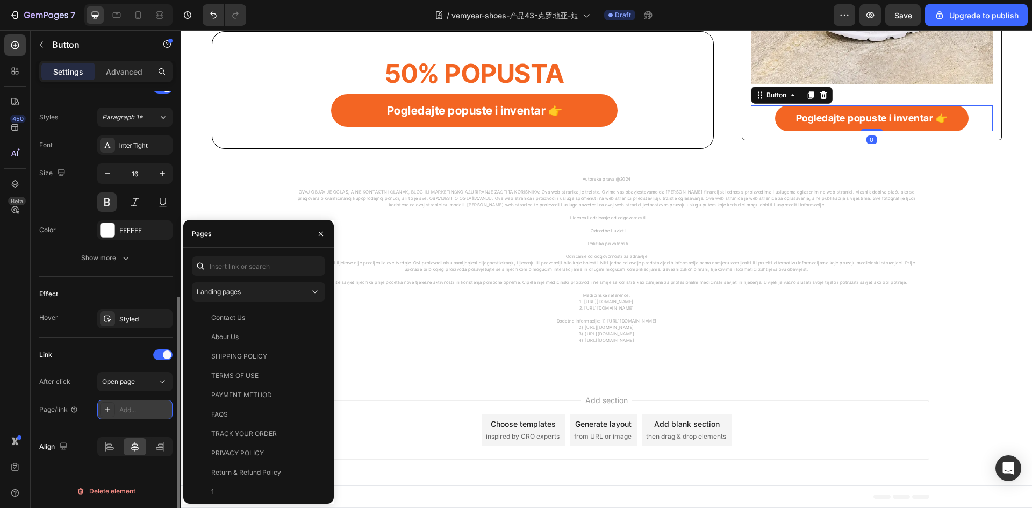
click at [112, 409] on div at bounding box center [107, 409] width 15 height 15
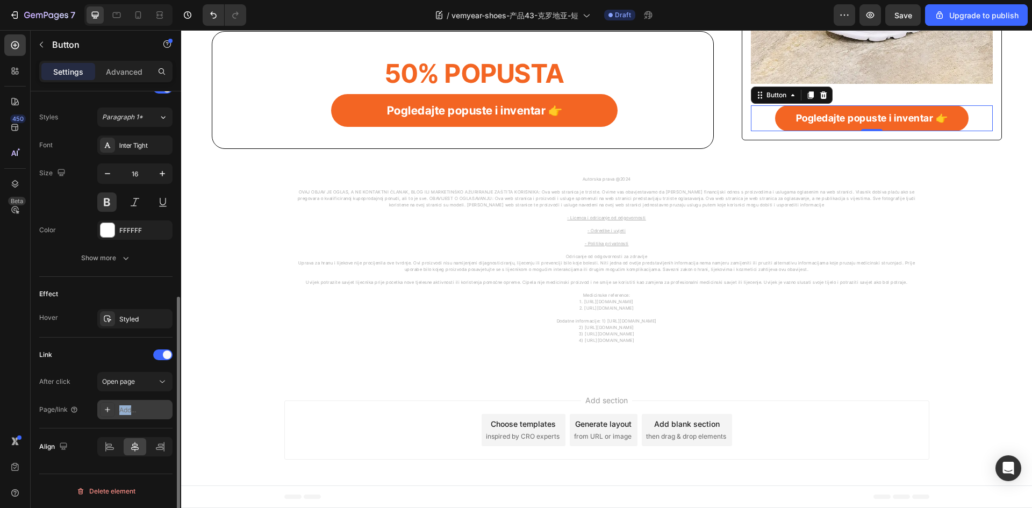
click at [112, 409] on div at bounding box center [107, 409] width 15 height 15
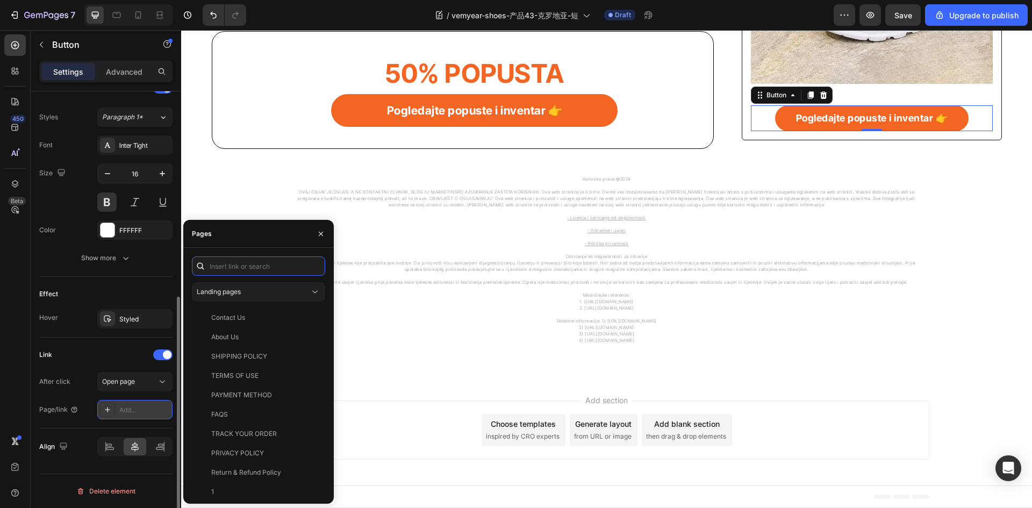
paste input "https://vemyear.com/products/80814"
type input "https://vemyear.com/products/80814"
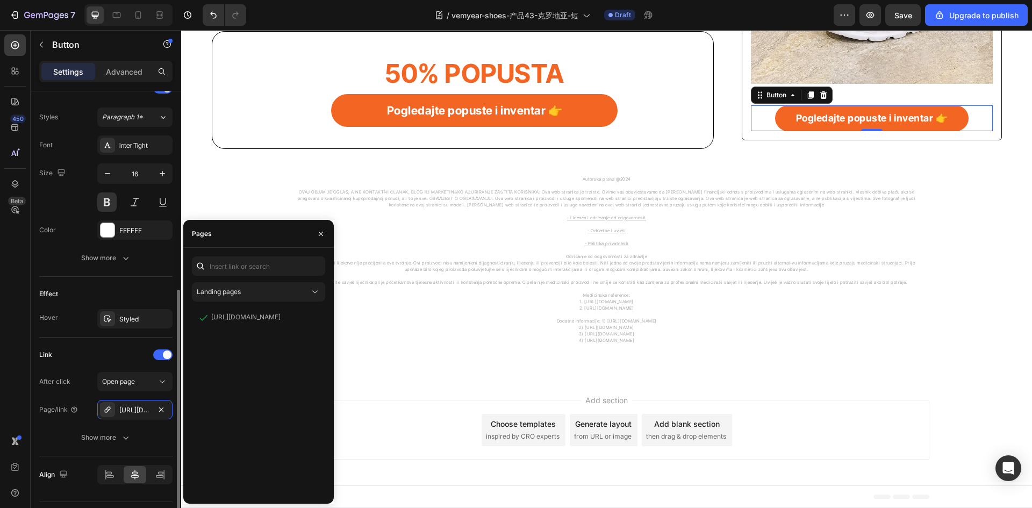
click at [105, 360] on div "Link" at bounding box center [105, 354] width 133 height 17
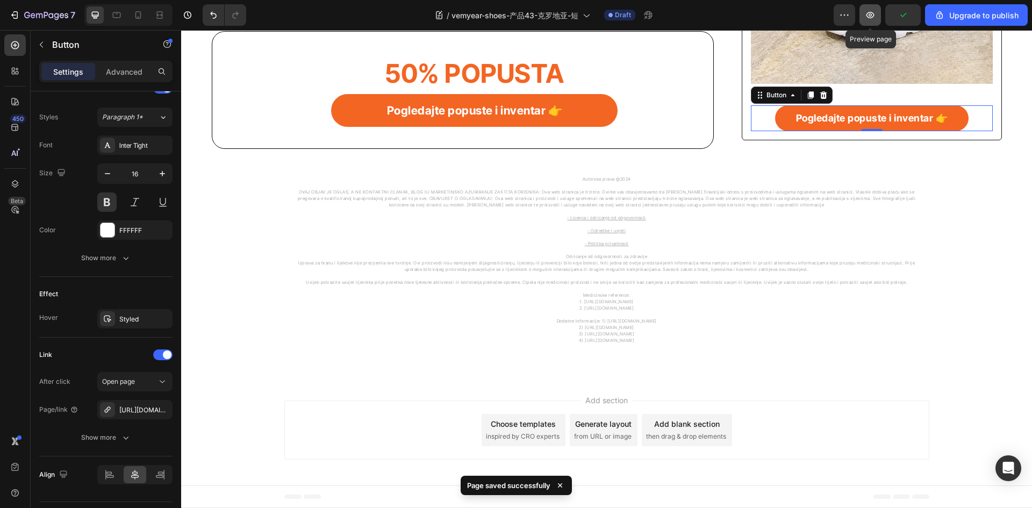
click at [866, 18] on icon "button" at bounding box center [870, 15] width 11 height 11
click at [33, 13] on icon "button" at bounding box center [33, 15] width 5 height 5
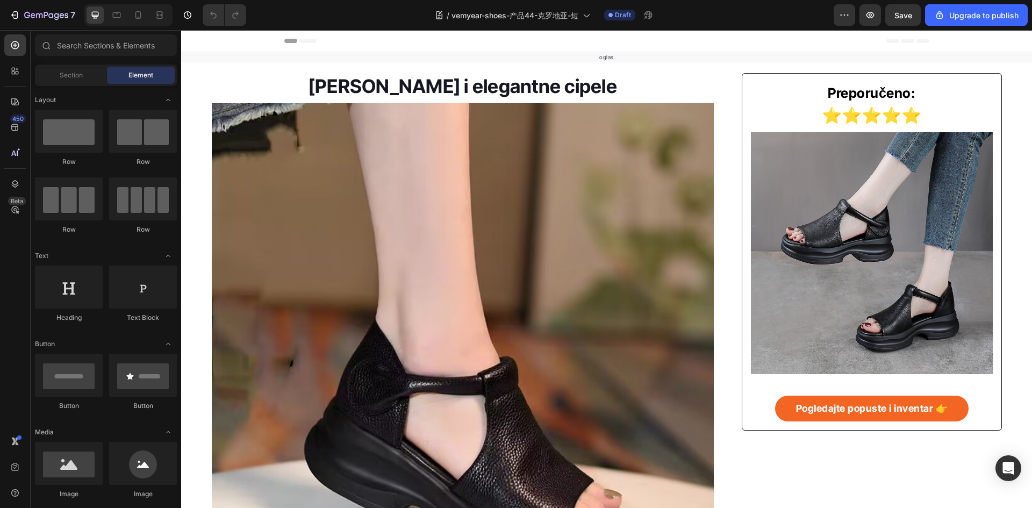
click at [287, 259] on img at bounding box center [463, 354] width 503 height 503
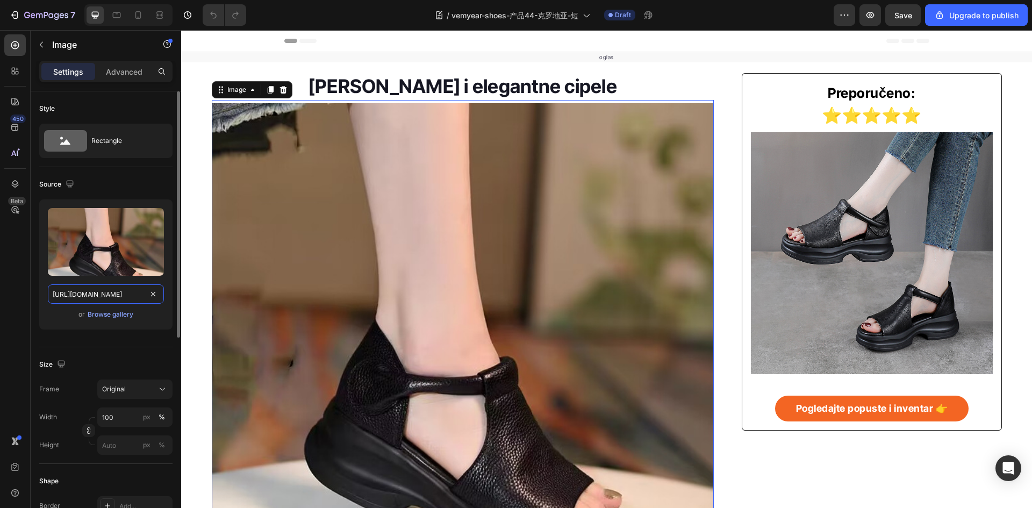
click at [119, 302] on input "https://img-va.myshopline.com/image/store/1730270242347/O1CN01x6m4bu1PU902DZ8W6…" at bounding box center [106, 293] width 116 height 19
paste input "F2B2PY1fbxWL7xqoA-!!2211408924026-0-cib.jpg?w=800&h=80"
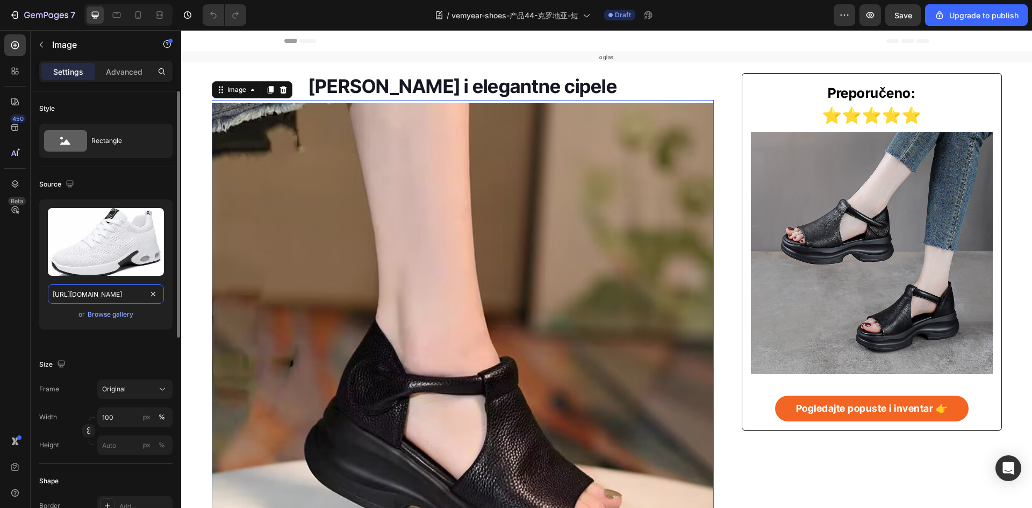
scroll to position [0, 344]
type input "https://img-va.myshopline.com/image/store/1730270242347/O1CN01F2B2PY1fbxWL7xqoA…"
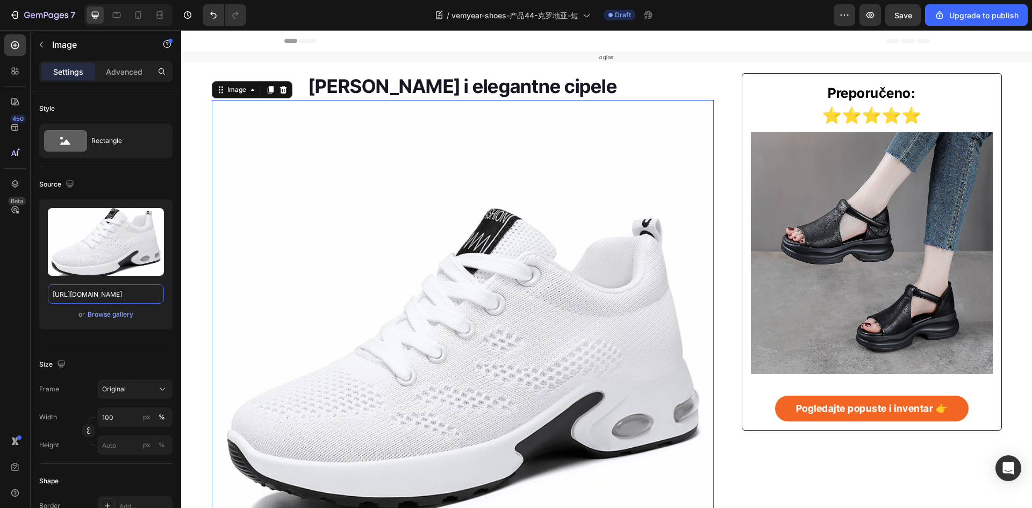
scroll to position [0, 0]
drag, startPoint x: 825, startPoint y: 279, endPoint x: 581, endPoint y: 325, distance: 248.5
click at [824, 279] on img at bounding box center [871, 252] width 241 height 241
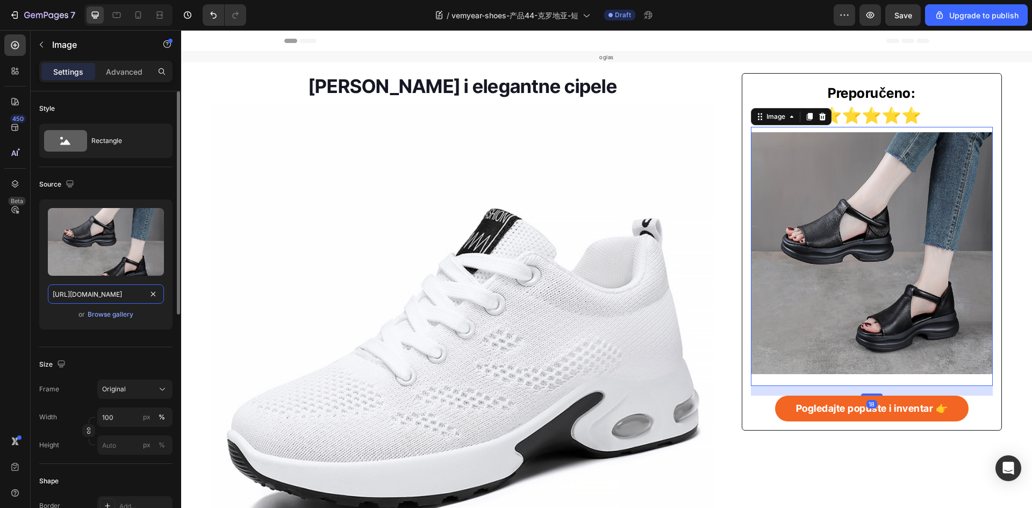
click at [125, 300] on input "https://img-va.myshopline.com/image/store/1730270242347/O1CN01MxKASN1vpjNIoxKyy…" at bounding box center [106, 293] width 116 height 19
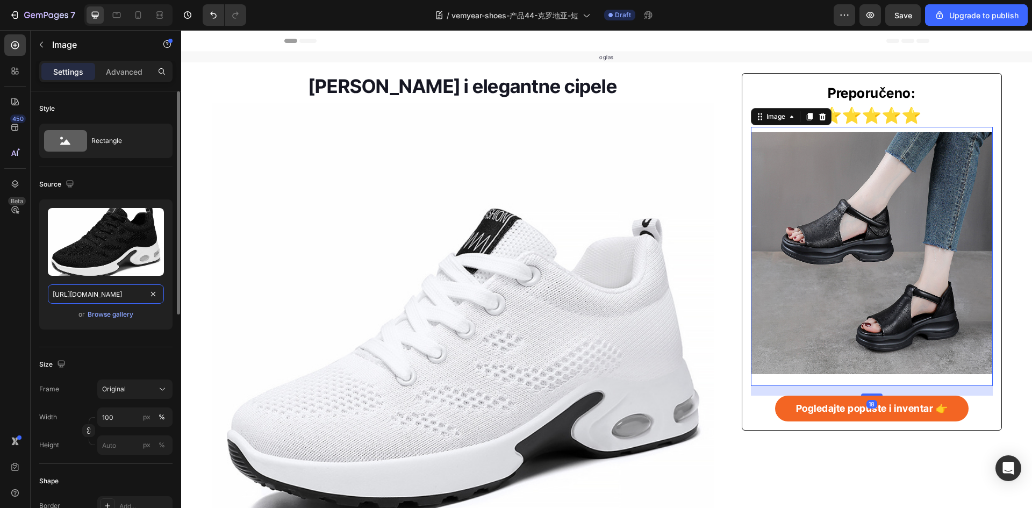
type input "https://img-va.myshopline.com/image/store/1730270242347/O1CN013UDnii1fbxWM5LmH6…"
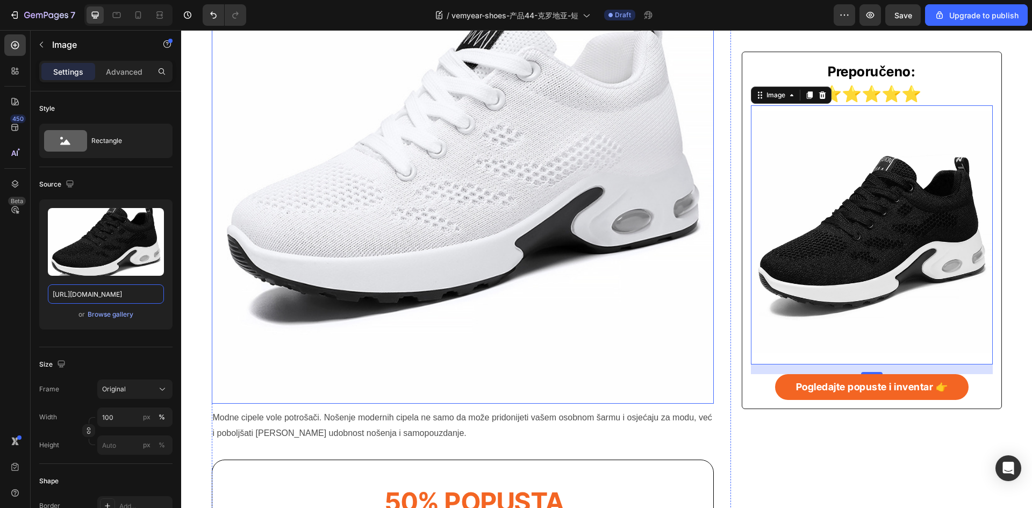
scroll to position [430, 0]
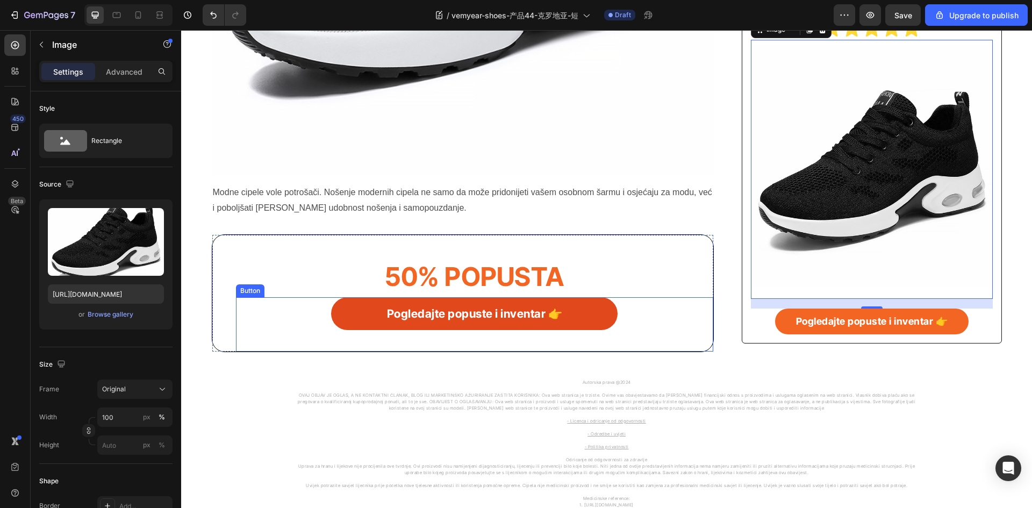
click at [343, 323] on link "Pogledajte popuste i inventar 👉" at bounding box center [474, 313] width 287 height 33
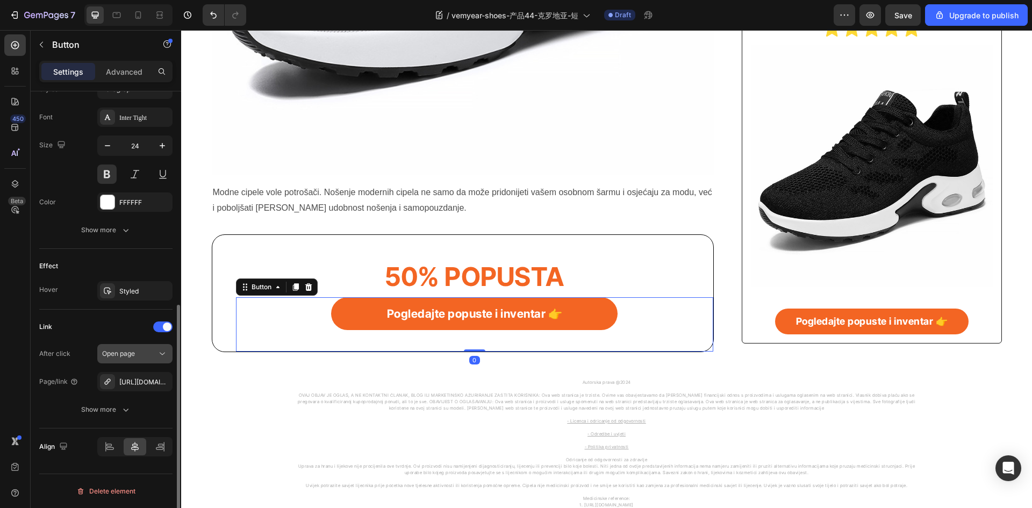
click at [0, 0] on icon "button" at bounding box center [0, 0] width 0 height 0
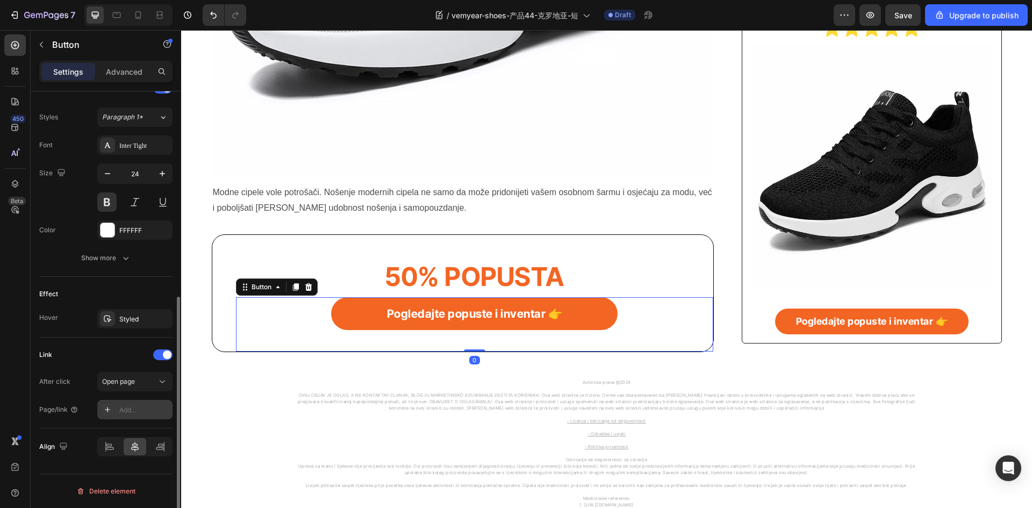
scroll to position [380, 0]
click at [102, 415] on div at bounding box center [107, 409] width 15 height 15
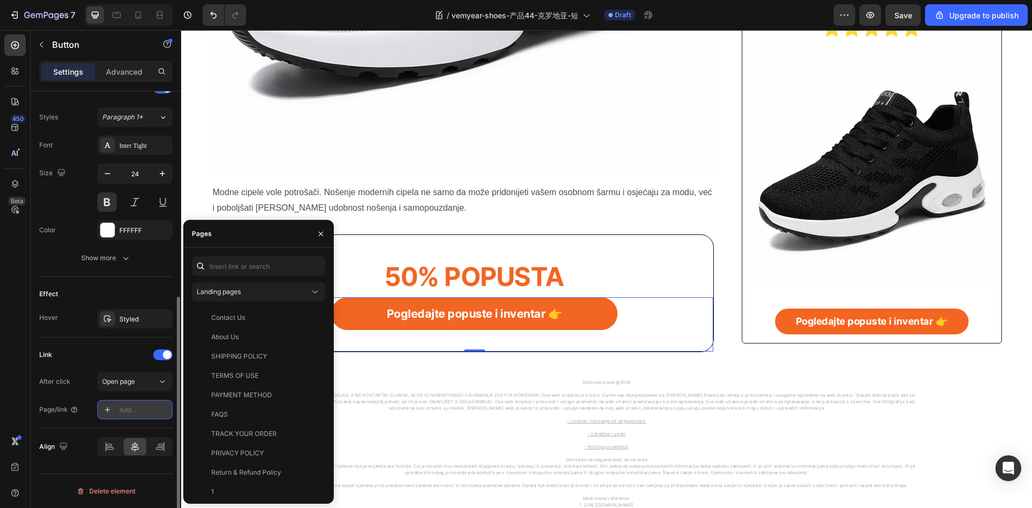
click at [110, 412] on icon at bounding box center [107, 409] width 9 height 9
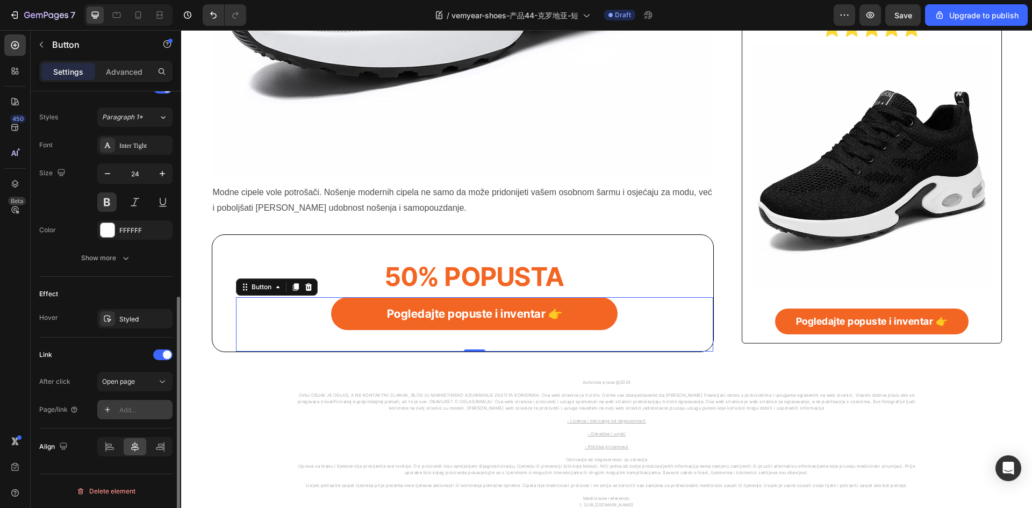
click at [108, 412] on icon at bounding box center [107, 409] width 5 height 5
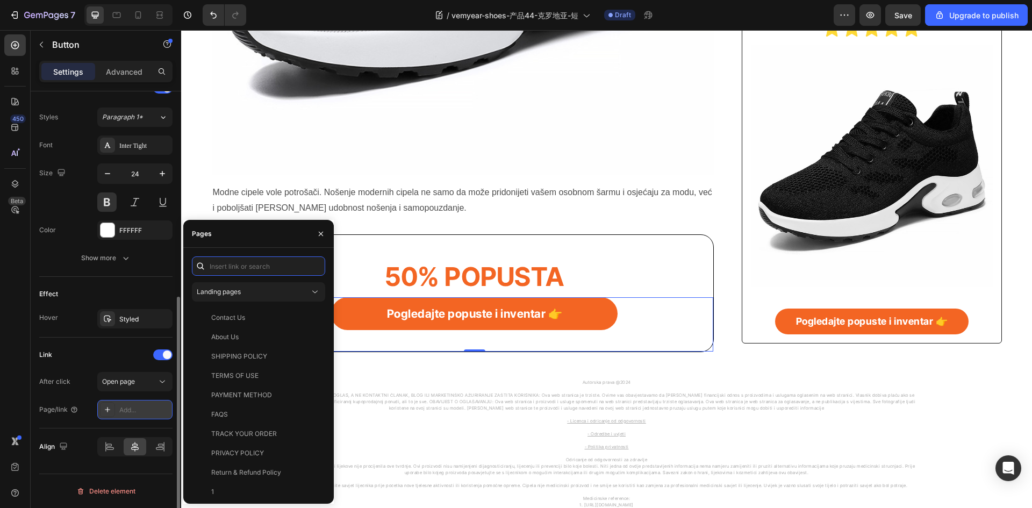
paste input "https://vemyear.com/products/50415"
type input "https://vemyear.com/products/50415"
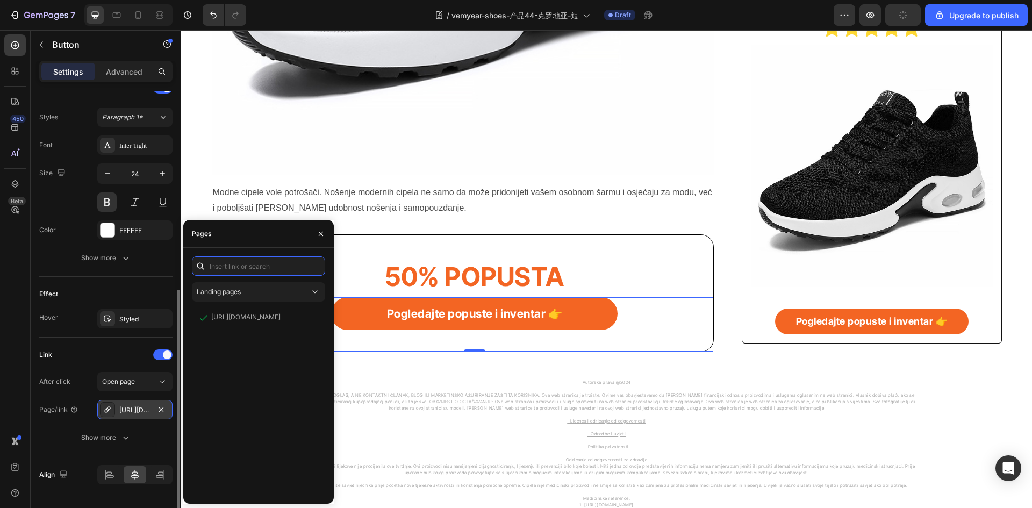
scroll to position [0, 0]
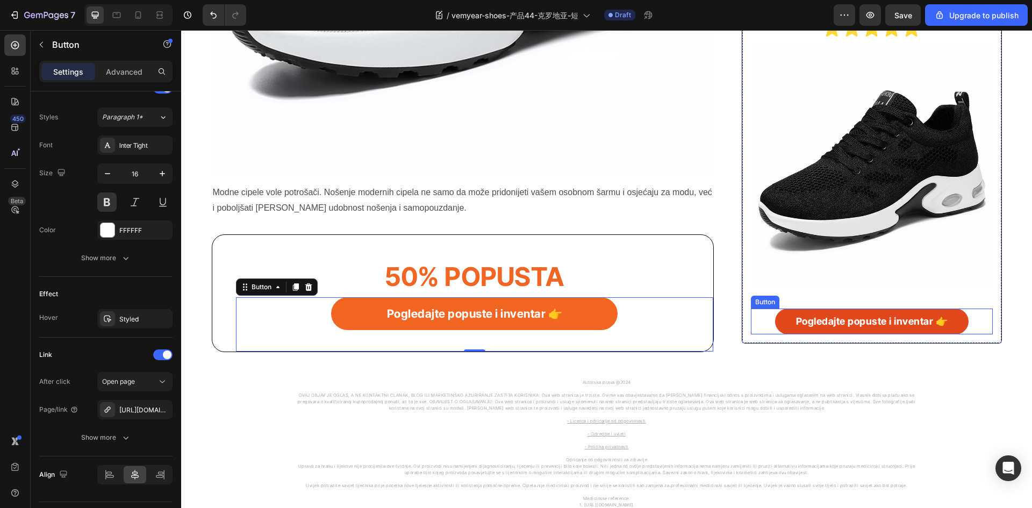
click at [775, 319] on link "Pogledajte popuste i inventar 👉" at bounding box center [871, 322] width 193 height 26
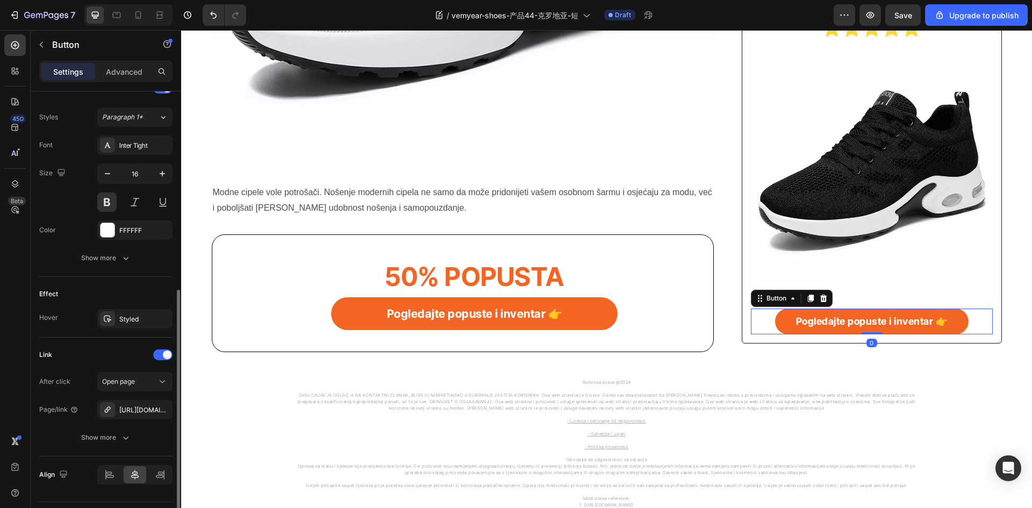
drag, startPoint x: 160, startPoint y: 412, endPoint x: 112, endPoint y: 421, distance: 48.2
click at [0, 0] on icon "button" at bounding box center [0, 0] width 0 height 0
click at [110, 412] on icon at bounding box center [107, 409] width 9 height 9
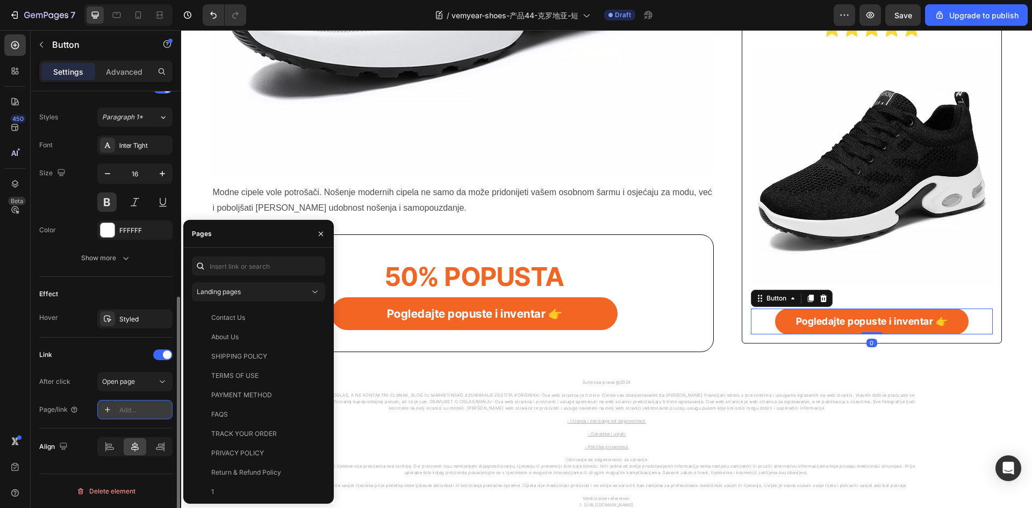
click at [110, 413] on icon at bounding box center [107, 409] width 9 height 9
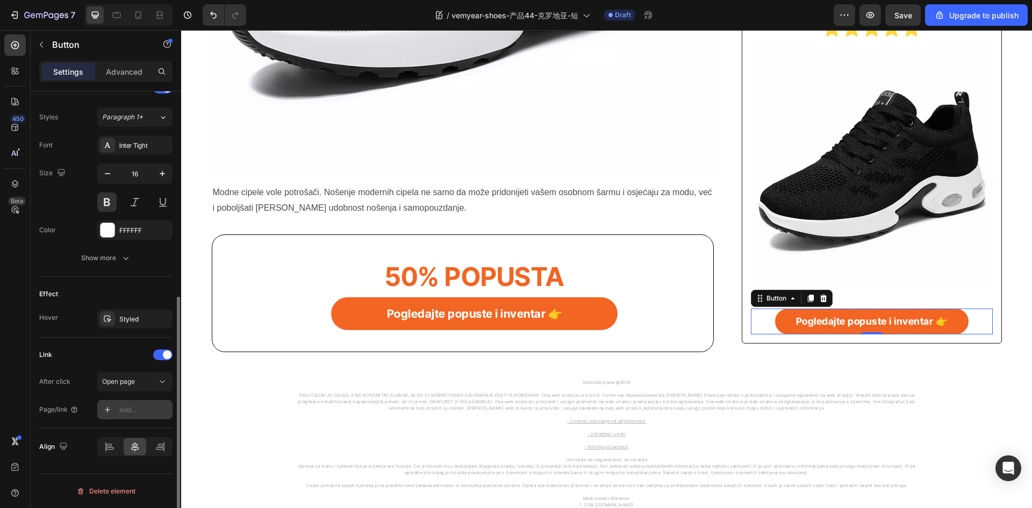
click at [108, 413] on icon at bounding box center [107, 409] width 9 height 9
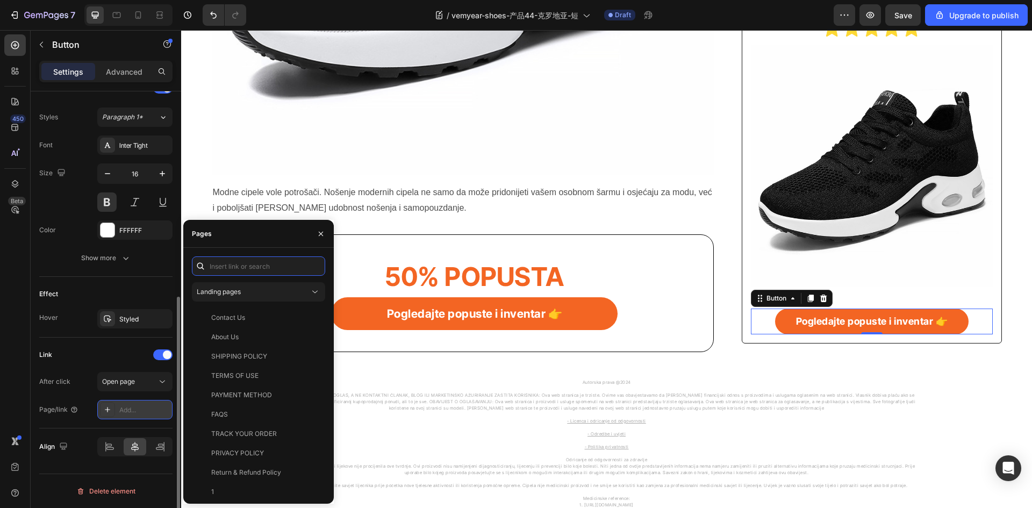
paste input "https://vemyear.com/products/50415"
type input "https://vemyear.com/products/50415"
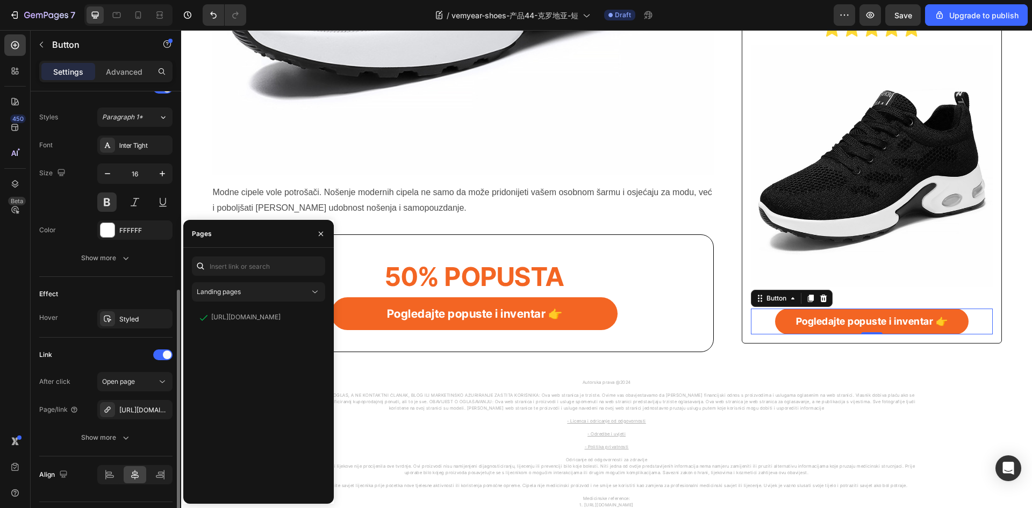
click at [109, 355] on div "Link" at bounding box center [105, 354] width 133 height 17
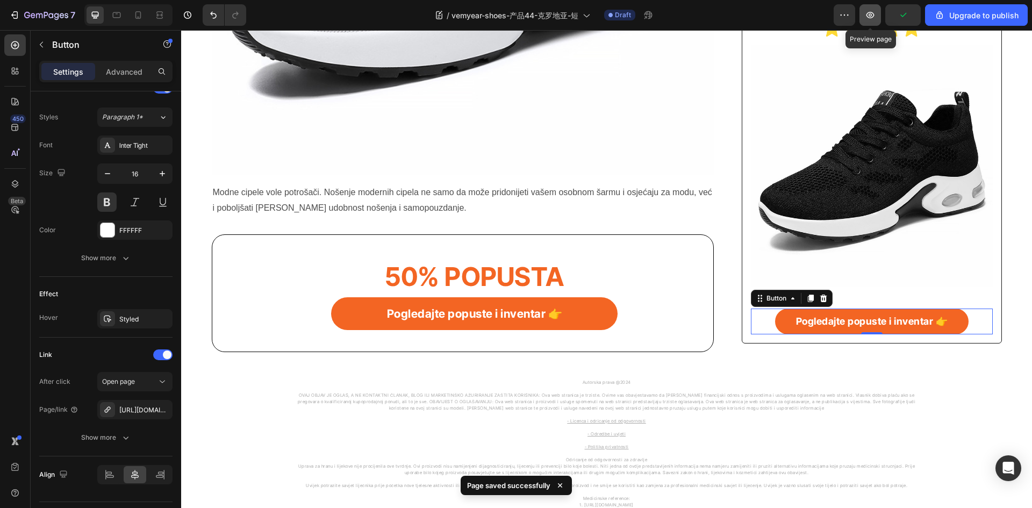
click at [872, 18] on icon "button" at bounding box center [871, 15] width 8 height 6
click at [25, 9] on div "7" at bounding box center [49, 15] width 51 height 13
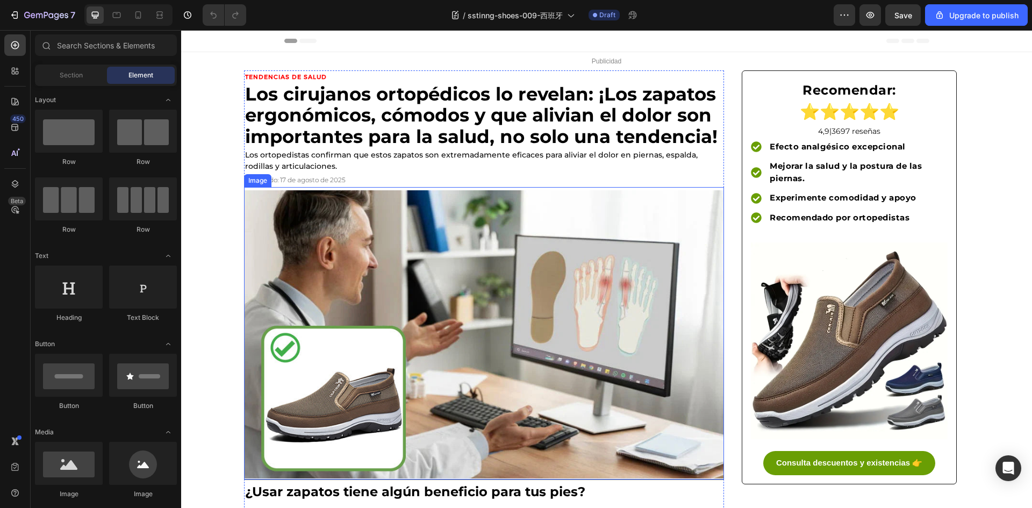
click at [399, 316] on img at bounding box center [484, 334] width 480 height 288
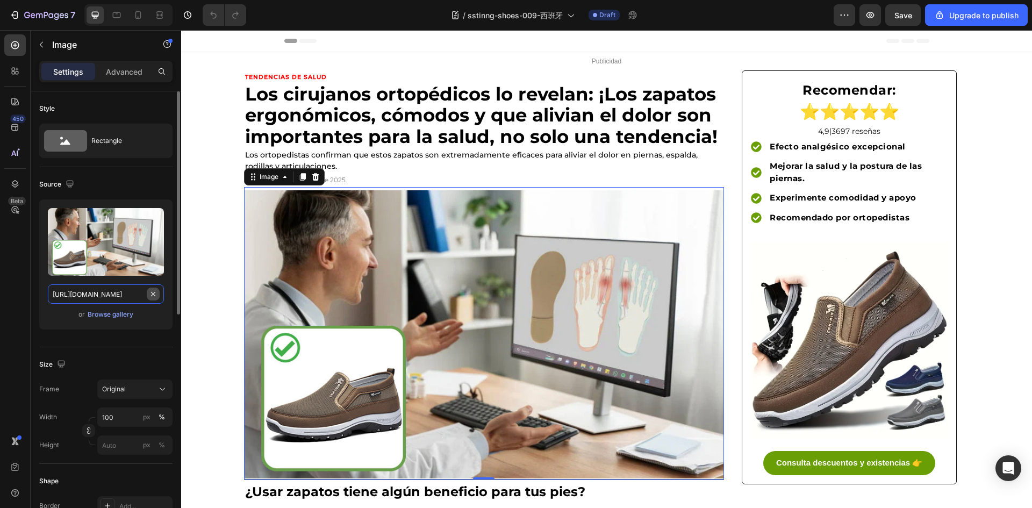
drag, startPoint x: 141, startPoint y: 291, endPoint x: 150, endPoint y: 294, distance: 9.0
click at [141, 291] on input "[URL][DOMAIN_NAME]" at bounding box center [106, 293] width 116 height 19
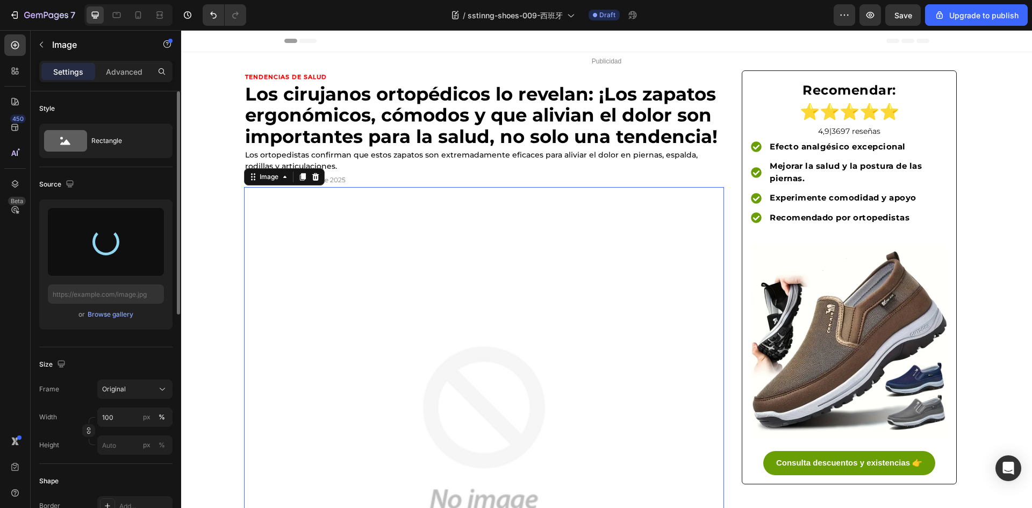
type input "[URL][DOMAIN_NAME]"
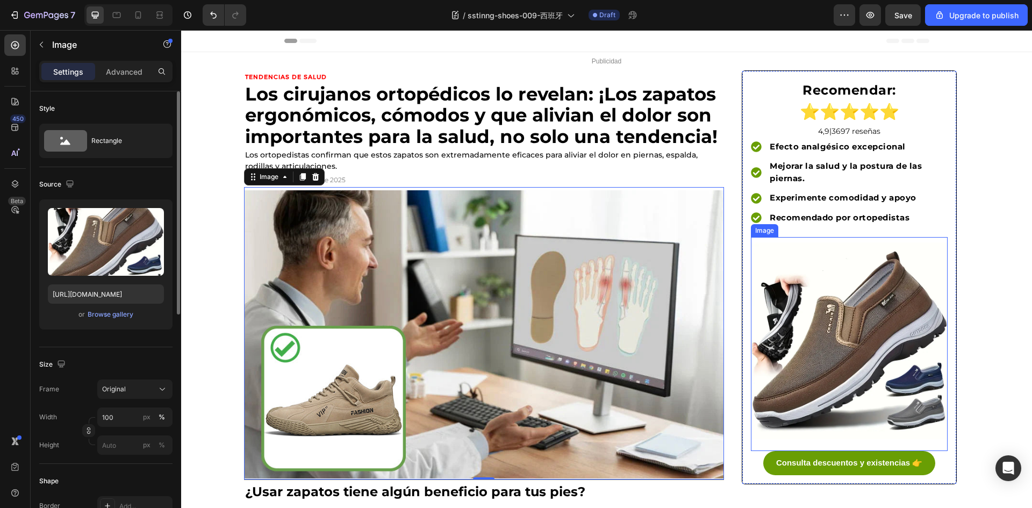
drag, startPoint x: 802, startPoint y: 344, endPoint x: 788, endPoint y: 349, distance: 15.0
click at [802, 344] on img at bounding box center [849, 340] width 197 height 197
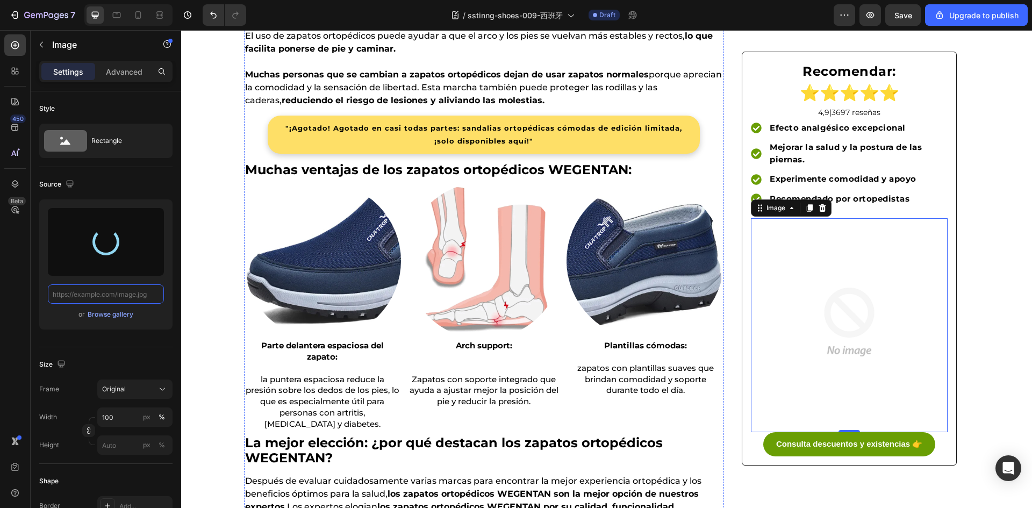
type input "[URL][DOMAIN_NAME]"
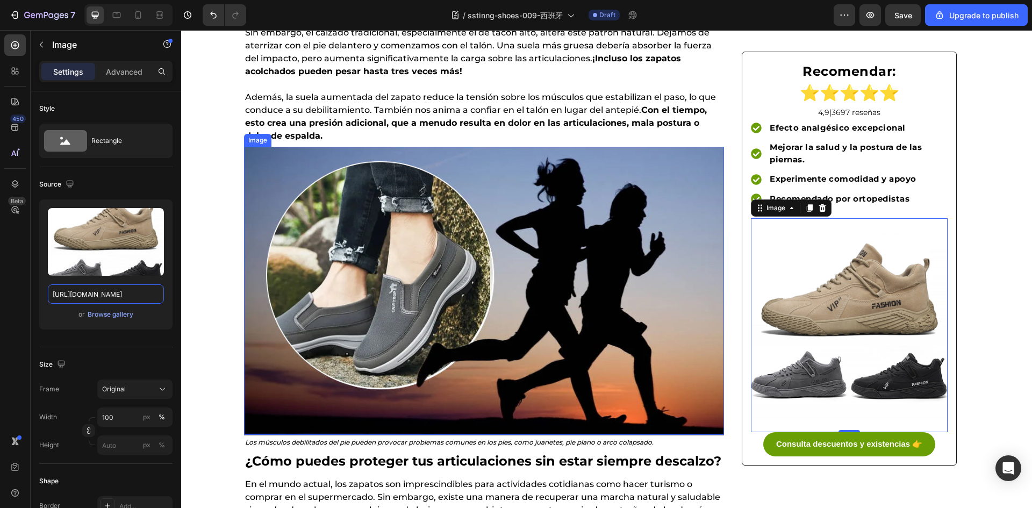
scroll to position [1452, 0]
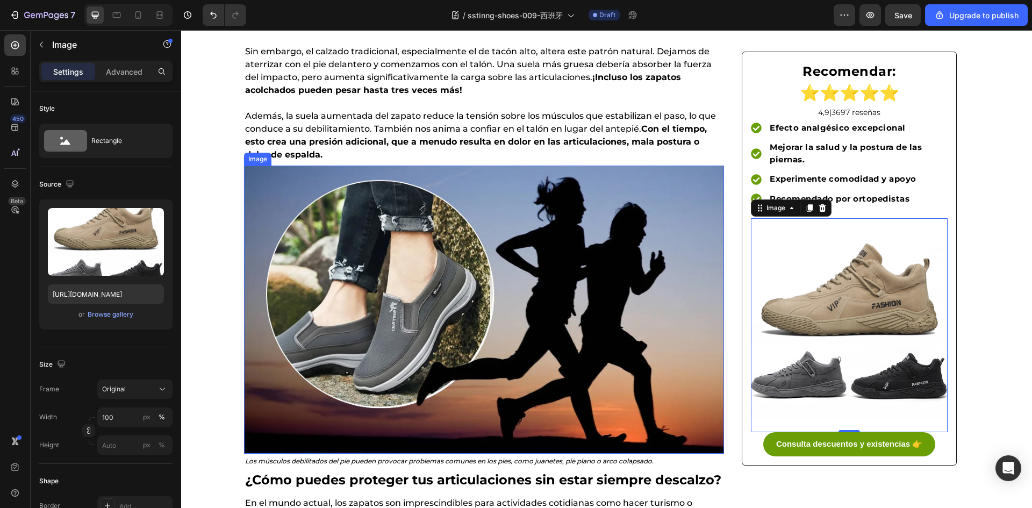
click at [399, 351] on img at bounding box center [484, 310] width 480 height 288
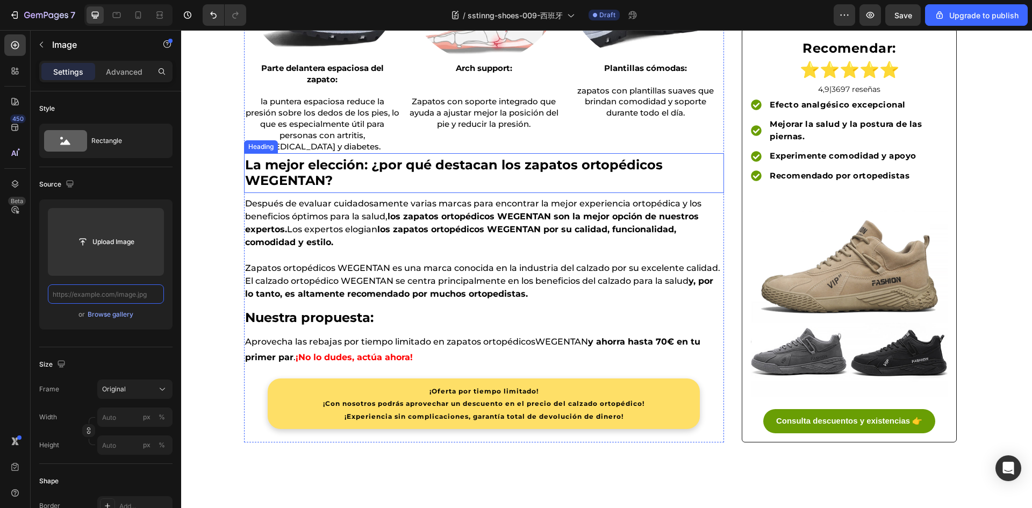
scroll to position [2581, 0]
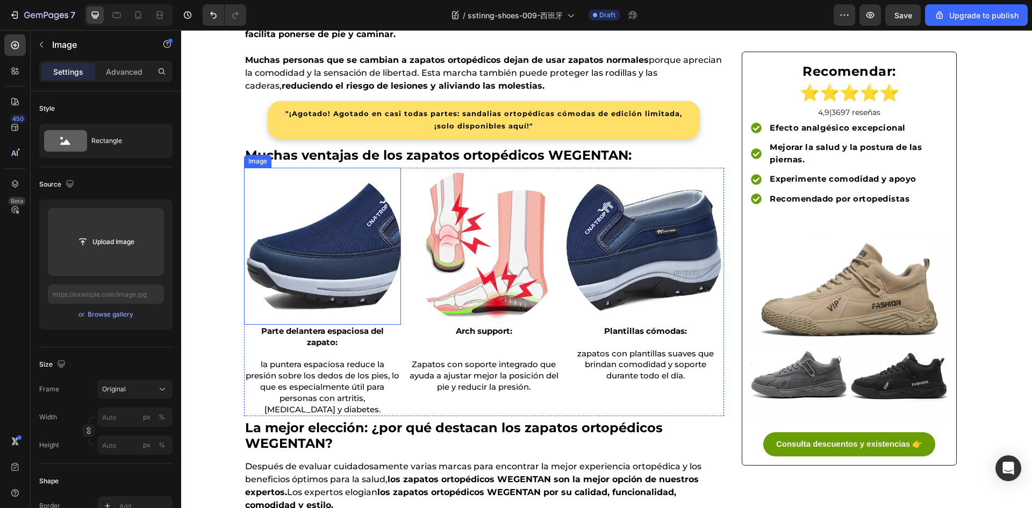
drag, startPoint x: 324, startPoint y: 241, endPoint x: 316, endPoint y: 246, distance: 9.7
click at [324, 240] on img at bounding box center [322, 246] width 157 height 157
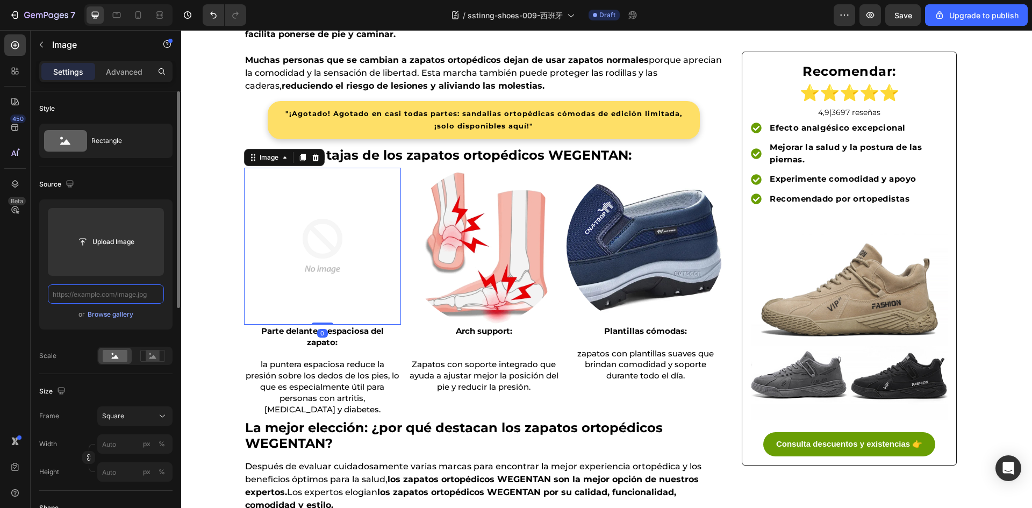
scroll to position [0, 0]
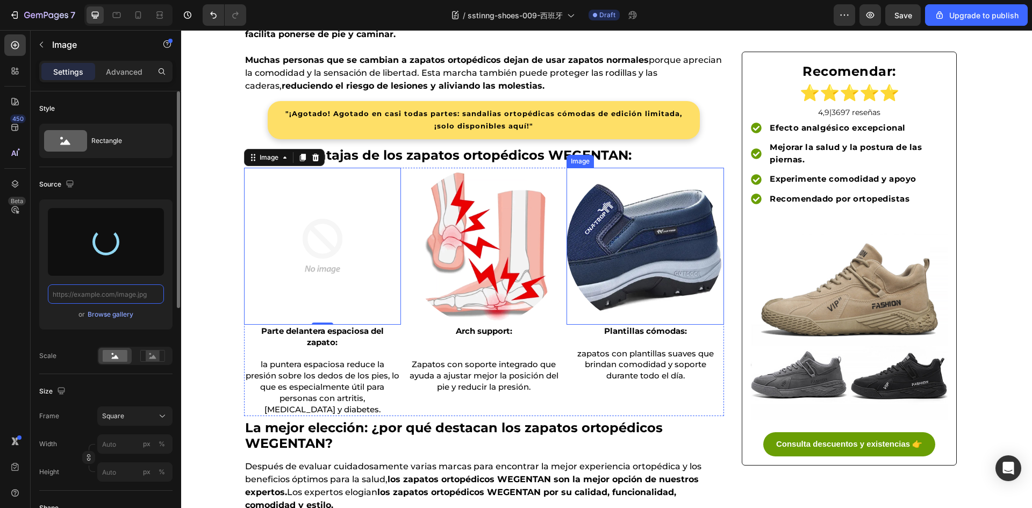
type input "[URL][DOMAIN_NAME]"
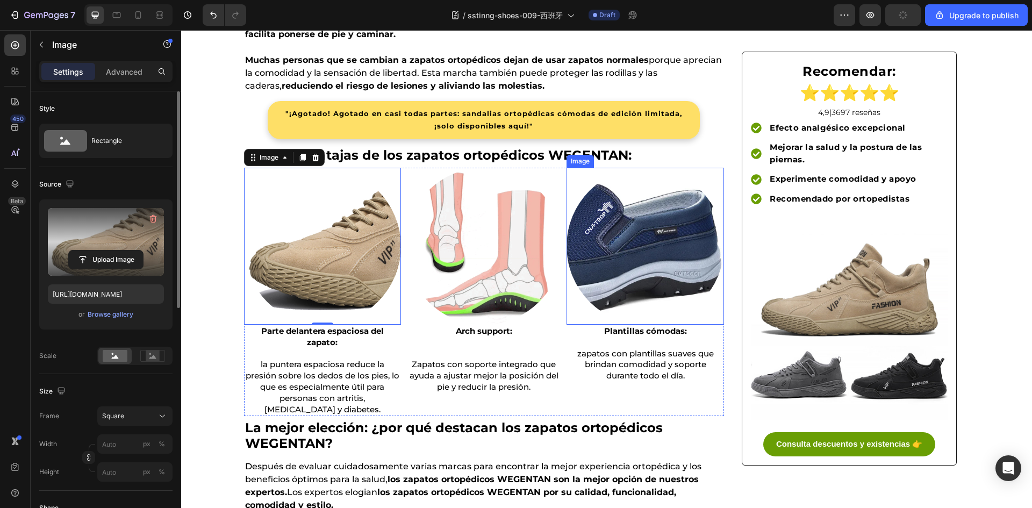
drag, startPoint x: 677, startPoint y: 275, endPoint x: 671, endPoint y: 275, distance: 5.9
click at [675, 275] on img at bounding box center [645, 246] width 157 height 157
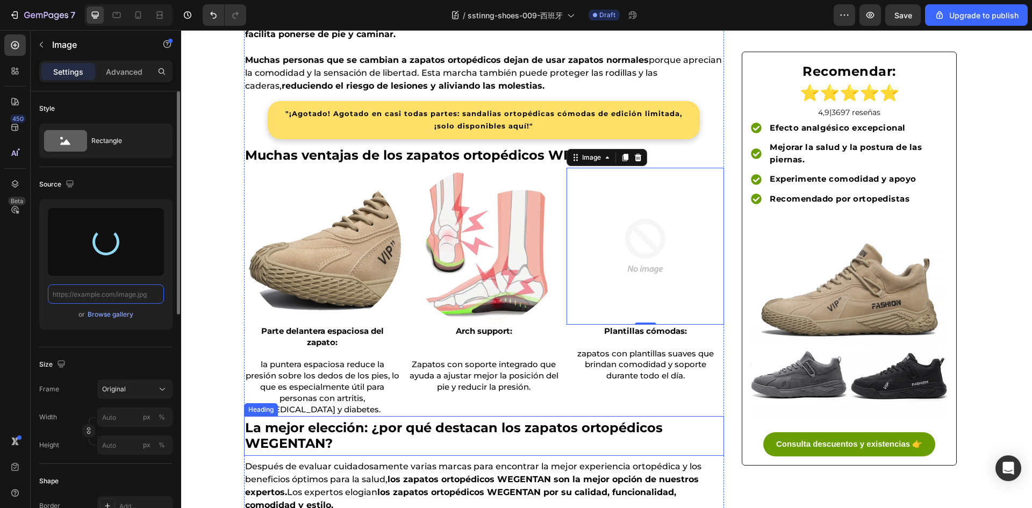
type input "[URL][DOMAIN_NAME]"
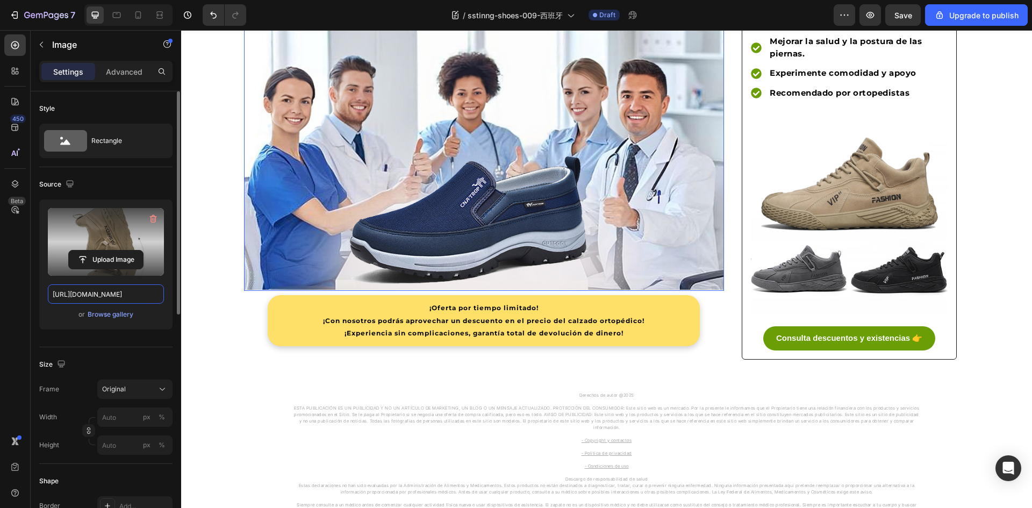
scroll to position [3065, 0]
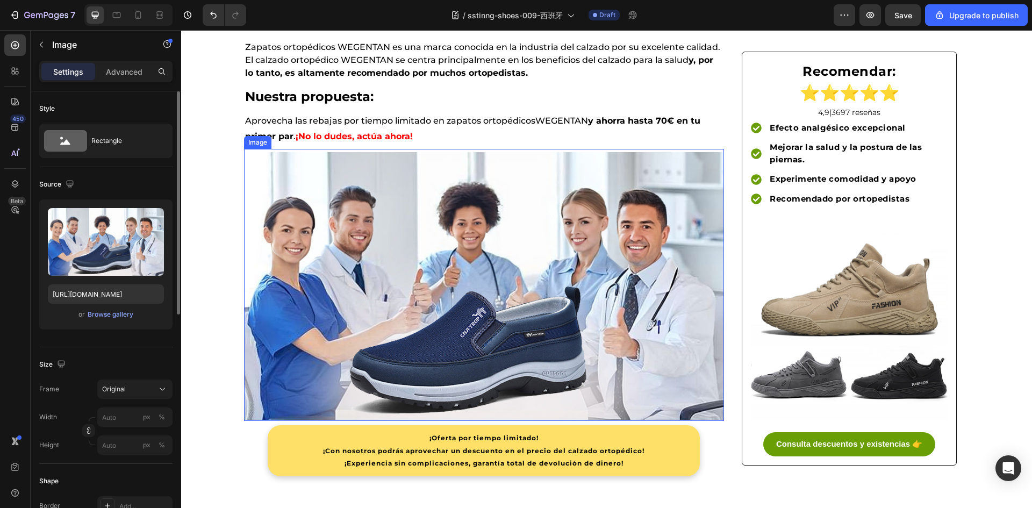
click at [484, 304] on img at bounding box center [484, 286] width 480 height 268
drag, startPoint x: 146, startPoint y: 299, endPoint x: 159, endPoint y: 296, distance: 12.7
click at [146, 299] on input "[URL][DOMAIN_NAME]" at bounding box center [106, 293] width 116 height 19
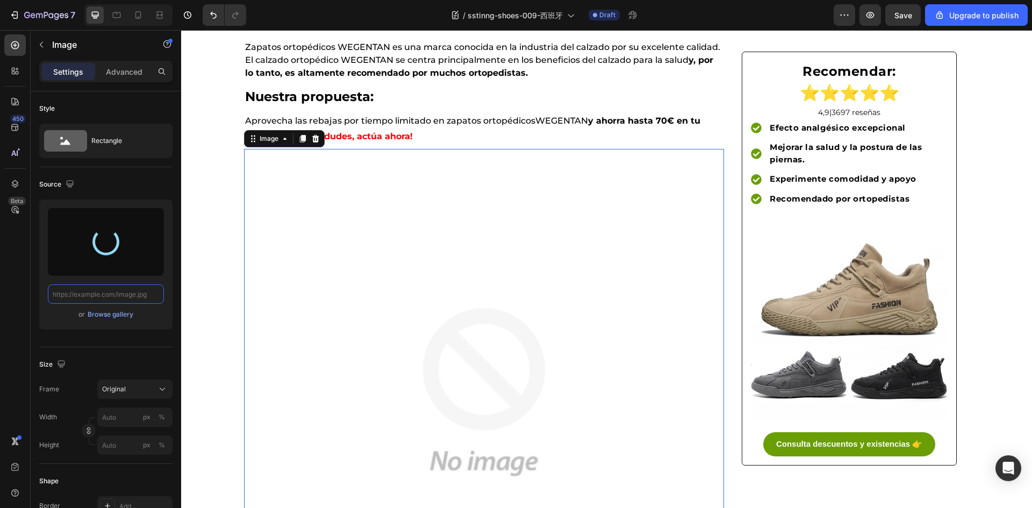
type input "[URL][DOMAIN_NAME]"
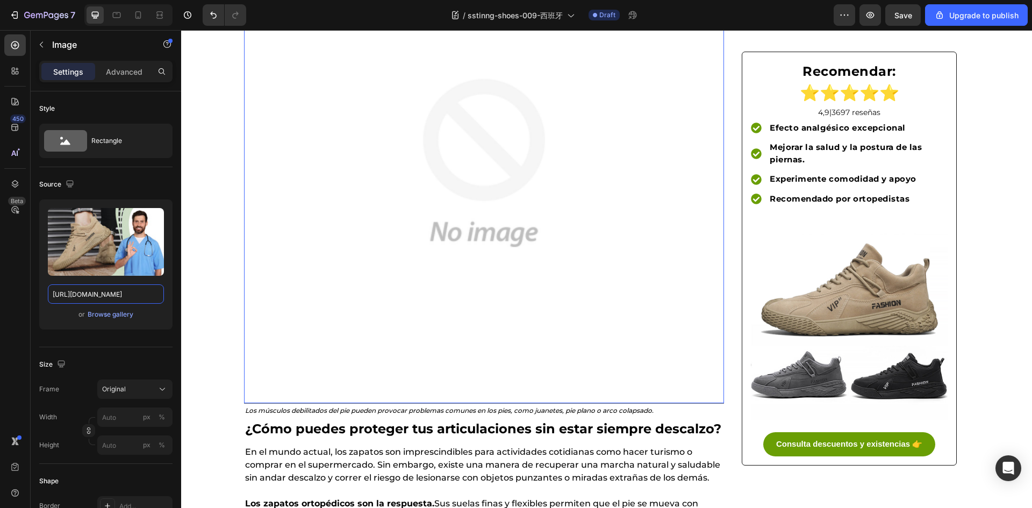
scroll to position [1613, 0]
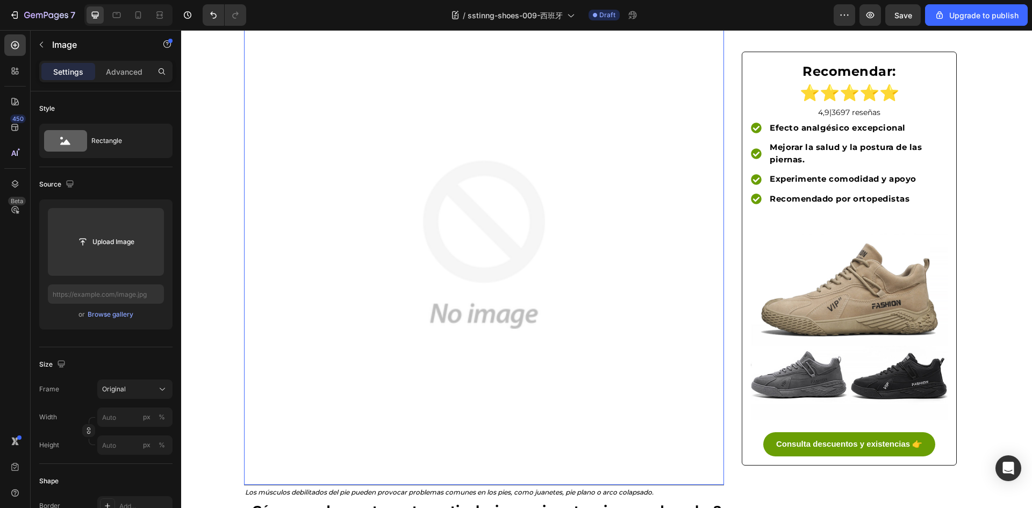
drag, startPoint x: 587, startPoint y: 391, endPoint x: 579, endPoint y: 391, distance: 8.1
click at [587, 391] on img at bounding box center [484, 244] width 480 height 480
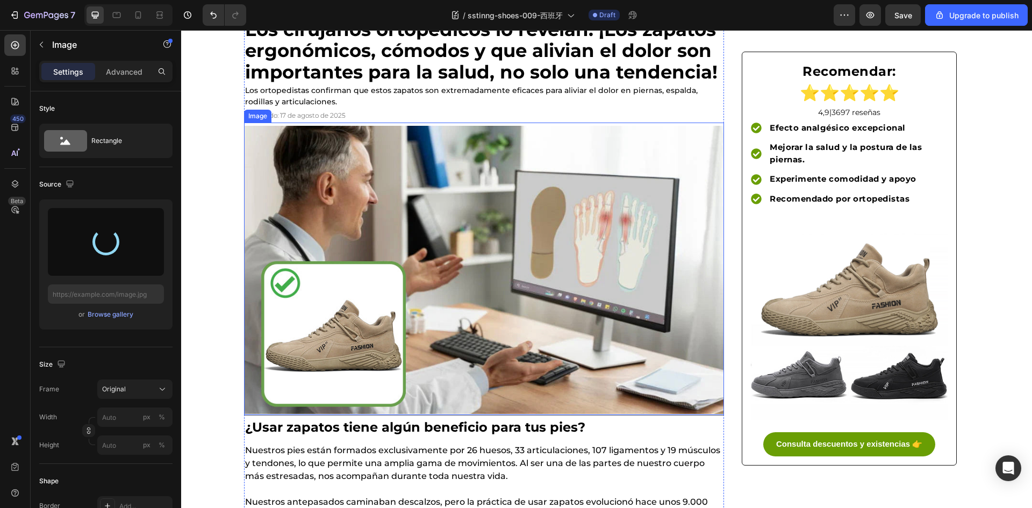
scroll to position [0, 0]
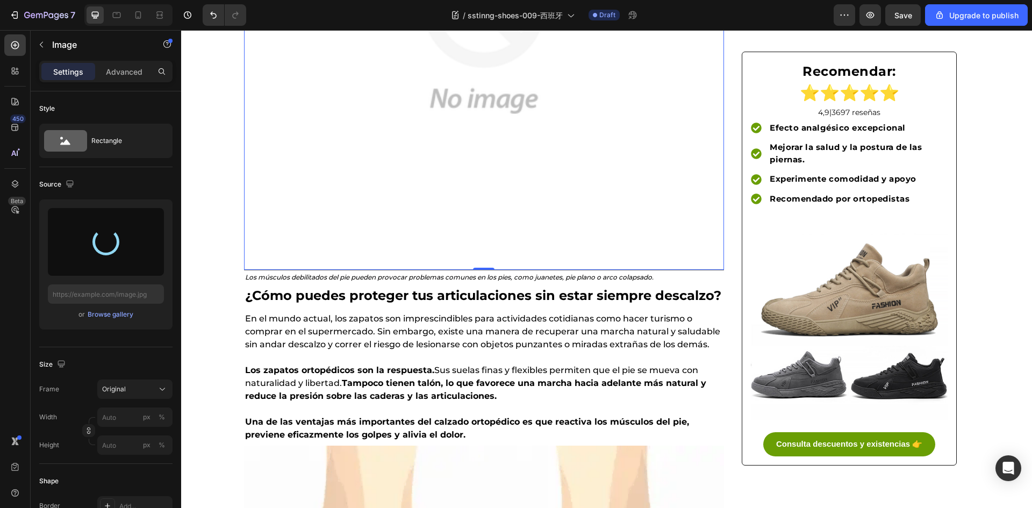
type input "[URL][DOMAIN_NAME]"
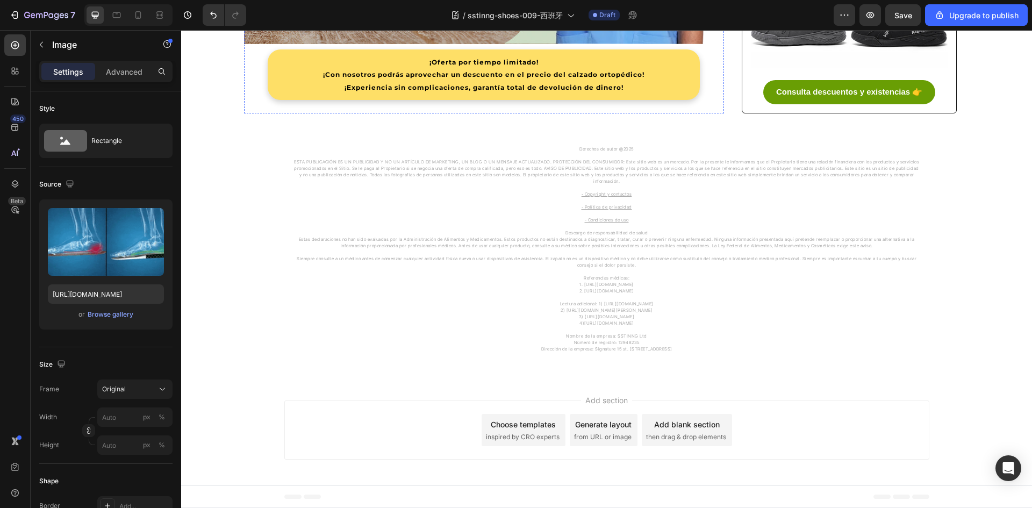
scroll to position [3147, 0]
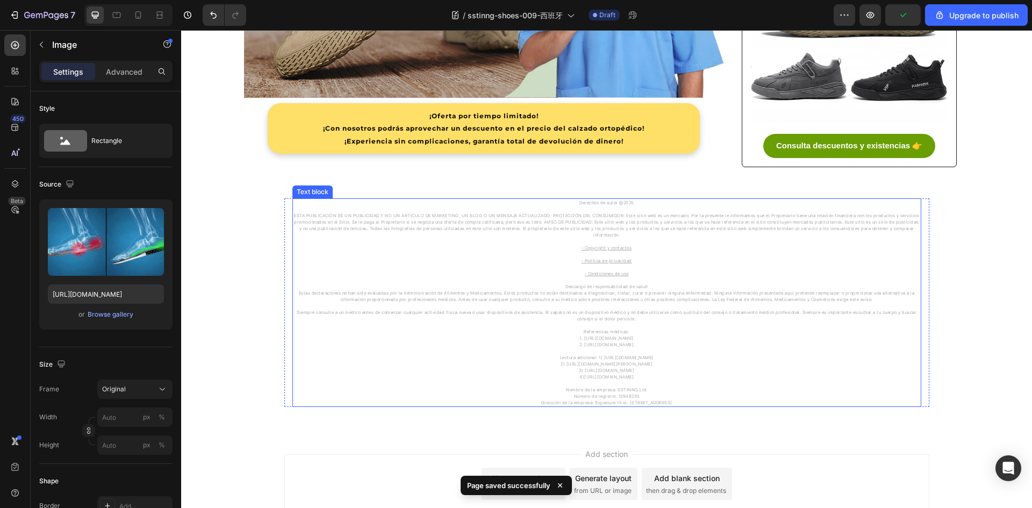
click at [596, 245] on u "- Copyright y contactos" at bounding box center [607, 247] width 51 height 5
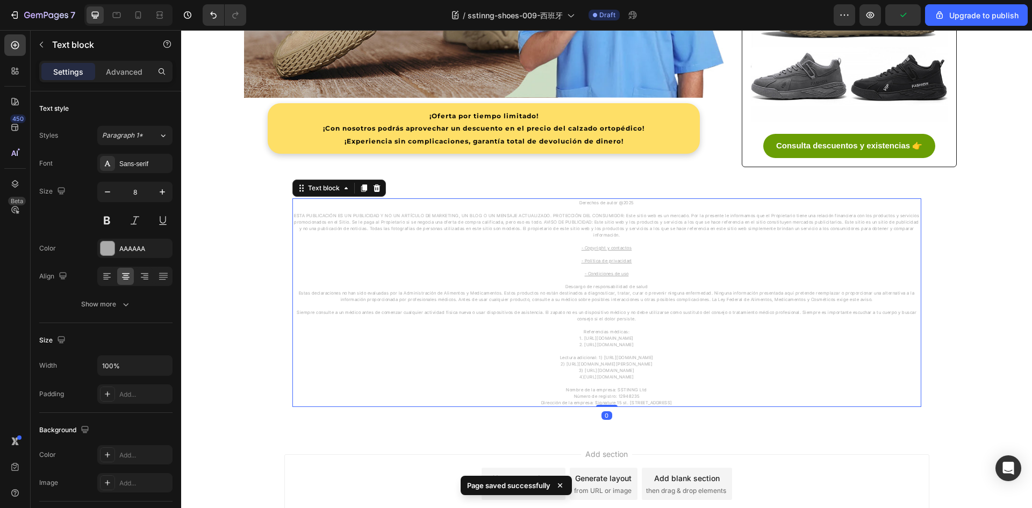
click at [596, 245] on u "- Copyright y contactos" at bounding box center [607, 247] width 51 height 5
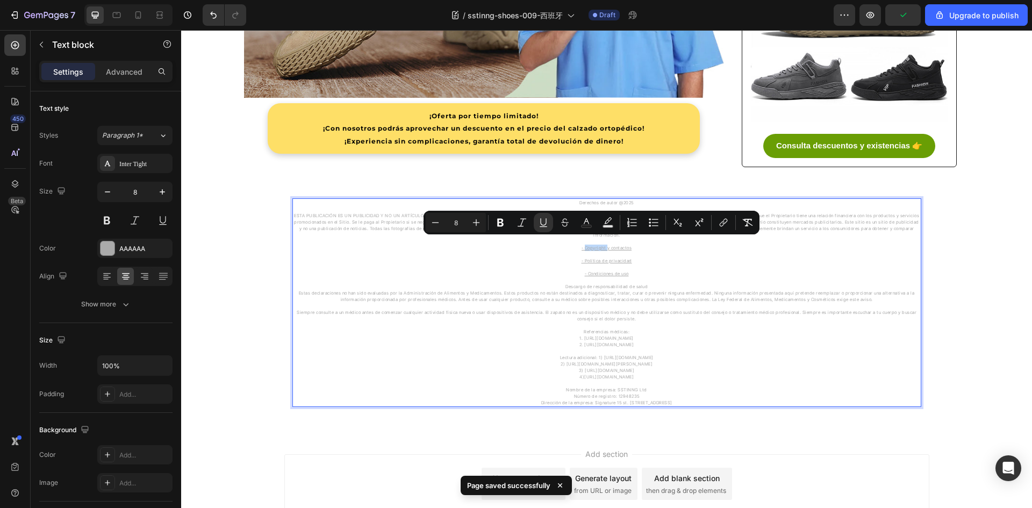
click at [598, 245] on u "- Copyright y contactos" at bounding box center [607, 247] width 51 height 5
click at [610, 245] on u "- Copyright y contactos" at bounding box center [607, 247] width 51 height 5
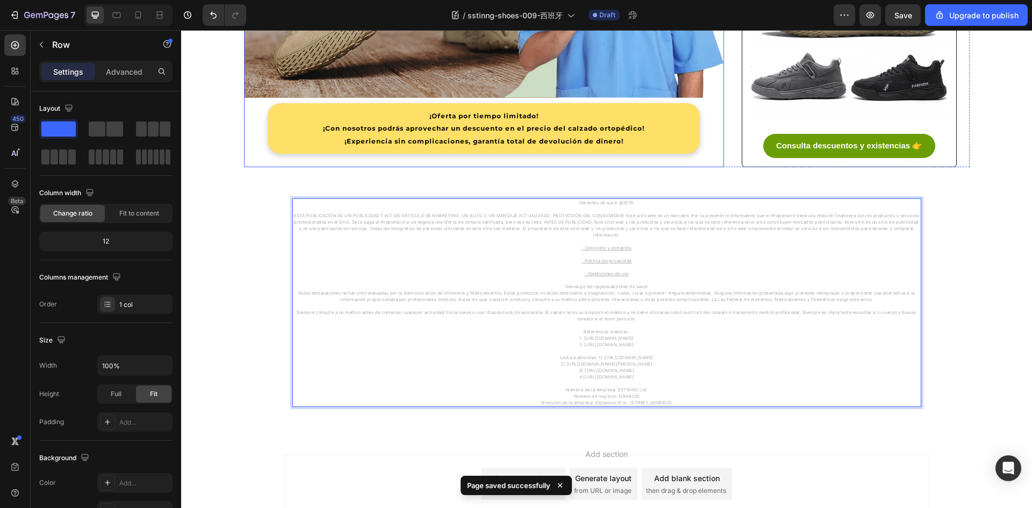
click at [634, 160] on div "¡Oferta por tiempo limitado! ¡Con nosotros podrás aprovechar un descuento en el…" at bounding box center [484, 133] width 480 height 68
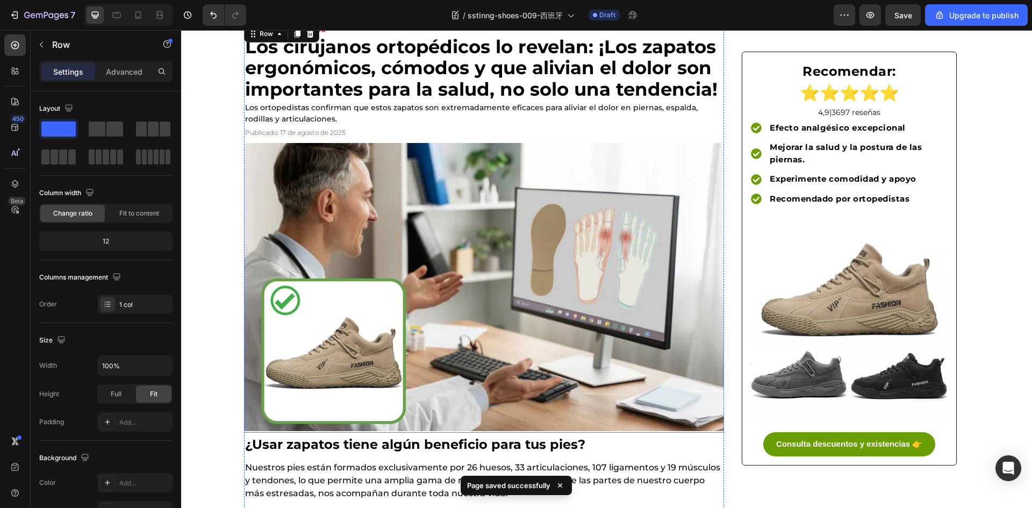
scroll to position [0, 0]
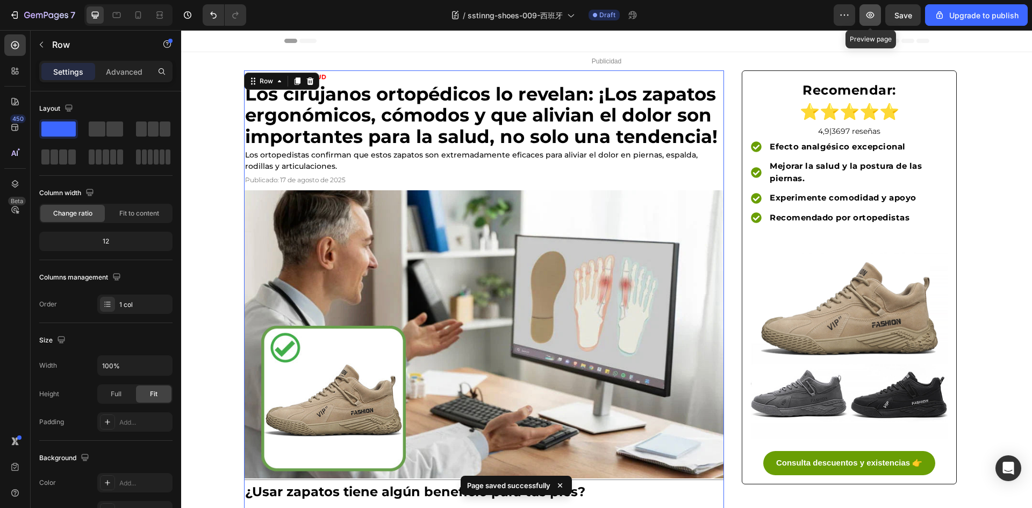
click at [870, 18] on icon "button" at bounding box center [871, 15] width 8 height 6
click at [37, 17] on icon "button" at bounding box center [46, 15] width 44 height 9
